Goal: Task Accomplishment & Management: Use online tool/utility

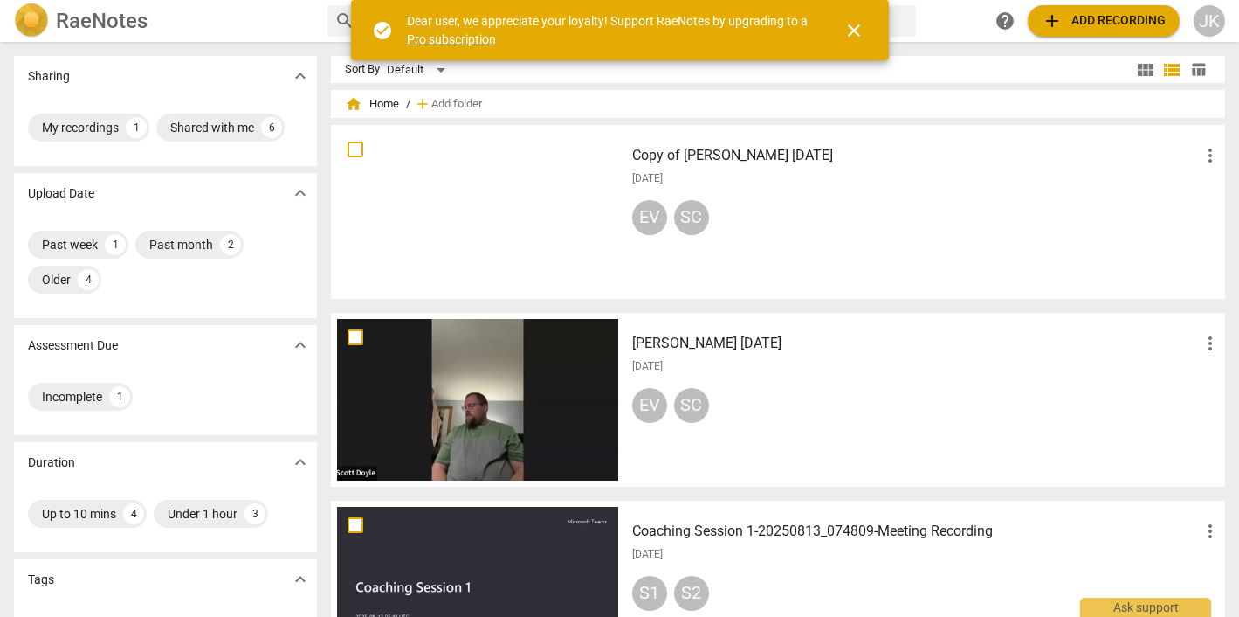
click at [45, 16] on img at bounding box center [31, 20] width 35 height 35
click at [1206, 17] on div "JK" at bounding box center [1209, 20] width 31 height 31
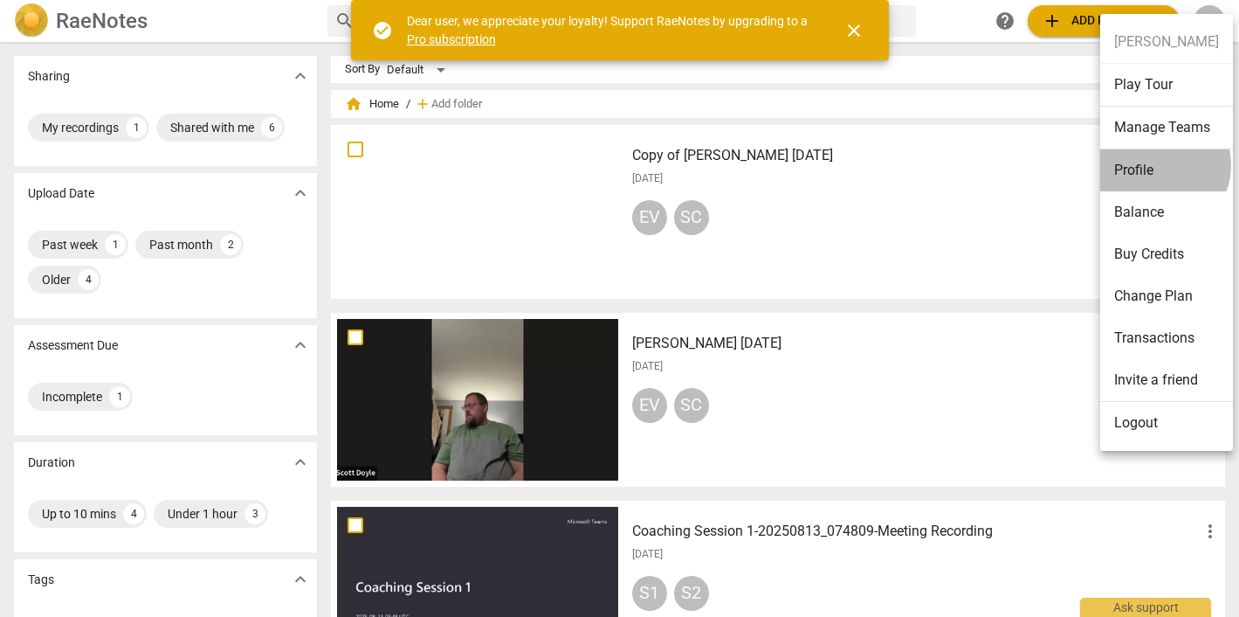
click at [1157, 165] on li "Profile" at bounding box center [1167, 170] width 133 height 42
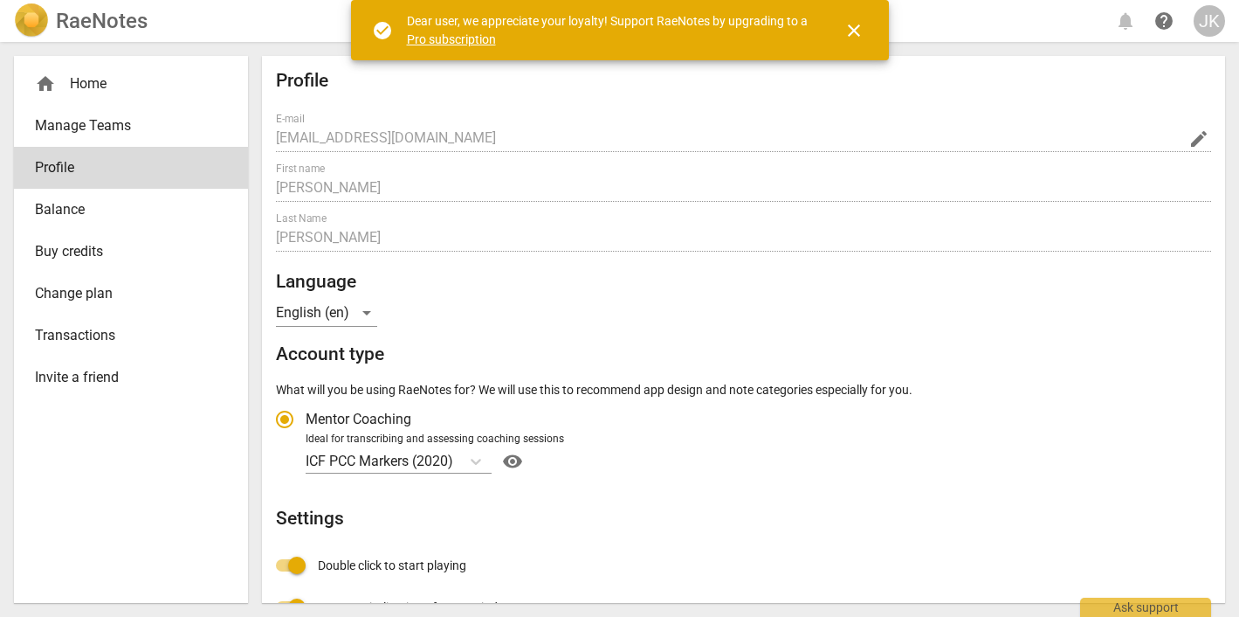
radio input "false"
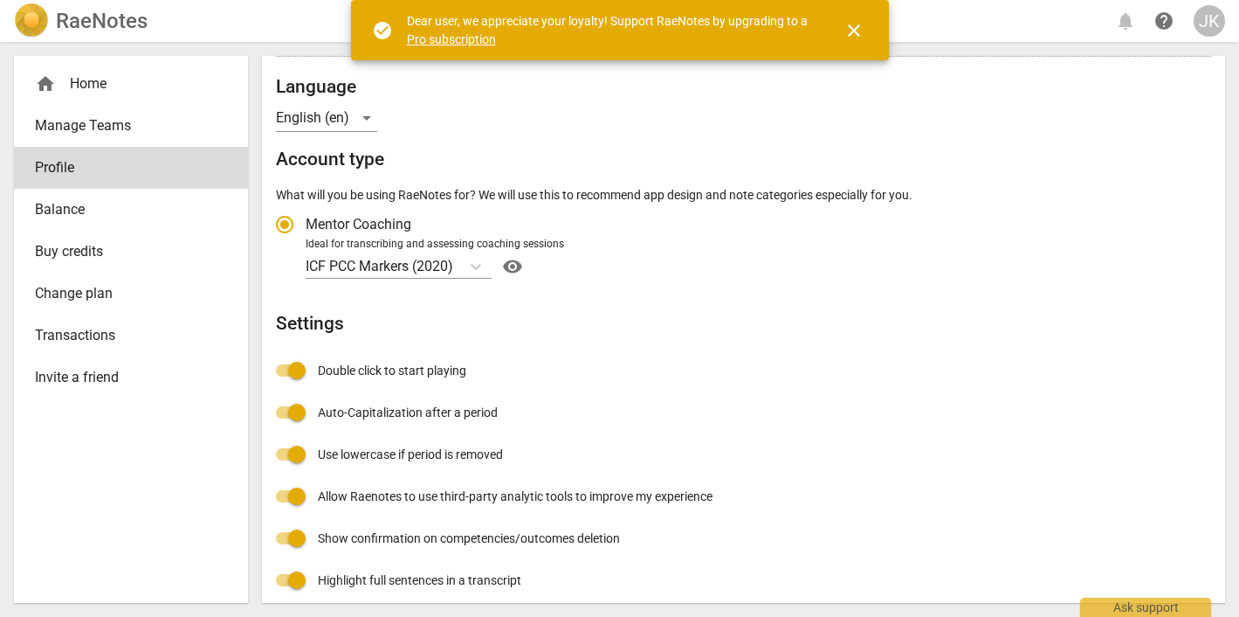
scroll to position [191, 0]
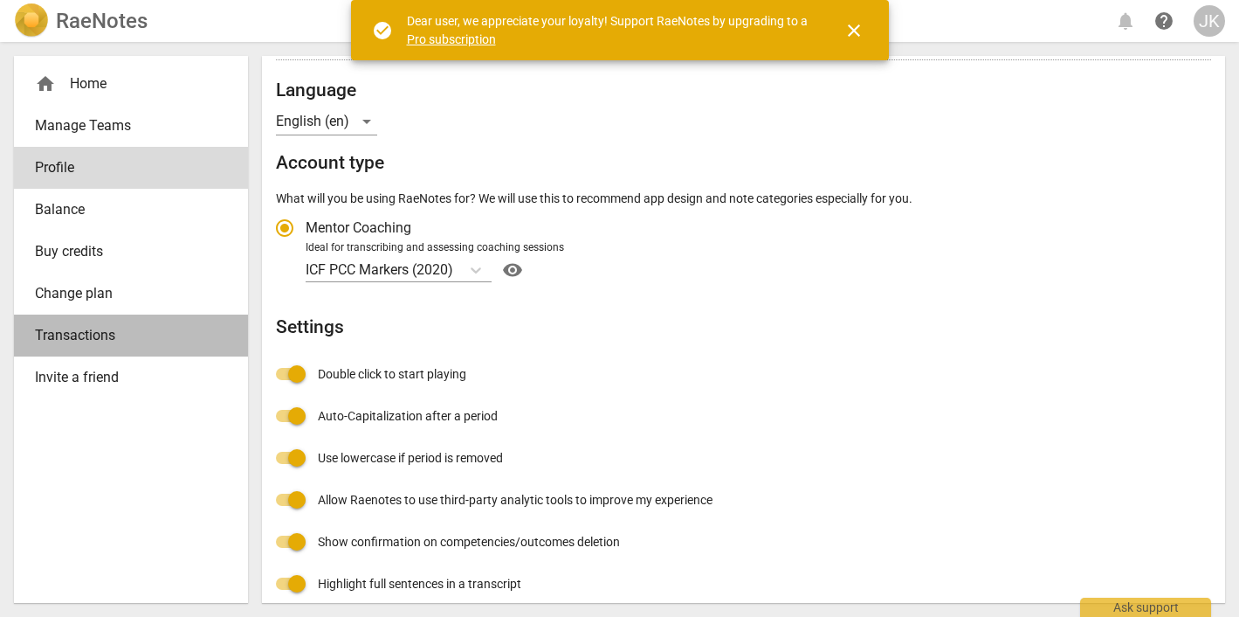
click at [87, 325] on span "Transactions" at bounding box center [124, 335] width 178 height 21
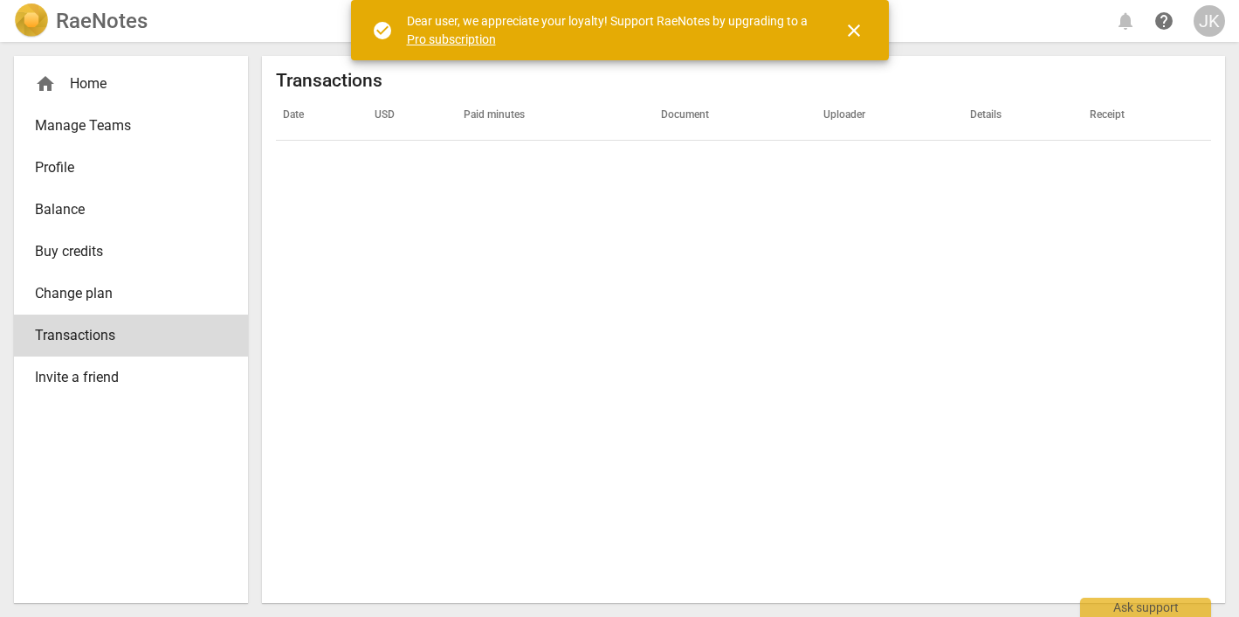
click at [92, 296] on span "Change plan" at bounding box center [124, 293] width 178 height 21
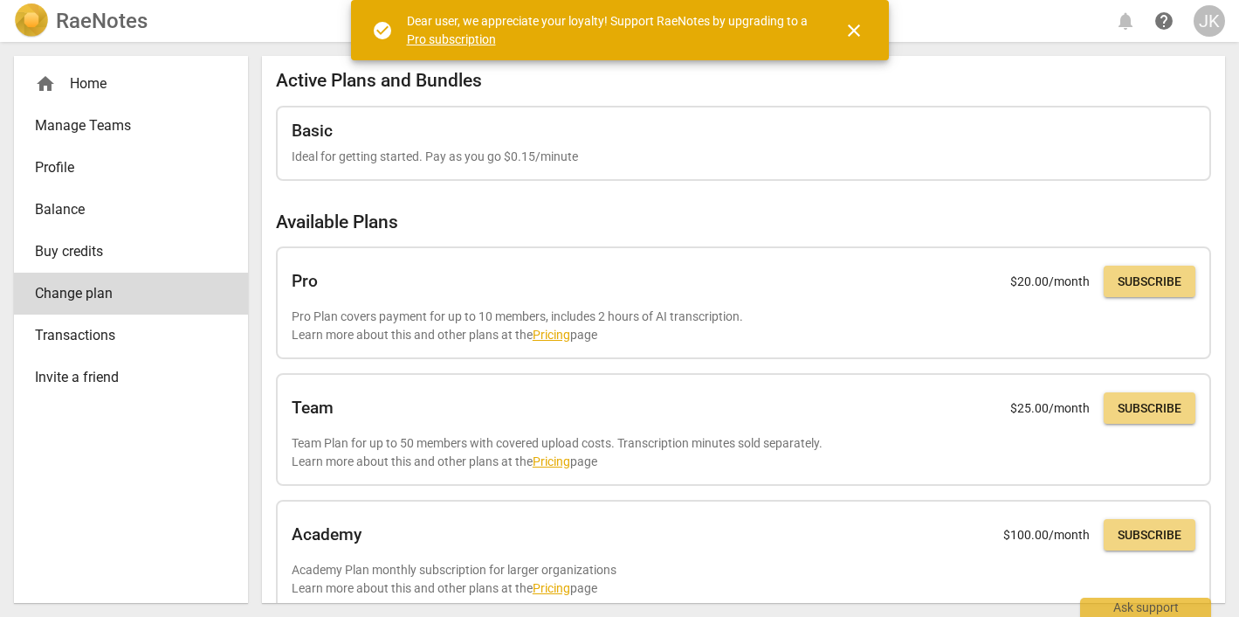
click at [97, 250] on span "Buy credits" at bounding box center [124, 251] width 178 height 21
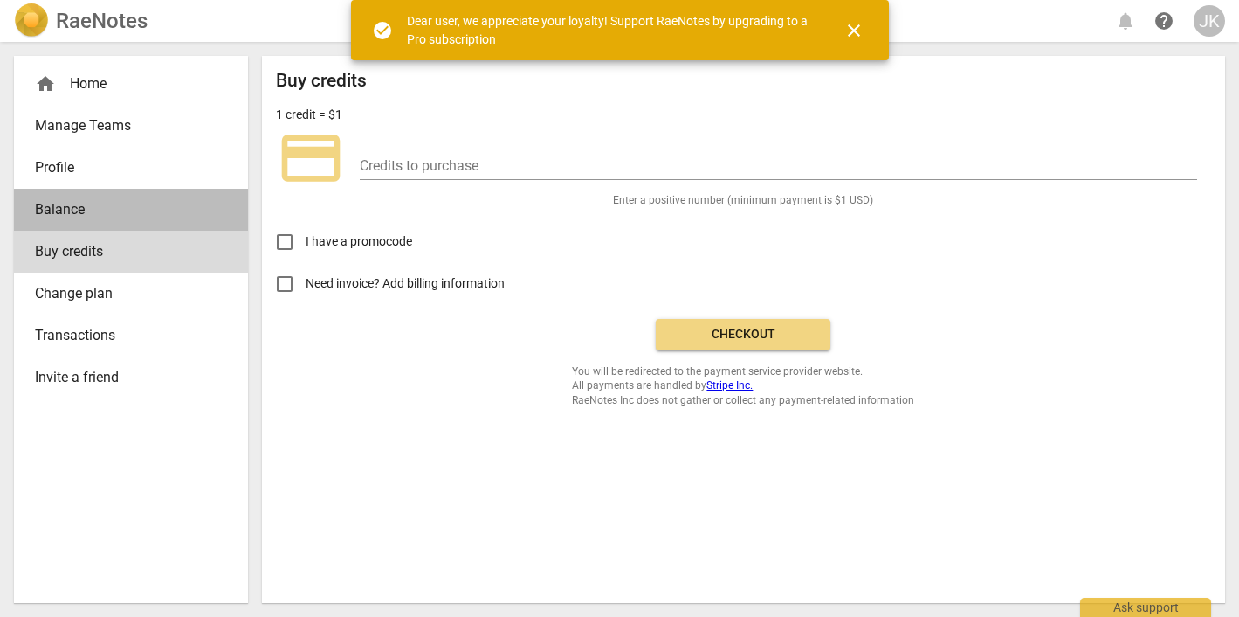
click at [81, 200] on span "Balance" at bounding box center [124, 209] width 178 height 21
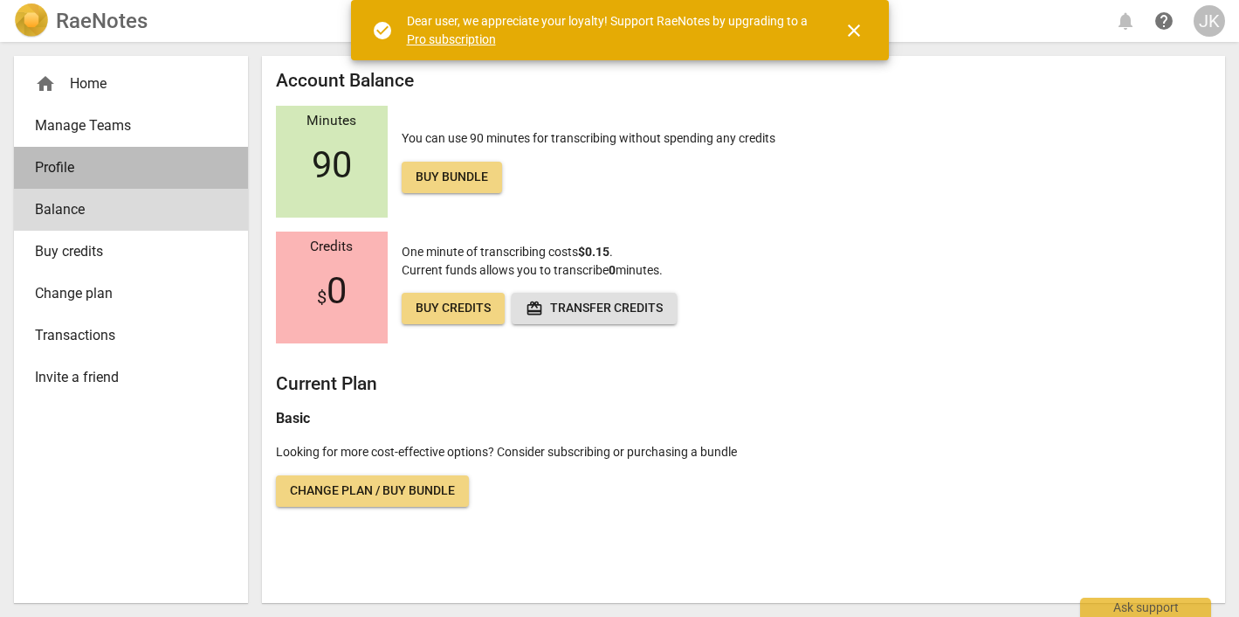
click at [70, 166] on span "Profile" at bounding box center [124, 167] width 178 height 21
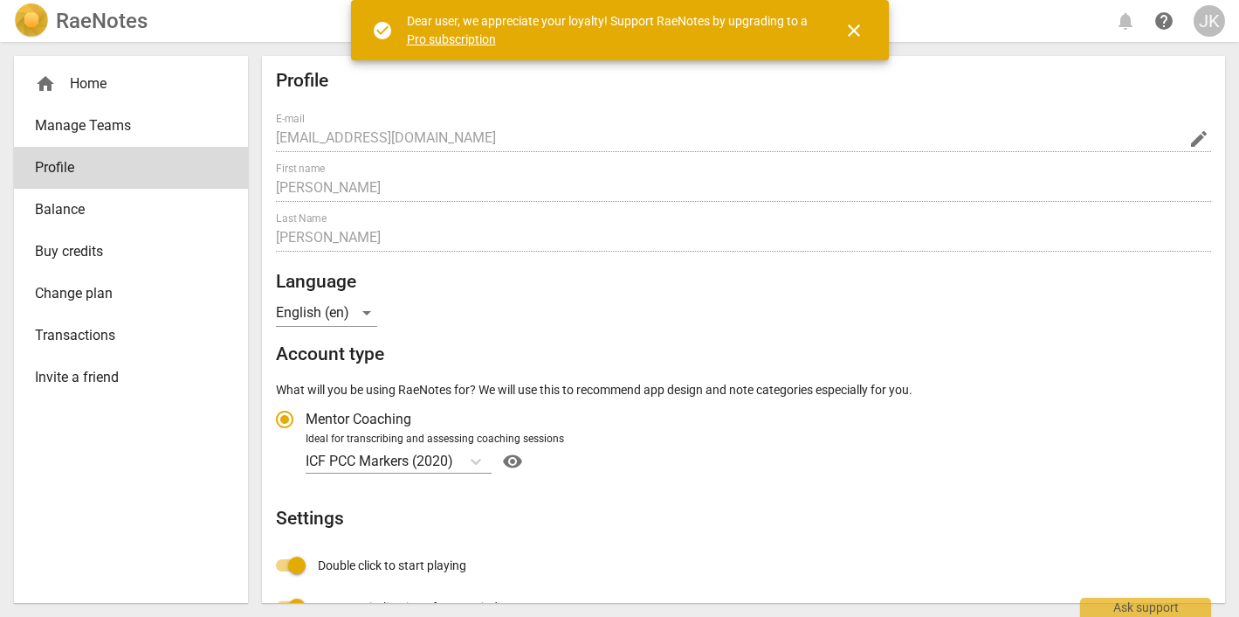
radio input "false"
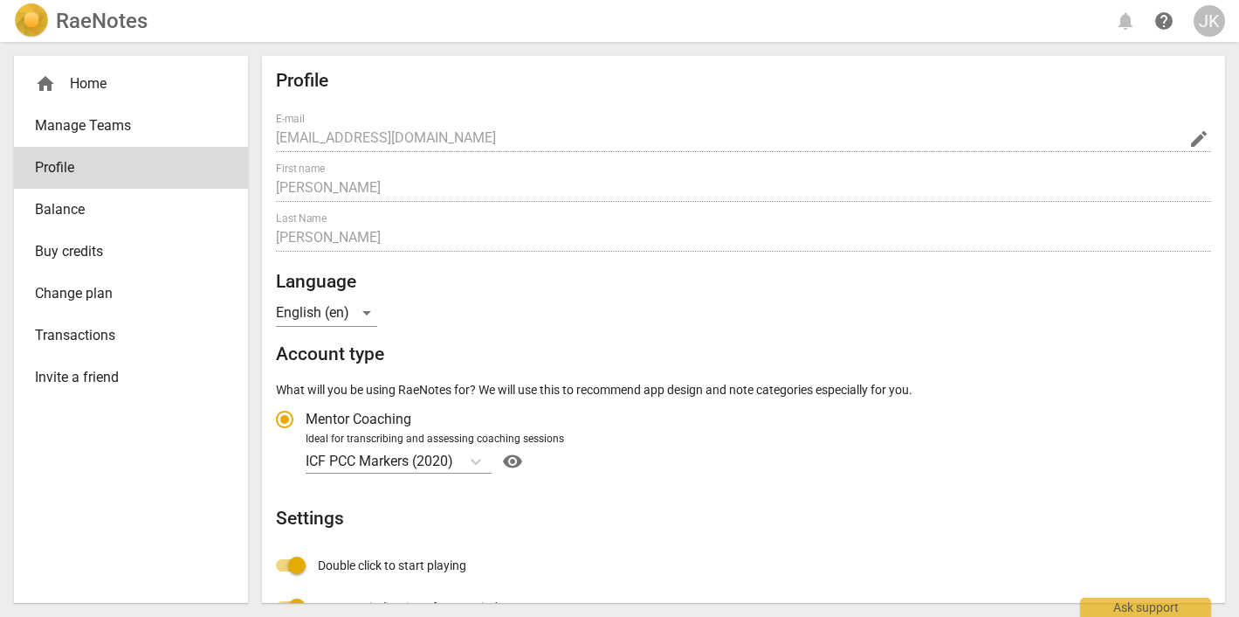
drag, startPoint x: 1109, startPoint y: 0, endPoint x: 1148, endPoint y: 12, distance: 40.3
click at [1128, 3] on div "RaeNotes notifications help [PERSON_NAME]" at bounding box center [619, 21] width 1211 height 42
click at [1163, 20] on span "help" at bounding box center [1164, 20] width 21 height 21
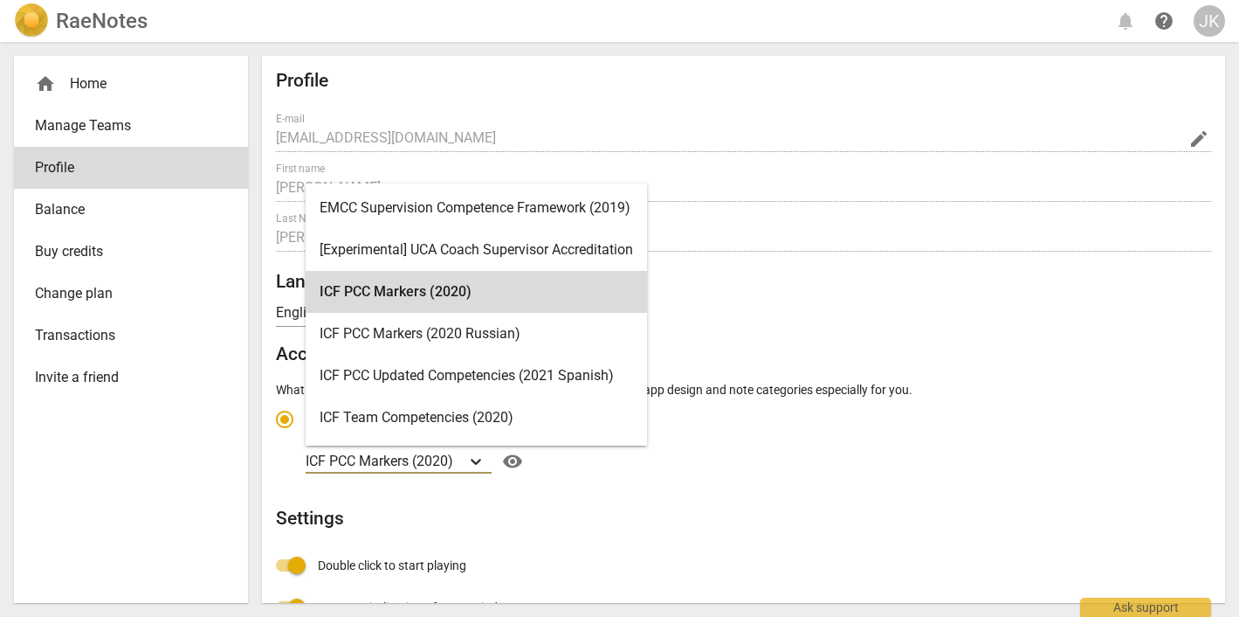
click at [478, 453] on icon "Account type" at bounding box center [475, 460] width 17 height 17
click at [0, 0] on input "Ideal for transcribing and assessing coaching sessions ICF PCC Markers (2020) s…" at bounding box center [0, 0] width 0 height 0
click at [437, 453] on p "ICF PCC Markers (2020)" at bounding box center [380, 461] width 148 height 20
click at [0, 0] on input "Ideal for transcribing and assessing coaching sessions ICF PCC Markers (2020) s…" at bounding box center [0, 0] width 0 height 0
click at [479, 453] on icon "Account type" at bounding box center [475, 460] width 17 height 17
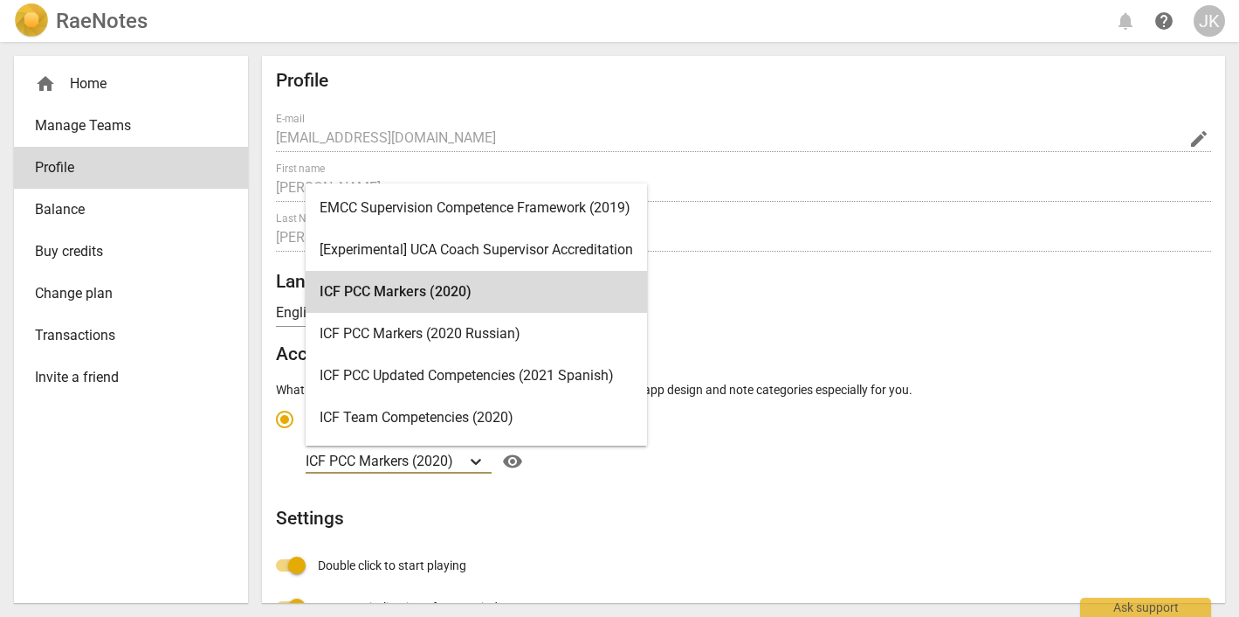
click at [0, 0] on input "Ideal for transcribing and assessing coaching sessions ICF PCC Markers (2020) s…" at bounding box center [0, 0] width 0 height 0
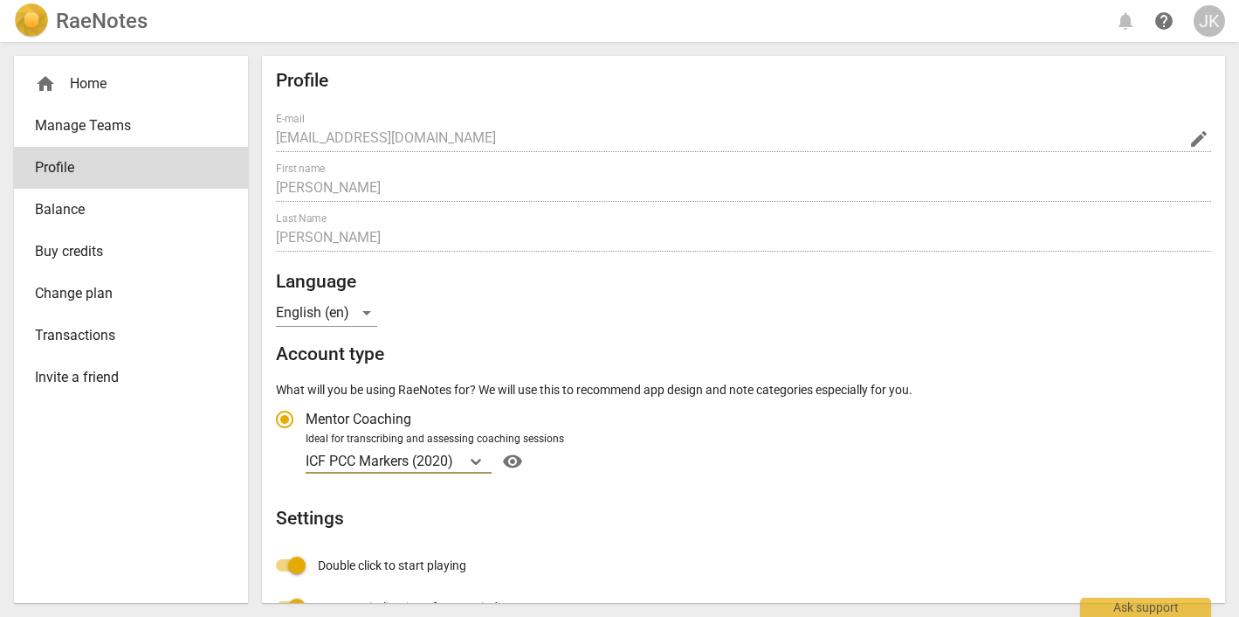
click at [435, 458] on p "ICF PCC Markers (2020)" at bounding box center [380, 461] width 148 height 20
click at [0, 0] on input "Ideal for transcribing and assessing coaching sessions ICF PCC Markers (2020) v…" at bounding box center [0, 0] width 0 height 0
click at [104, 85] on div "home Home" at bounding box center [124, 83] width 178 height 21
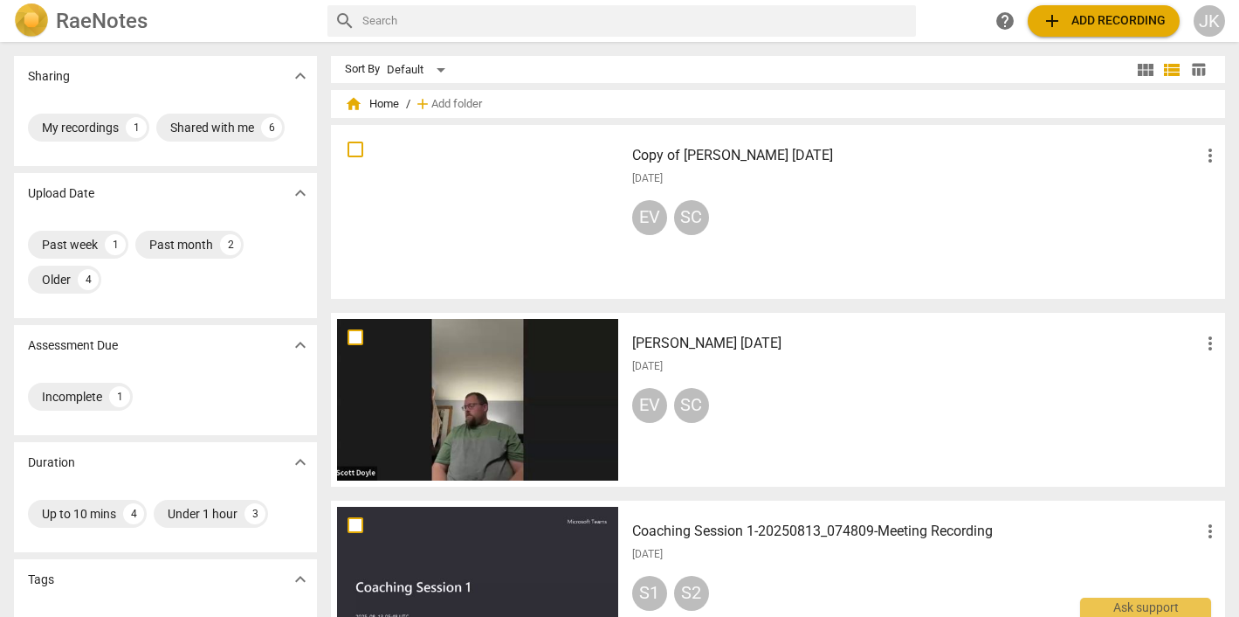
click at [470, 571] on div at bounding box center [477, 588] width 281 height 162
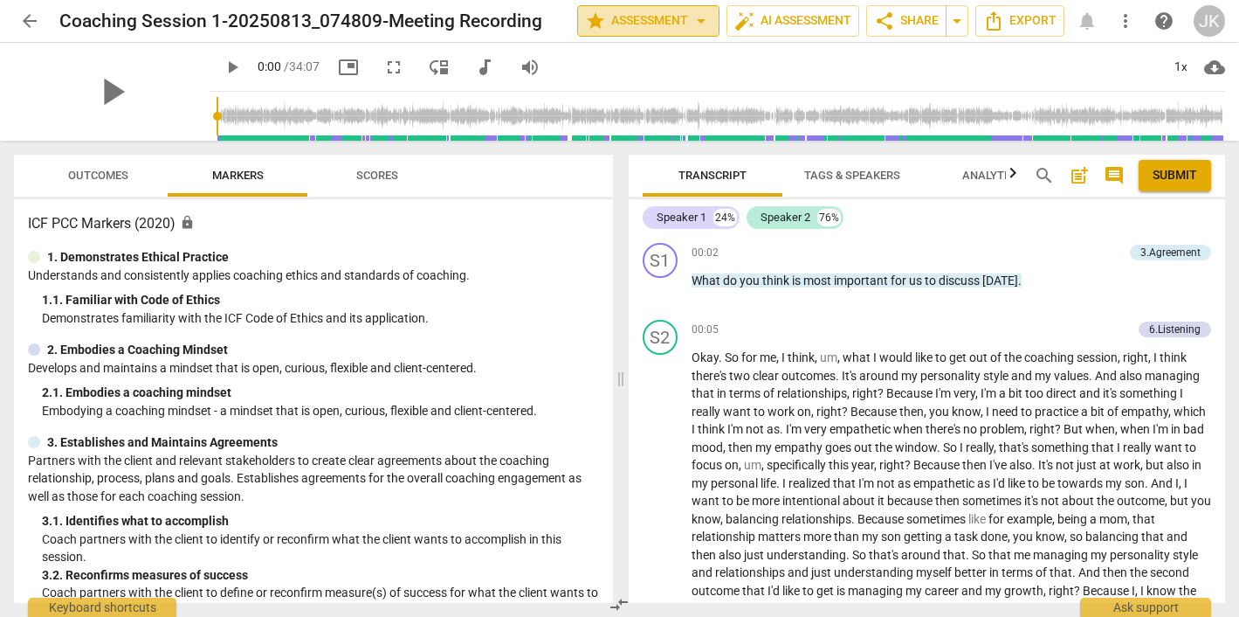
click at [698, 17] on span "arrow_drop_down" at bounding box center [701, 20] width 21 height 21
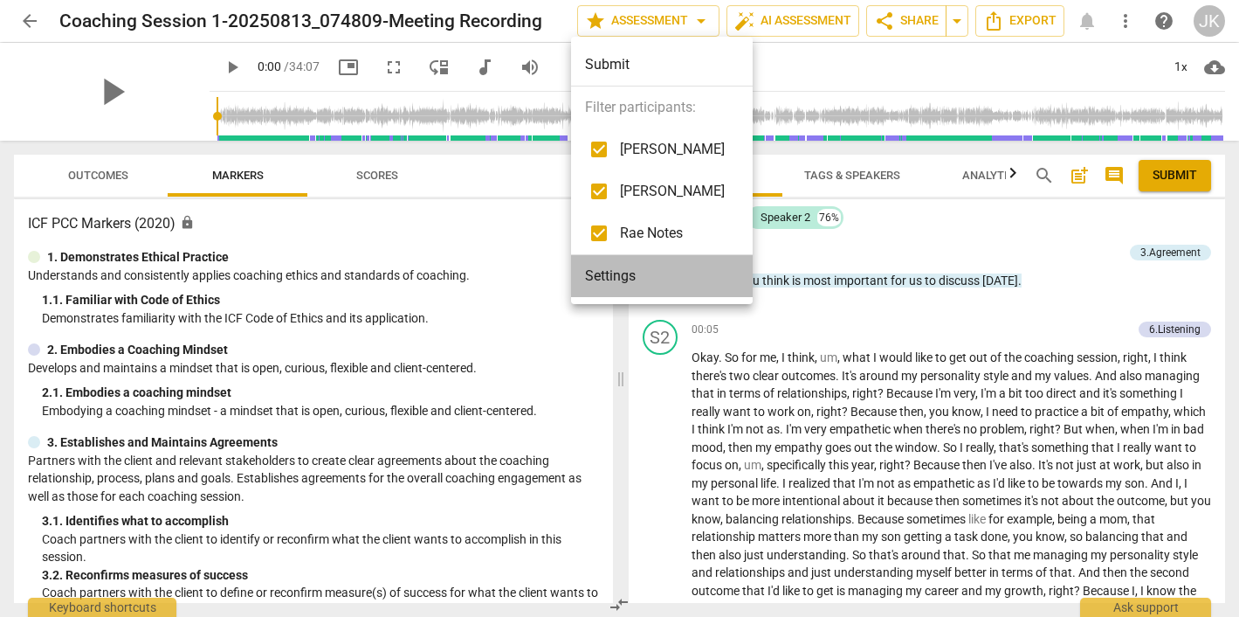
click at [624, 279] on li "Settings" at bounding box center [662, 276] width 182 height 42
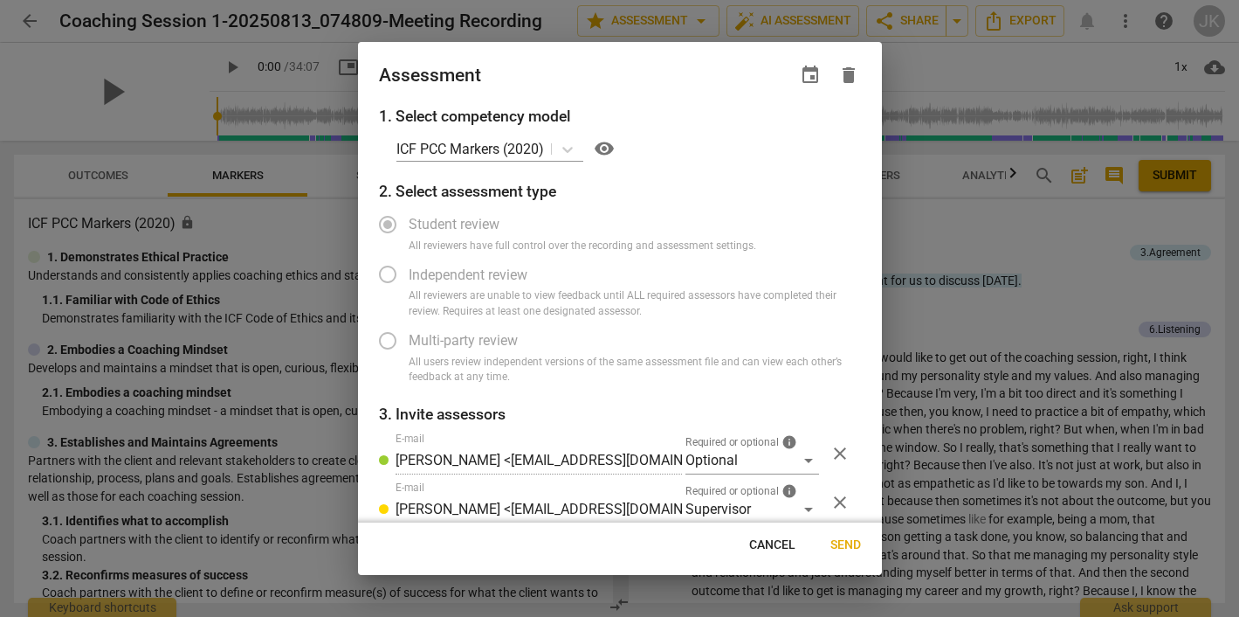
click at [163, 82] on div at bounding box center [619, 308] width 1239 height 617
radio input "false"
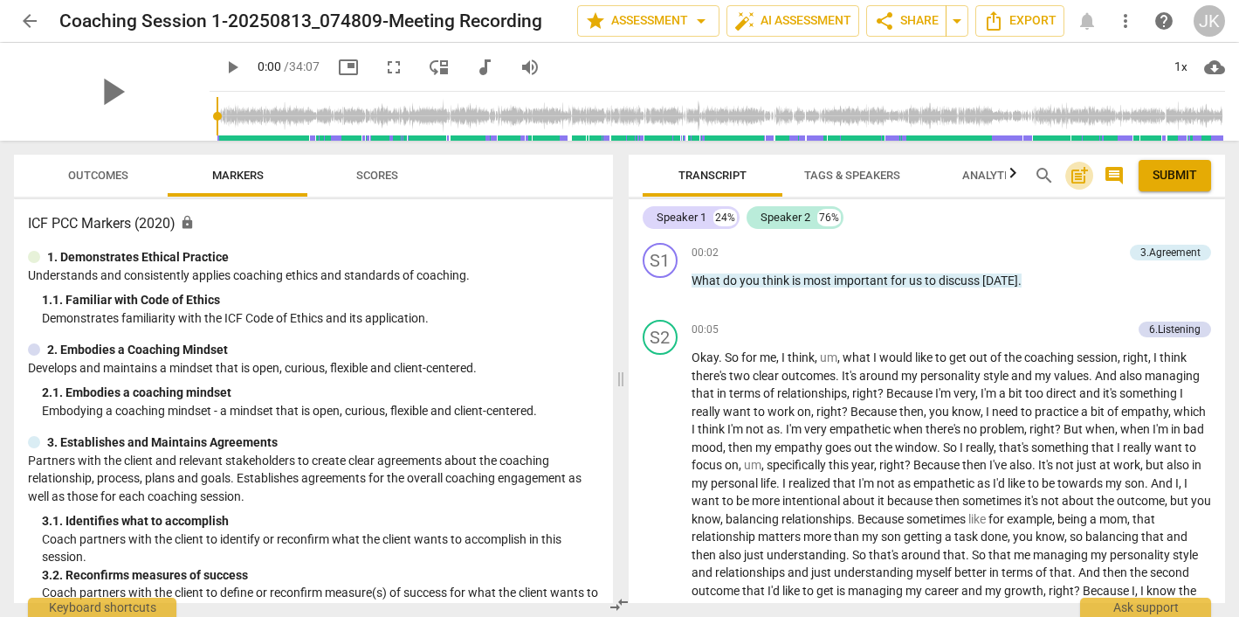
click at [1075, 174] on span "post_add" at bounding box center [1079, 175] width 21 height 21
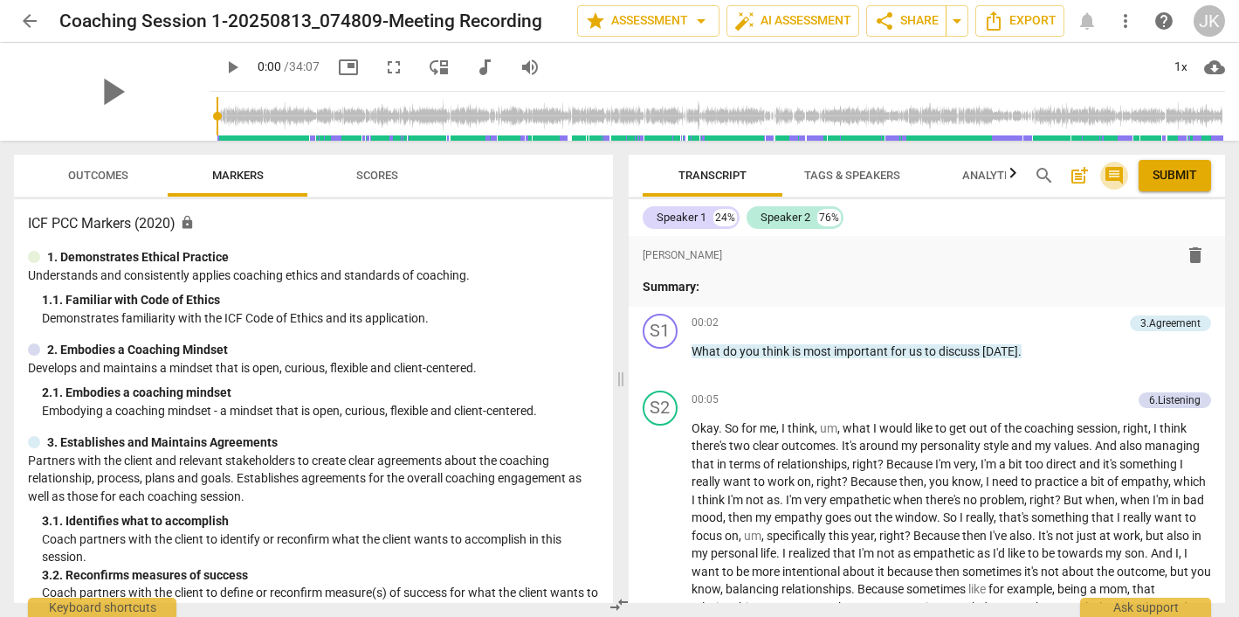
click at [1116, 171] on span "comment" at bounding box center [1114, 175] width 21 height 21
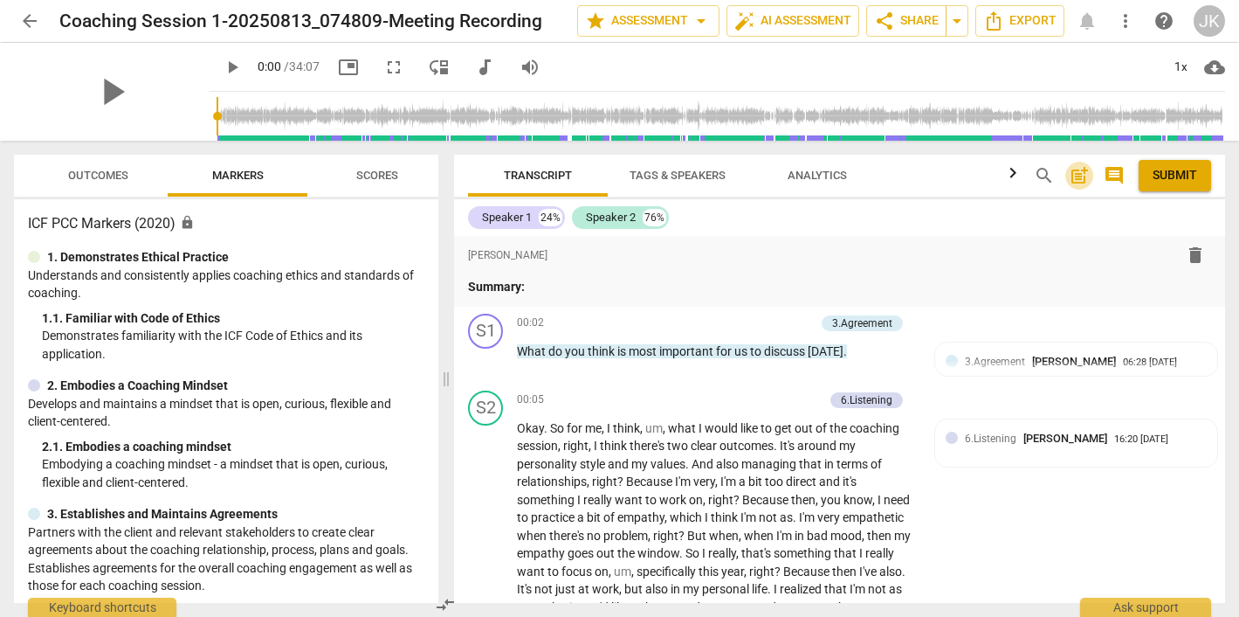
click at [1078, 169] on span "post_add" at bounding box center [1079, 175] width 21 height 21
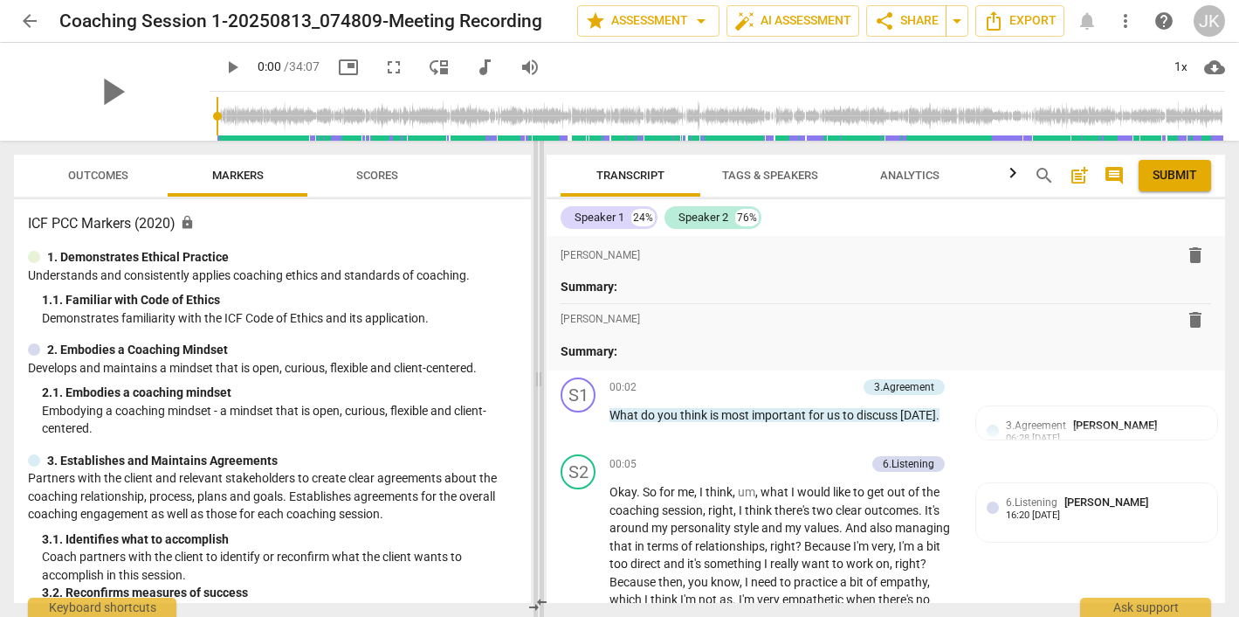
drag, startPoint x: 445, startPoint y: 167, endPoint x: 537, endPoint y: 152, distance: 93.8
click at [537, 152] on span at bounding box center [539, 379] width 10 height 476
click at [956, 17] on span "arrow_drop_down" at bounding box center [957, 20] width 21 height 21
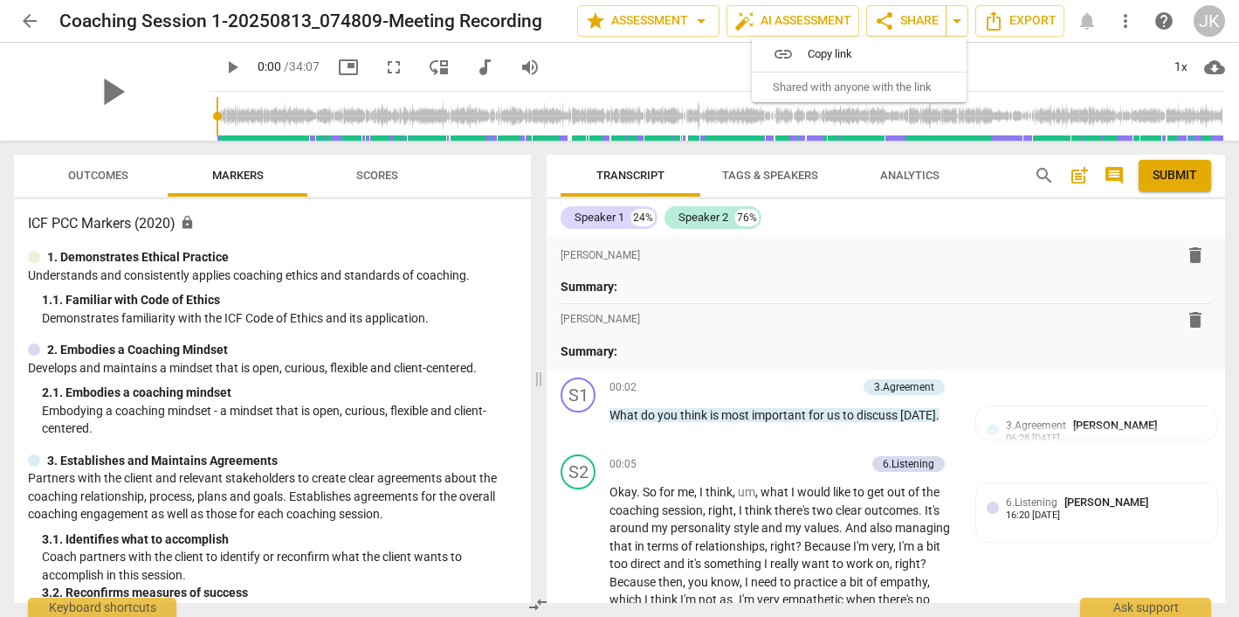
click at [1001, 65] on div "play_arrow 0:00 / 34:07 picture_in_picture fullscreen move_down audiotrack volu…" at bounding box center [718, 67] width 1016 height 49
click at [1128, 17] on span "more_vert" at bounding box center [1125, 20] width 21 height 21
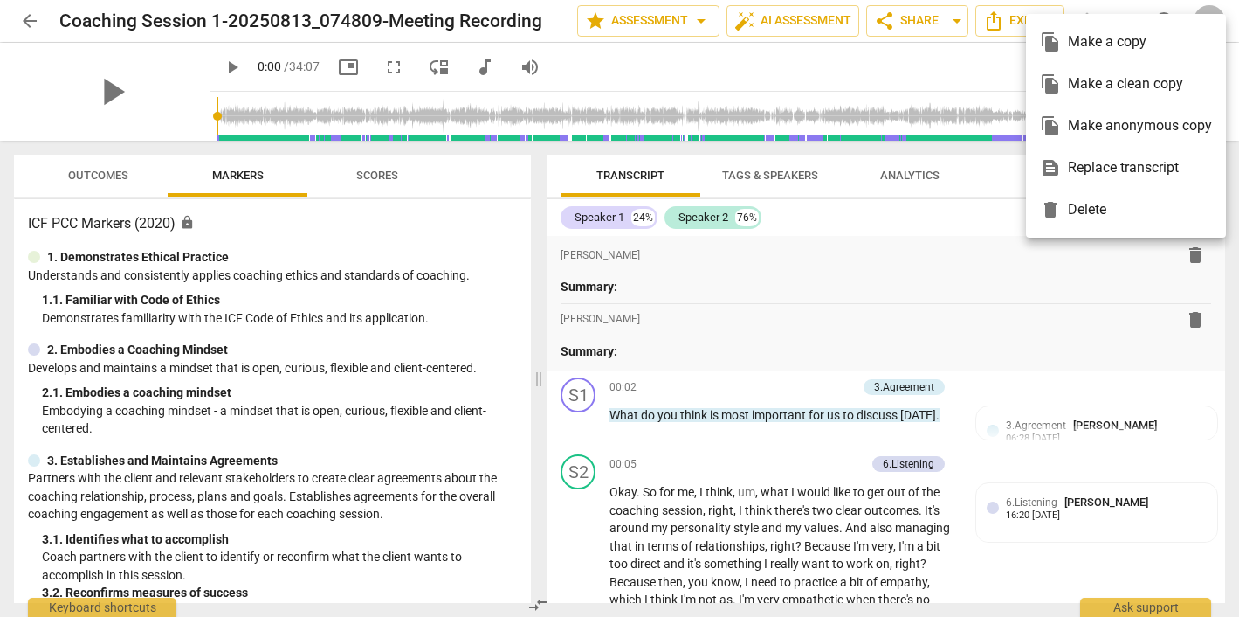
click at [978, 66] on div at bounding box center [619, 308] width 1239 height 617
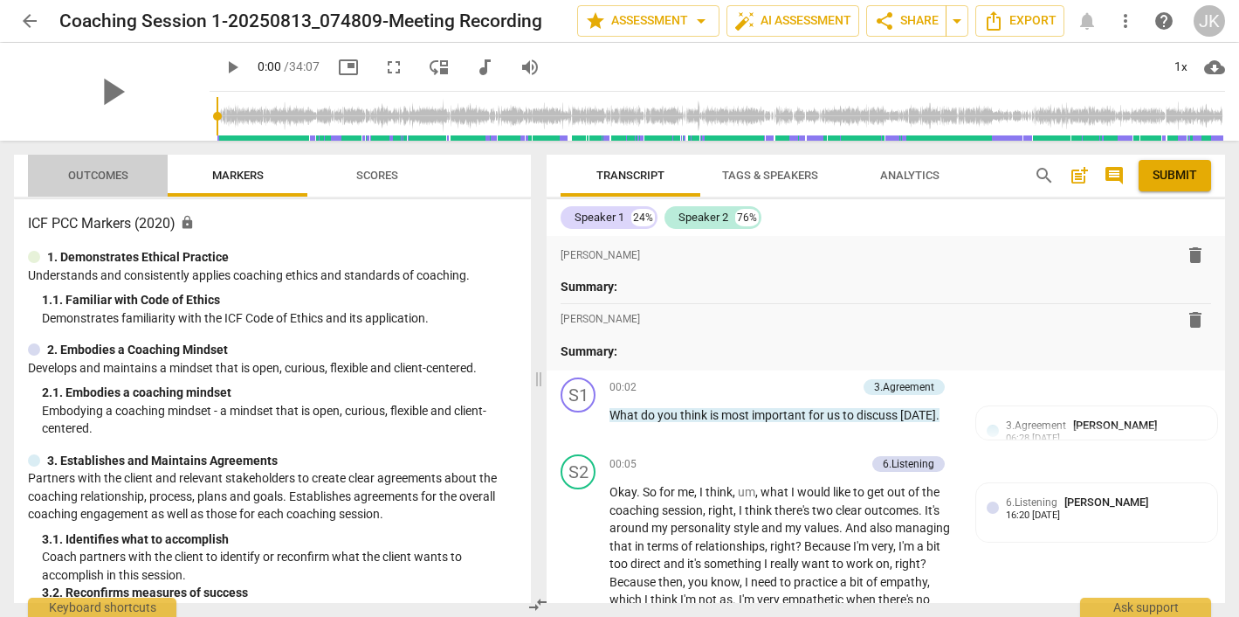
click at [97, 173] on span "Outcomes" at bounding box center [98, 175] width 60 height 13
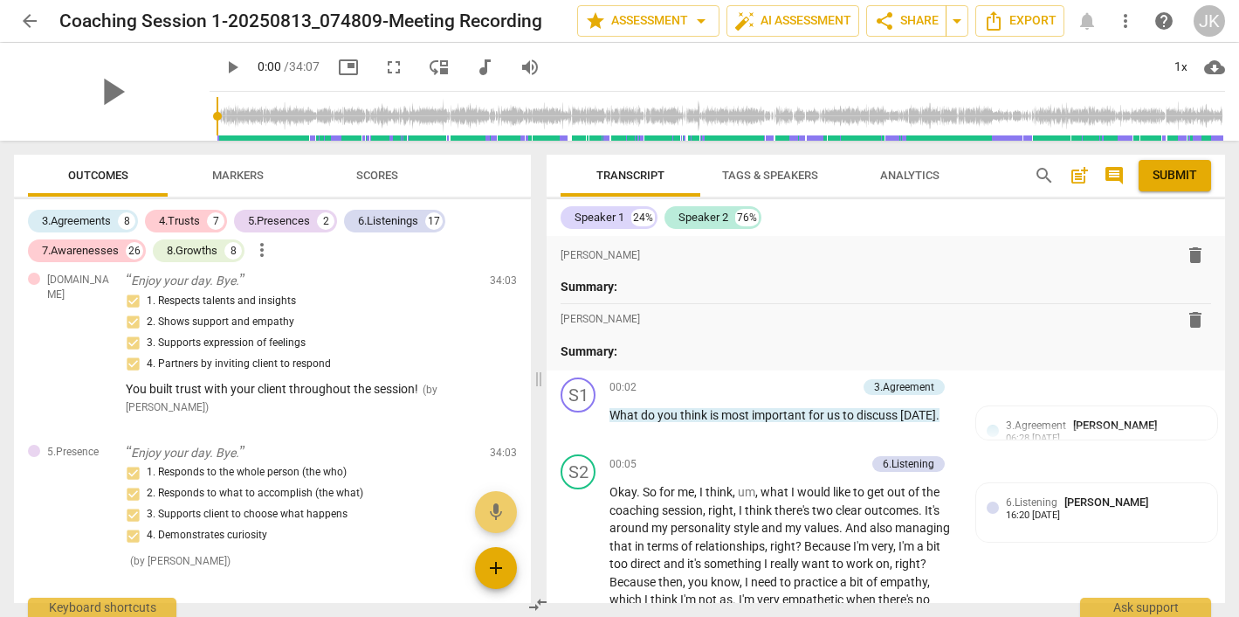
click at [496, 562] on span "add" at bounding box center [496, 567] width 21 height 21
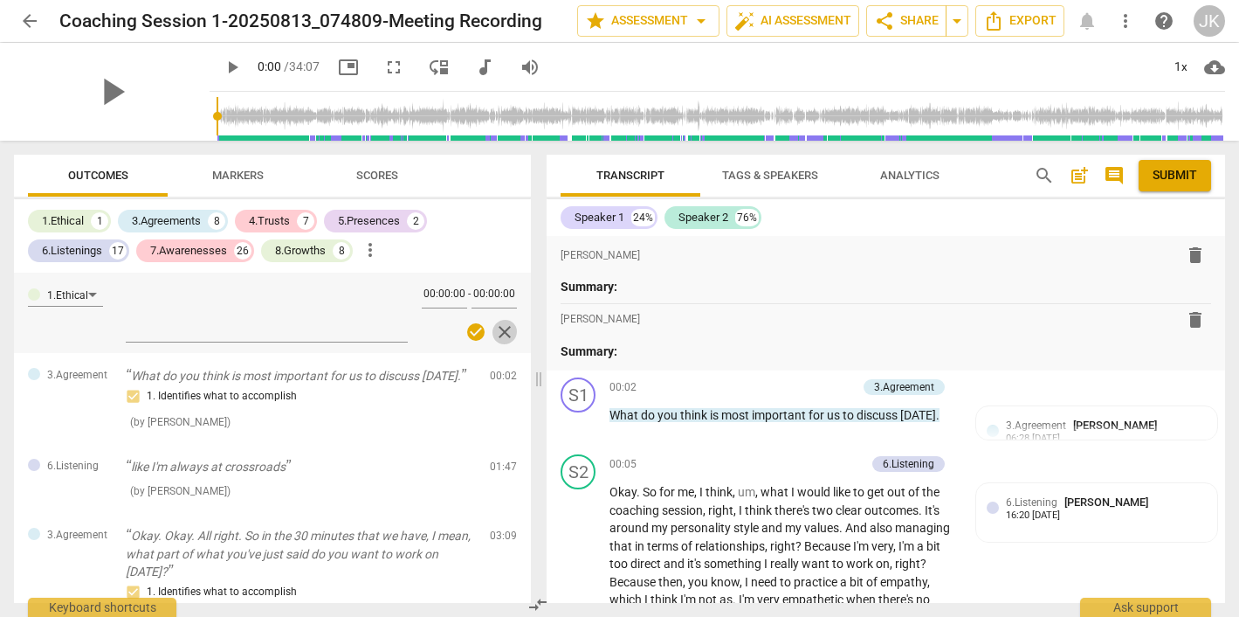
click at [500, 335] on span "close" at bounding box center [504, 331] width 21 height 21
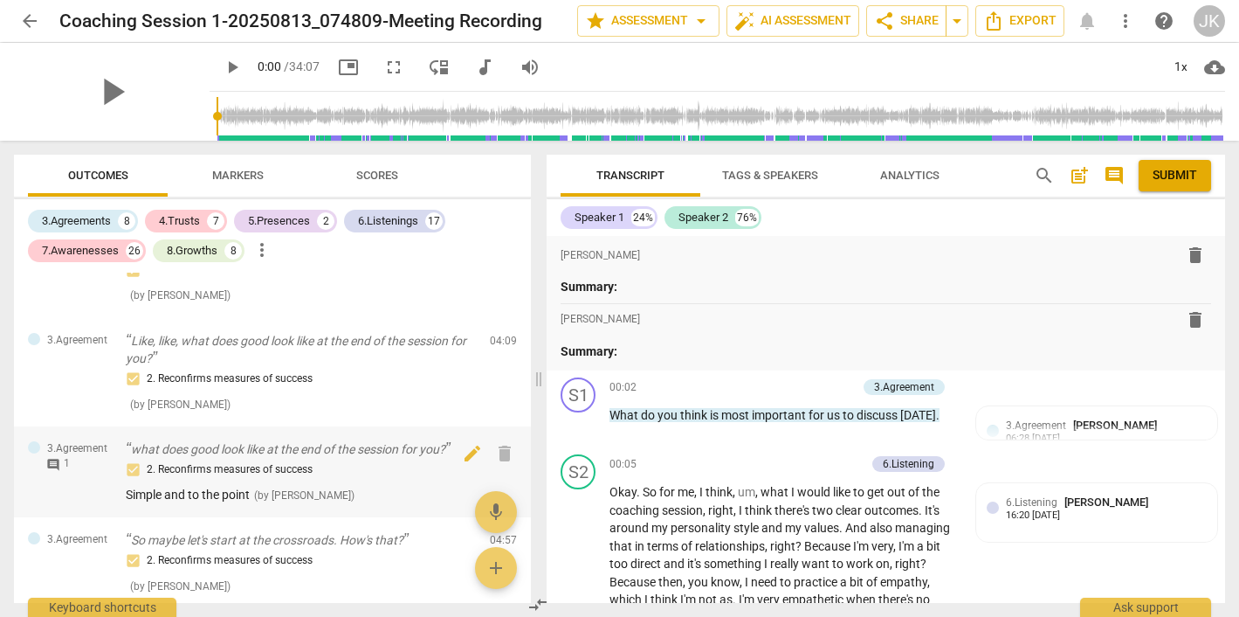
scroll to position [597, 0]
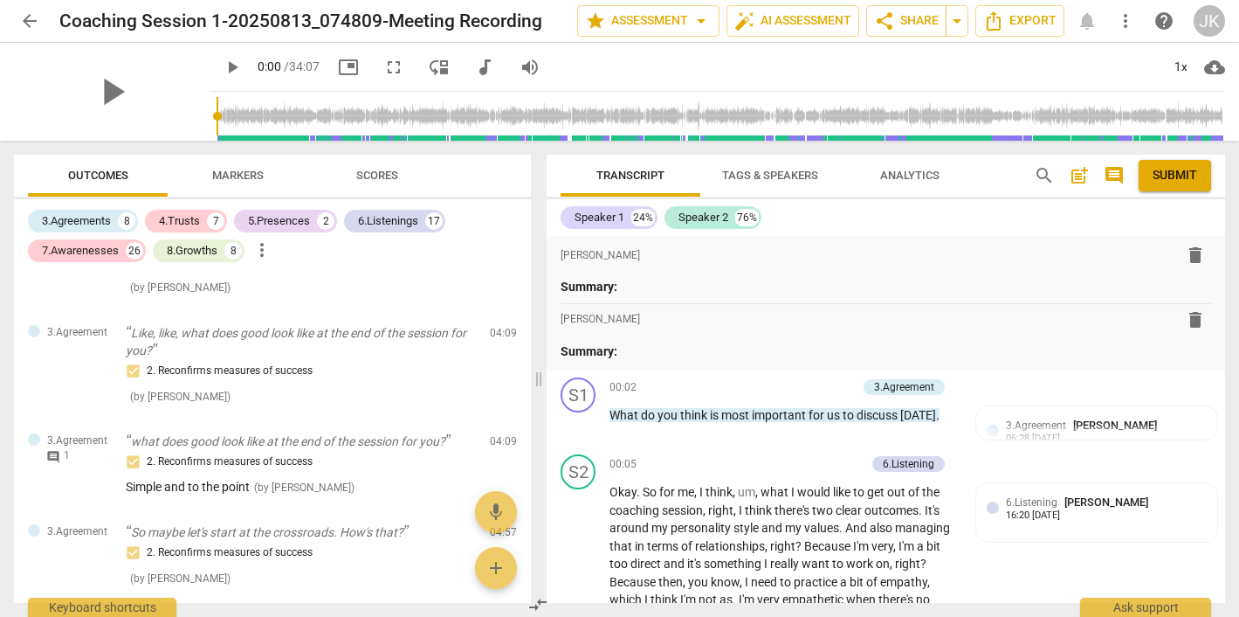
click at [1080, 172] on span "post_add" at bounding box center [1079, 175] width 21 height 21
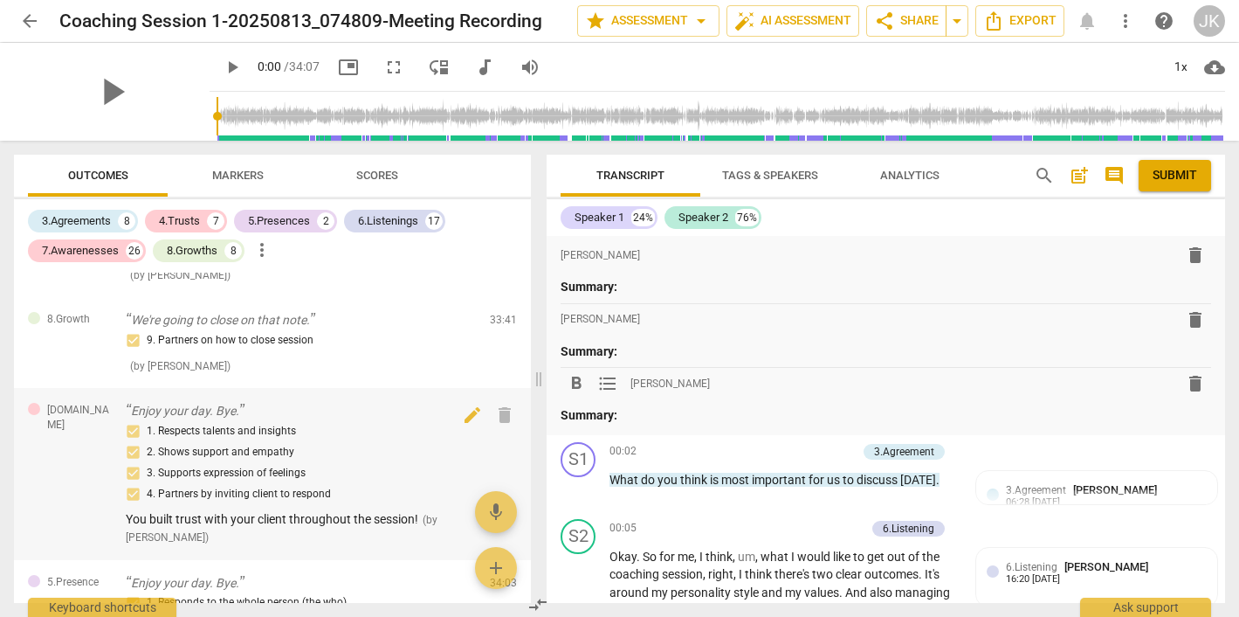
scroll to position [8548, 0]
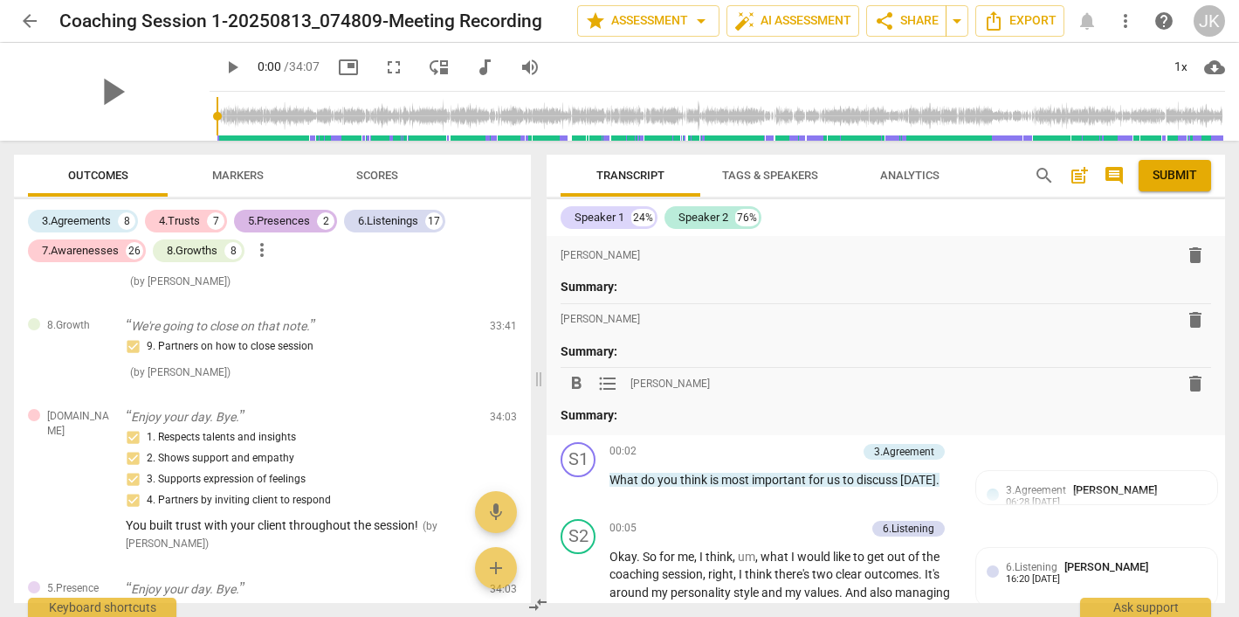
click at [296, 218] on div "5.Presences" at bounding box center [279, 220] width 62 height 17
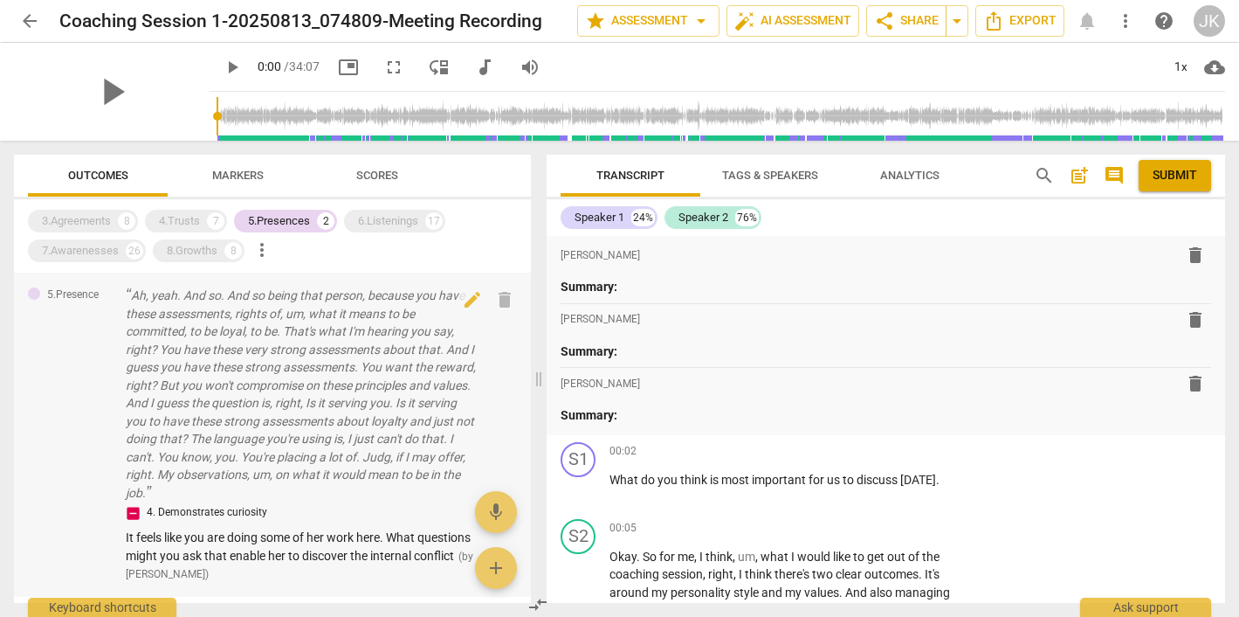
scroll to position [0, 0]
click at [100, 217] on div "3.Agreements" at bounding box center [76, 220] width 69 height 17
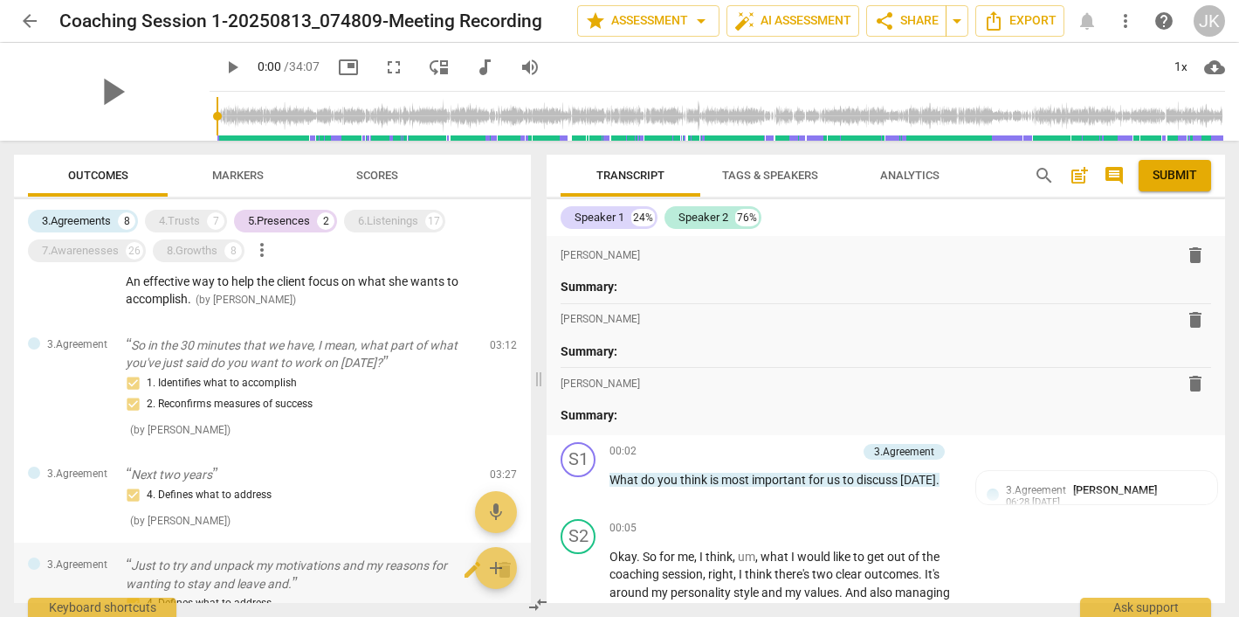
scroll to position [181, 0]
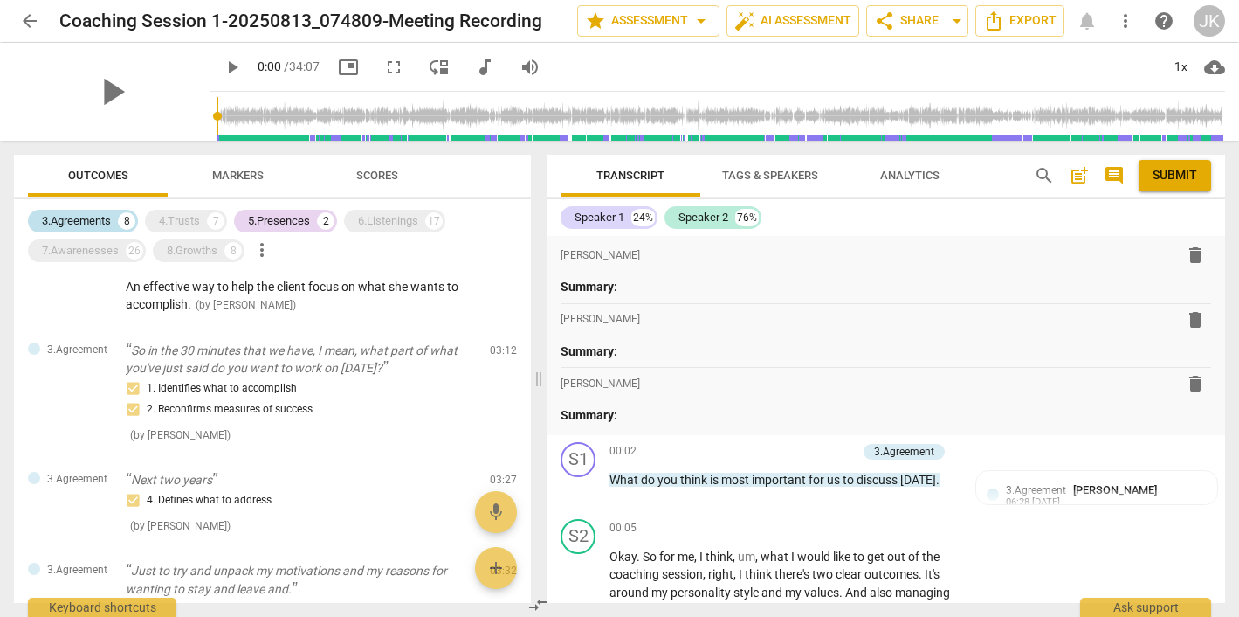
click at [79, 221] on div "3.Agreements" at bounding box center [76, 220] width 69 height 17
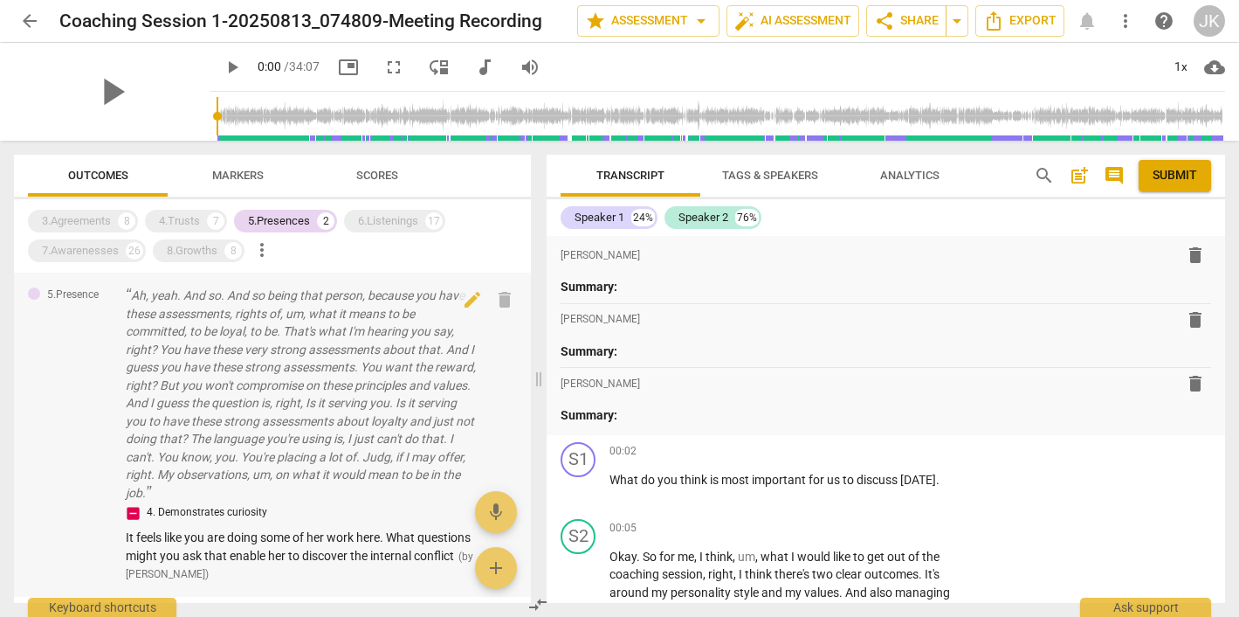
scroll to position [0, 0]
click at [87, 228] on div "3.Agreements" at bounding box center [76, 220] width 69 height 17
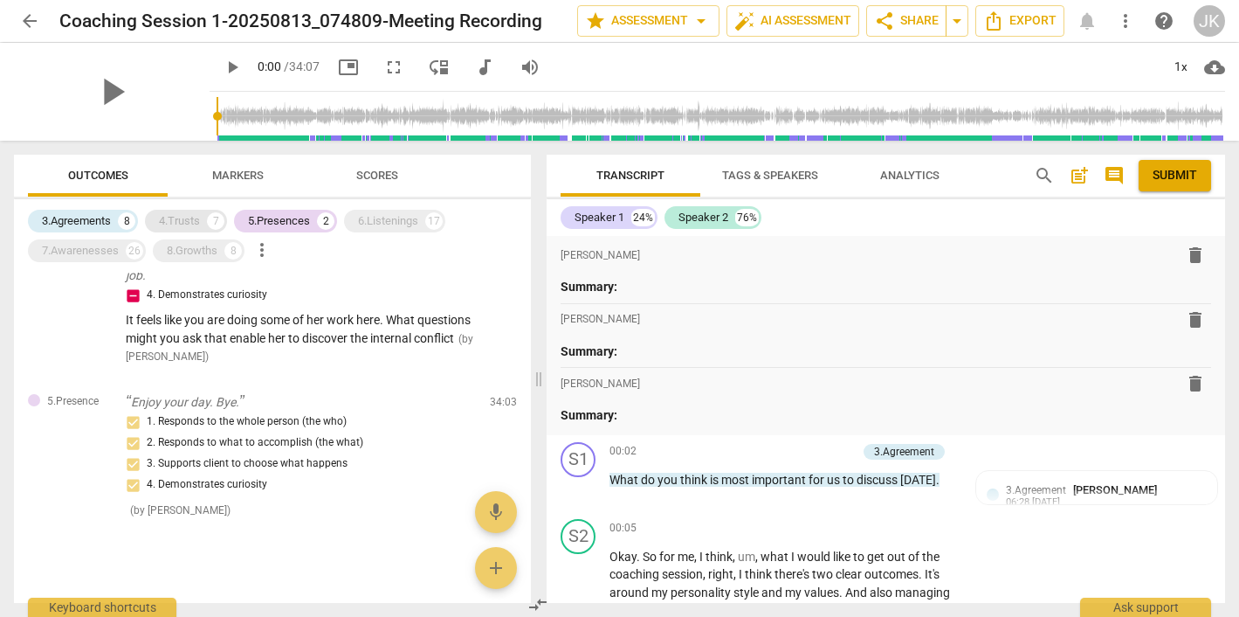
click at [195, 216] on div "4.Trusts" at bounding box center [179, 220] width 41 height 17
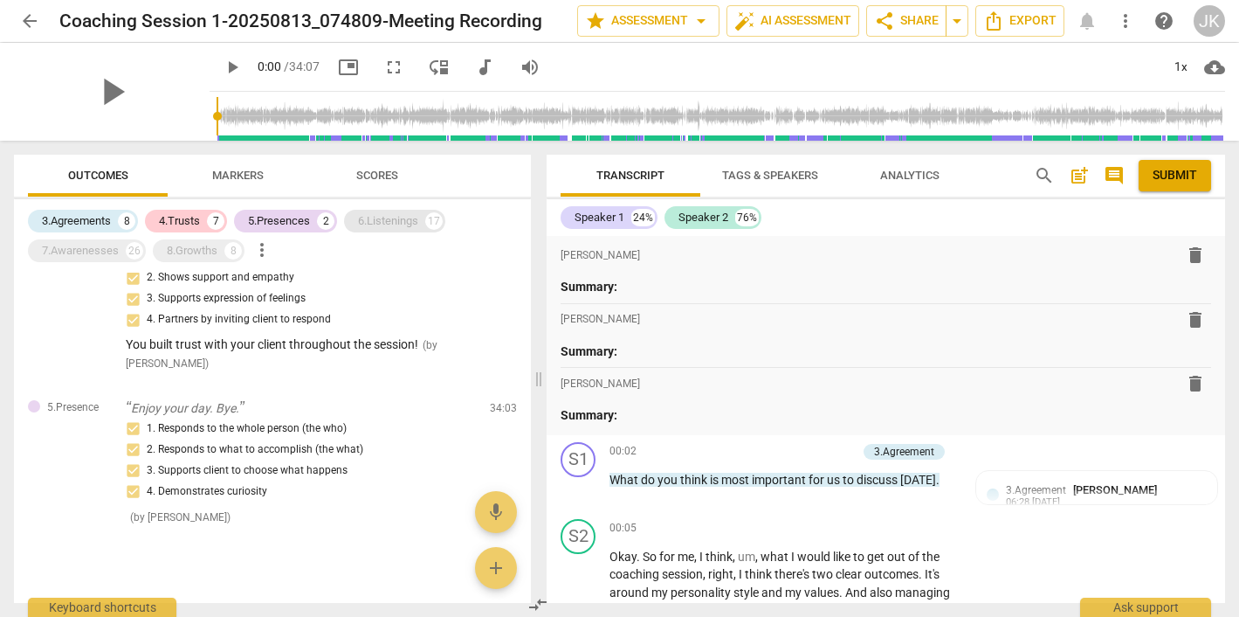
click at [392, 219] on div "6.Listenings" at bounding box center [388, 220] width 60 height 17
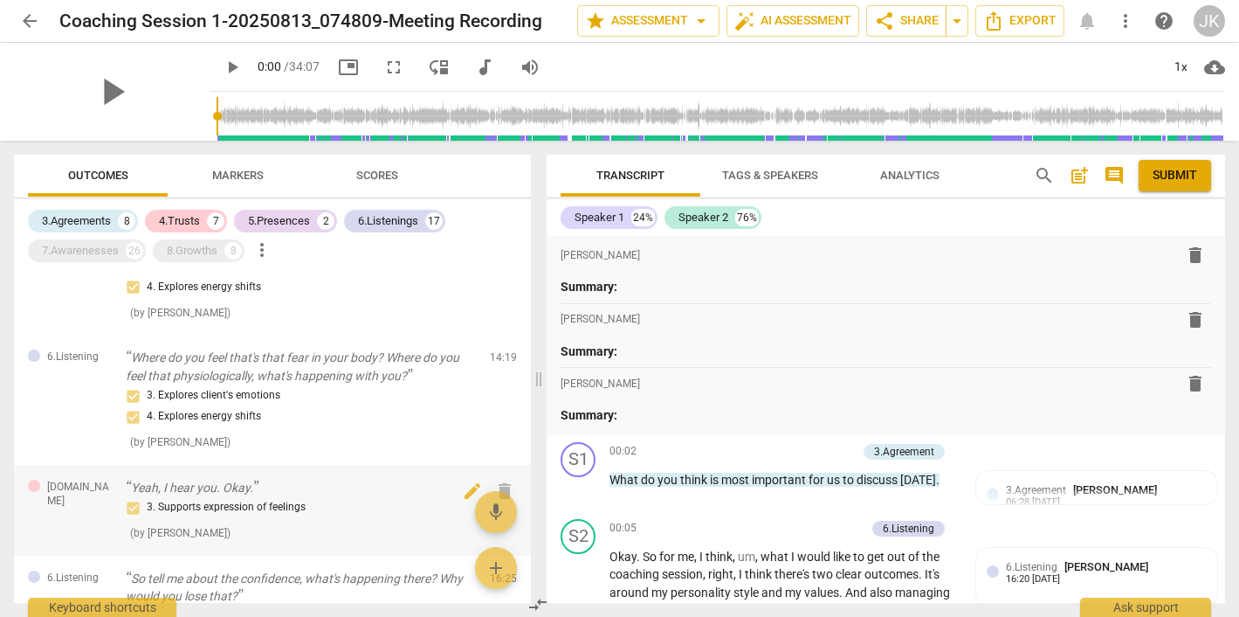
scroll to position [2283, 0]
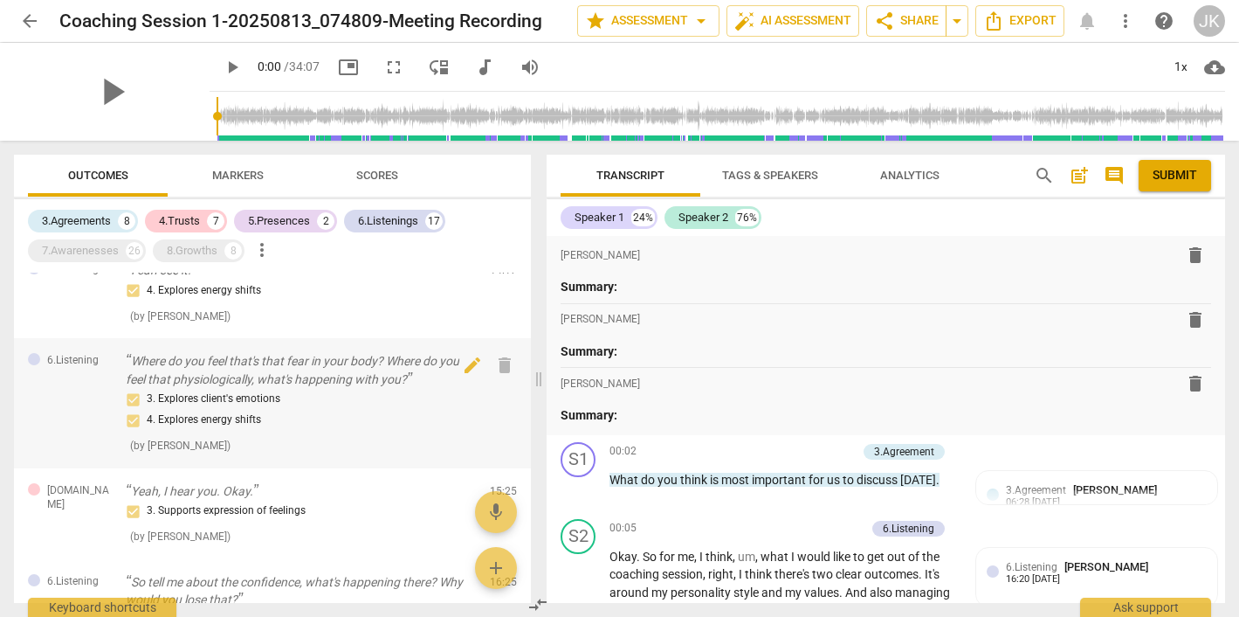
click at [294, 352] on p "Where do you feel that's that fear in your body? Where do you feel that physiol…" at bounding box center [301, 370] width 350 height 36
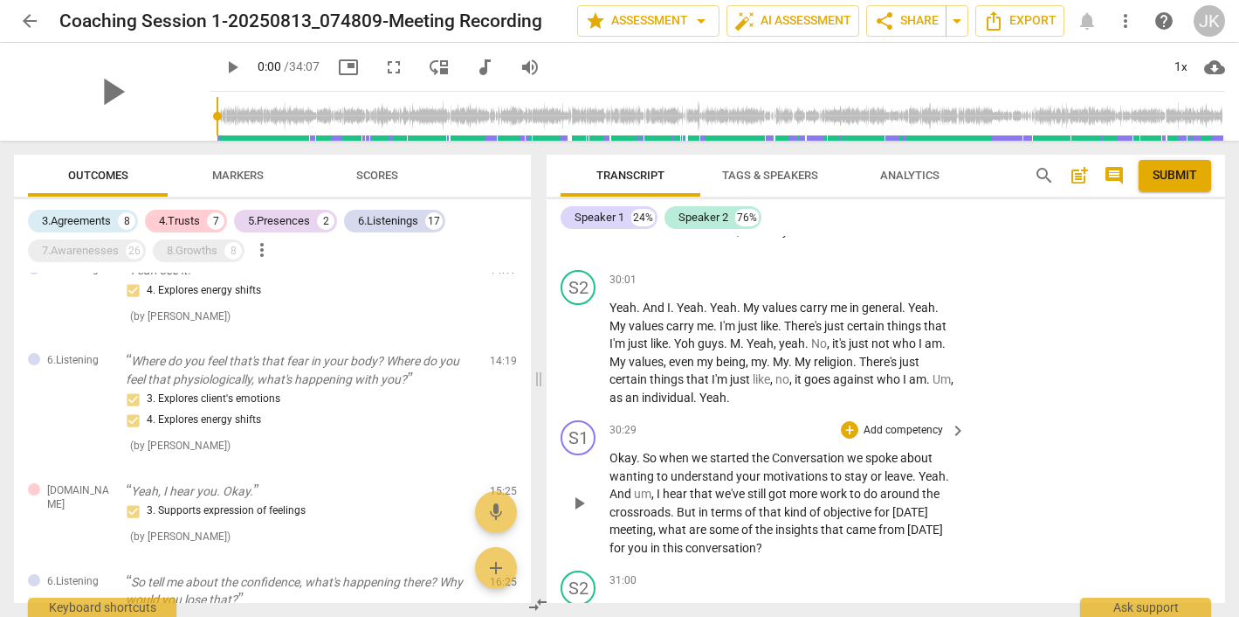
scroll to position [15838, 0]
click at [851, 418] on div "+" at bounding box center [849, 426] width 17 height 17
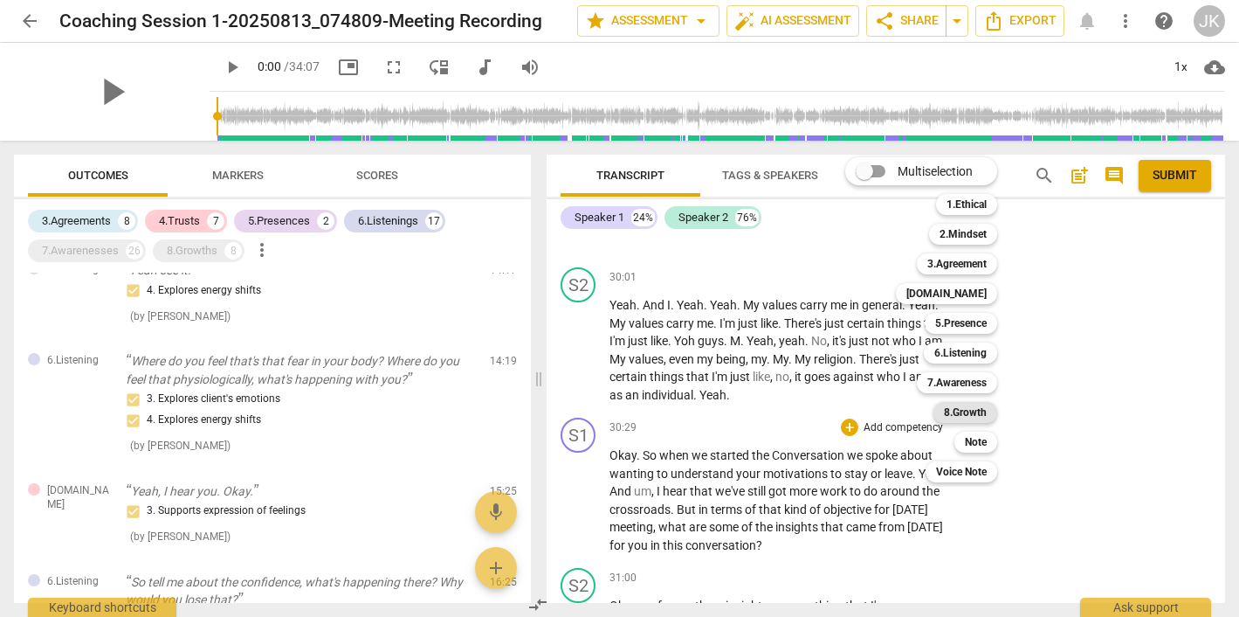
click at [963, 408] on b "8.Growth" at bounding box center [965, 412] width 43 height 21
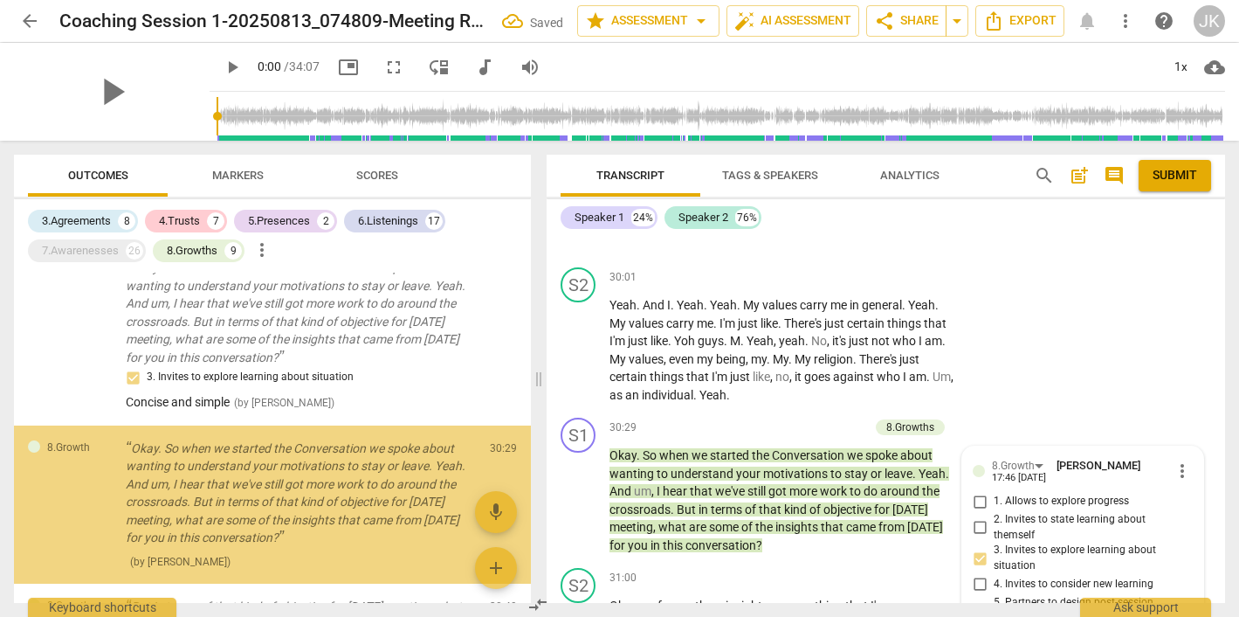
scroll to position [3380, 0]
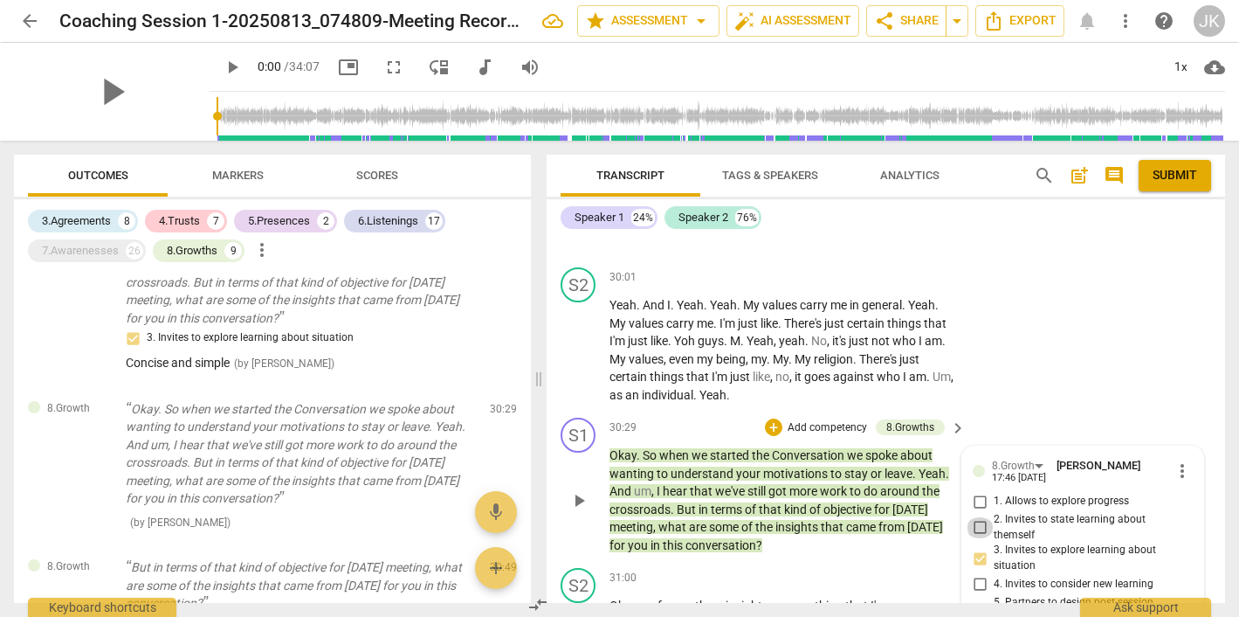
click at [979, 517] on input "2. Invites to state learning about themself" at bounding box center [980, 527] width 28 height 21
checkbox input "true"
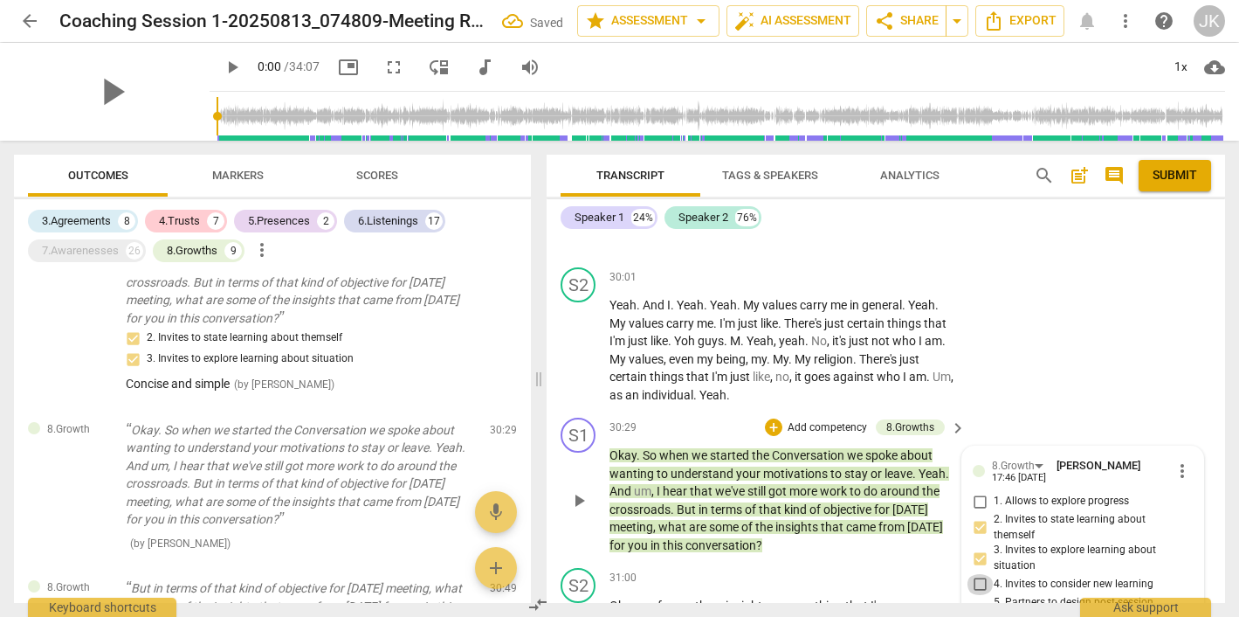
click at [979, 574] on input "4. Invites to consider new learning" at bounding box center [980, 584] width 28 height 21
checkbox input "true"
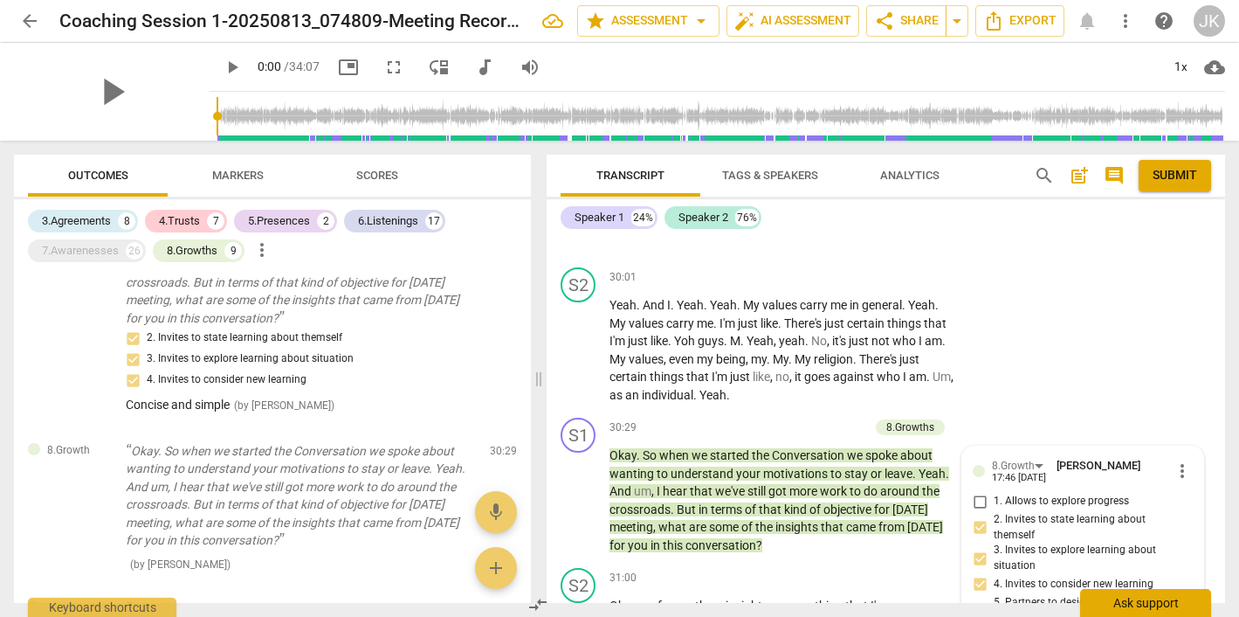
click at [1148, 598] on div "Ask support" at bounding box center [1145, 603] width 131 height 28
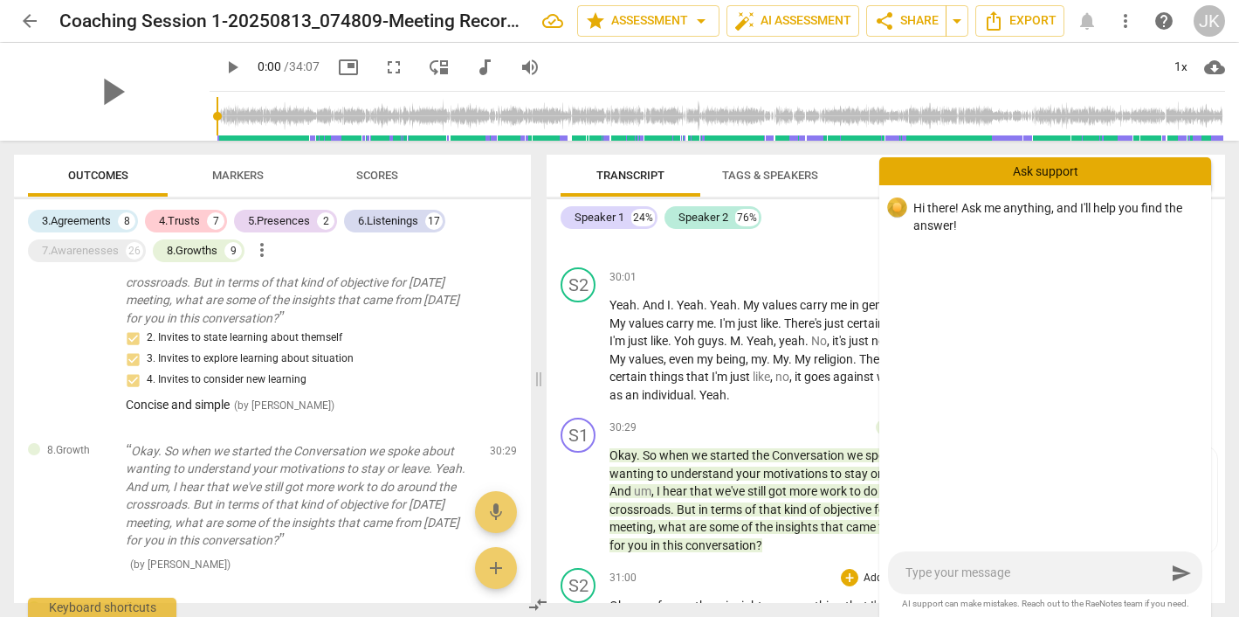
click at [804, 568] on div "31:00 + Add competency keyboard_arrow_right" at bounding box center [789, 577] width 358 height 19
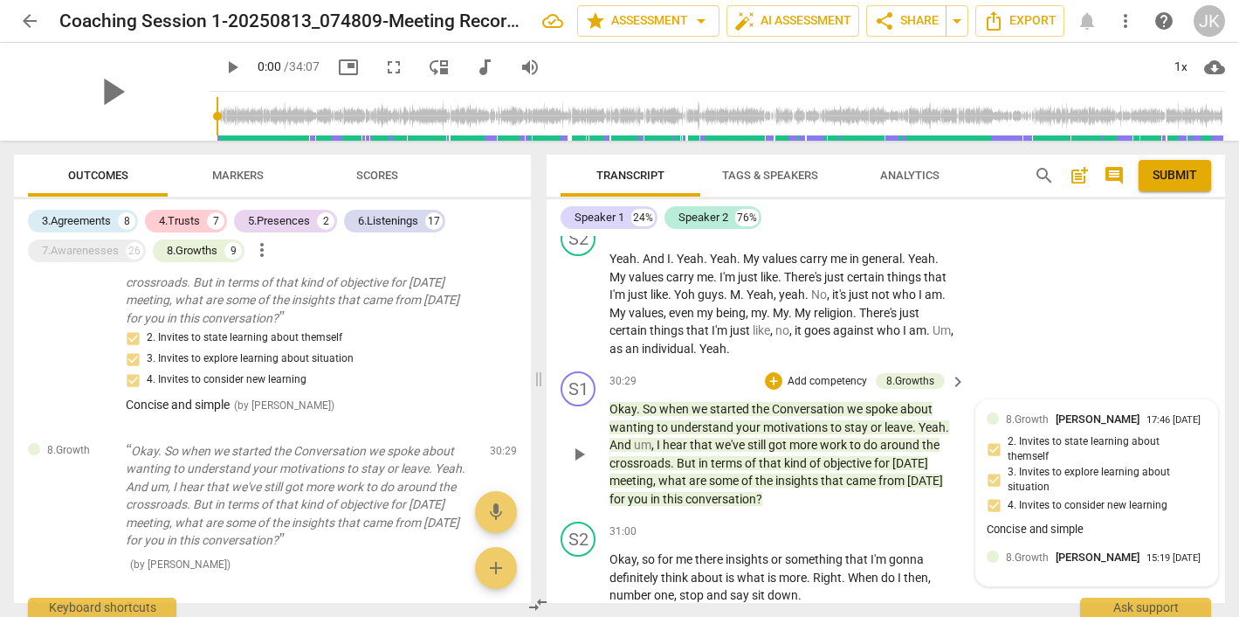
scroll to position [15878, 0]
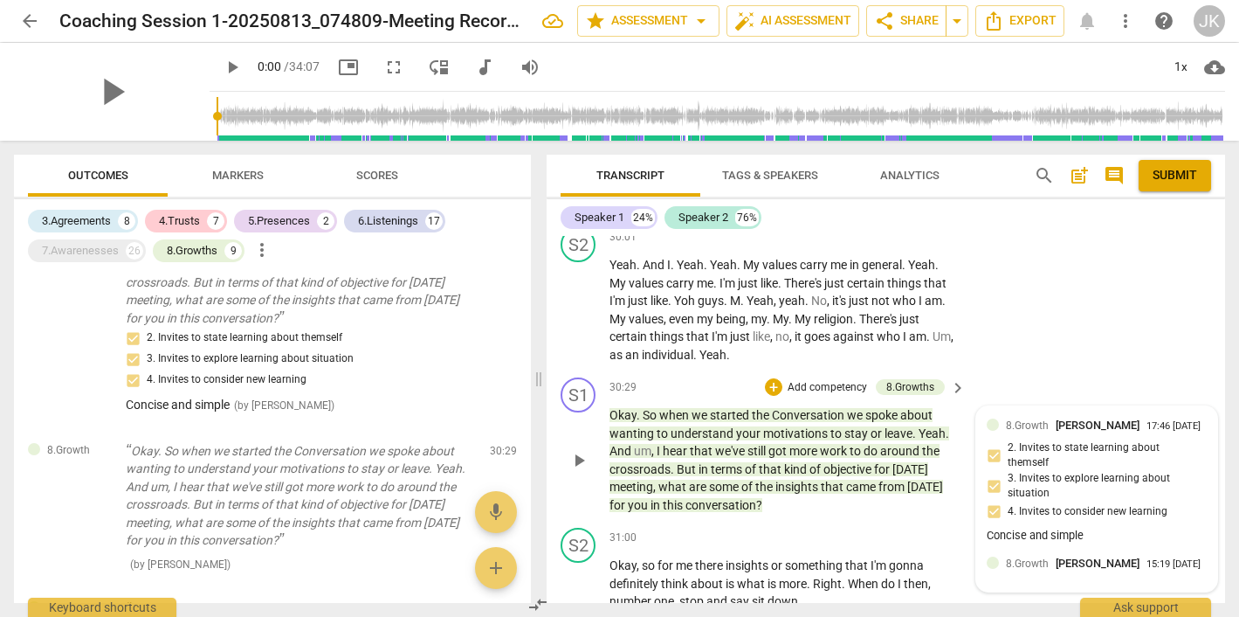
click at [1147, 559] on div "15:19 [DATE]" at bounding box center [1174, 564] width 54 height 11
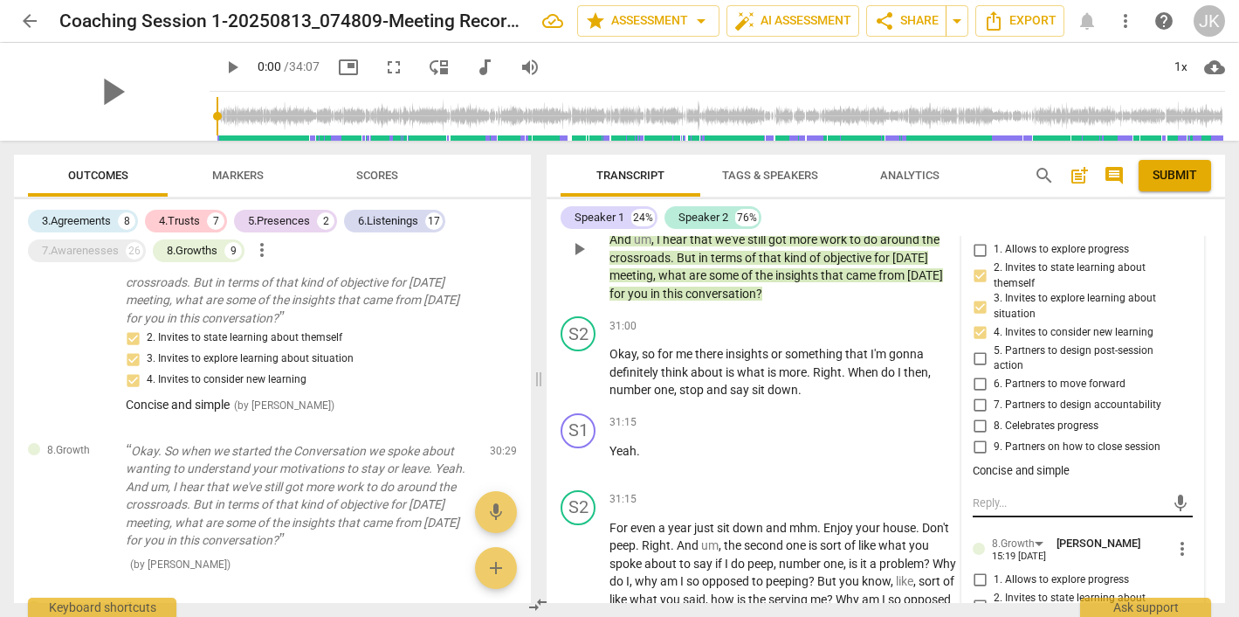
scroll to position [16109, 0]
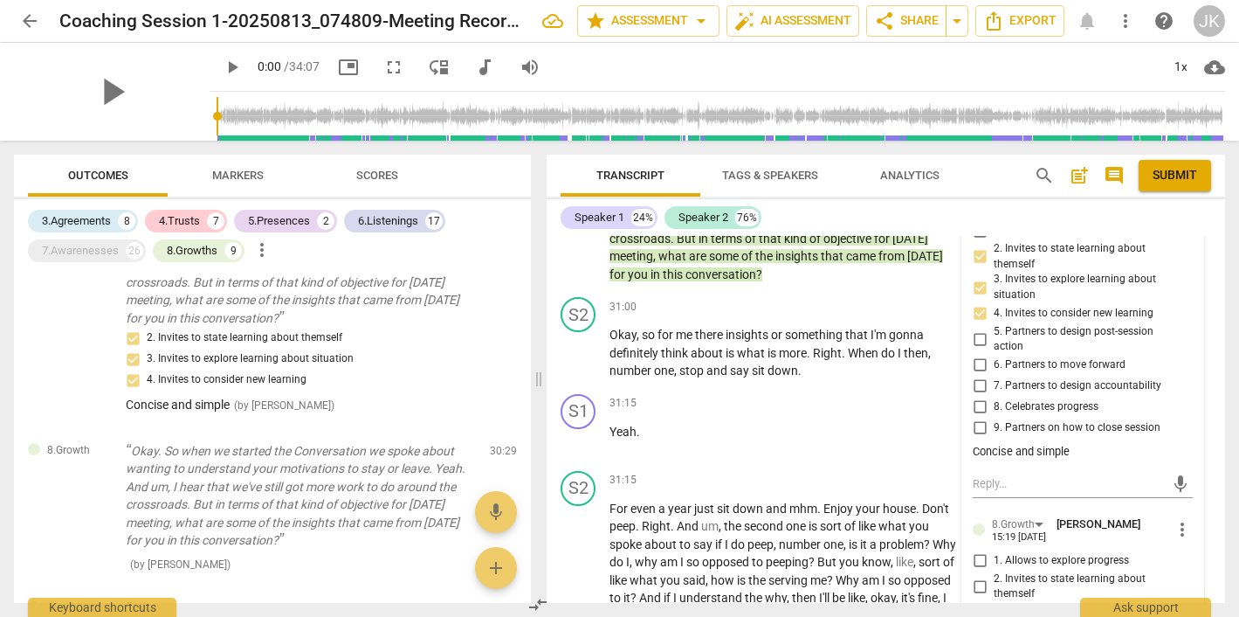
click at [1175, 519] on span "more_vert" at bounding box center [1182, 529] width 21 height 21
click at [1197, 447] on li "Delete" at bounding box center [1194, 449] width 60 height 33
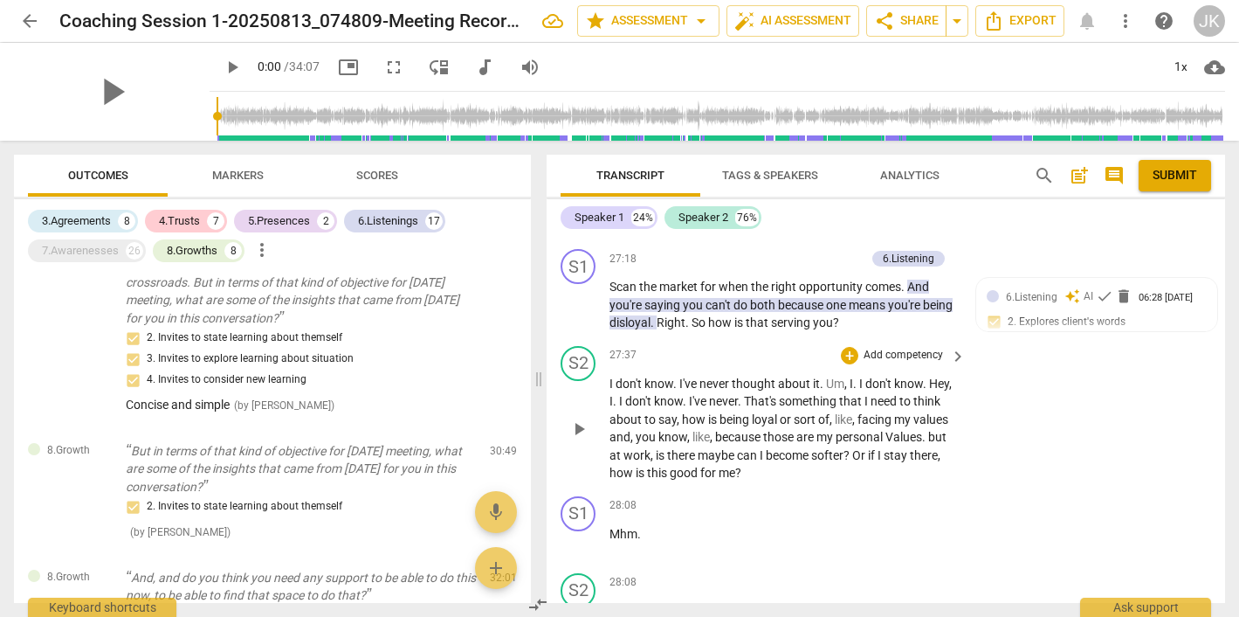
scroll to position [14389, 0]
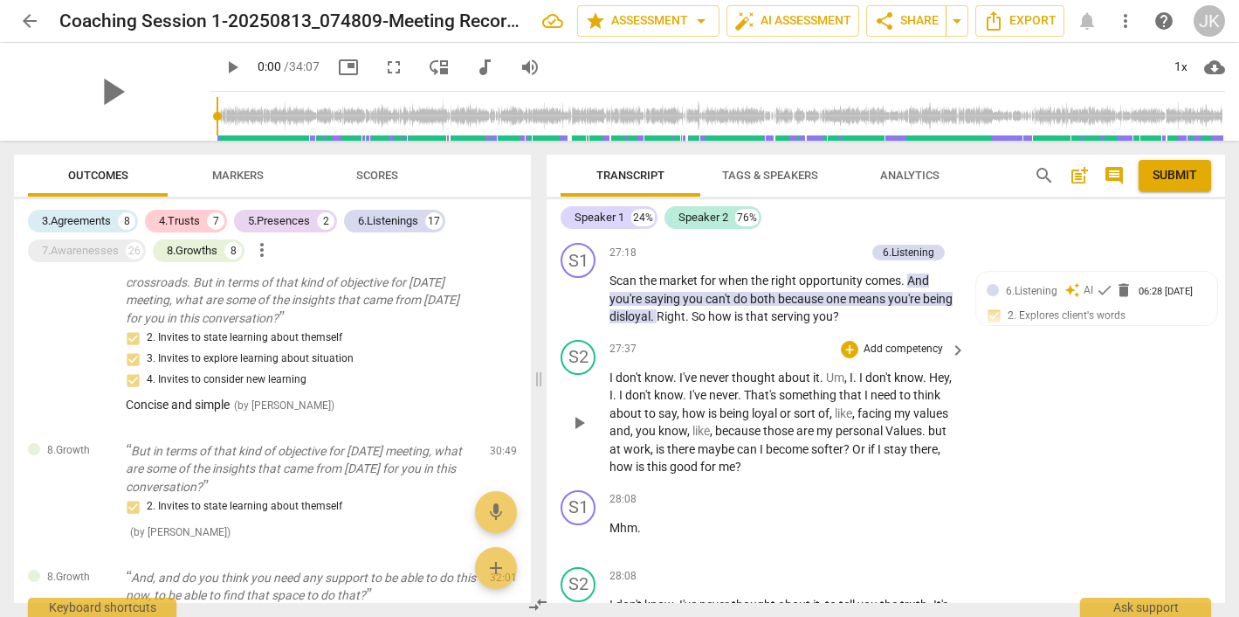
click at [577, 412] on span "play_arrow" at bounding box center [579, 422] width 21 height 21
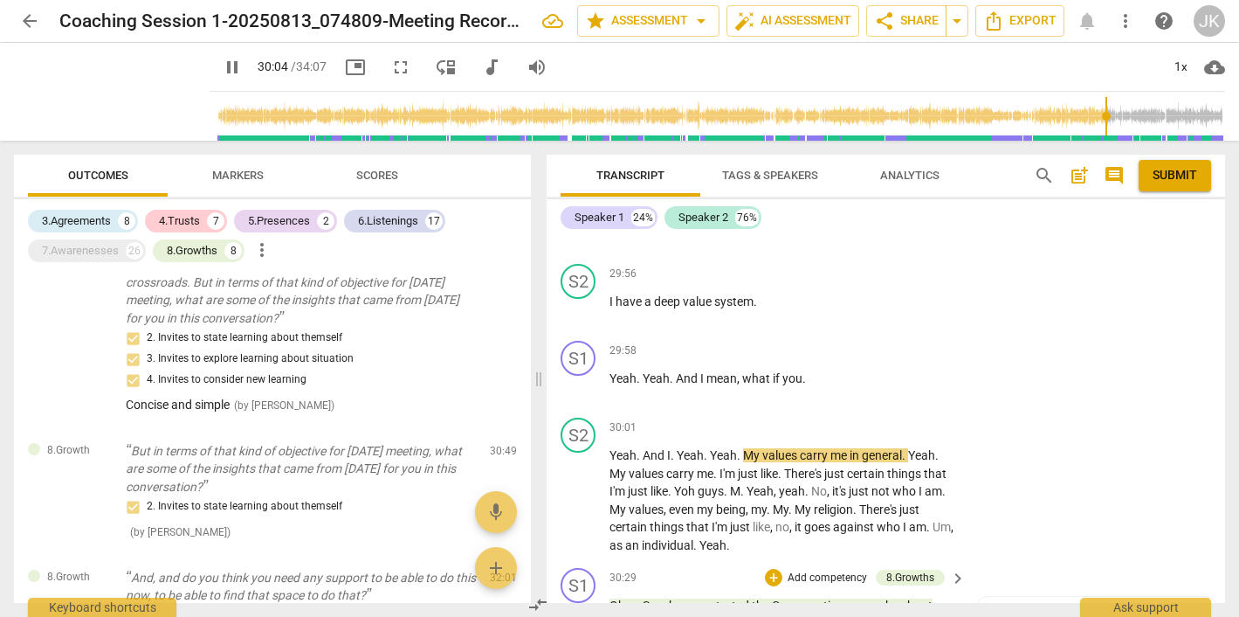
scroll to position [15689, 0]
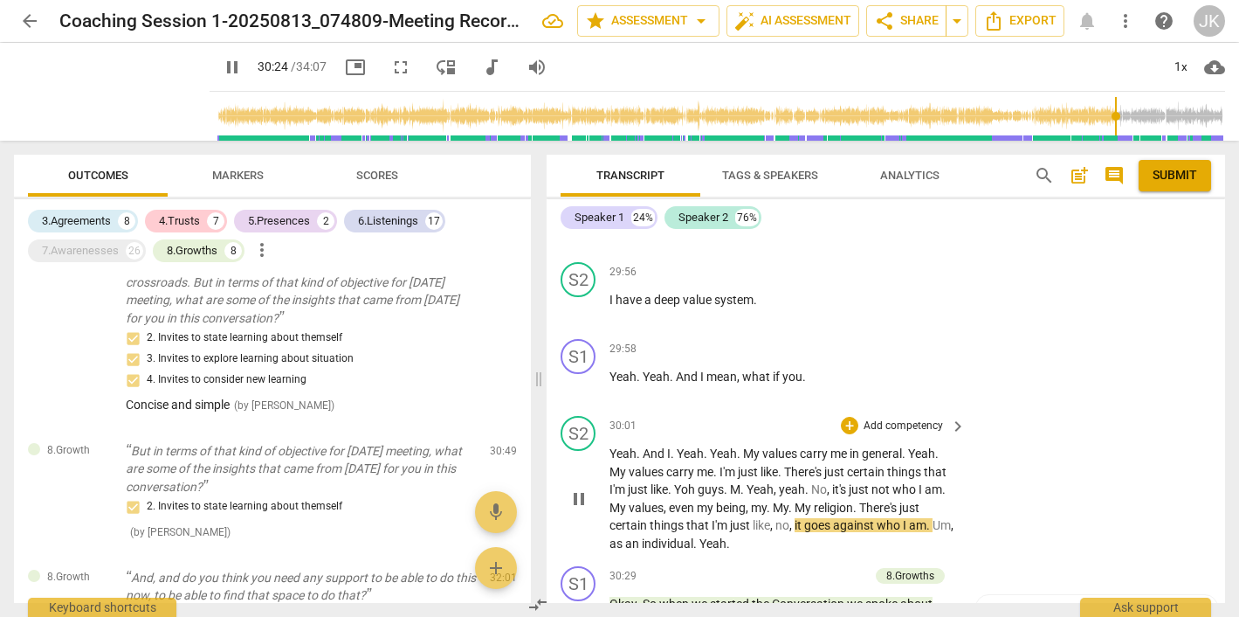
click at [927, 418] on p "Add competency" at bounding box center [903, 426] width 83 height 16
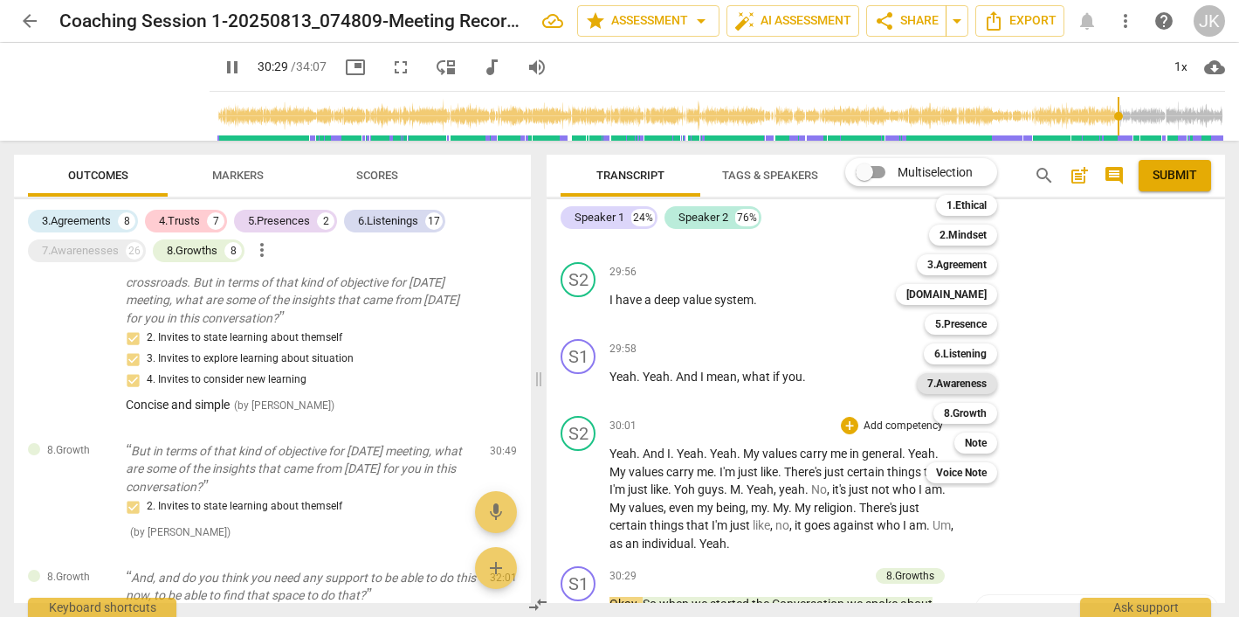
click at [970, 377] on b "7.Awareness" at bounding box center [957, 383] width 59 height 21
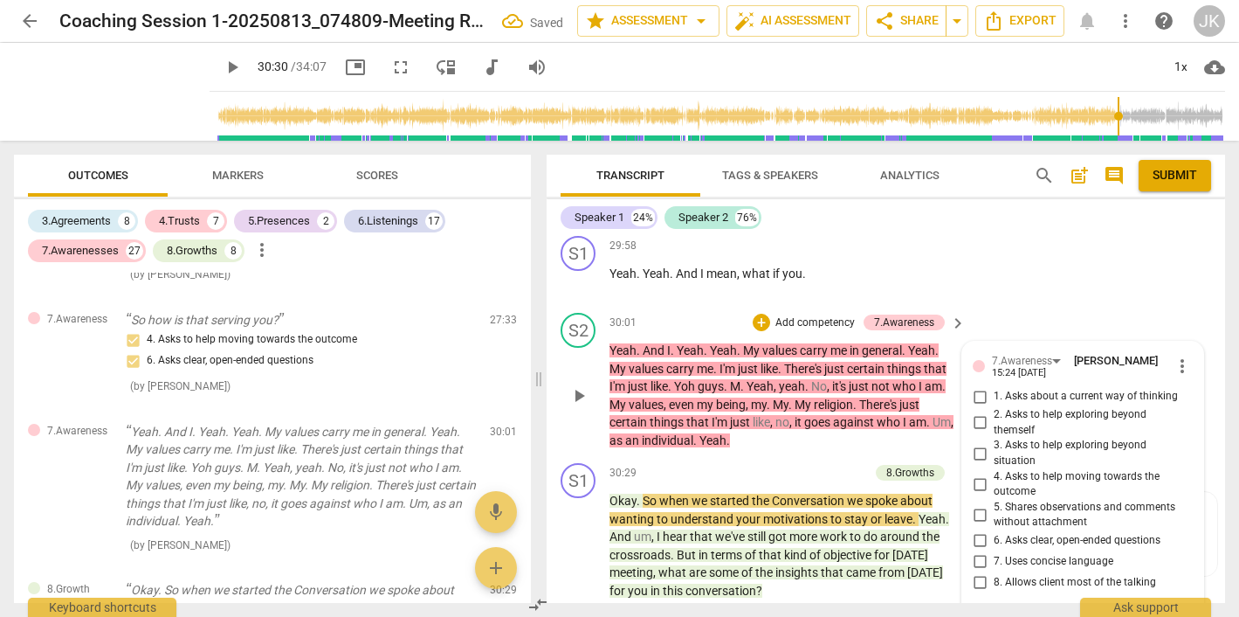
scroll to position [15810, 0]
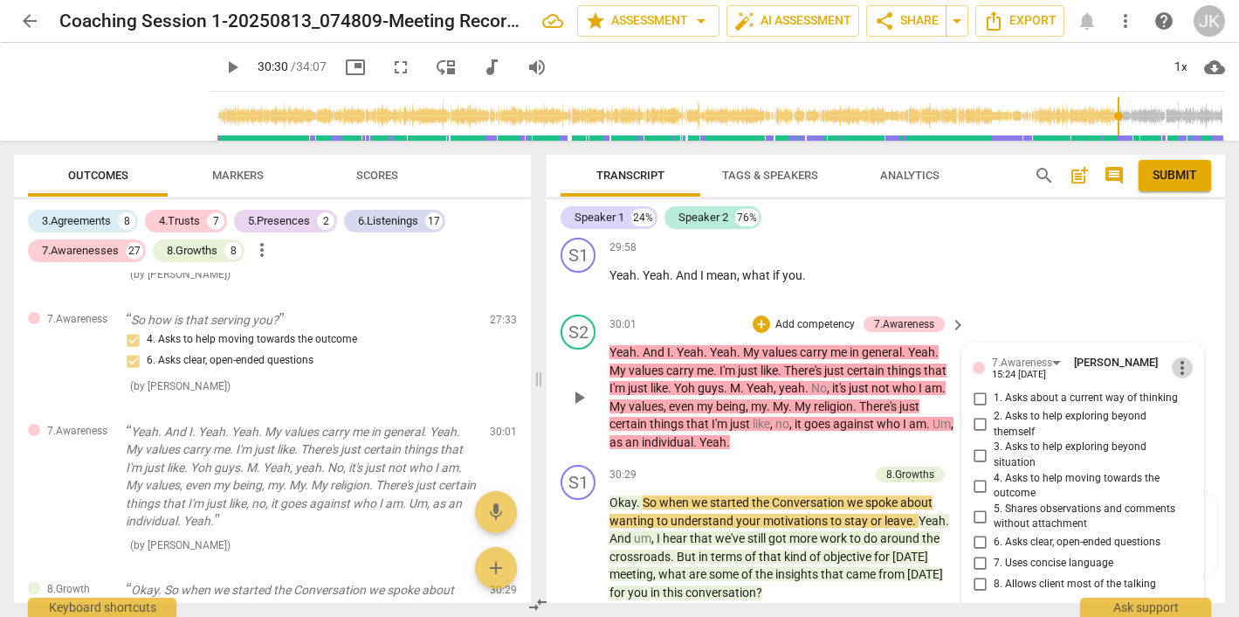
click at [1174, 357] on span "more_vert" at bounding box center [1182, 367] width 21 height 21
click at [1188, 289] on li "Delete" at bounding box center [1194, 295] width 60 height 33
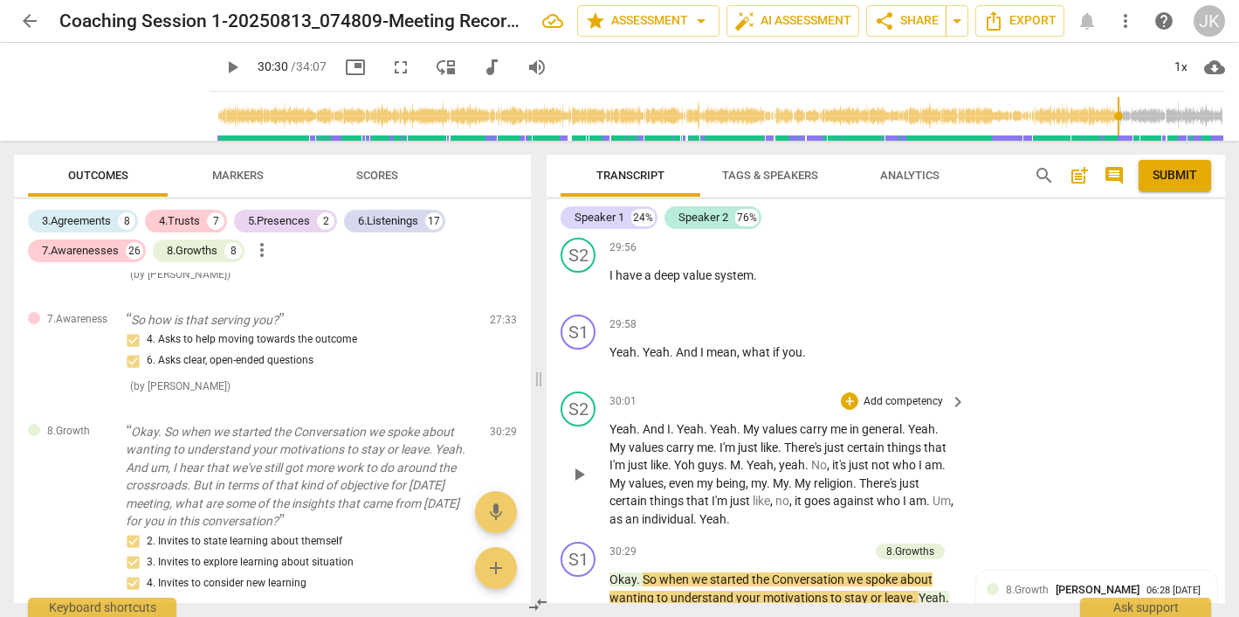
scroll to position [15731, 0]
click at [900, 396] on p "Add competency" at bounding box center [903, 404] width 83 height 16
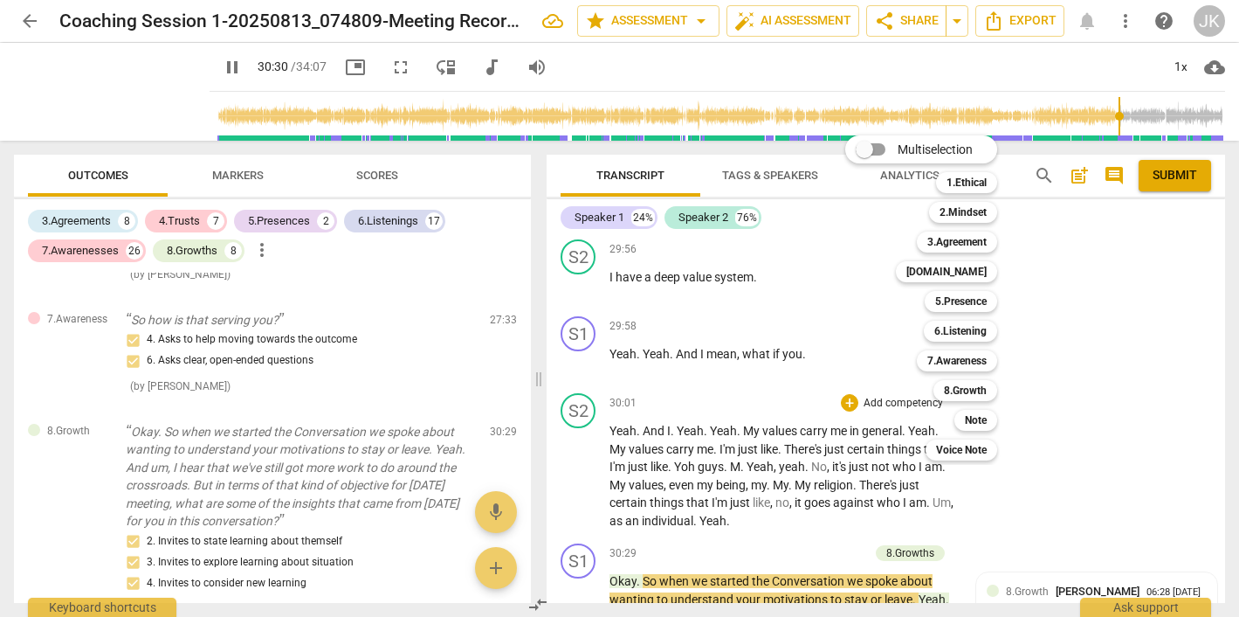
click at [905, 297] on div "Multiselection m 1.Ethical 1 2.Mindset 2 3.Agreement 3 [DOMAIN_NAME] 4 5.Presen…" at bounding box center [934, 298] width 192 height 334
click at [843, 296] on div "Multiselection m 1.Ethical 1 2.Mindset 2 3.Agreement 3 [DOMAIN_NAME] 4 5.Presen…" at bounding box center [934, 298] width 192 height 334
click at [848, 296] on div "Multiselection m 1.Ethical 1 2.Mindset 2 3.Agreement 3 [DOMAIN_NAME] 4 5.Presen…" at bounding box center [934, 298] width 192 height 334
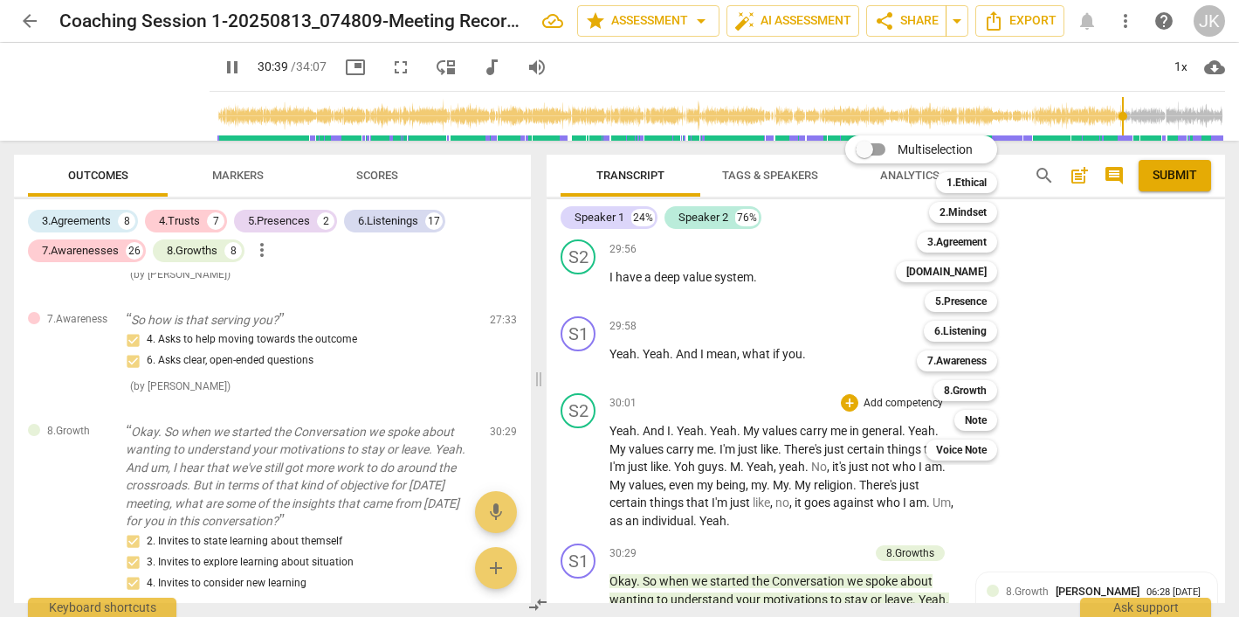
click at [848, 296] on div "Multiselection m 1.Ethical 1 2.Mindset 2 3.Agreement 3 [DOMAIN_NAME] 4 5.Presen…" at bounding box center [934, 298] width 192 height 334
click at [968, 323] on b "6.Listening" at bounding box center [961, 331] width 52 height 21
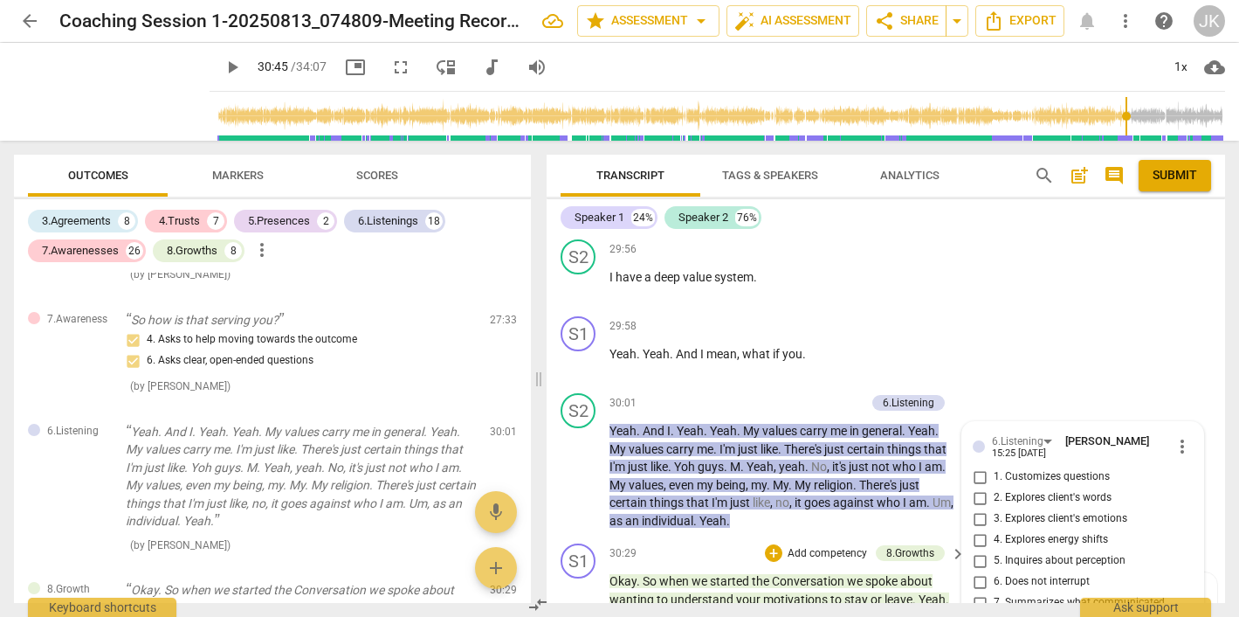
click at [576, 616] on span "play_arrow" at bounding box center [579, 626] width 21 height 21
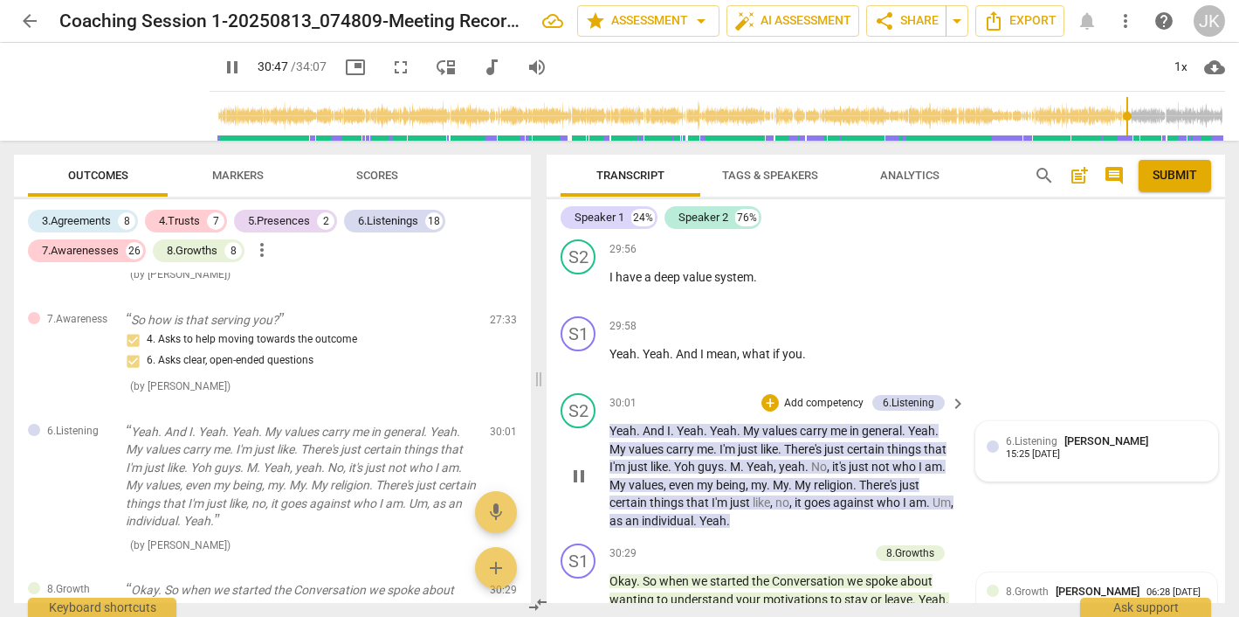
click at [1057, 432] on div "6.Listening [PERSON_NAME]" at bounding box center [1080, 440] width 149 height 17
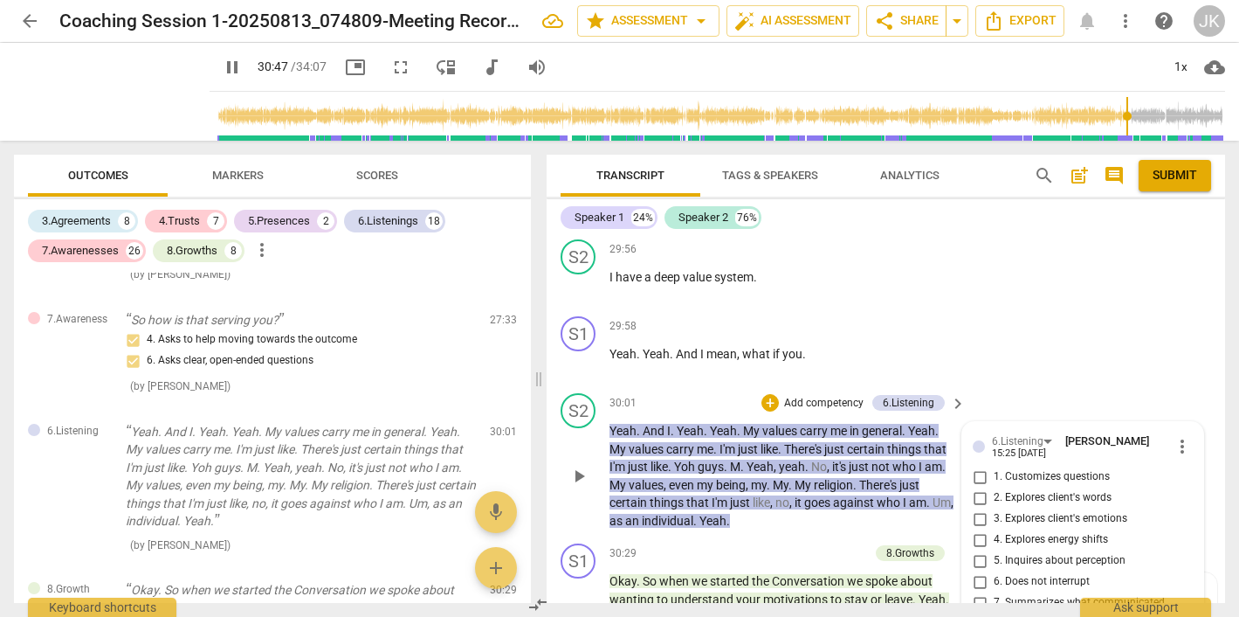
type input "1848"
click at [1178, 436] on span "more_vert" at bounding box center [1182, 446] width 21 height 21
click at [1188, 371] on li "Delete" at bounding box center [1194, 373] width 60 height 33
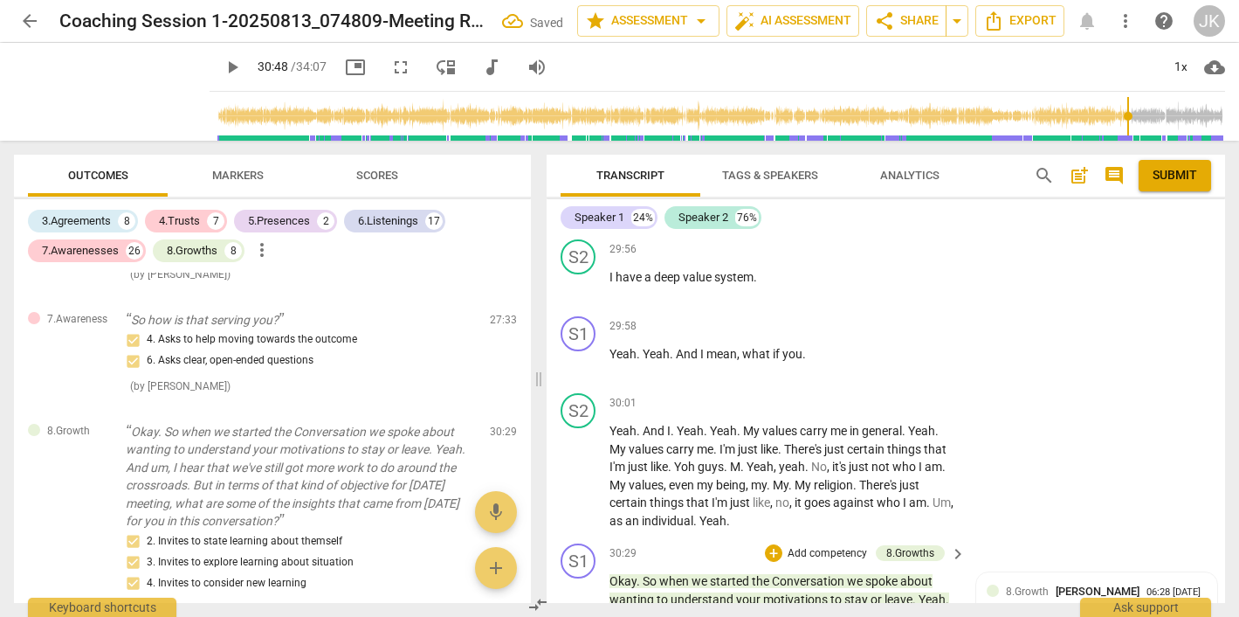
click at [951, 543] on span "keyboard_arrow_right" at bounding box center [958, 553] width 21 height 21
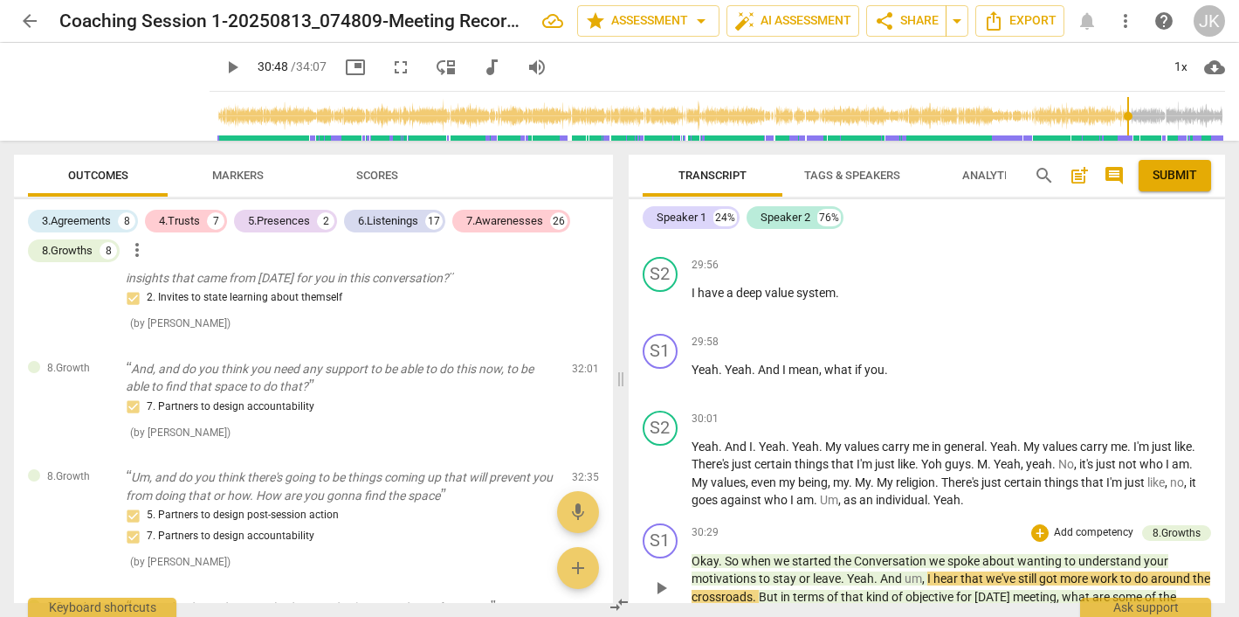
scroll to position [13585, 0]
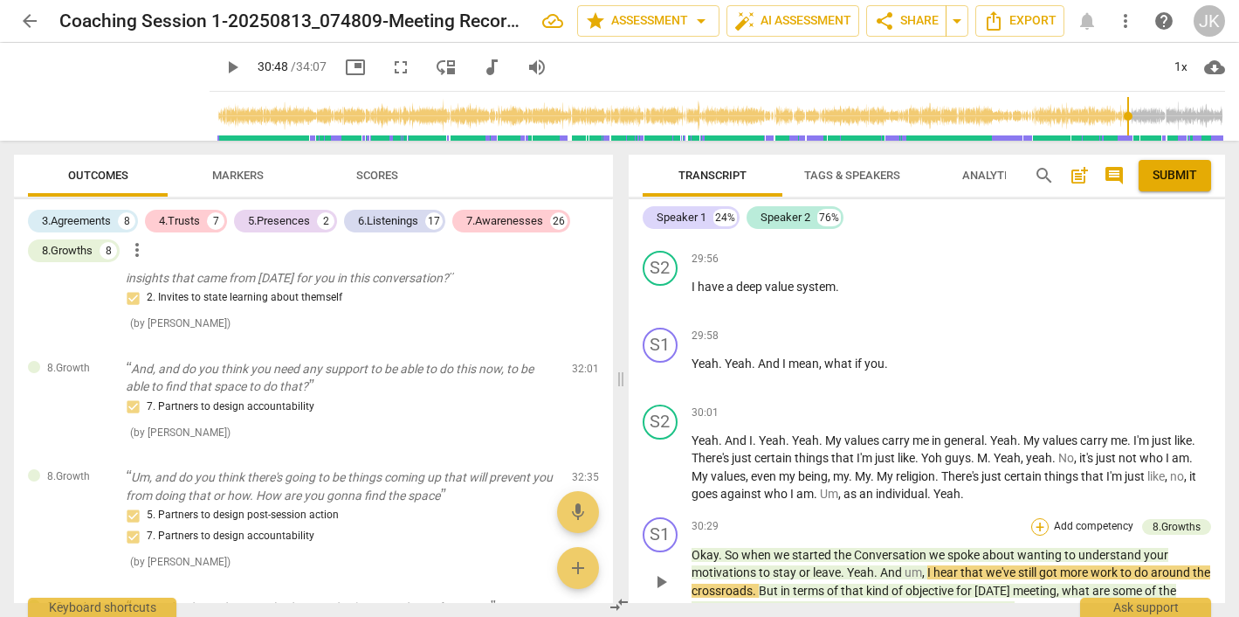
click at [1037, 518] on div "+" at bounding box center [1040, 526] width 17 height 17
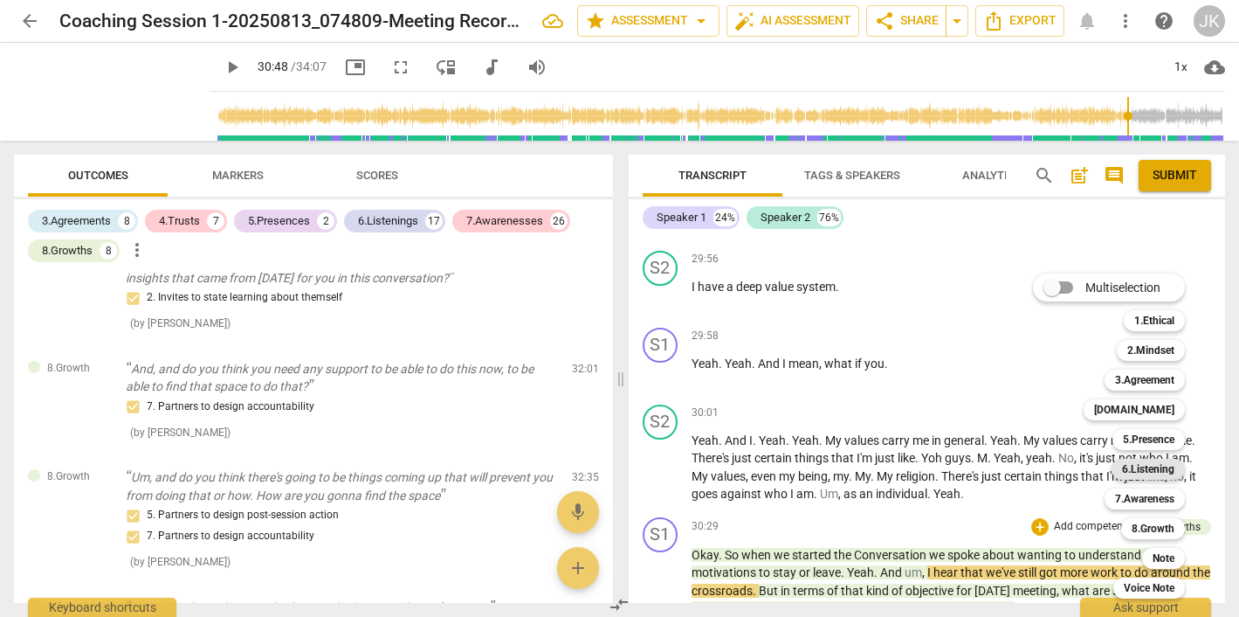
click at [1149, 464] on b "6.Listening" at bounding box center [1148, 469] width 52 height 21
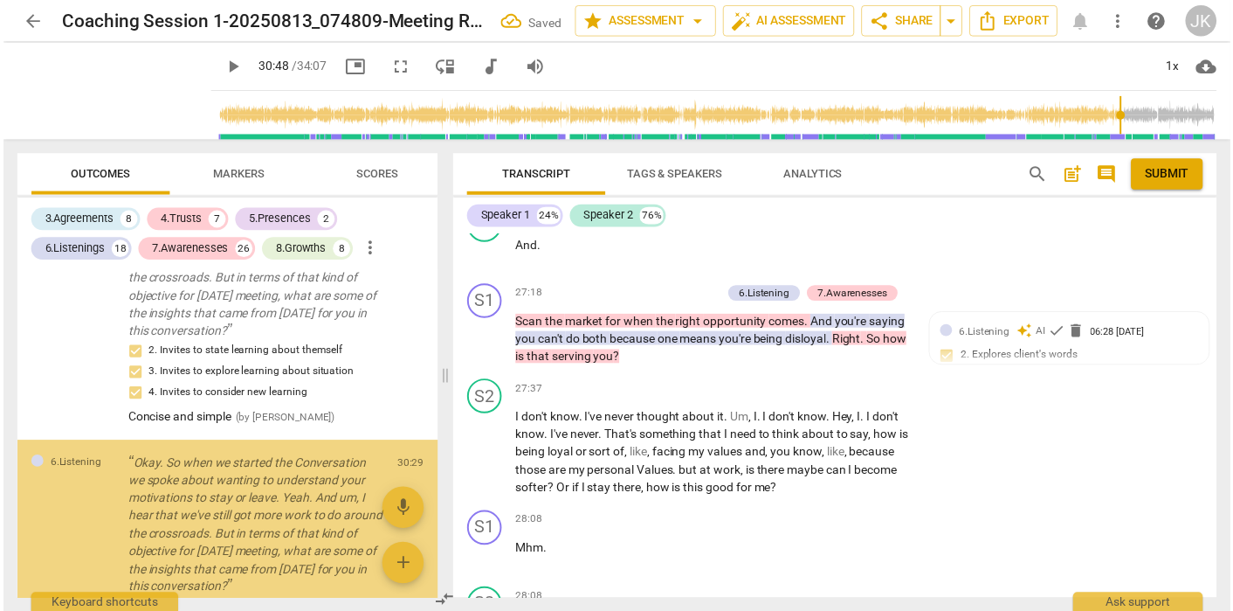
scroll to position [15101, 0]
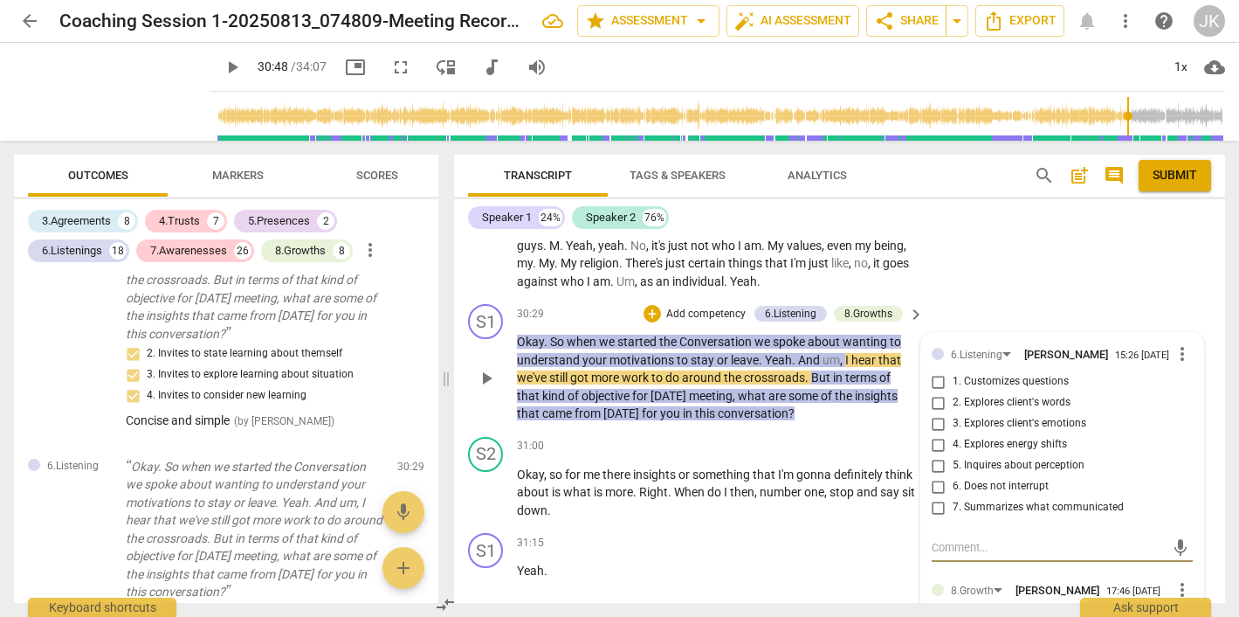
click at [935, 497] on input "7. Summarizes what communicated" at bounding box center [939, 507] width 28 height 21
checkbox input "true"
click at [947, 539] on textarea at bounding box center [1048, 547] width 233 height 17
type textarea "H"
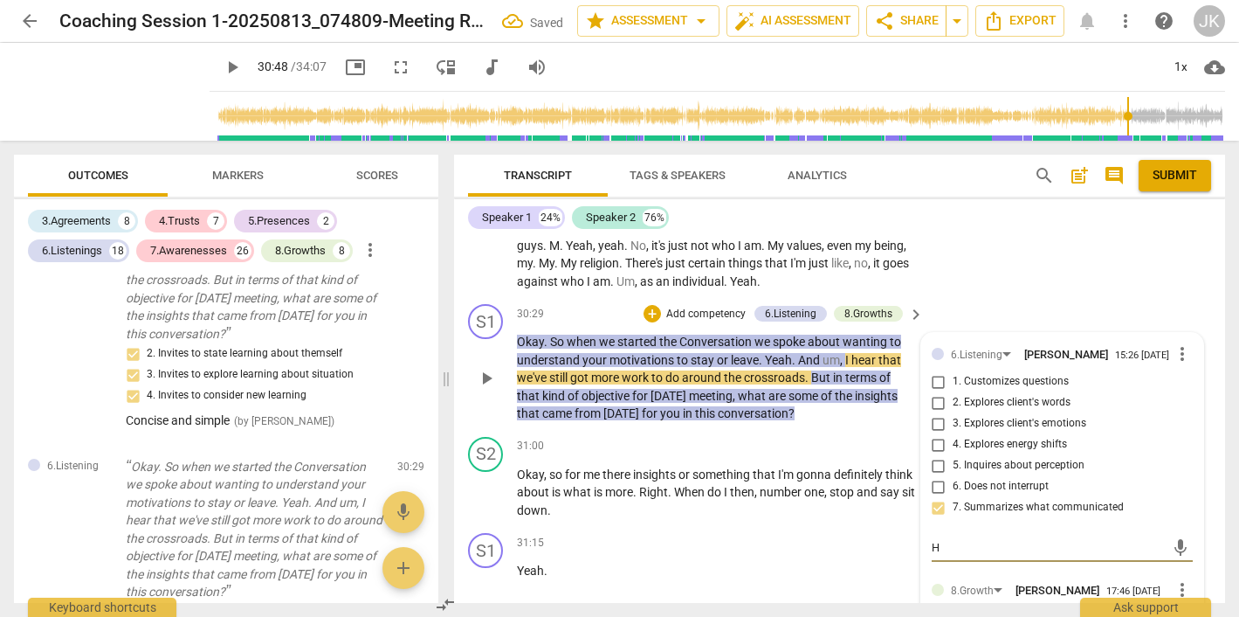
type textarea "Ho"
type textarea "How"
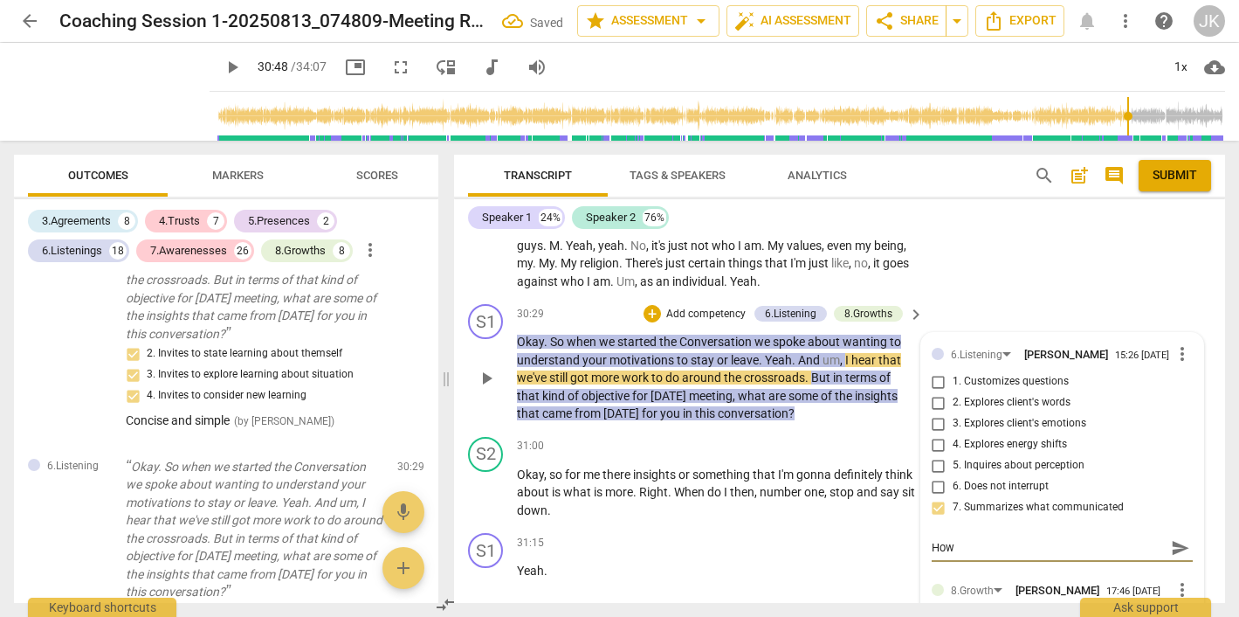
type textarea "How"
type textarea "How i"
type textarea "How is"
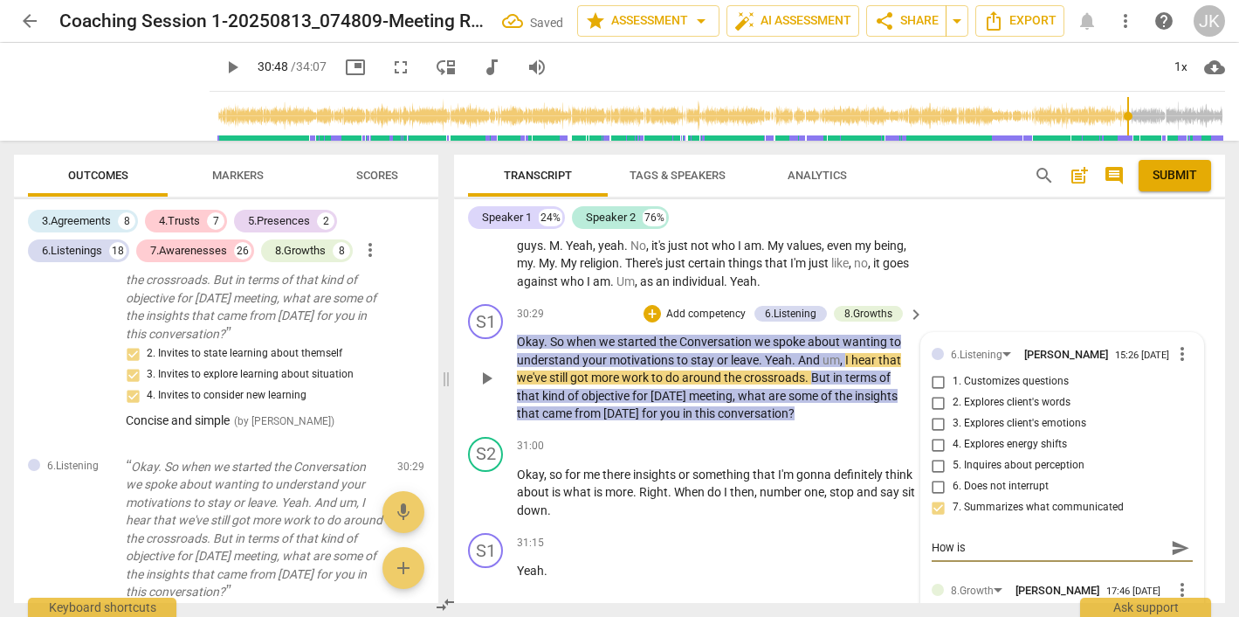
type textarea "How is"
type textarea "How is t"
type textarea "How is th"
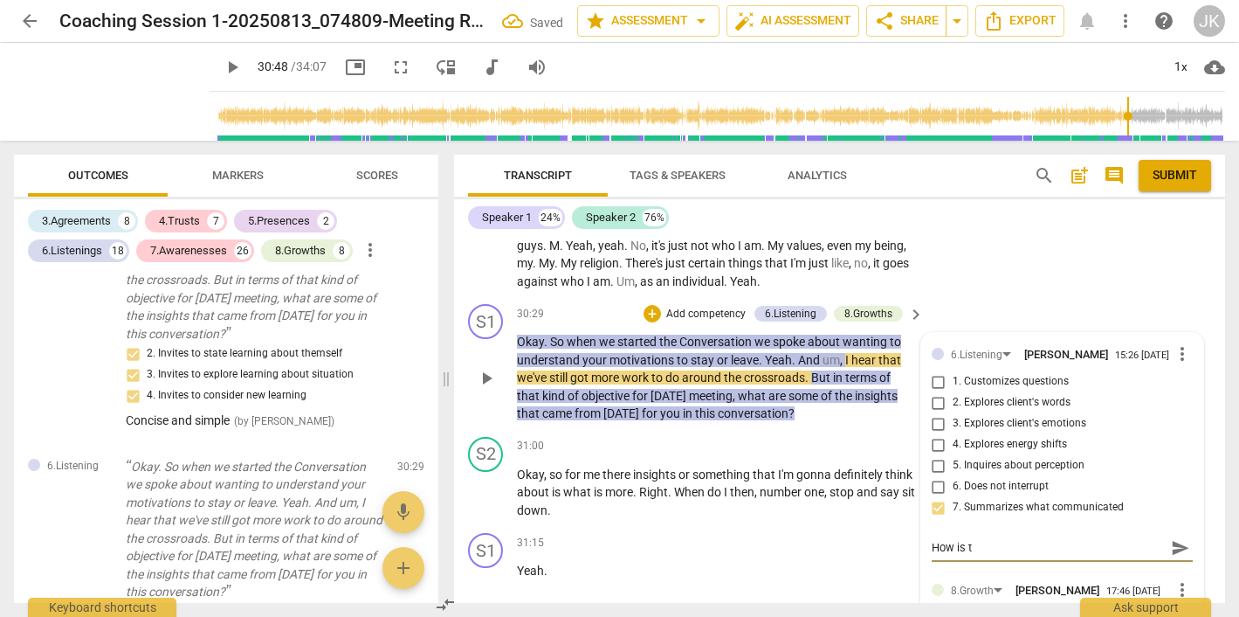
type textarea "How is th"
type textarea "How is thi"
type textarea "How is this"
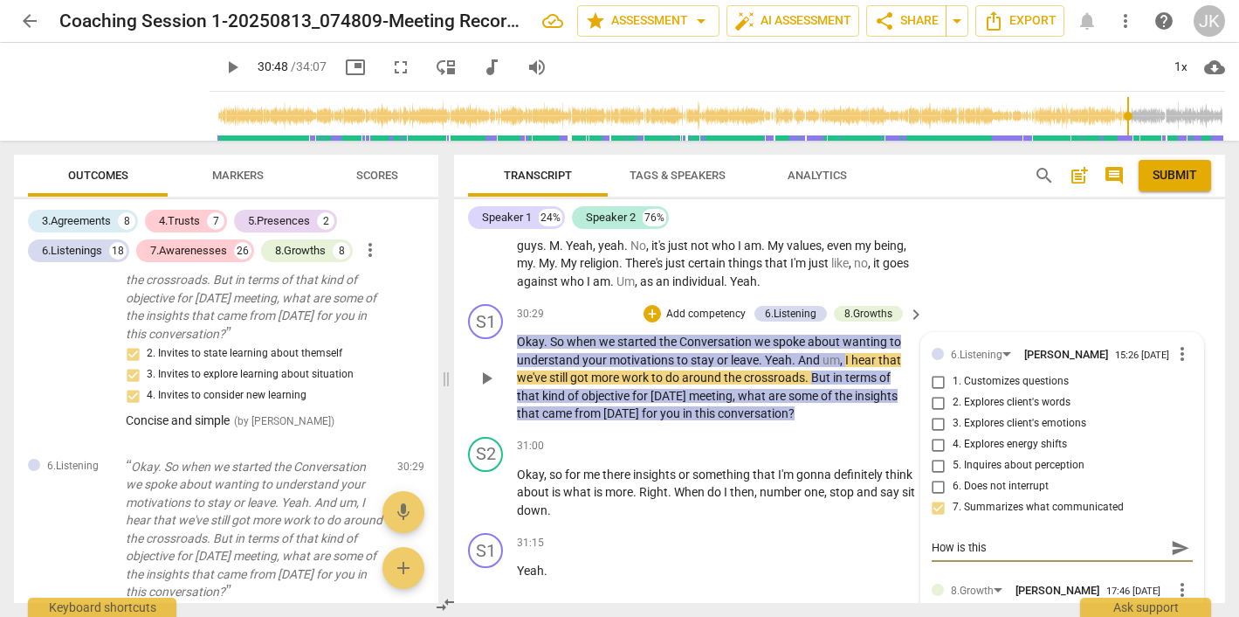
type textarea "How is this"
type textarea "How is this s"
type textarea "How is this se"
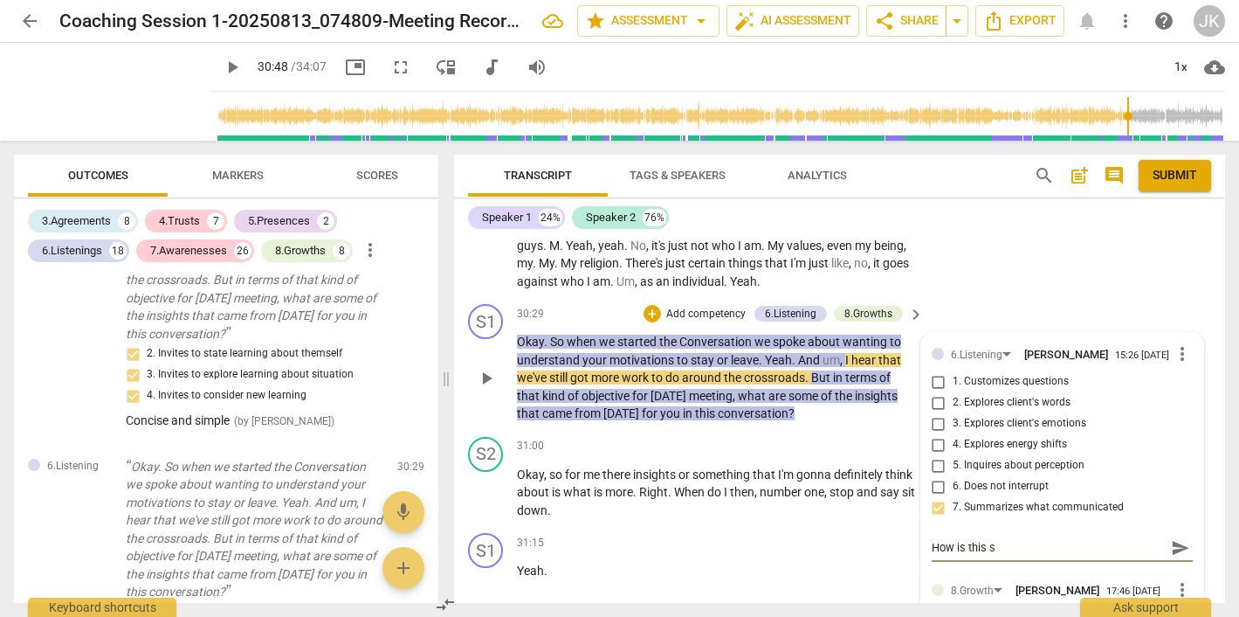
type textarea "How is this se"
type textarea "How is this ser"
type textarea "How is this serv"
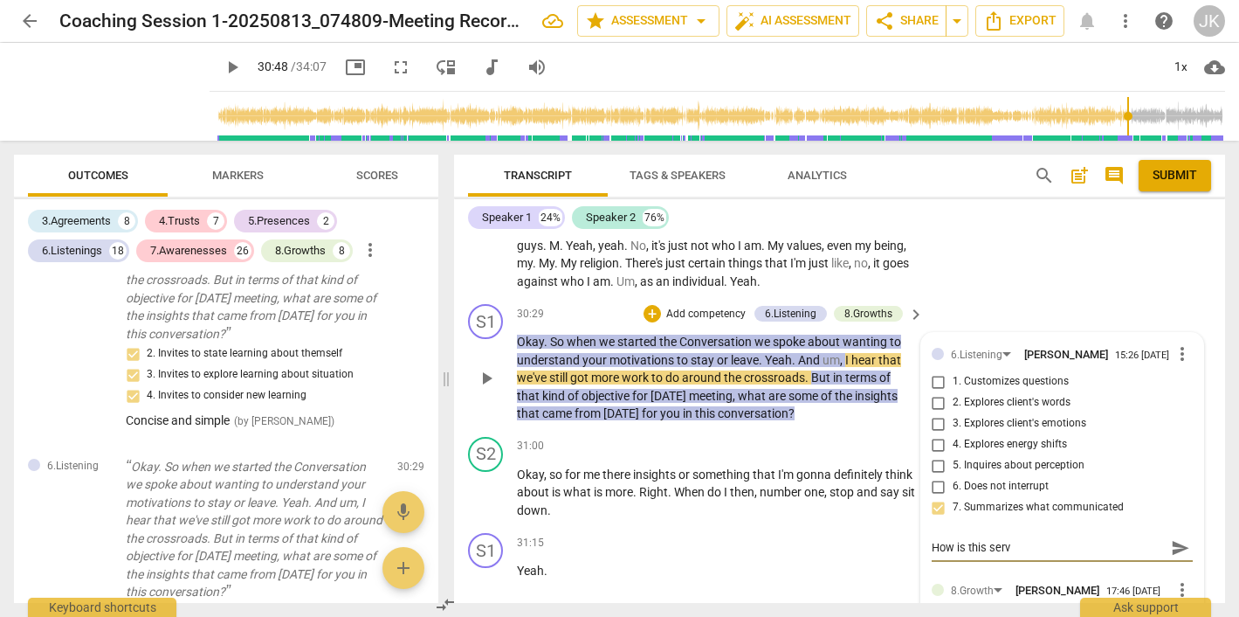
type textarea "How is this servi"
type textarea "How is this [PERSON_NAME]"
type textarea "How is this serving"
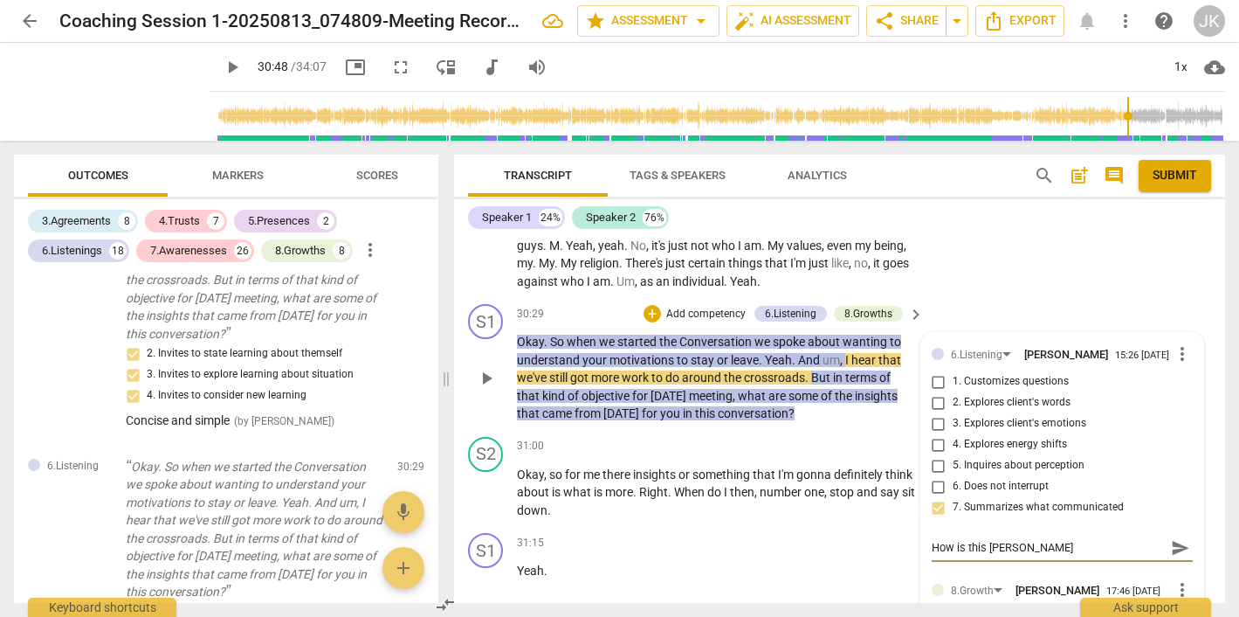
type textarea "How is this serving"
type textarea "How is this serving y"
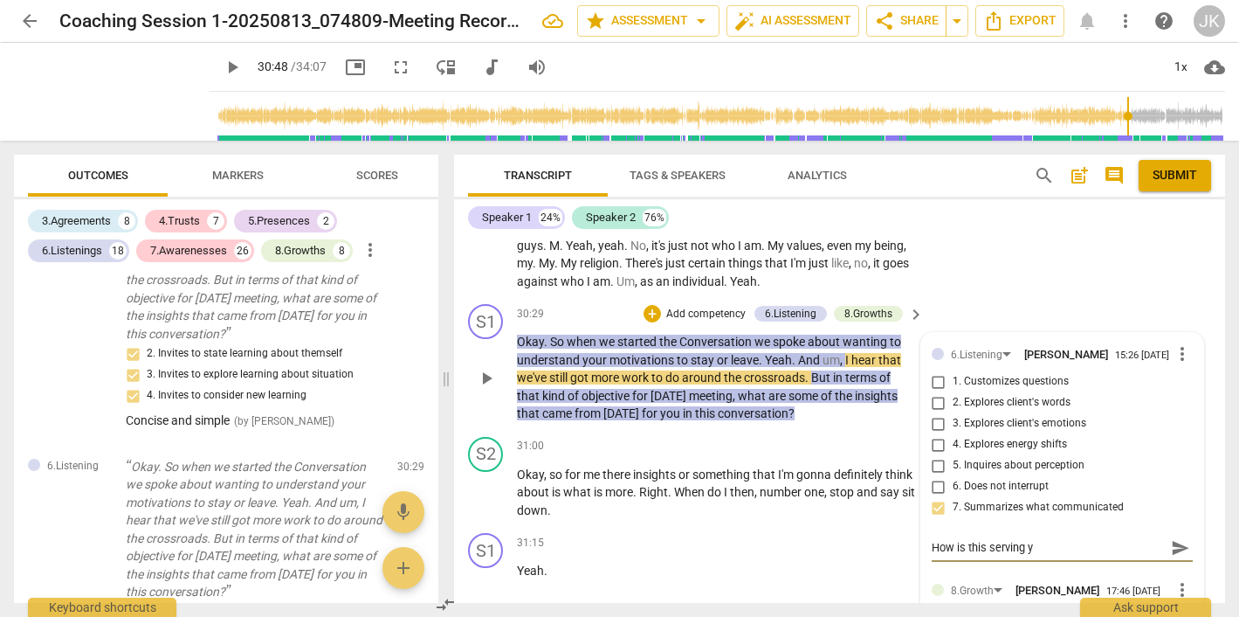
type textarea "How is this serving yo"
type textarea "How is this serving you"
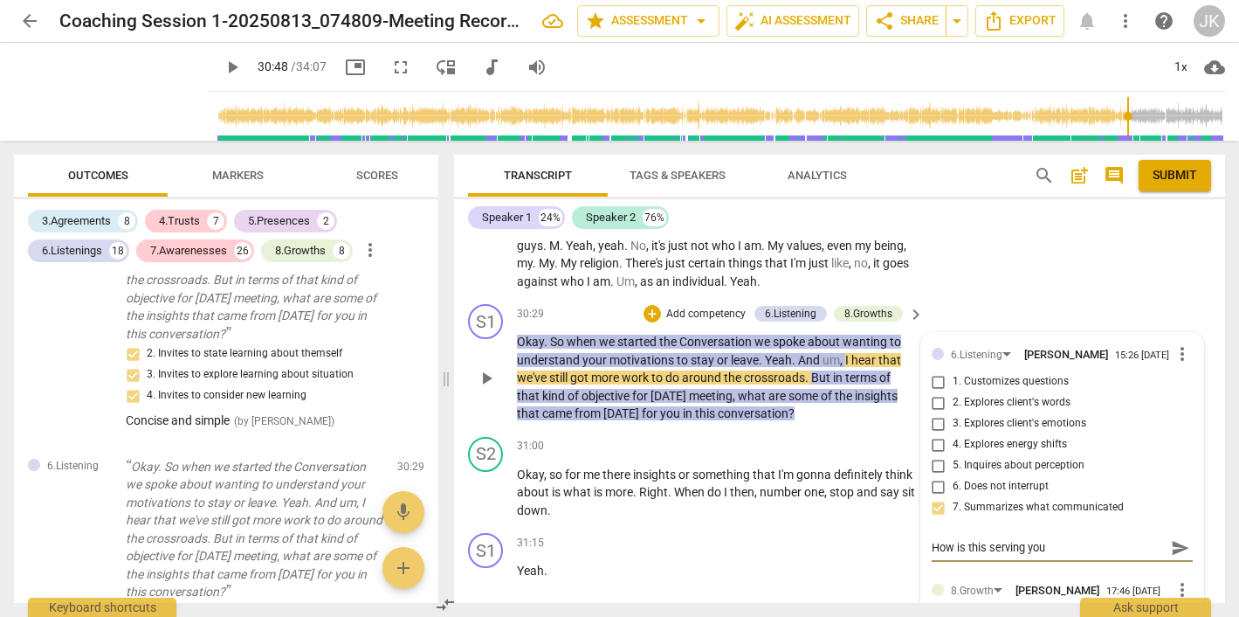
type textarea "How is this serving you"
type textarea "How is this serving you'"
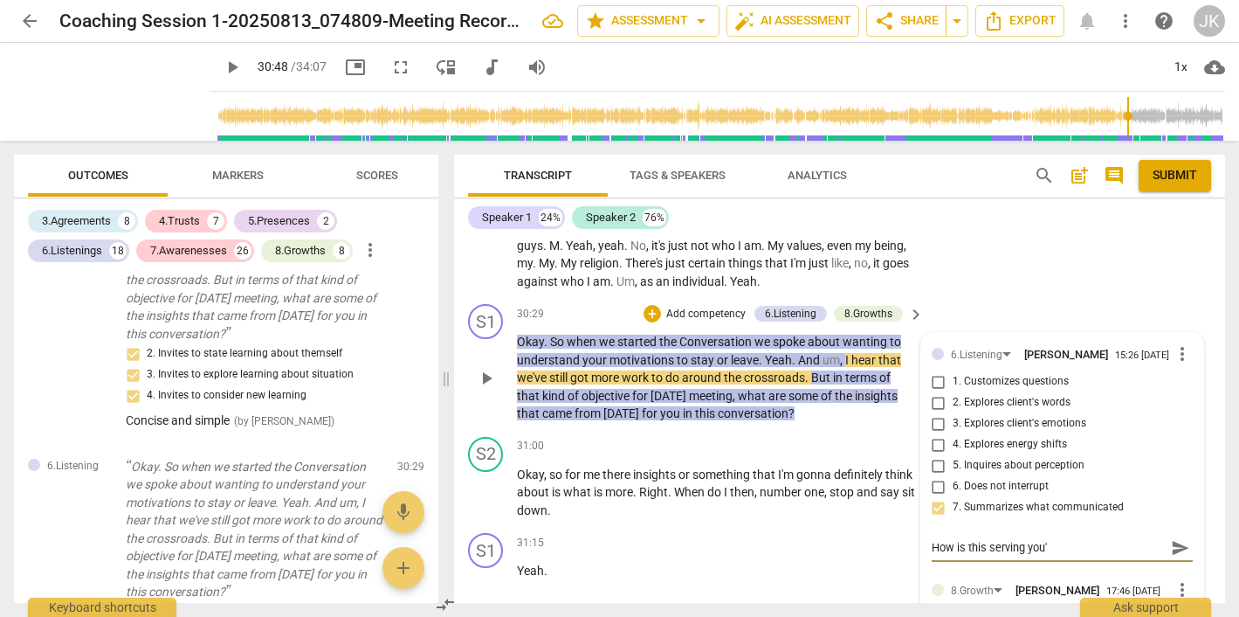
click at [932, 539] on textarea "How is this serving you'" at bounding box center [1048, 547] width 233 height 17
type textarea "'How is this serving you'"
click at [1065, 539] on textarea "'How is this serving you'" at bounding box center [1048, 547] width 233 height 17
type textarea "'How is this serving you'"
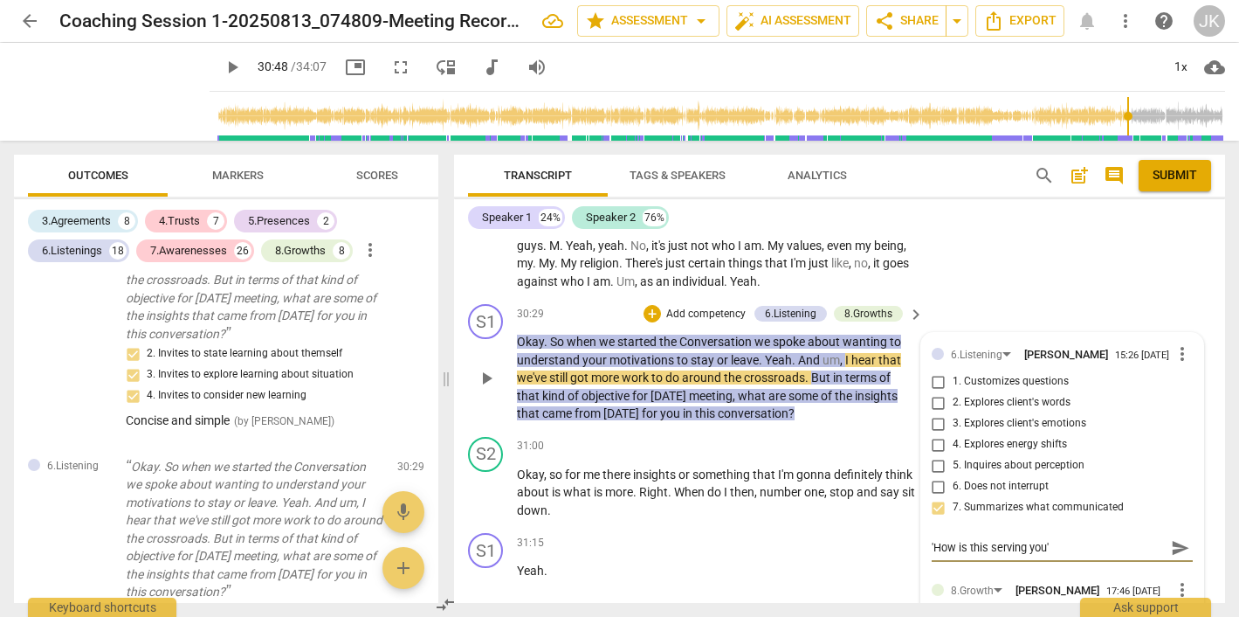
type textarea "'How is this serving you'"
type textarea "'How is this serving you' i"
type textarea "'How is this serving you' is"
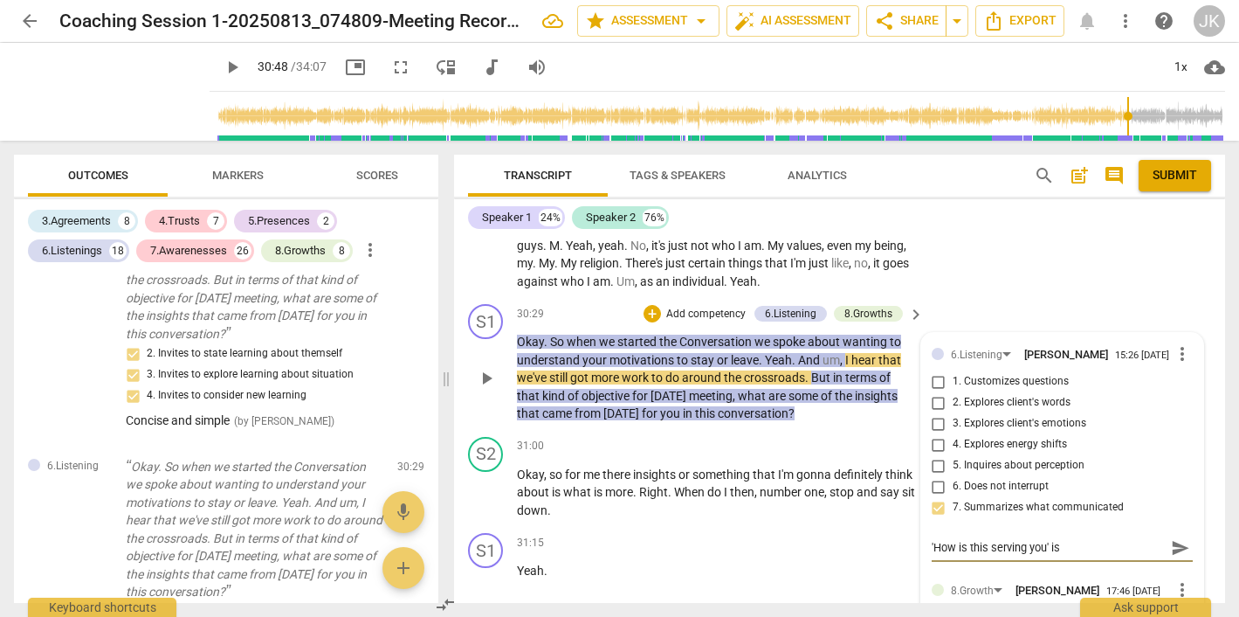
type textarea "'How is this serving you' is"
type textarea "'How is this serving you' is a"
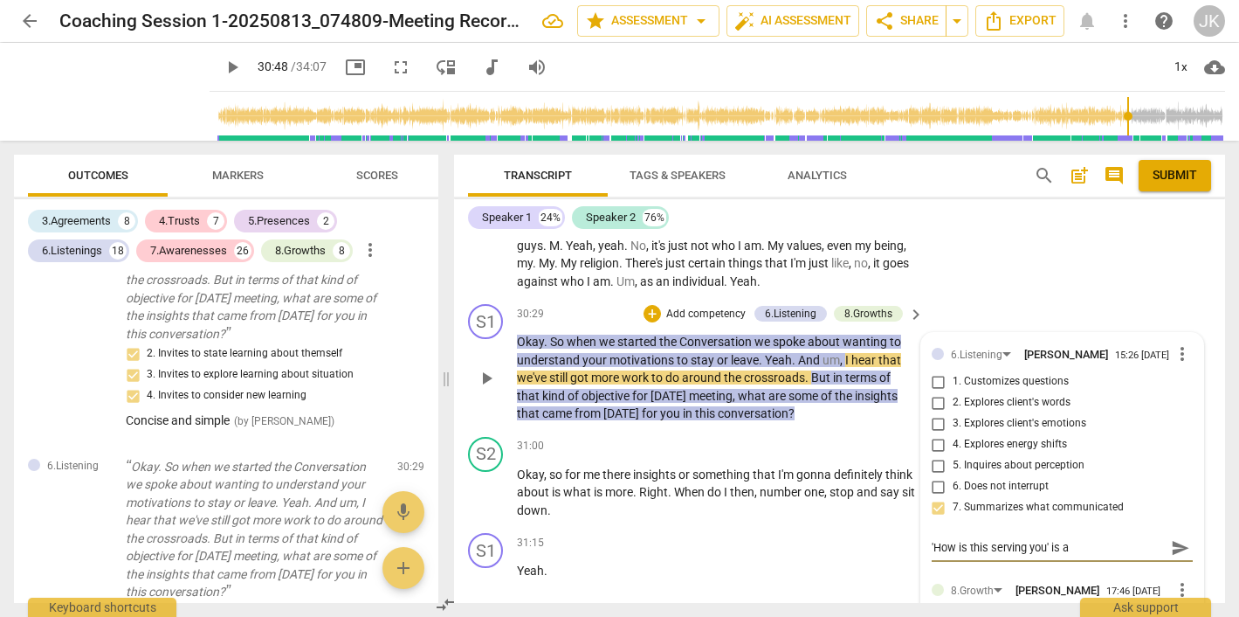
type textarea "'How is this serving you' is a"
type textarea "'How is this serving you' is a v"
type textarea "'How is this serving you' is a ve"
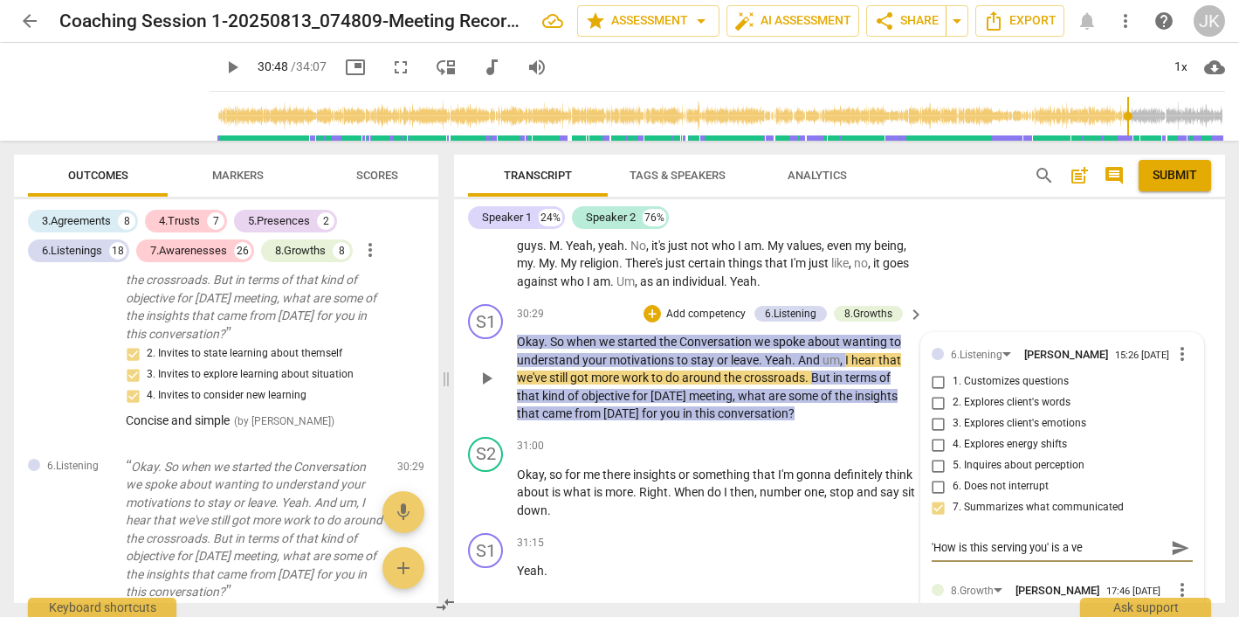
type textarea "'How is this serving you' is a ver"
type textarea "'How is this serving you' is a very"
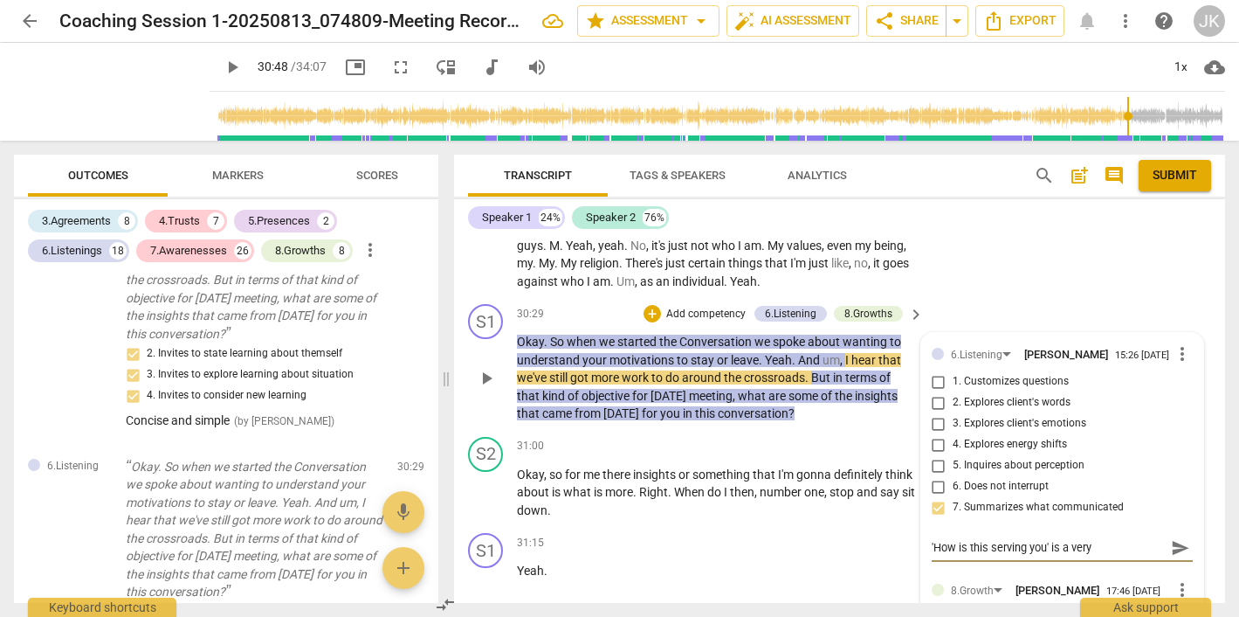
type textarea "'How is this serving you' is a very"
type textarea "'How is this serving you' is a very p"
type textarea "'How is this serving you' is a very po"
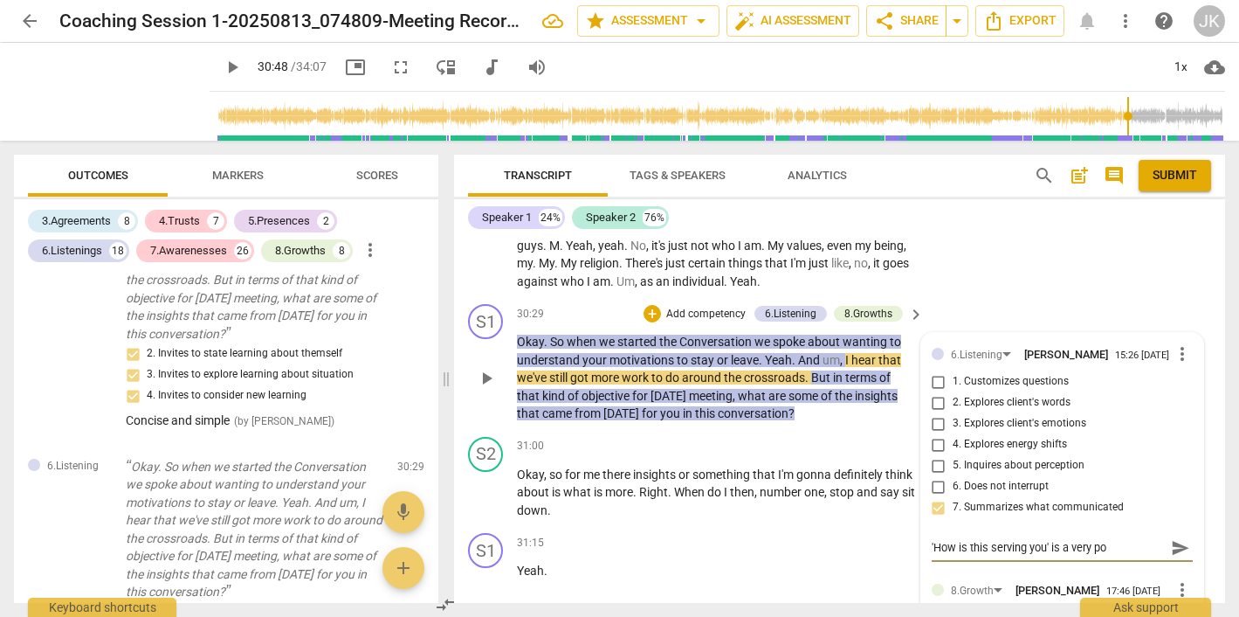
type textarea "'How is this serving you' is a very pow"
type textarea "'How is this serving you' is a very [PERSON_NAME]"
type textarea "'How is this serving you' is a very power"
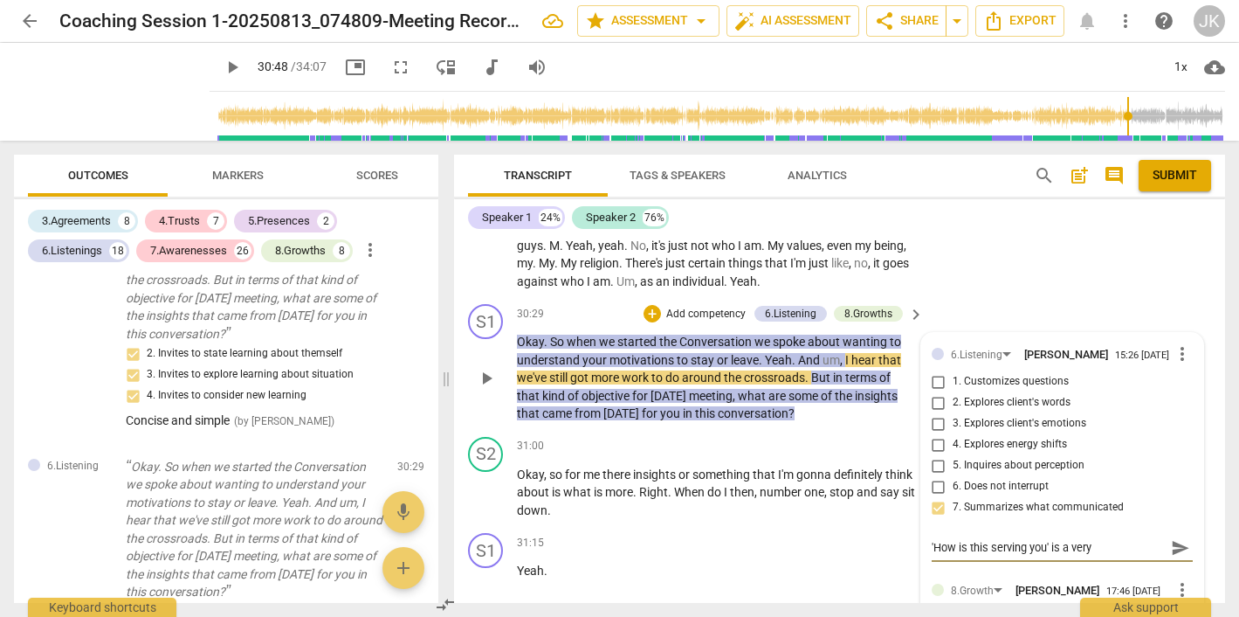
type textarea "'How is this serving you' is a very power"
type textarea "'How is this serving you' is a very powerf"
type textarea "'How is this serving you' is a very powerfu"
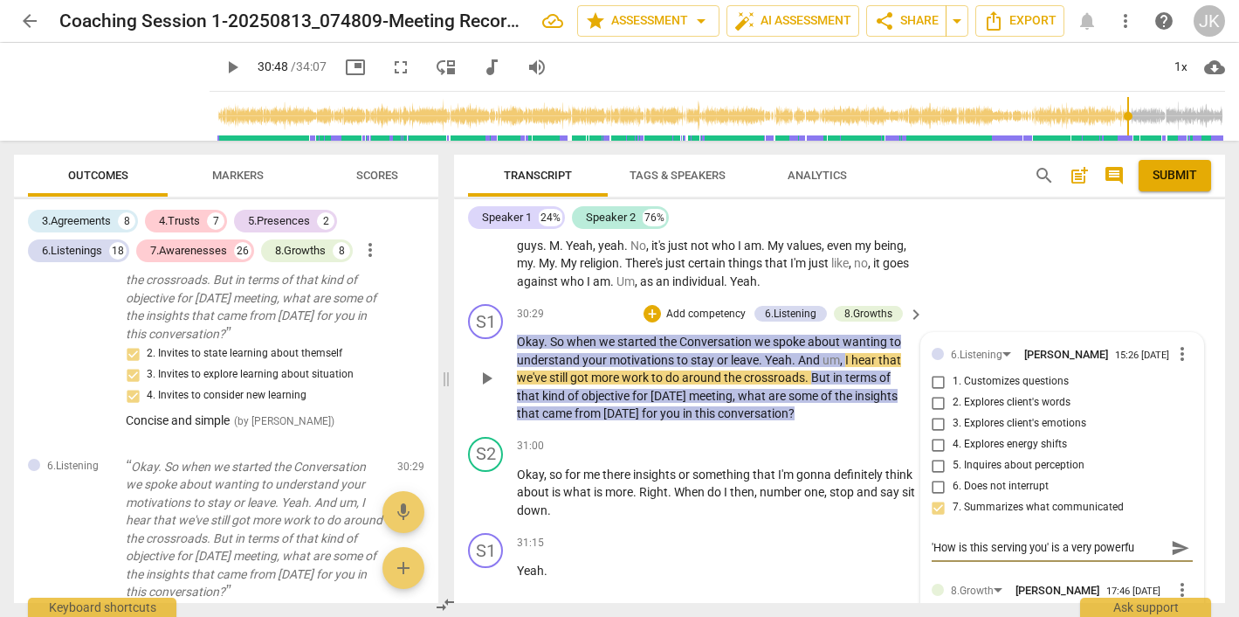
type textarea "'How is this serving you' is a very powerful"
click at [936, 371] on input "1. Customizes questions" at bounding box center [939, 381] width 28 height 21
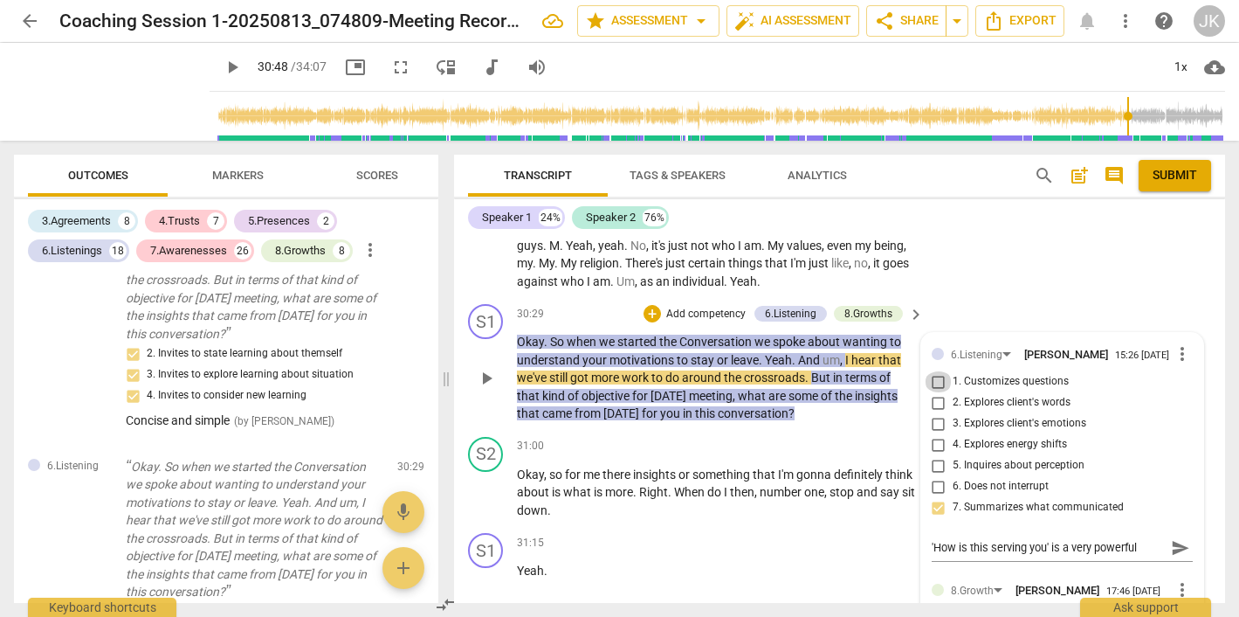
checkbox input "true"
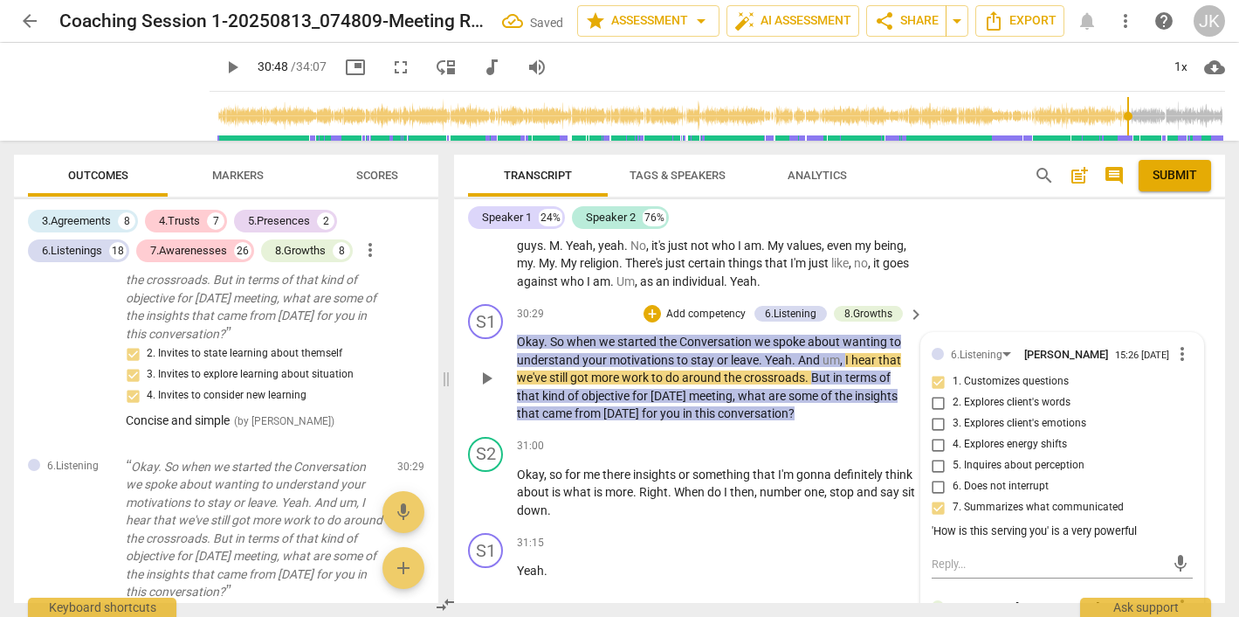
click at [1142, 523] on div "'How is this serving you' is a very powerful" at bounding box center [1062, 531] width 261 height 17
click at [1134, 523] on div "'How is this serving you' is a very powerful" at bounding box center [1062, 531] width 261 height 17
click at [1142, 523] on div "'How is this serving you' is a very powerful" at bounding box center [1062, 531] width 261 height 17
click at [932, 523] on div "'How is this serving you' is a very powerful" at bounding box center [1062, 531] width 261 height 17
click at [1141, 523] on div "'How is this serving you' is a very powerful" at bounding box center [1062, 531] width 261 height 17
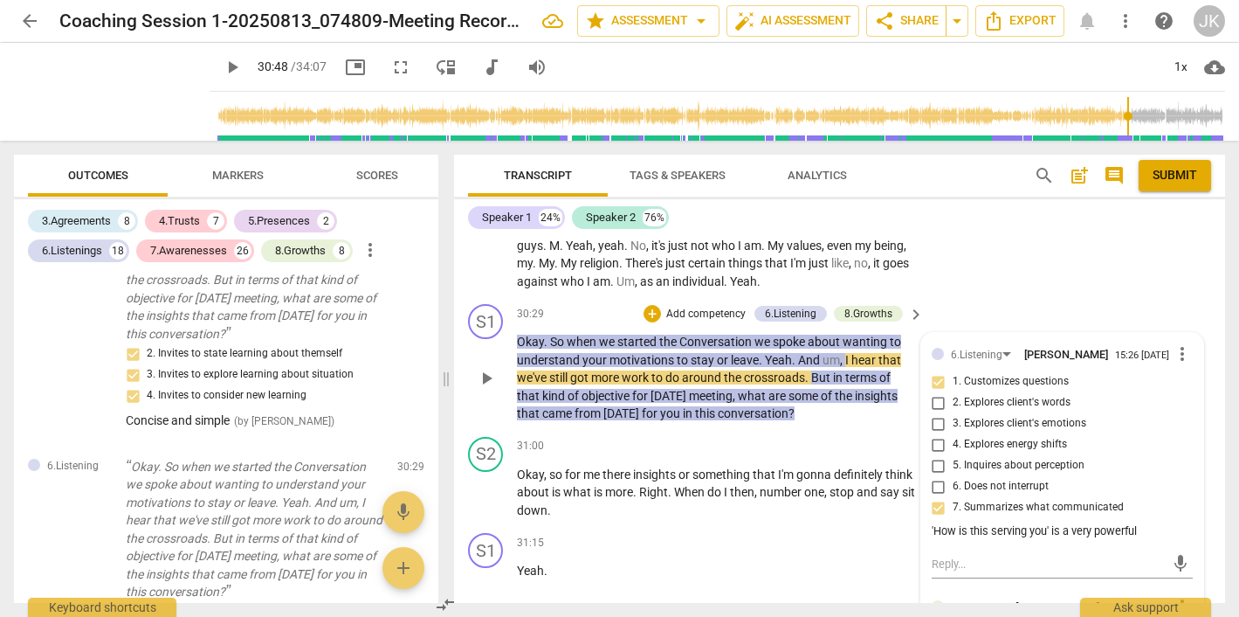
click at [1141, 523] on div "'How is this serving you' is a very powerful" at bounding box center [1062, 531] width 261 height 17
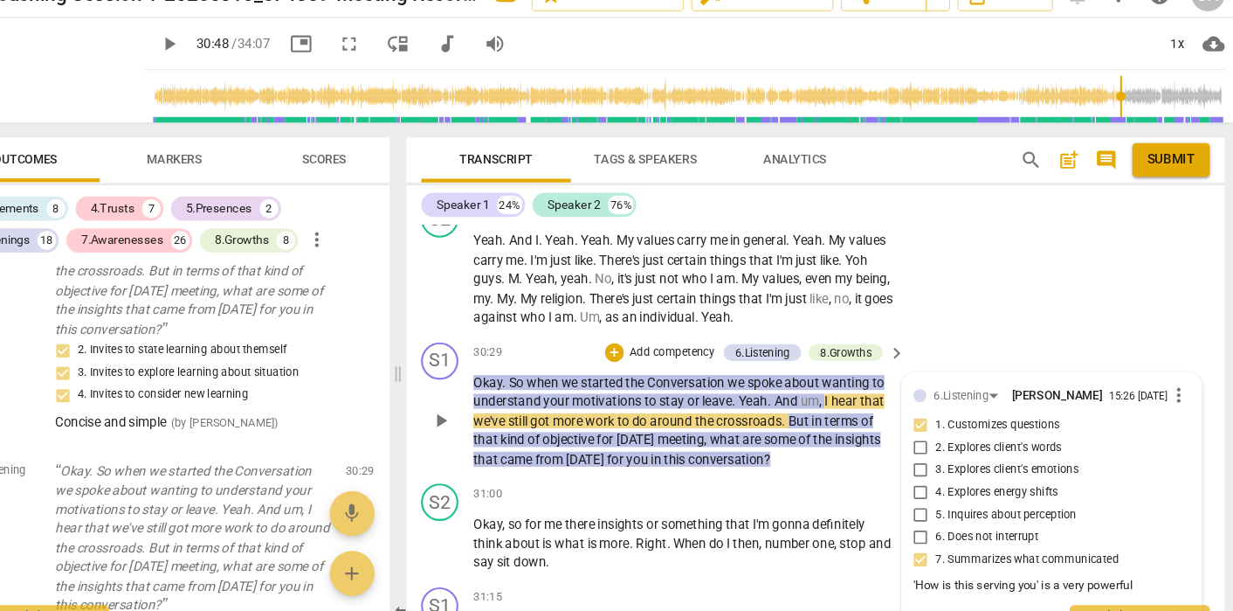
scroll to position [15083, 0]
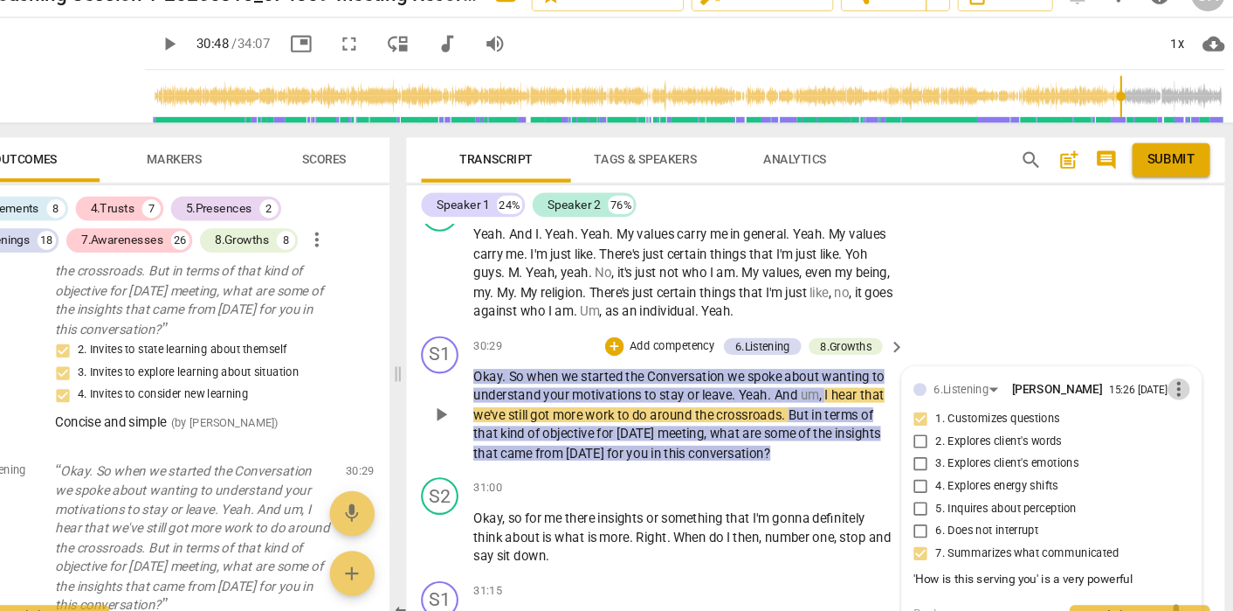
click at [1166, 379] on span "more_vert" at bounding box center [1176, 389] width 21 height 21
click at [1083, 266] on li "Delete" at bounding box center [1113, 282] width 60 height 33
click at [468, 340] on div "S1 play_arrow pause" at bounding box center [492, 399] width 49 height 119
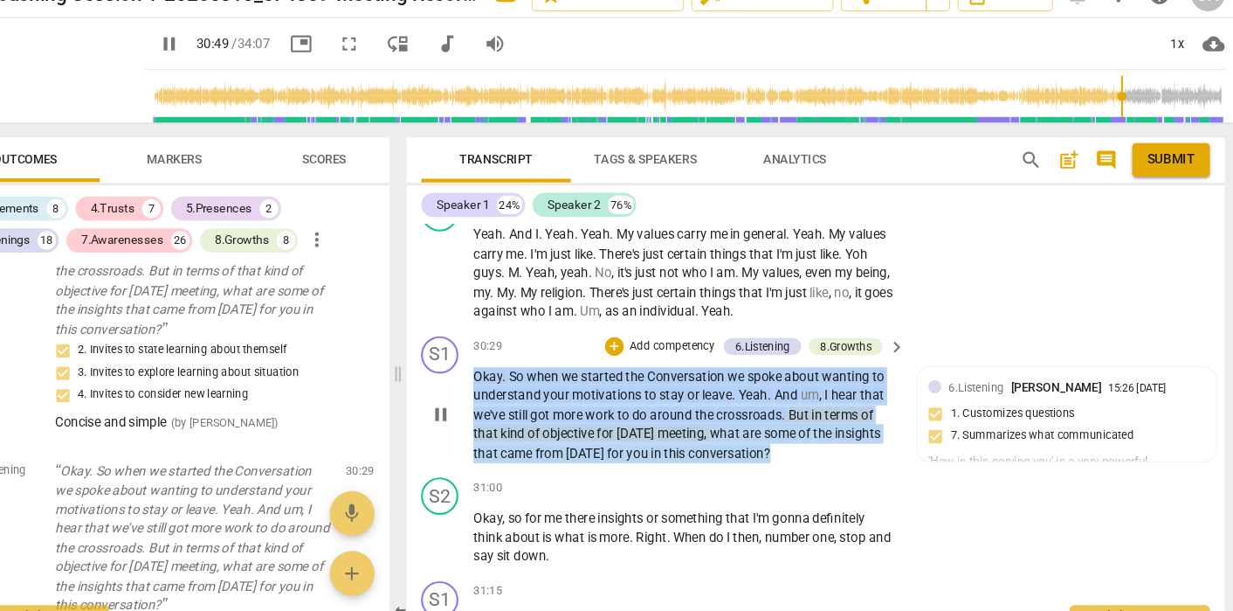
drag, startPoint x: 441, startPoint y: 227, endPoint x: 737, endPoint y: 308, distance: 307.0
click at [735, 333] on div "S1 play_arrow pause 30:29 + Add competency 6.Listening 8.Growths keyboard_arrow…" at bounding box center [836, 399] width 765 height 133
click at [813, 333] on div "S1 play_arrow pause 30:29 + Add competency 6.Listening 8.Growths keyboard_arrow…" at bounding box center [836, 399] width 765 height 133
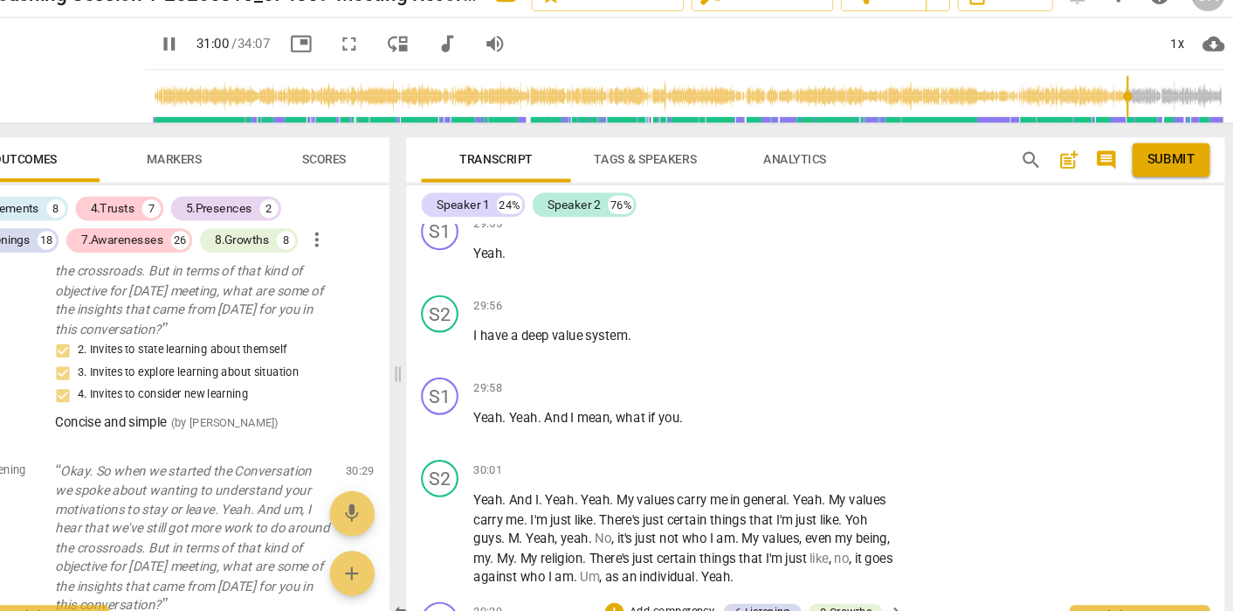
scroll to position [14825, 0]
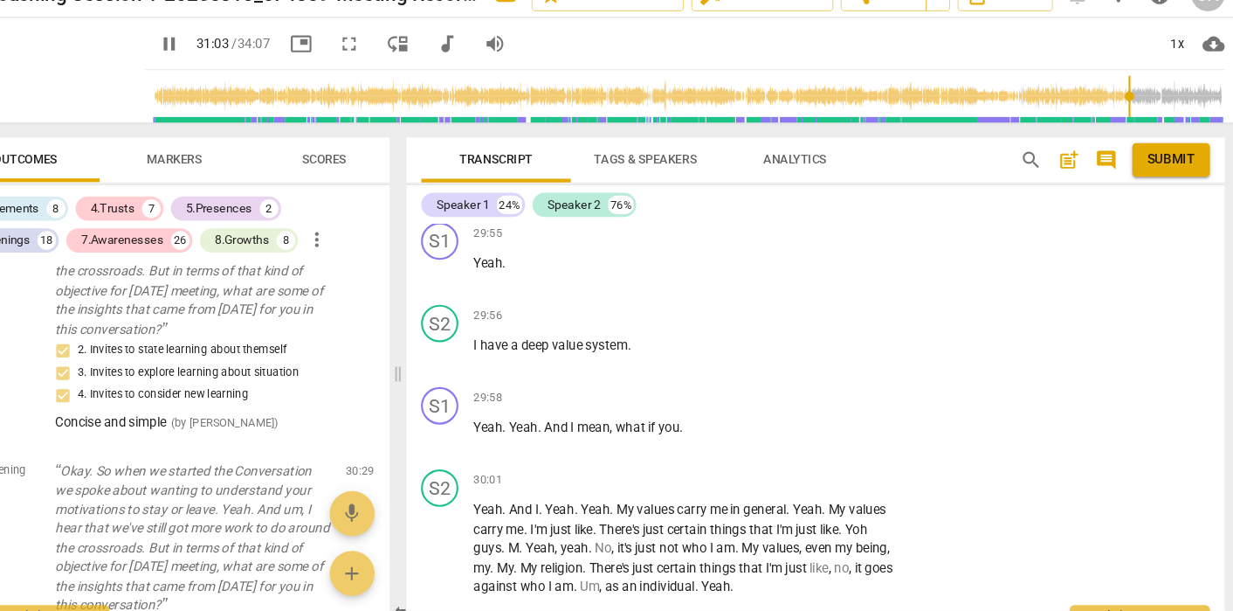
click at [222, 57] on span "pause" at bounding box center [232, 67] width 21 height 21
type input "1864"
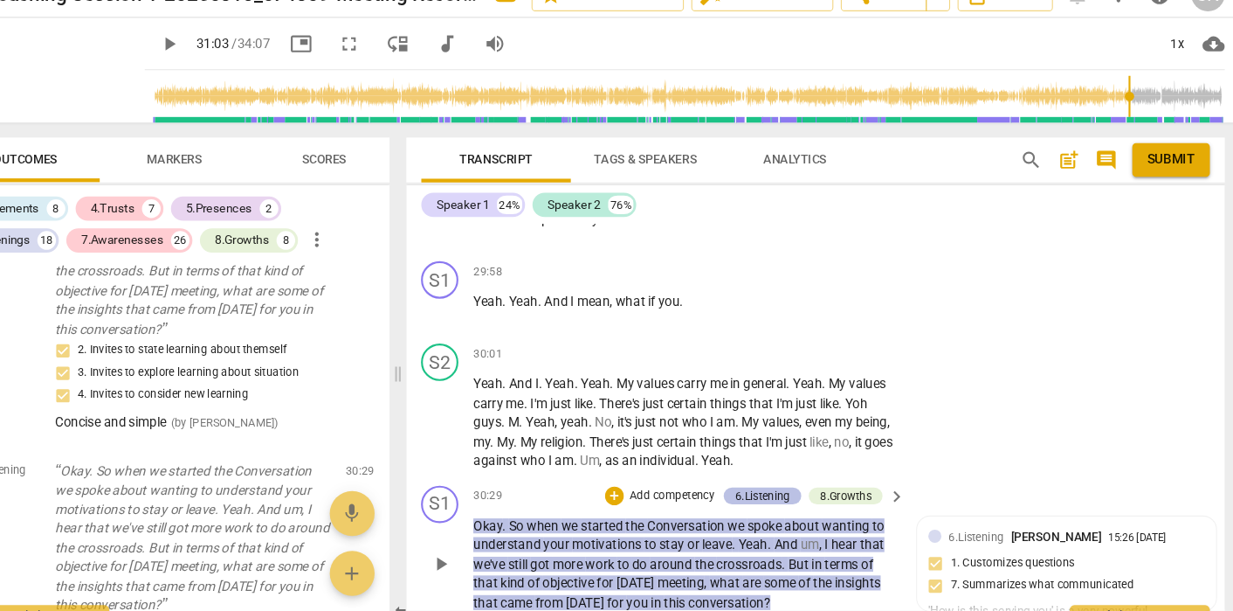
scroll to position [14941, 0]
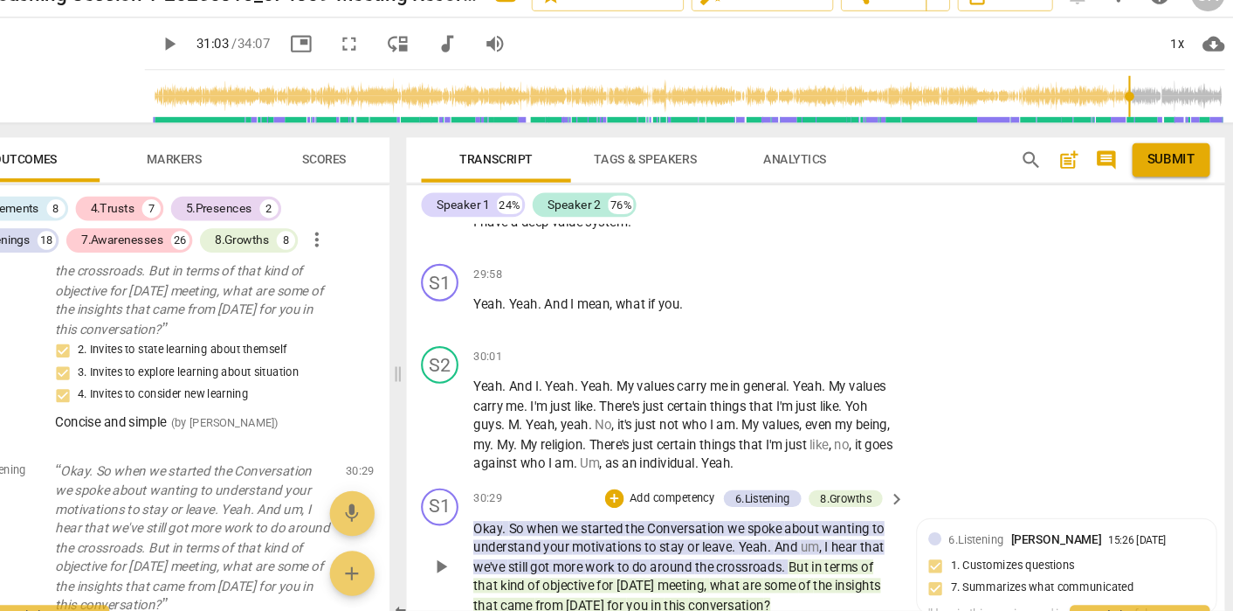
click at [745, 511] on p "Okay . So when we started the Conversation we spoke about wanting to understand…" at bounding box center [714, 556] width 395 height 90
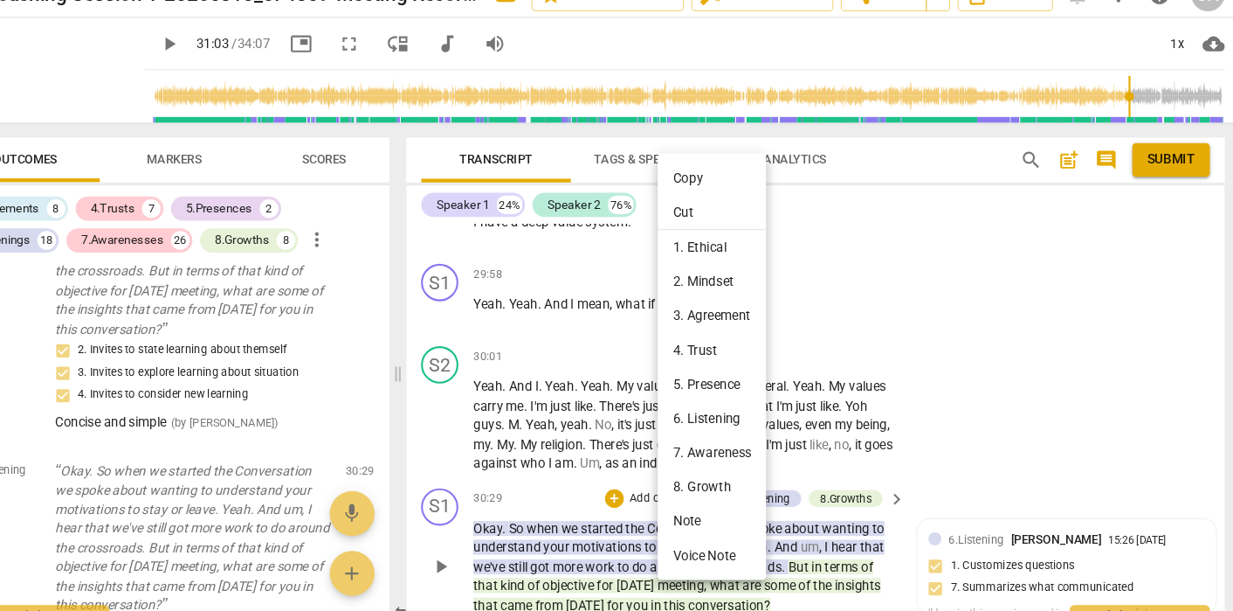
click at [822, 466] on div at bounding box center [616, 305] width 1233 height 611
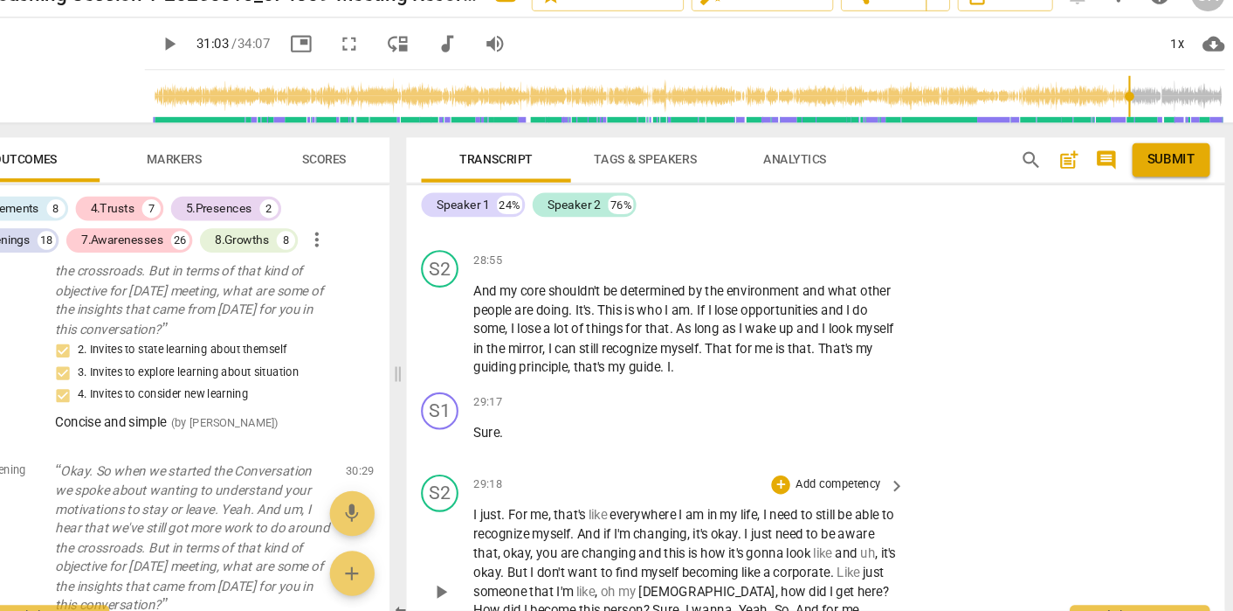
scroll to position [14240, 0]
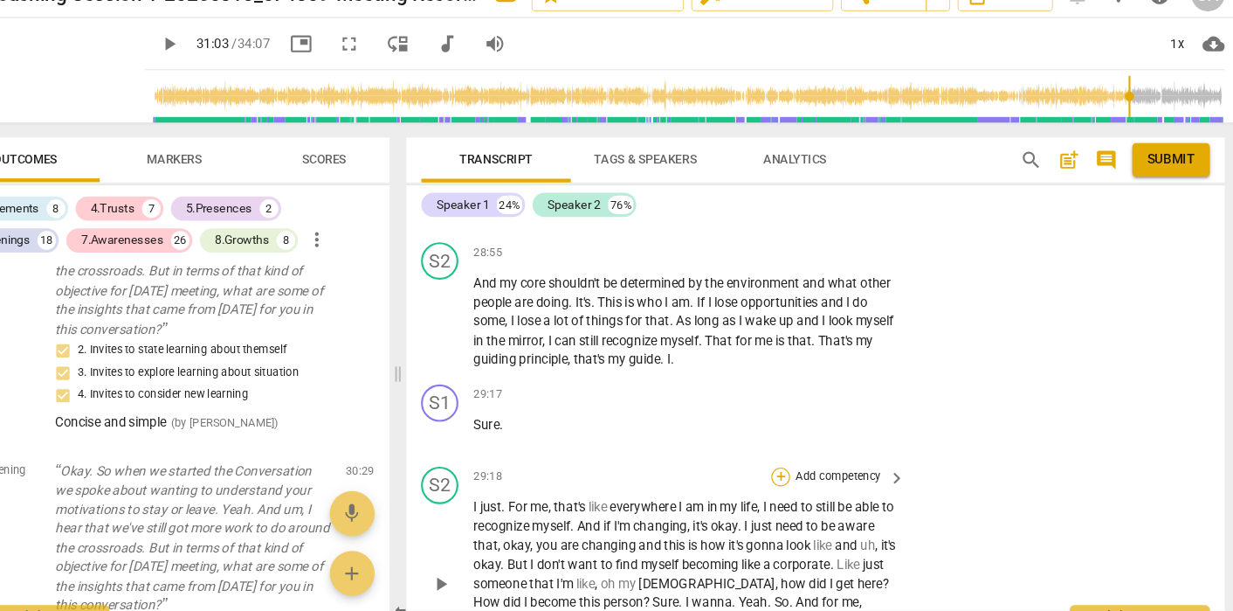
click at [796, 463] on div "+" at bounding box center [804, 471] width 17 height 17
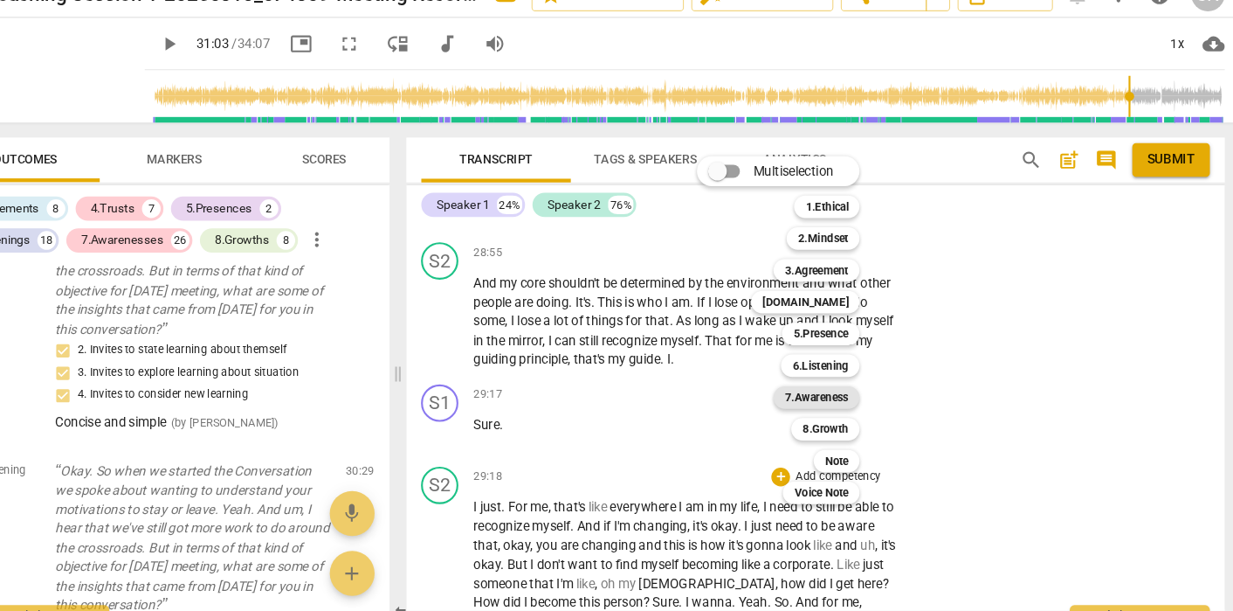
click at [808, 387] on b "7.Awareness" at bounding box center [837, 397] width 59 height 21
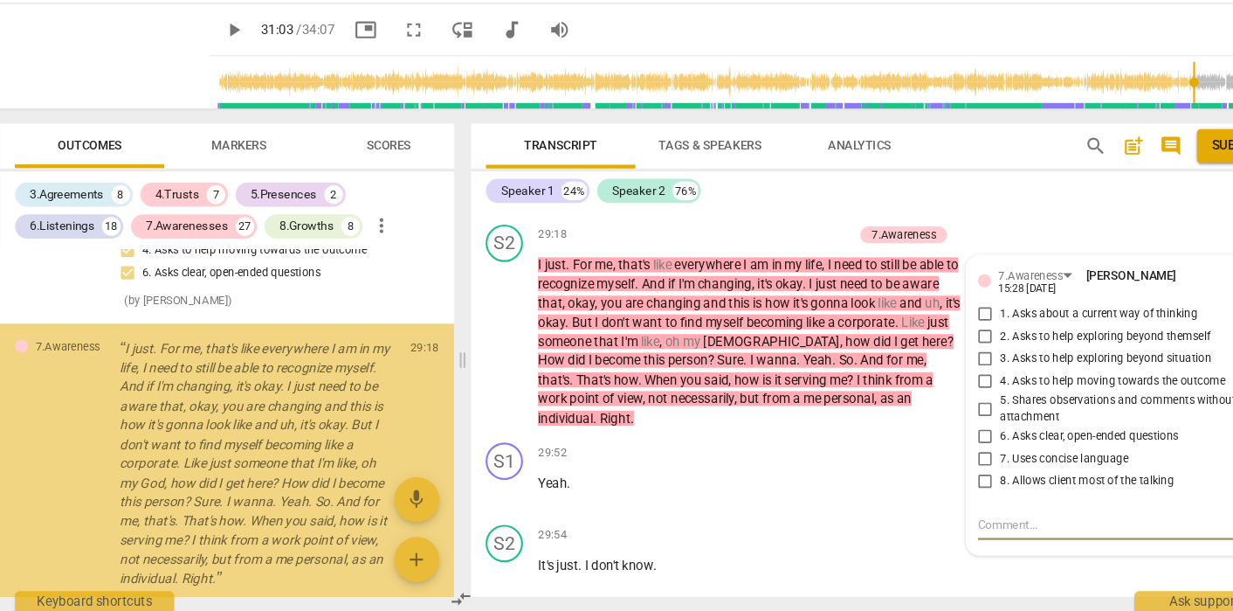
scroll to position [7980, 0]
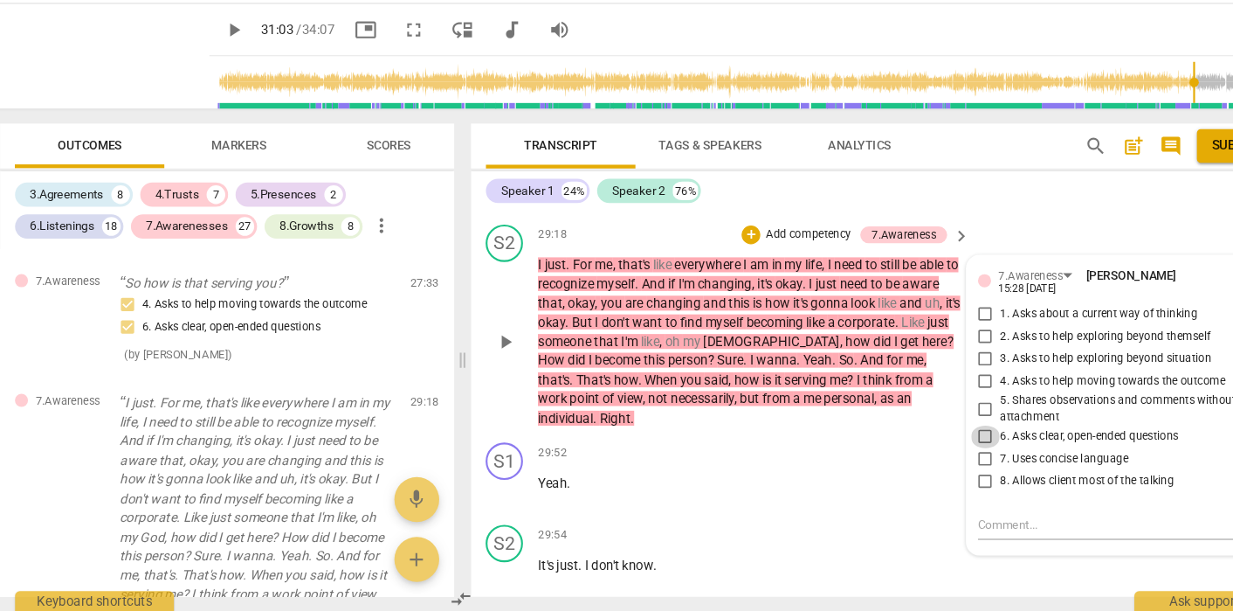
click at [921, 437] on input "6. Asks clear, open-ended questions" at bounding box center [935, 447] width 28 height 21
checkbox input "true"
click at [921, 343] on input "2. Asks to help exploring beyond themself" at bounding box center [935, 353] width 28 height 21
checkbox input "true"
click at [921, 364] on input "3. Asks to help exploring beyond situation" at bounding box center [935, 374] width 28 height 21
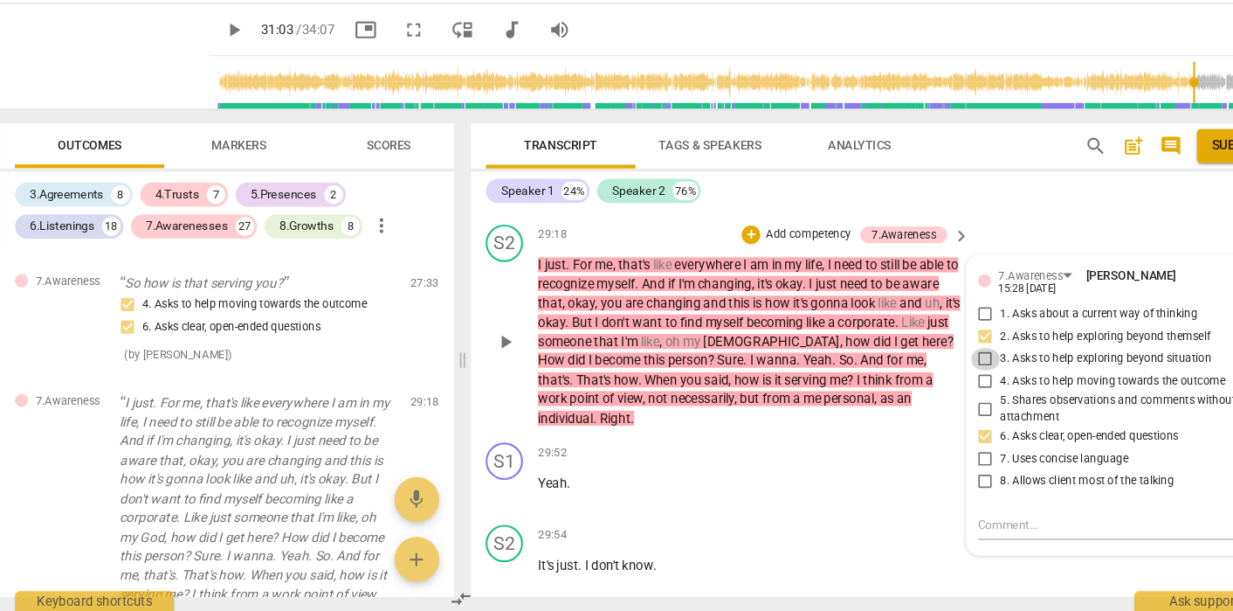
checkbox input "true"
click at [928, 521] on textarea at bounding box center [1043, 529] width 231 height 17
type textarea "H"
type textarea "Ho"
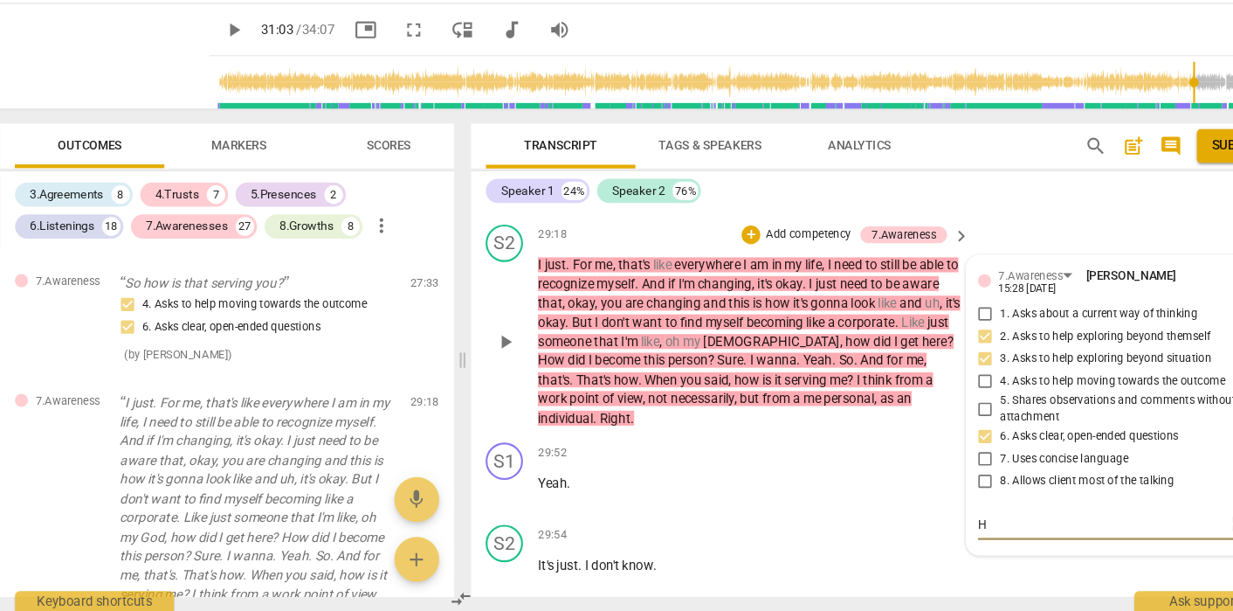
type textarea "Ho"
type textarea "How"
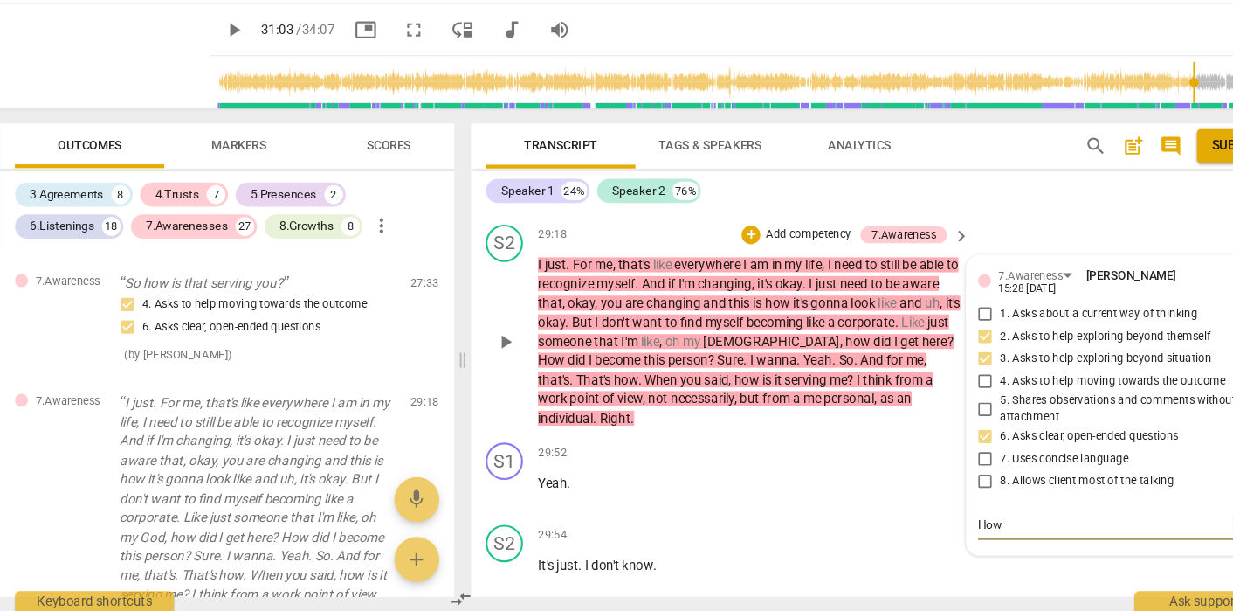
type textarea "How i"
type textarea "How is"
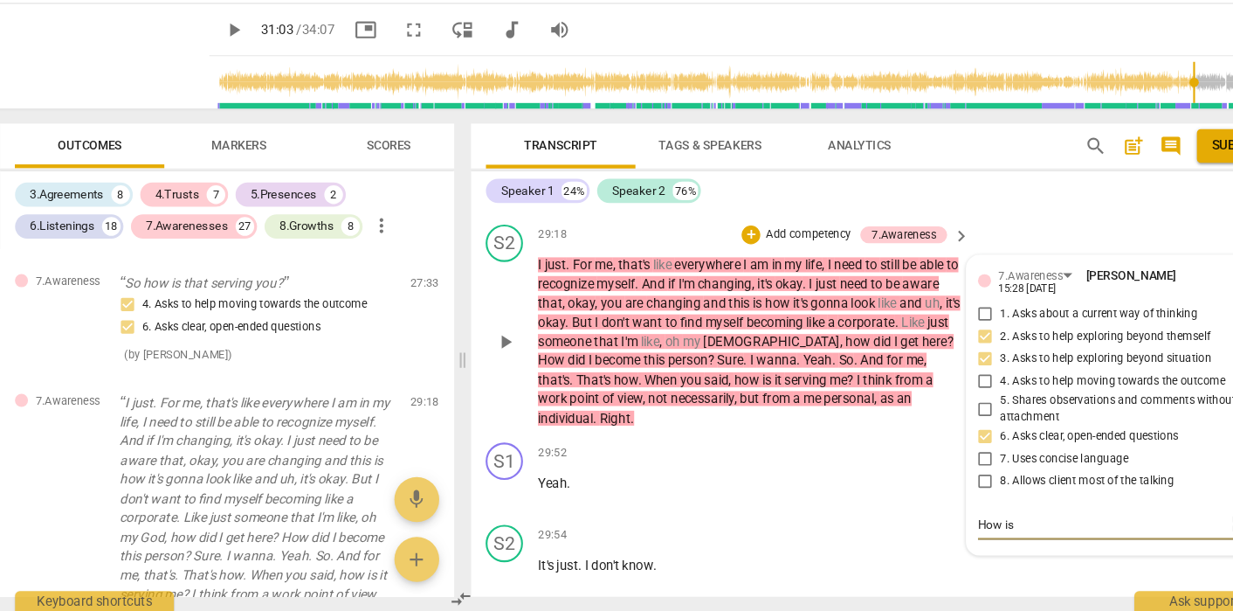
type textarea "How is"
type textarea "How is t"
type textarea "How is th"
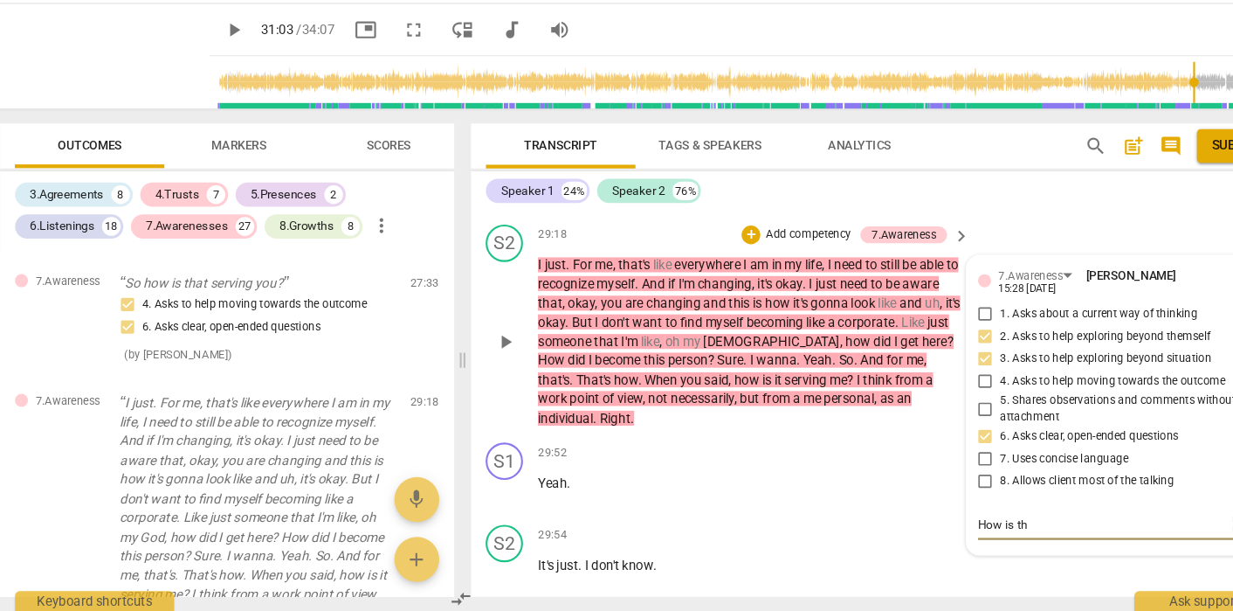
type textarea "How is thi"
type textarea "How is this"
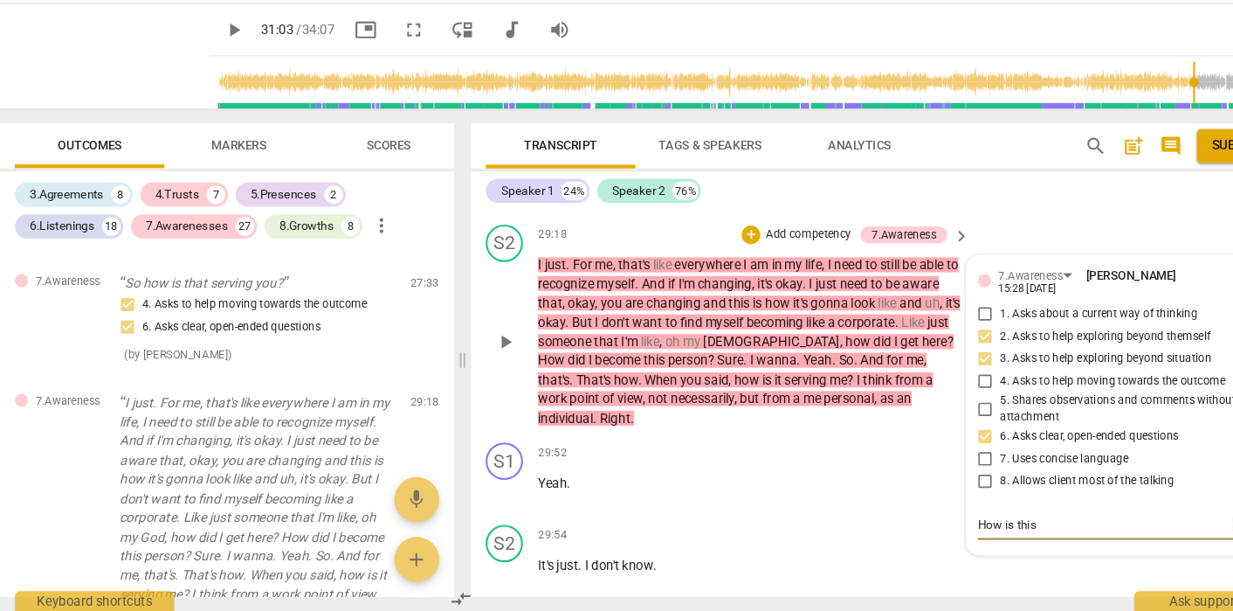
type textarea "How is this"
type textarea "How is this s"
type textarea "How is this se"
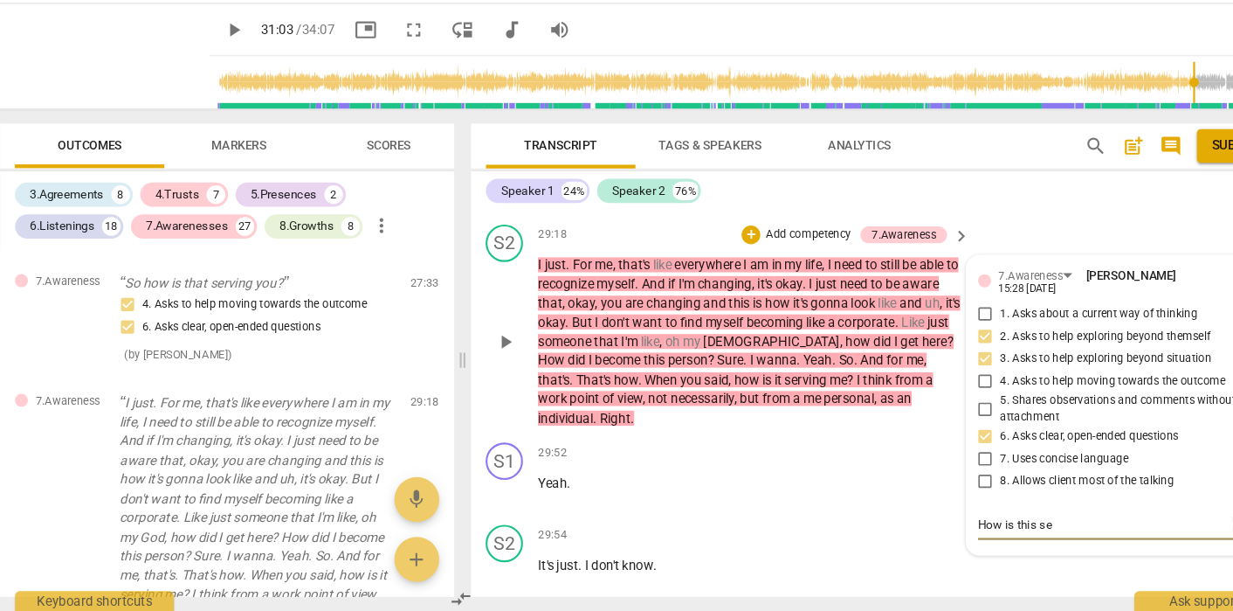
type textarea "How is this ser"
type textarea "How is this serv"
type textarea "How is this servi"
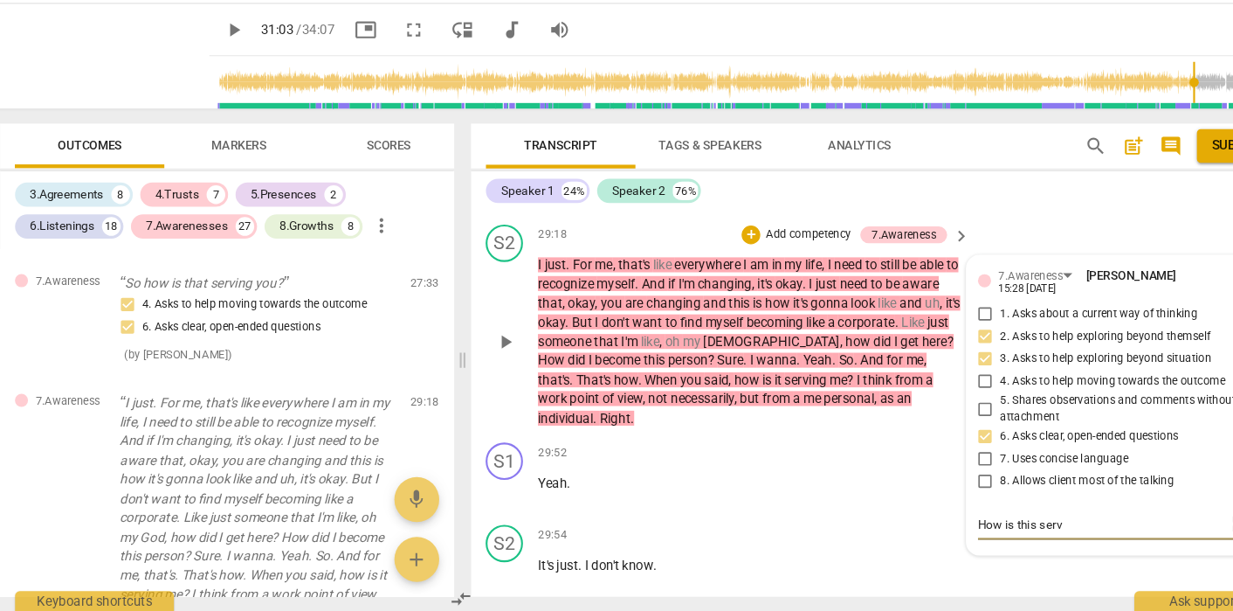
type textarea "How is this servi"
type textarea "How is this [PERSON_NAME]"
type textarea "How is this servine"
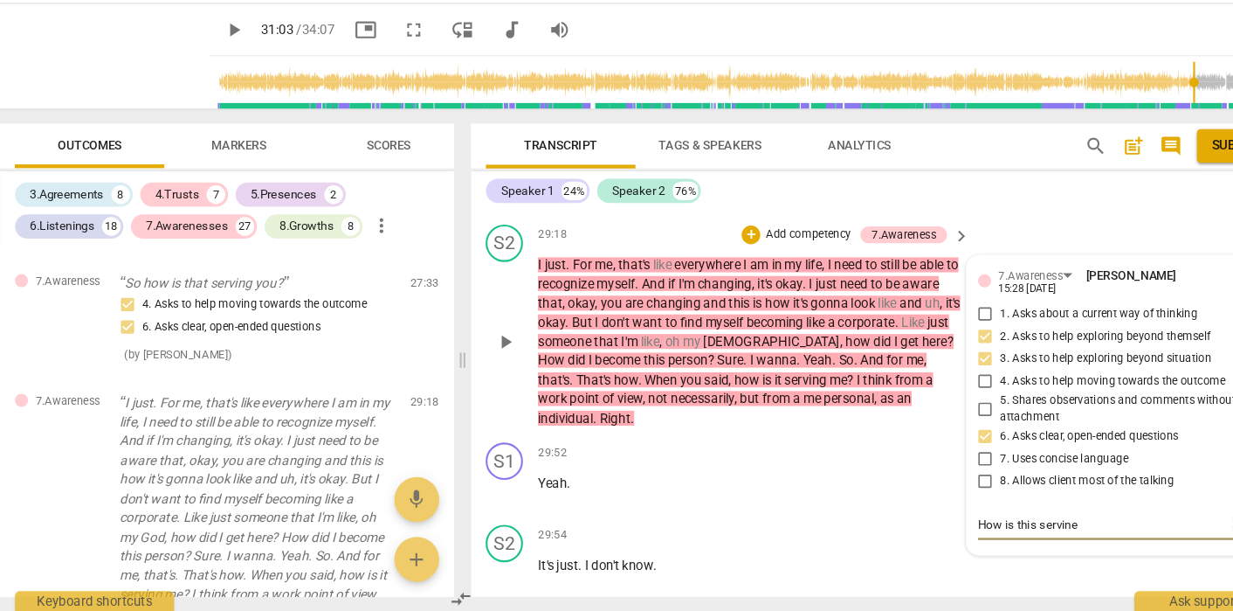
type textarea "How is this servine"
type textarea "How is this servine o"
type textarea "How is this servine ou"
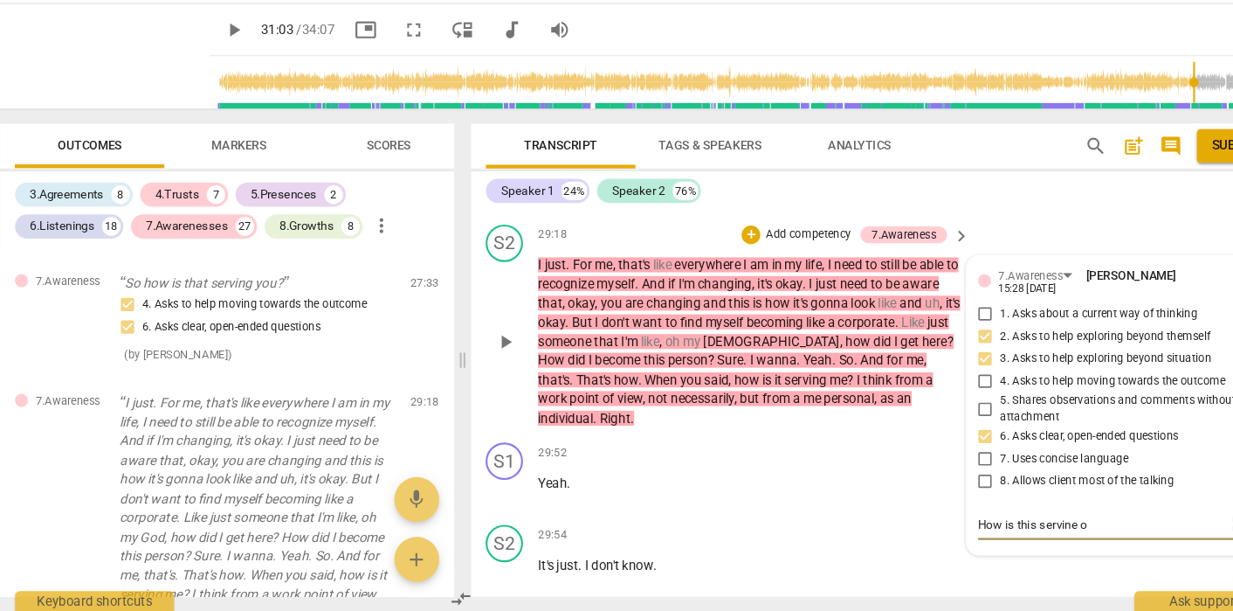
type textarea "How is this servine ou"
type textarea "How is this servine o"
type textarea "How is this servine"
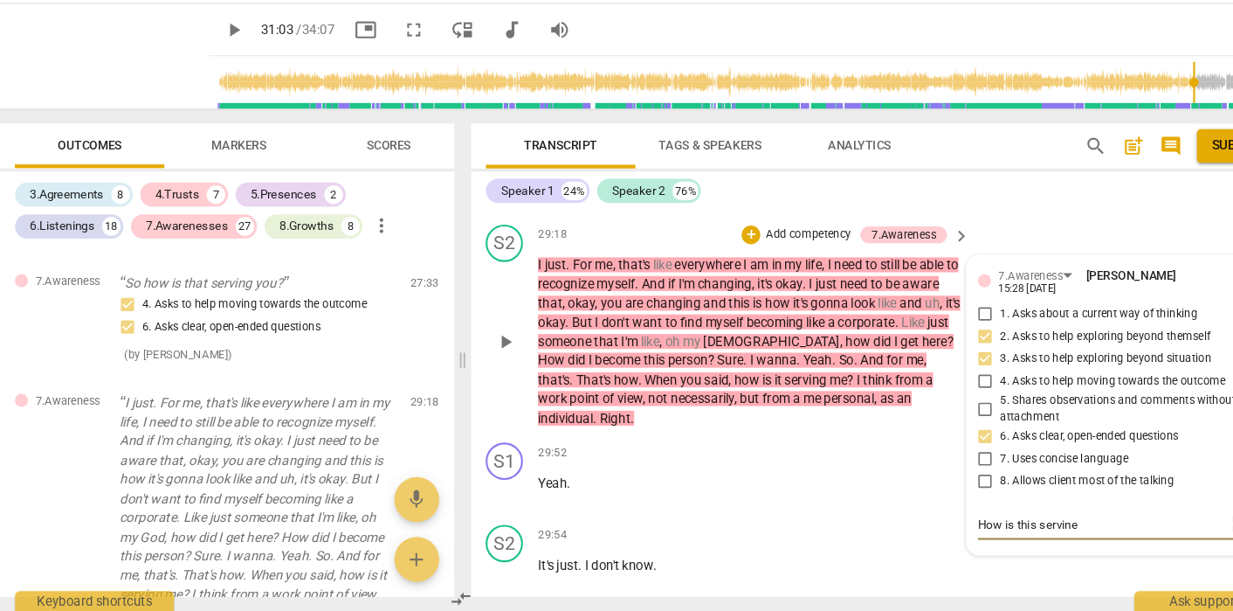
type textarea "How is this servine"
type textarea "How is this [PERSON_NAME]"
type textarea "How is this serving"
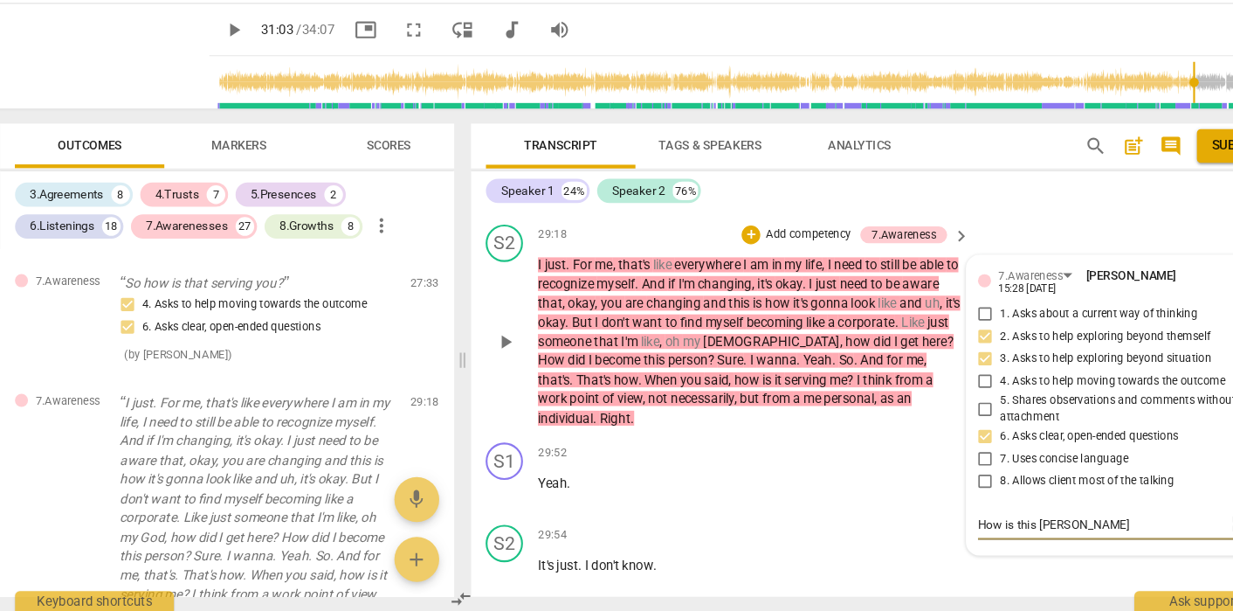
type textarea "How is this serving"
type textarea "How is this serving u"
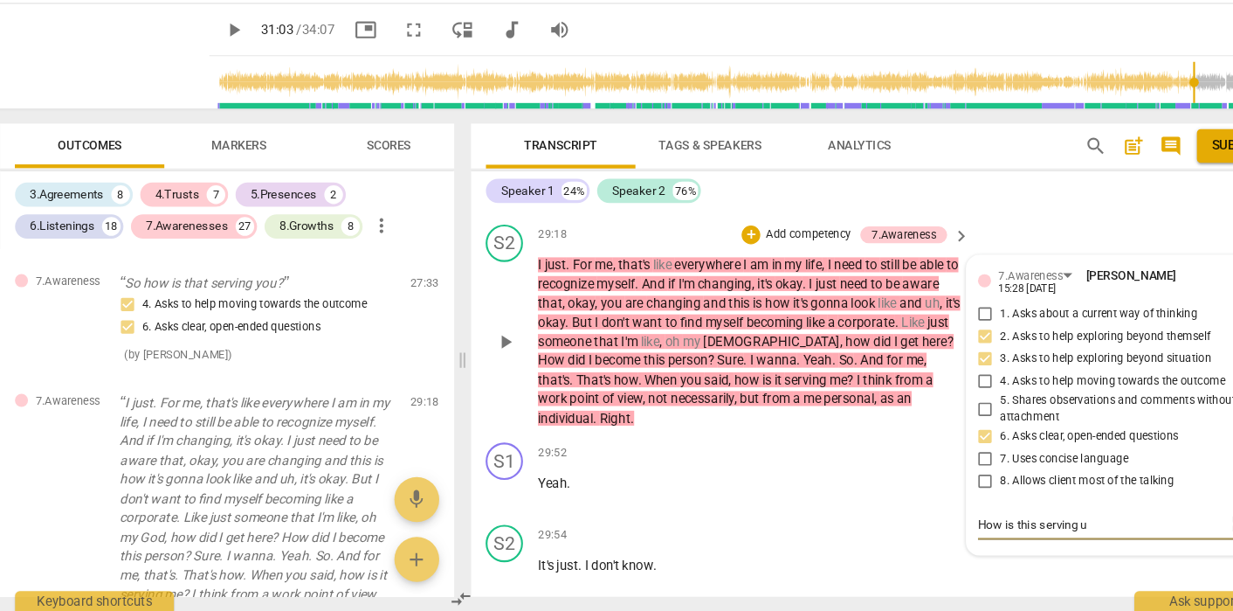
type textarea "How is this serving up"
type textarea "How is this serving upi"
type textarea "How is this serving upi'"
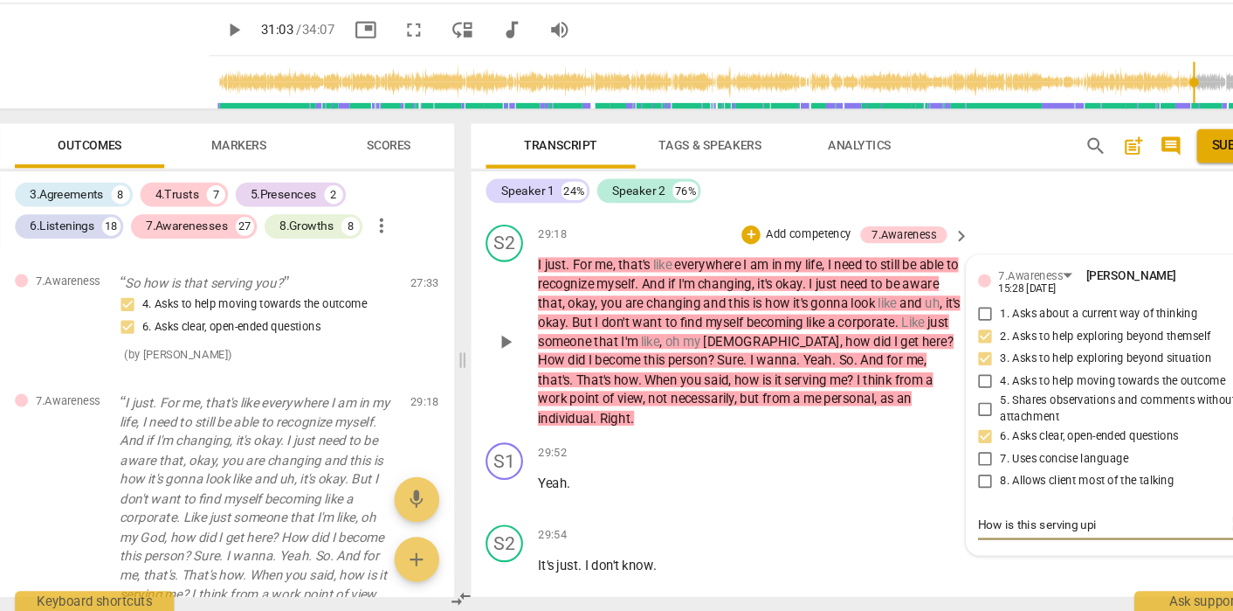
type textarea "How is this serving upi'"
type textarea "How is this serving upi"
type textarea "How is this serving up"
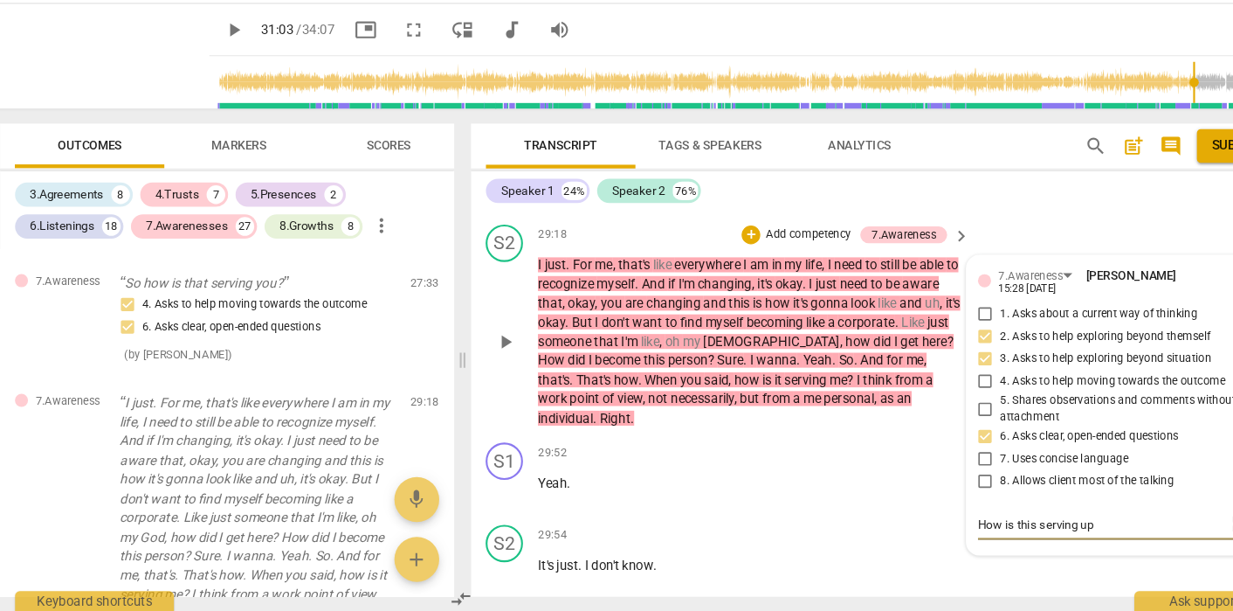
type textarea "How is this serving u"
type textarea "How is this serving"
type textarea "How is this serving y"
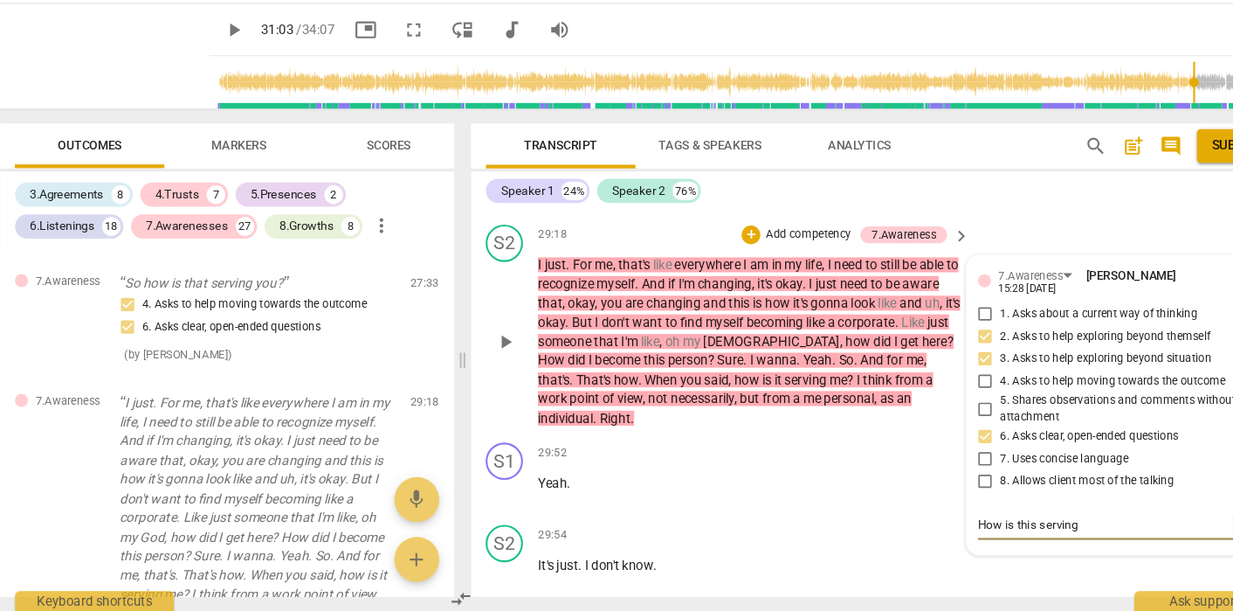
type textarea "How is this serving y"
type textarea "How is this serving yo"
type textarea "How is this serving you"
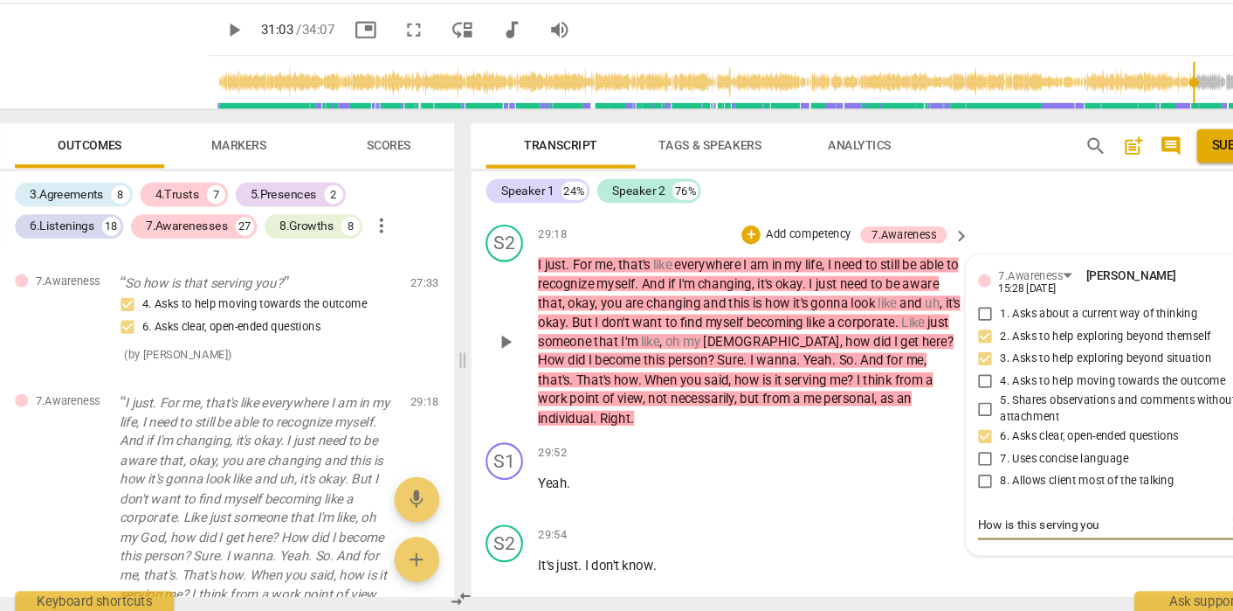
type textarea "How is this serving you'"
click at [928, 521] on textarea "How is this serving you'" at bounding box center [1043, 529] width 231 height 17
type textarea "'How is this serving you'"
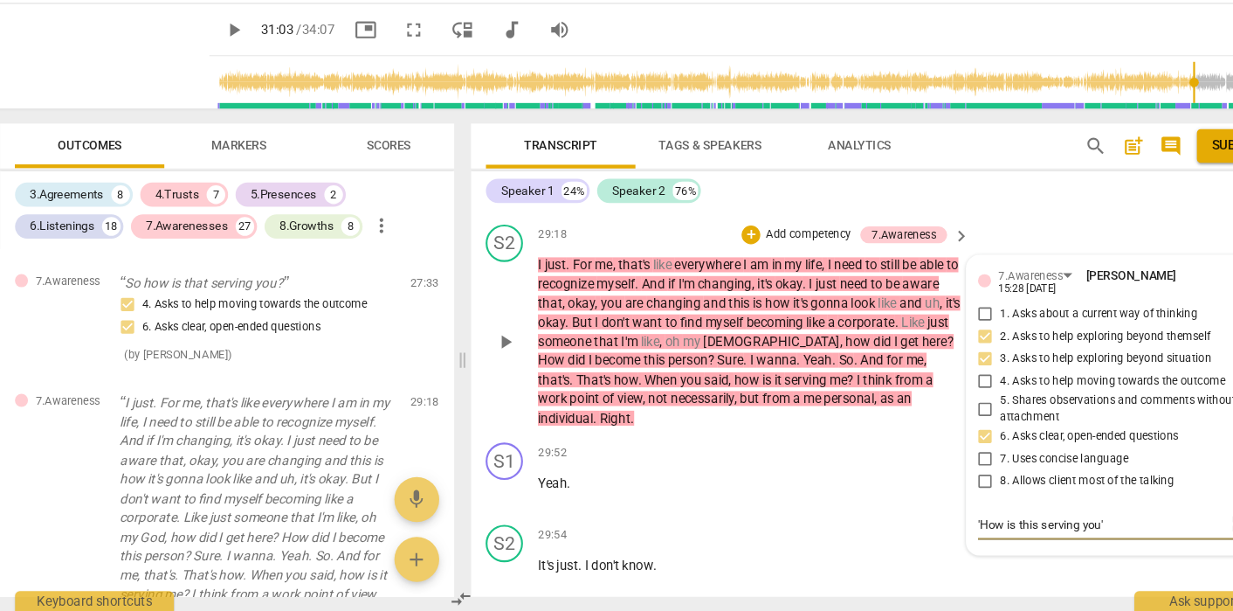
click at [1045, 521] on textarea "'How is this serving you'" at bounding box center [1043, 529] width 231 height 17
type textarea "'How is this serving you'"
type textarea "'How is this serving you' i"
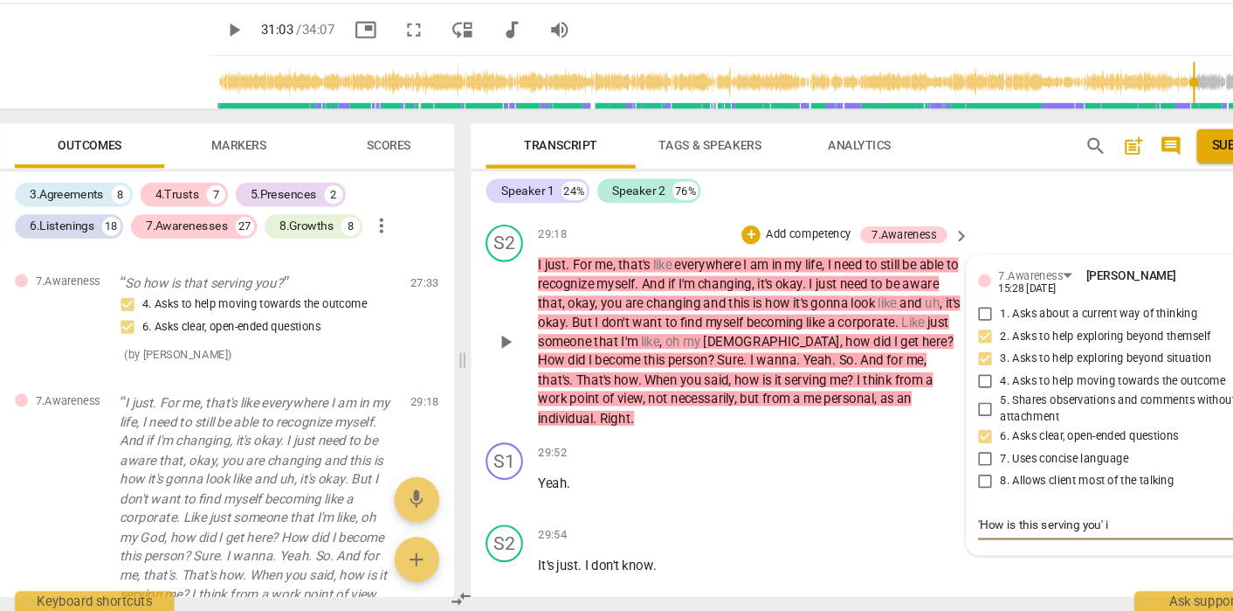
type textarea "'How is this serving you' is"
type textarea "'How is this serving you' is t"
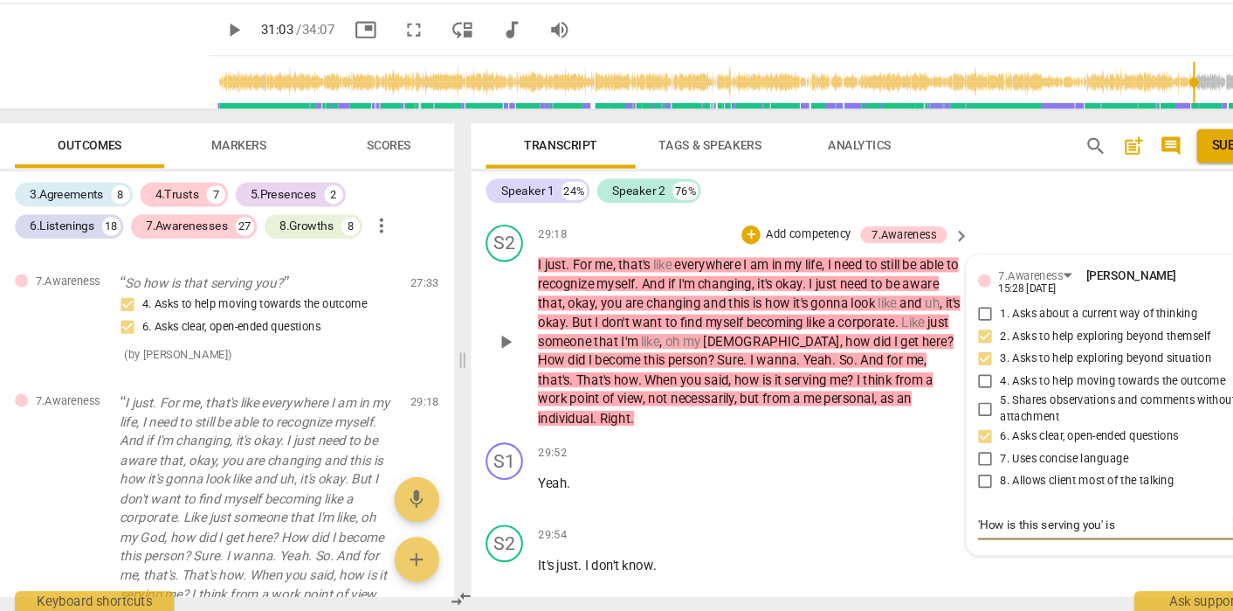
type textarea "'How is this serving you' is t"
click at [1056, 521] on textarea "'How is this serving you' is the most powerful question of the whole coaching s…" at bounding box center [1043, 537] width 231 height 33
click at [956, 521] on textarea "'How is this serving you' is your most powerful question of the whole coaching …" at bounding box center [1043, 537] width 231 height 33
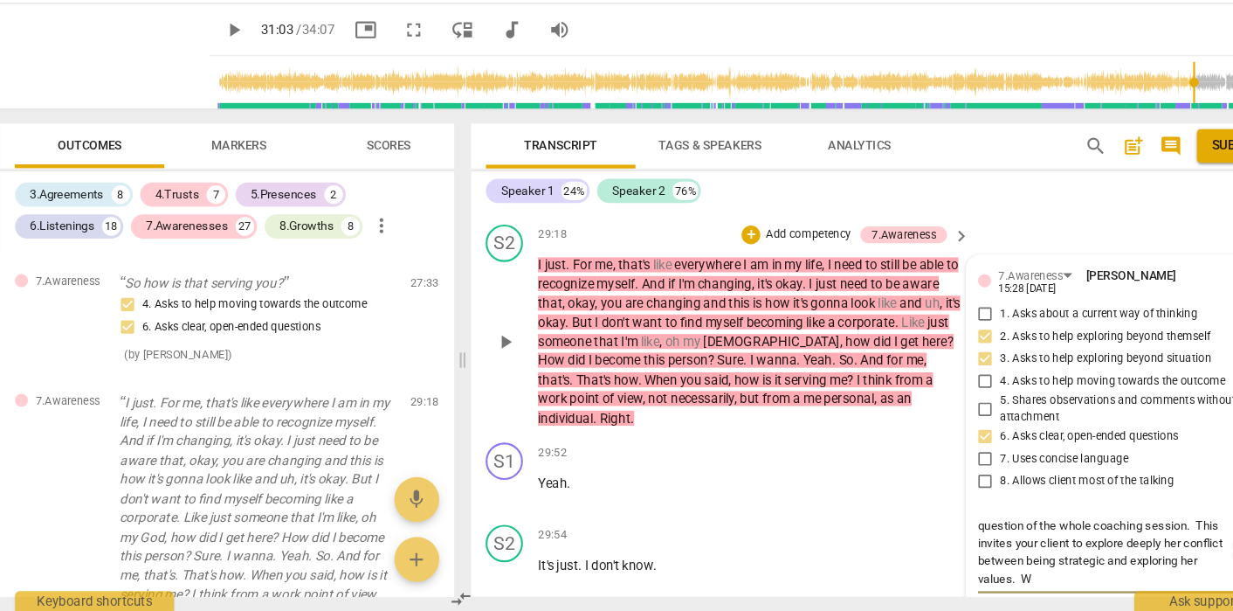
scroll to position [0, 0]
click at [1165, 553] on span "send" at bounding box center [1174, 562] width 19 height 19
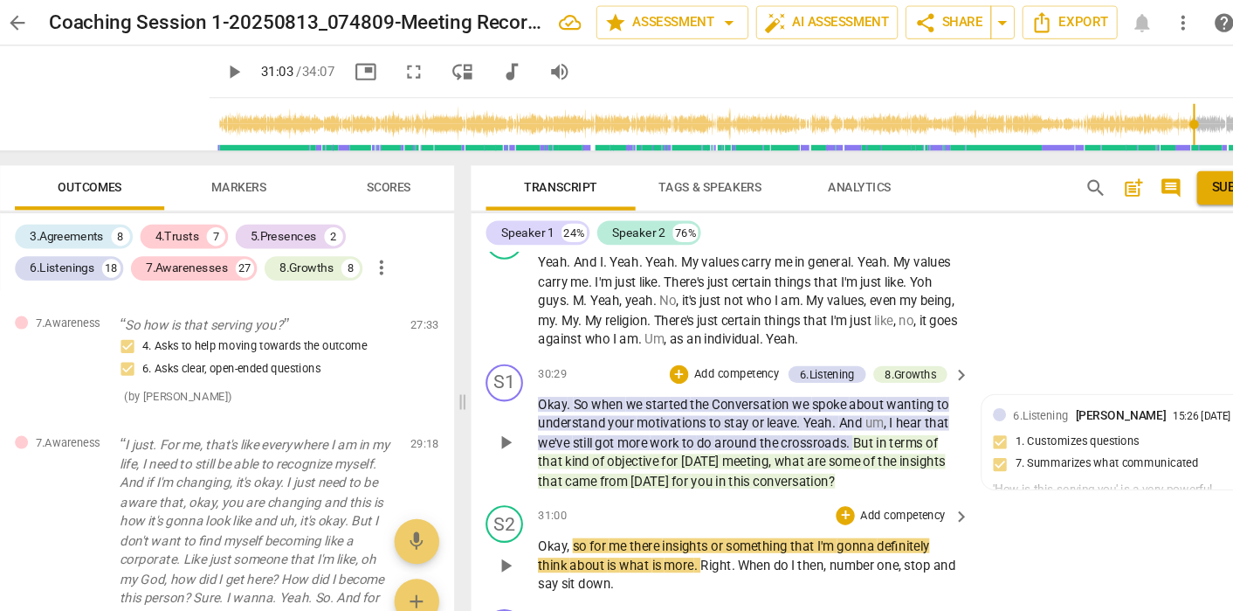
scroll to position [15073, 0]
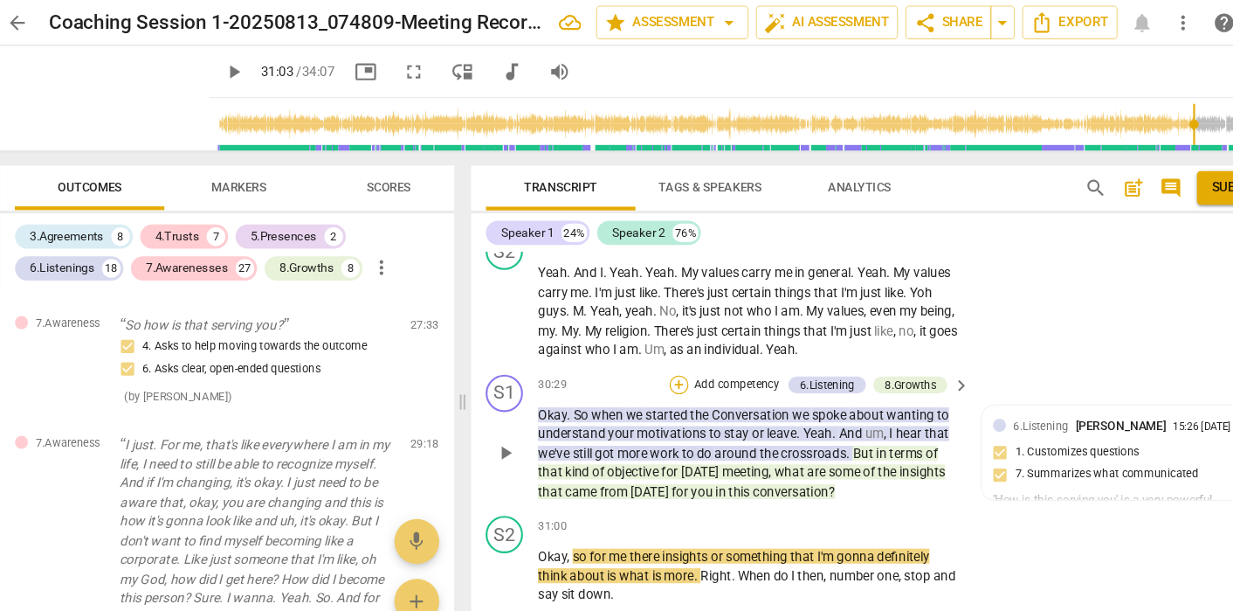
click at [640, 351] on div "+" at bounding box center [648, 359] width 17 height 17
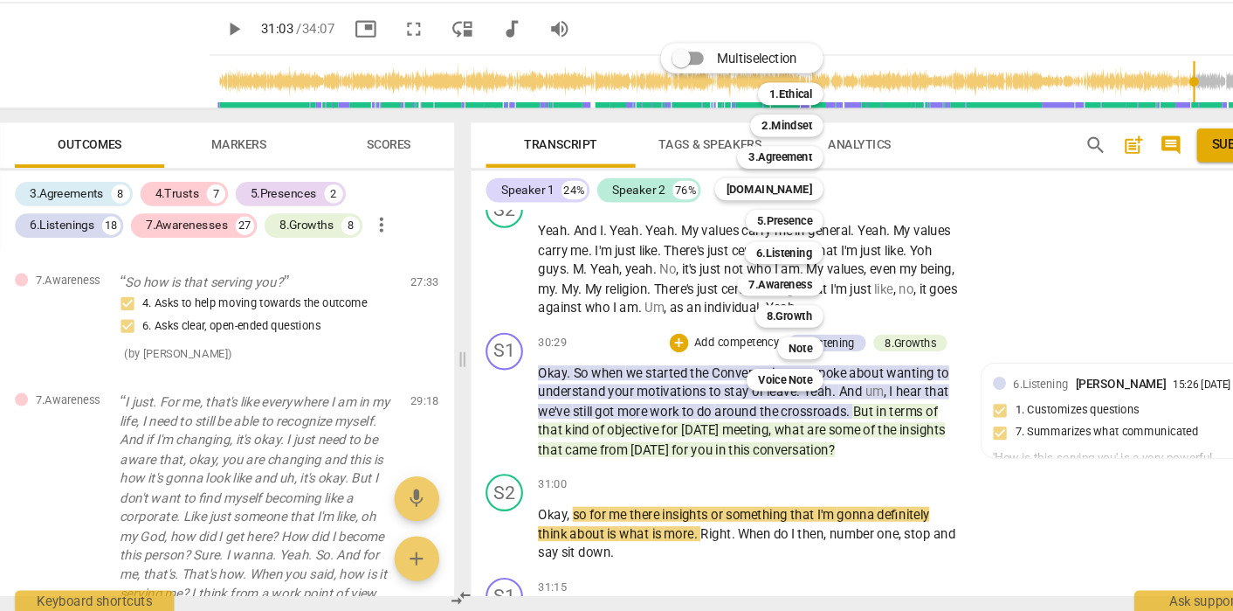
scroll to position [0, 0]
click at [966, 317] on div at bounding box center [616, 305] width 1233 height 611
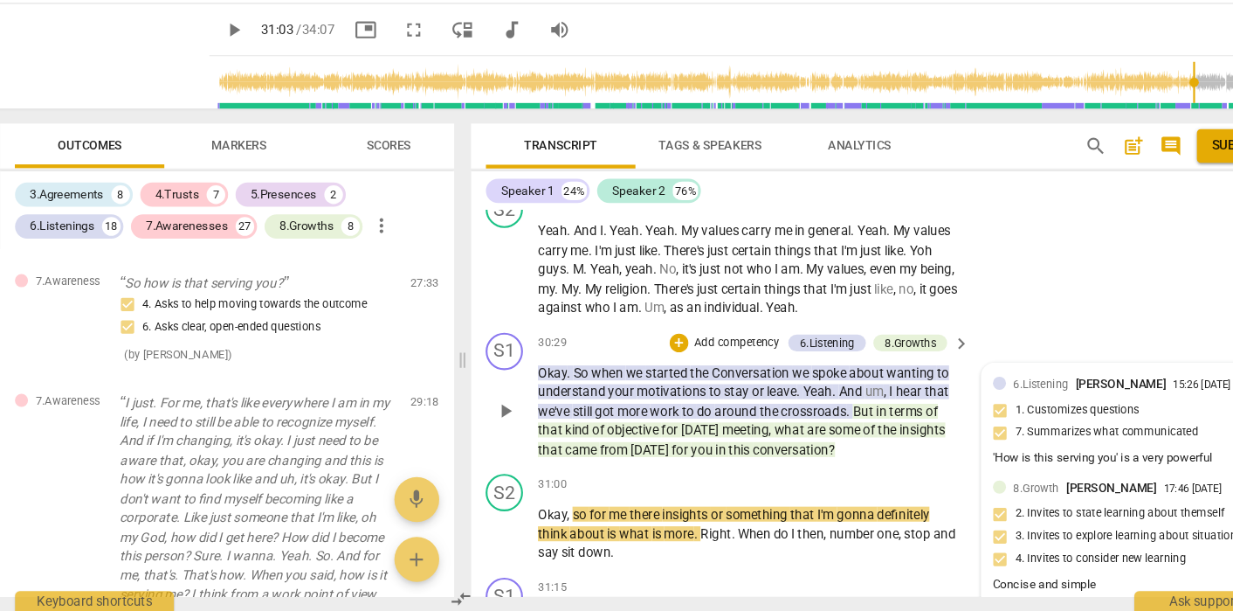
click at [986, 390] on div "6.Listening [PERSON_NAME] 15:26 [DATE] 1. Customizes questions 7. Summarizes wh…" at bounding box center [1071, 435] width 259 height 90
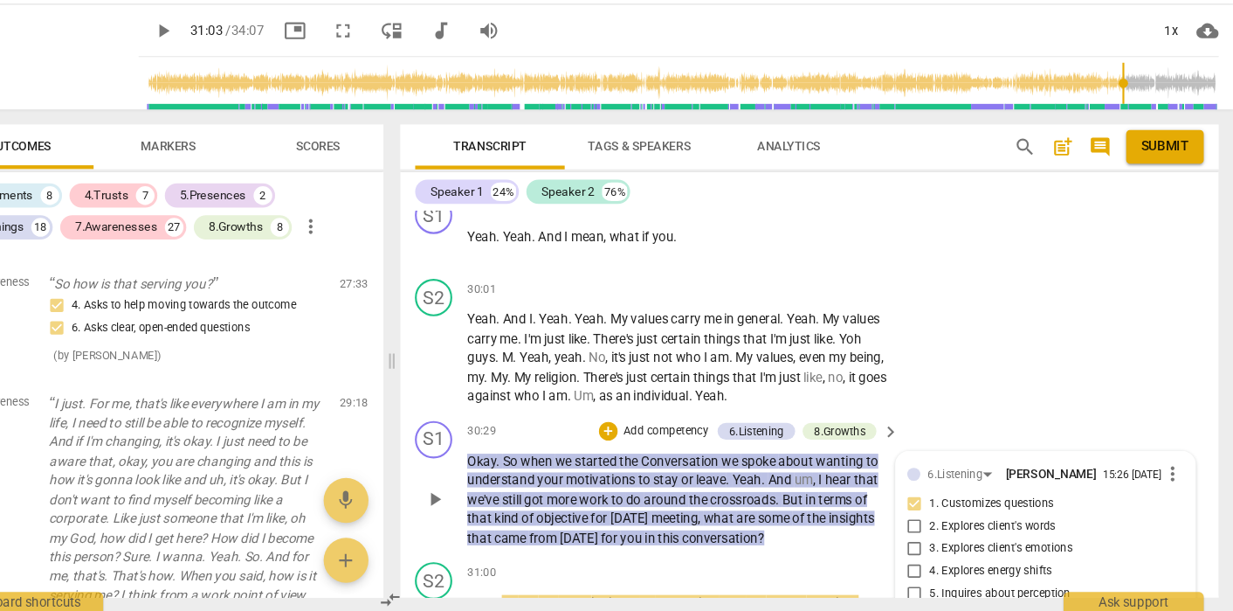
click at [1166, 471] on span "more_vert" at bounding box center [1176, 481] width 21 height 21
click at [1080, 345] on li "Delete" at bounding box center [1110, 361] width 60 height 33
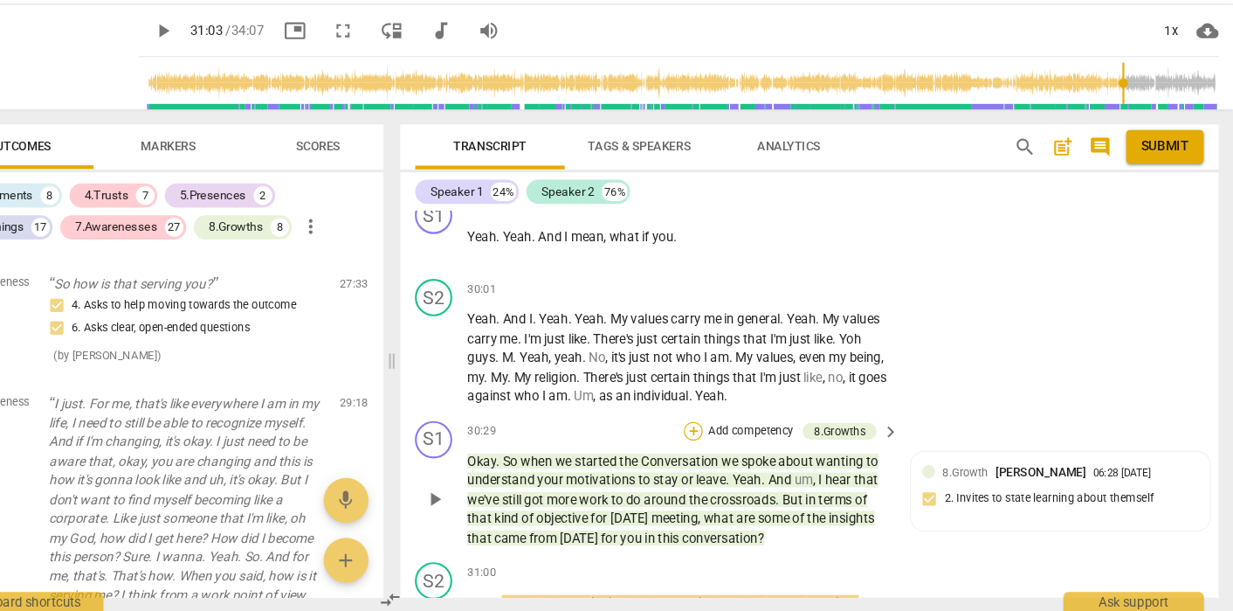
click at [720, 432] on div "+" at bounding box center [728, 440] width 17 height 17
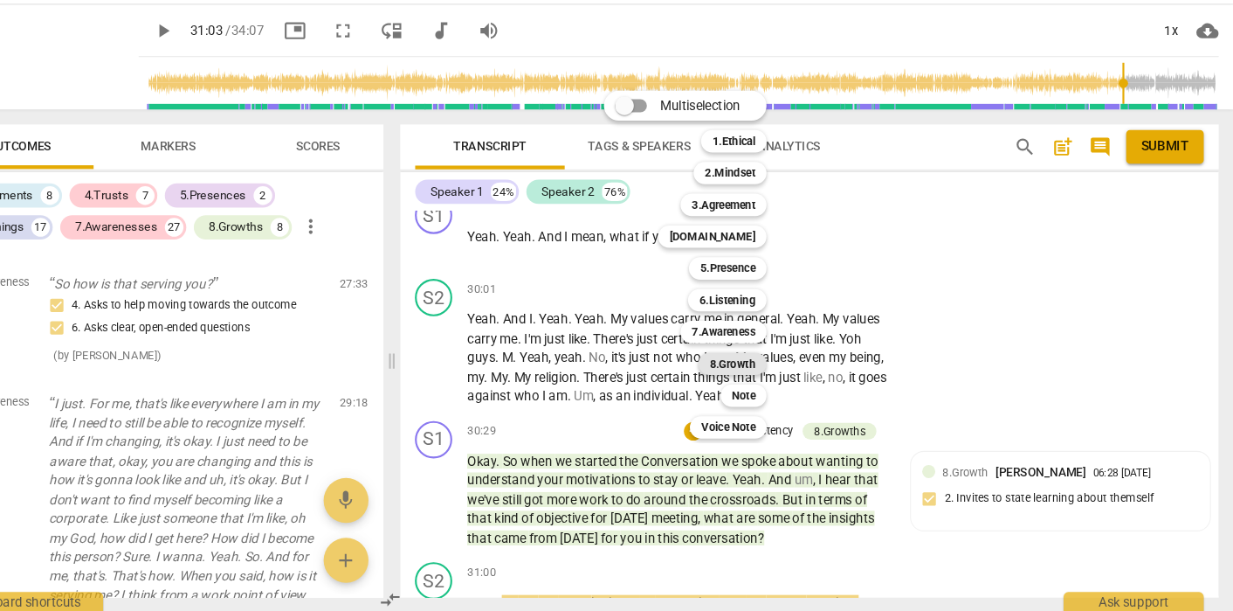
click at [743, 368] on b "8.Growth" at bounding box center [764, 378] width 43 height 21
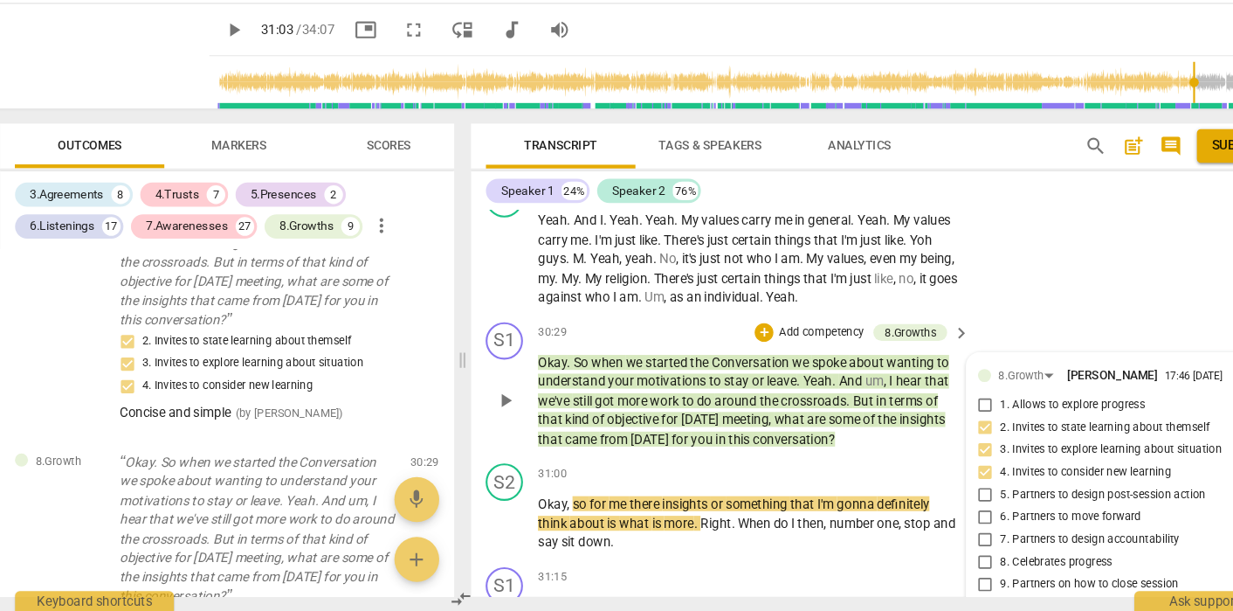
scroll to position [15084, 0]
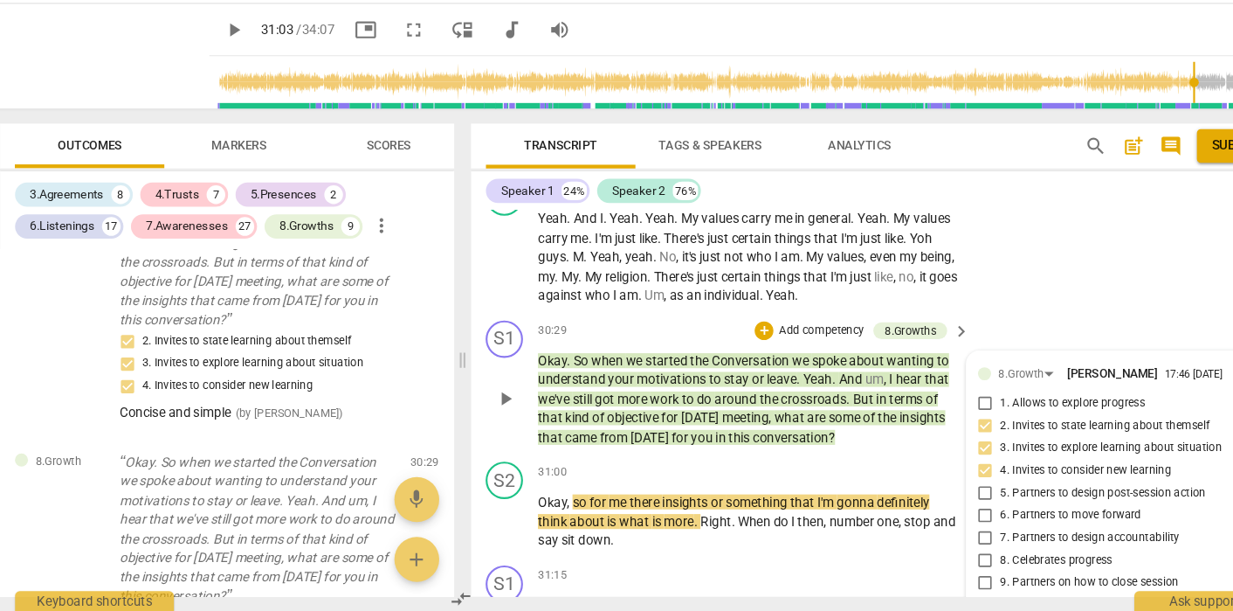
click at [1011, 600] on div "Concise and simple" at bounding box center [1057, 608] width 259 height 17
click at [517, 369] on span "Okay" at bounding box center [530, 376] width 27 height 14
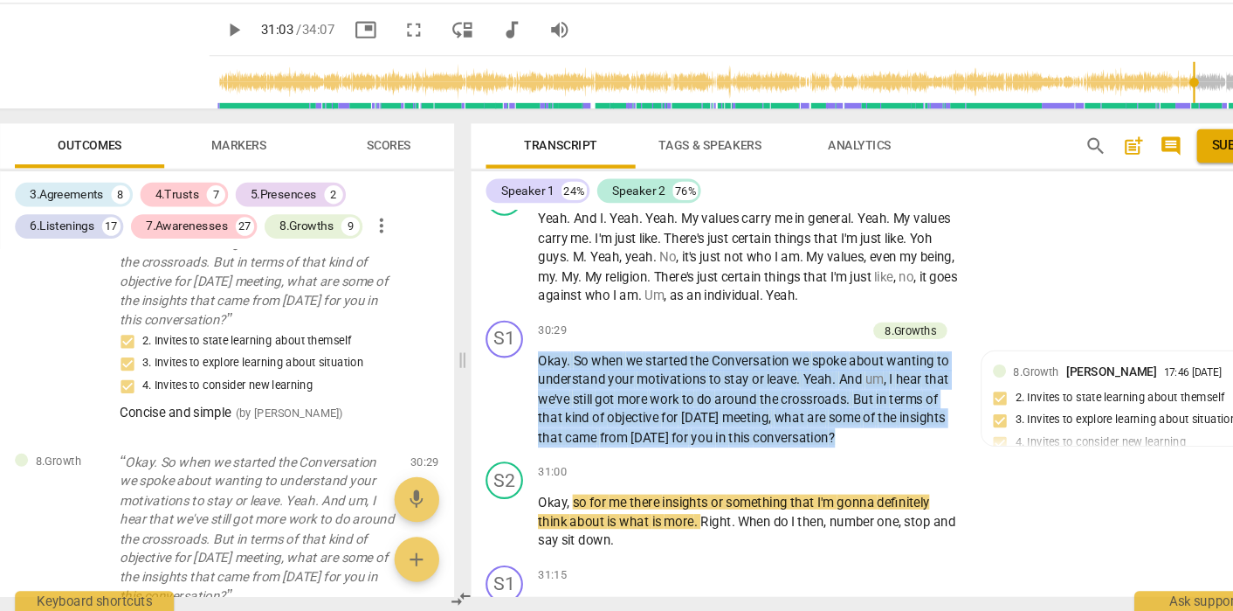
drag, startPoint x: 505, startPoint y: 216, endPoint x: 780, endPoint y: 298, distance: 287.1
click at [780, 368] on p "Okay . So when we started the Conversation we spoke about wanting to understand…" at bounding box center [714, 413] width 395 height 90
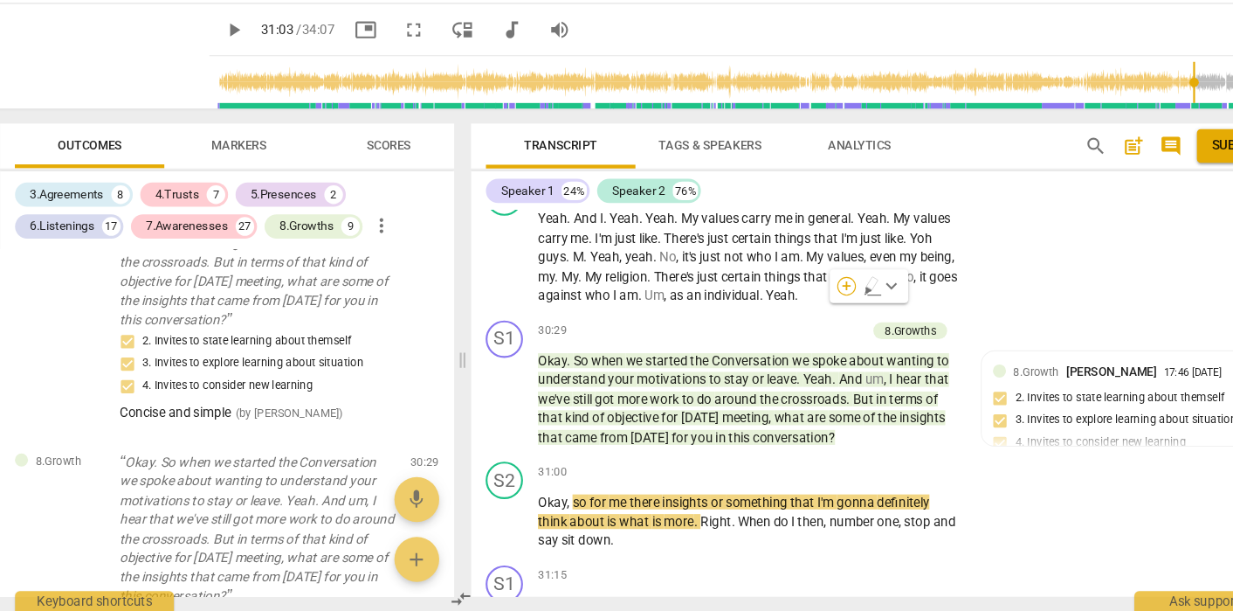
click at [797, 298] on div "+" at bounding box center [805, 306] width 17 height 17
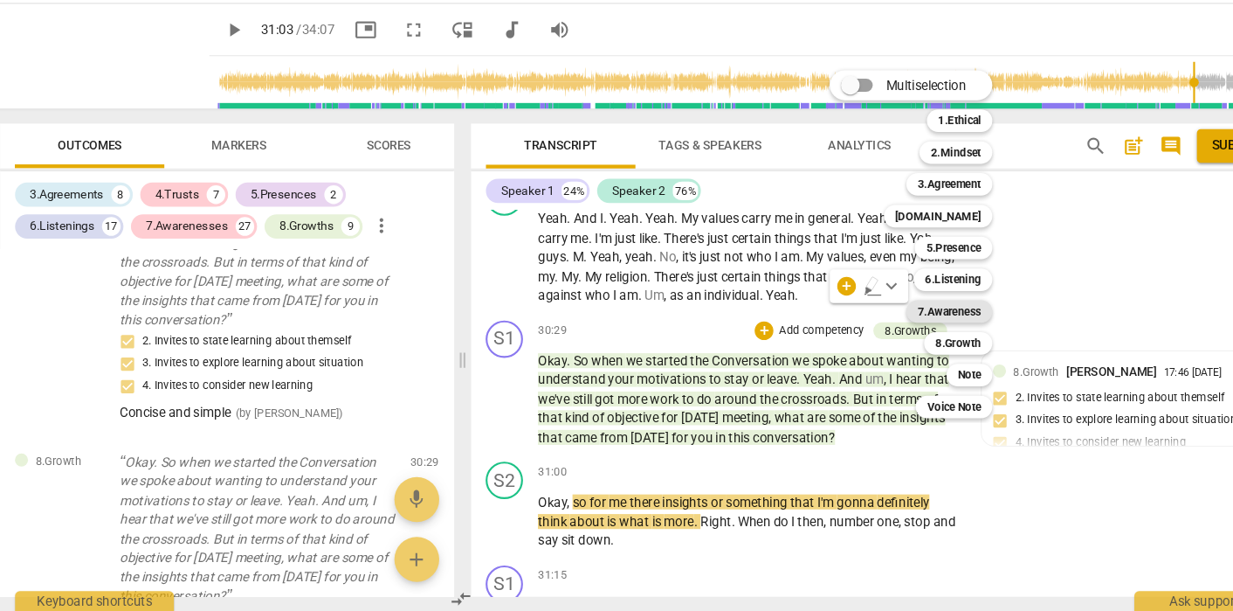
click at [887, 320] on b "7.Awareness" at bounding box center [901, 330] width 59 height 21
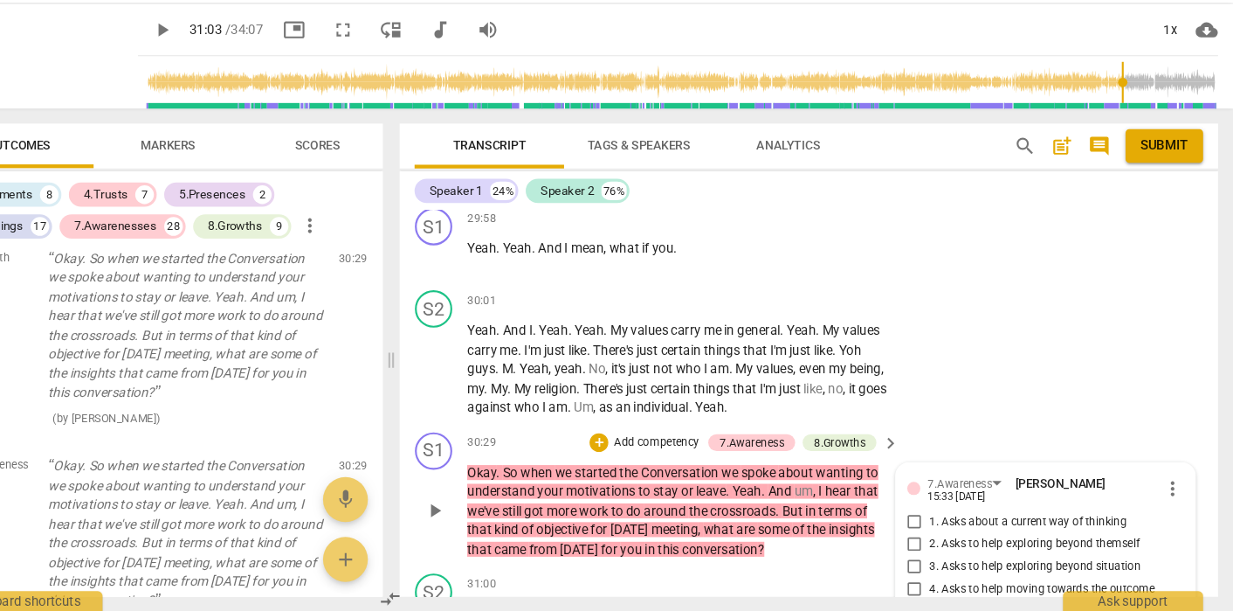
scroll to position [0, 0]
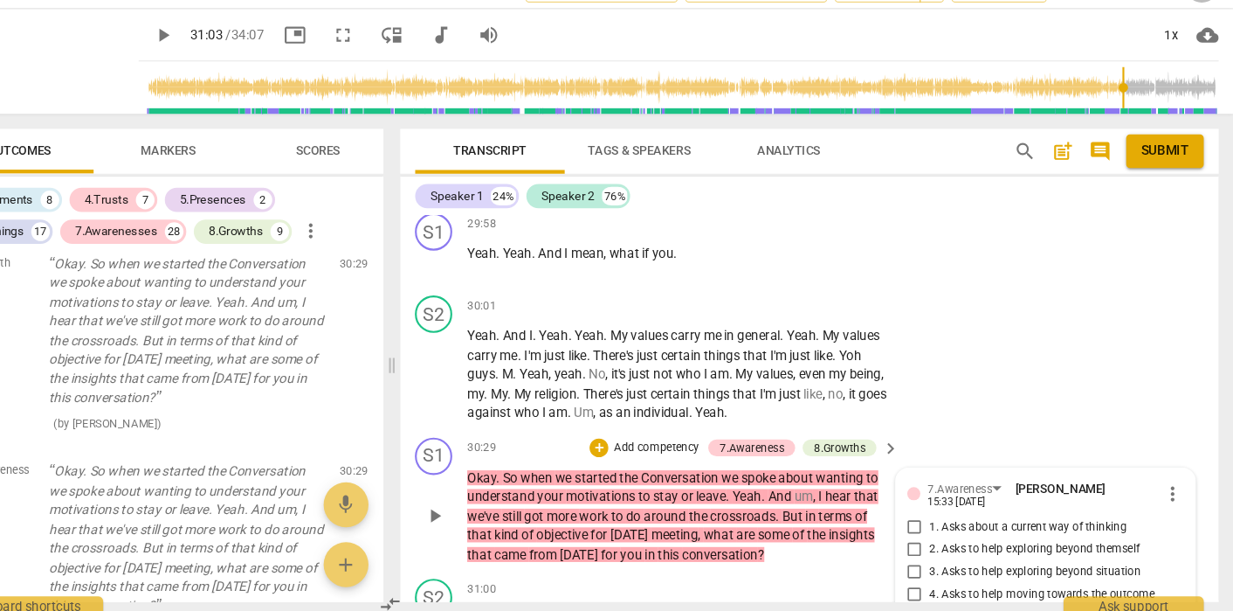
click at [1166, 485] on span "more_vert" at bounding box center [1176, 495] width 21 height 21
click at [1080, 361] on li "Delete" at bounding box center [1110, 377] width 60 height 33
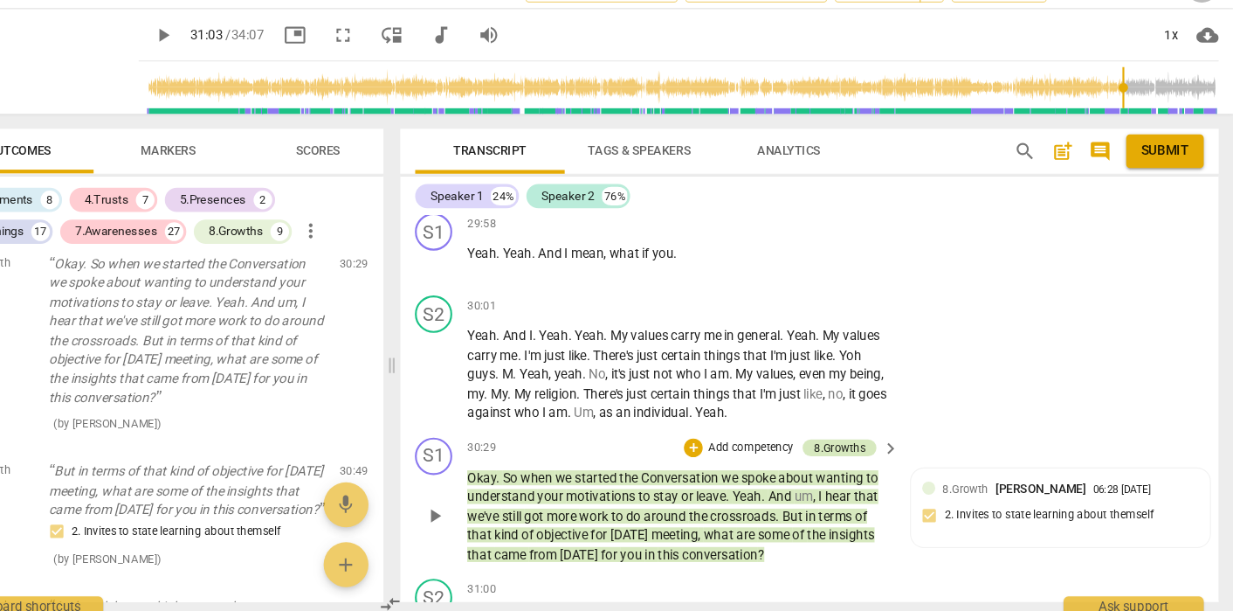
click at [841, 445] on div "8.Growths" at bounding box center [865, 453] width 48 height 16
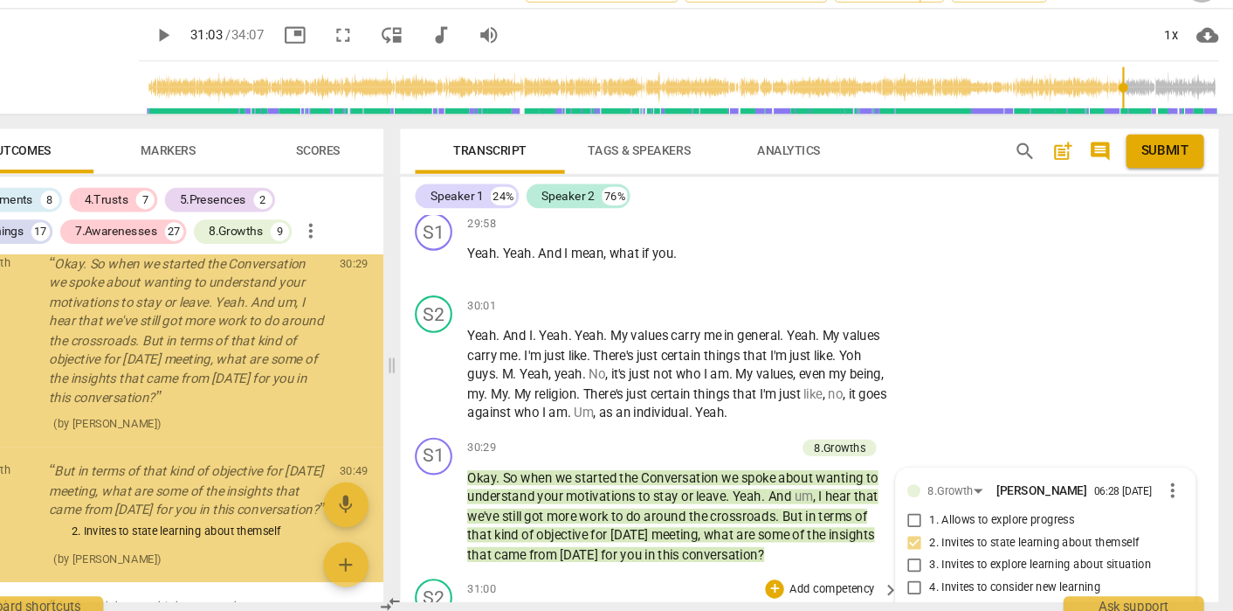
scroll to position [8769, 0]
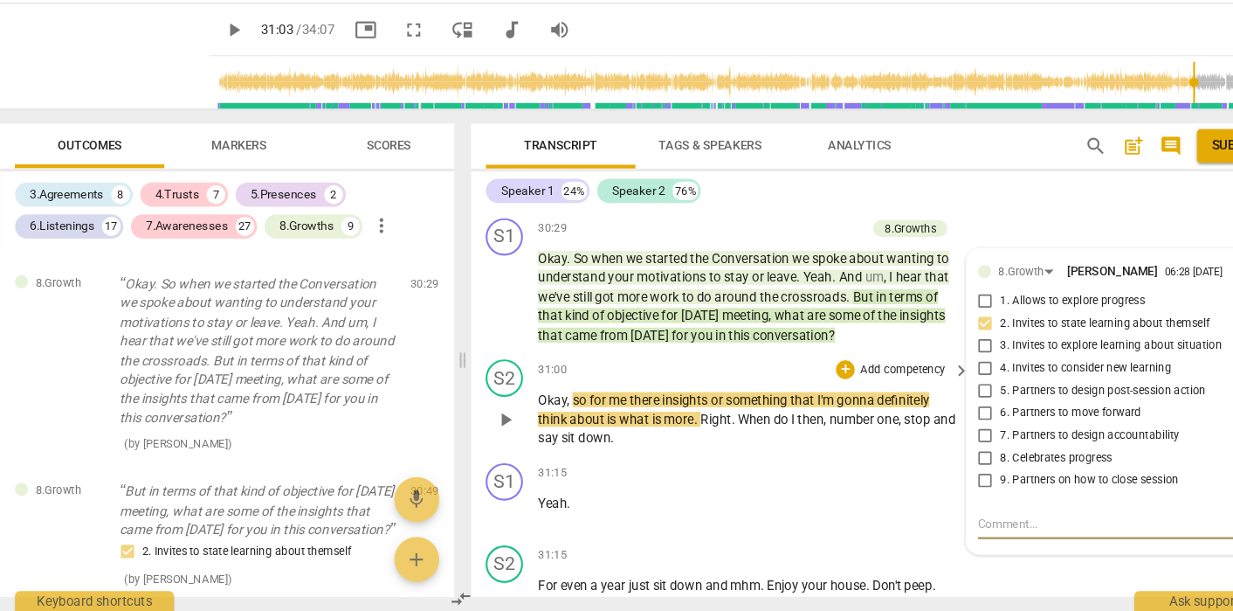
click at [797, 368] on div "S2 play_arrow pause 31:00 + Add competency keyboard_arrow_right Okay , so for m…" at bounding box center [836, 416] width 765 height 97
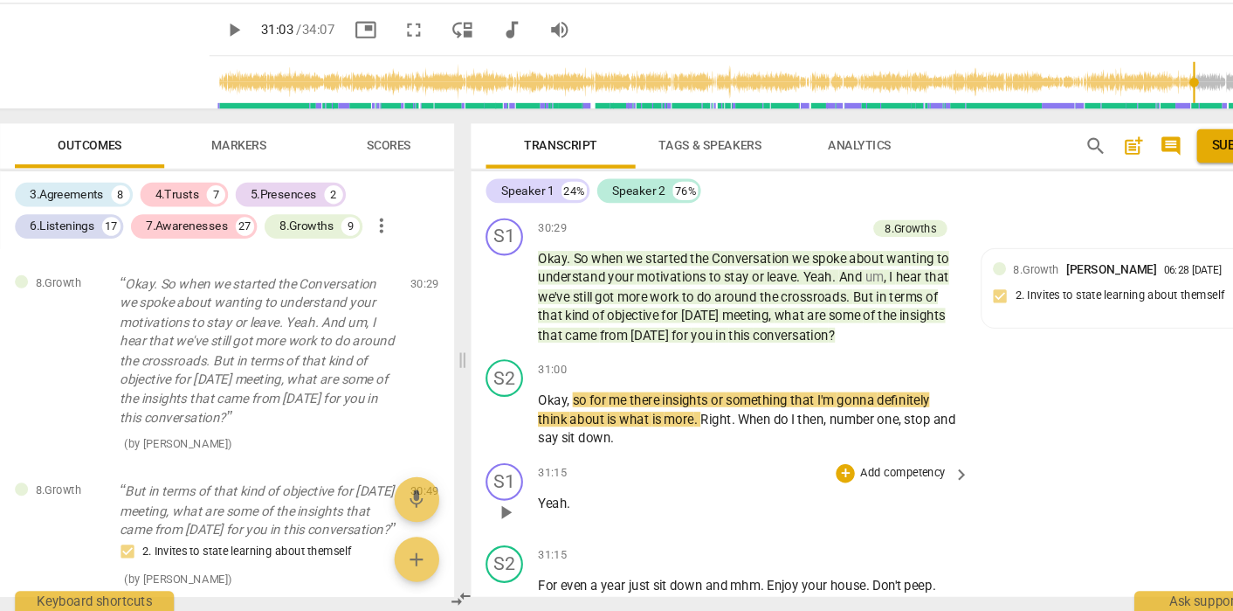
click at [577, 472] on div "31:15 + Add competency keyboard_arrow_right Yeah ." at bounding box center [719, 503] width 405 height 63
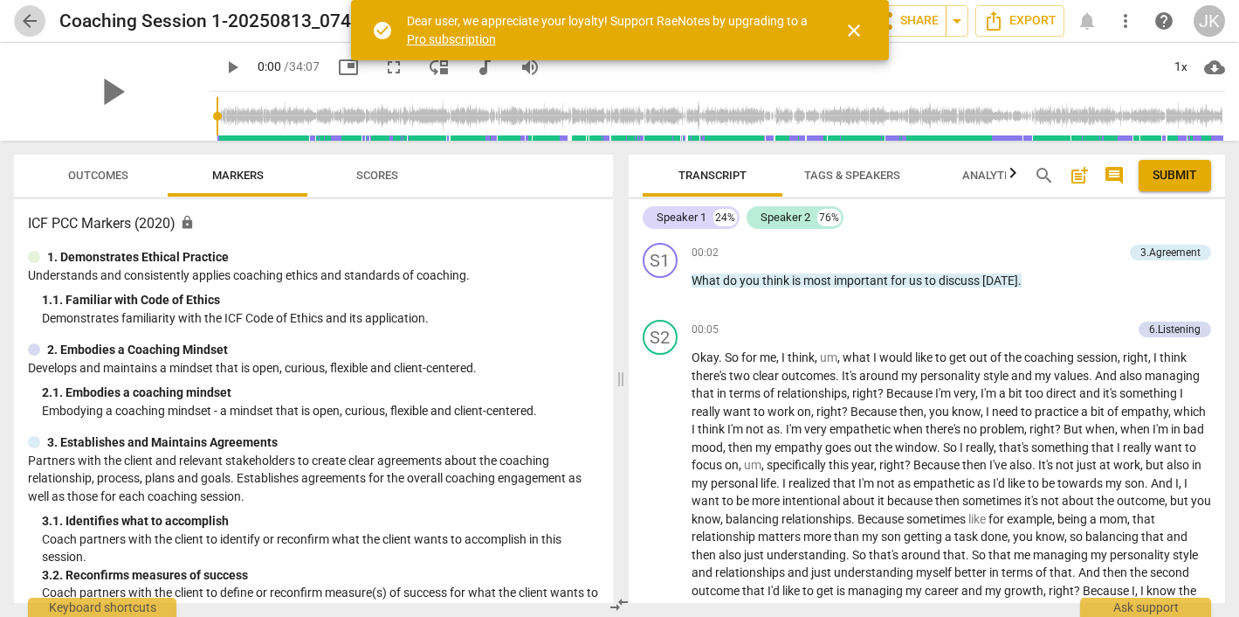
click at [29, 23] on span "arrow_back" at bounding box center [29, 20] width 21 height 21
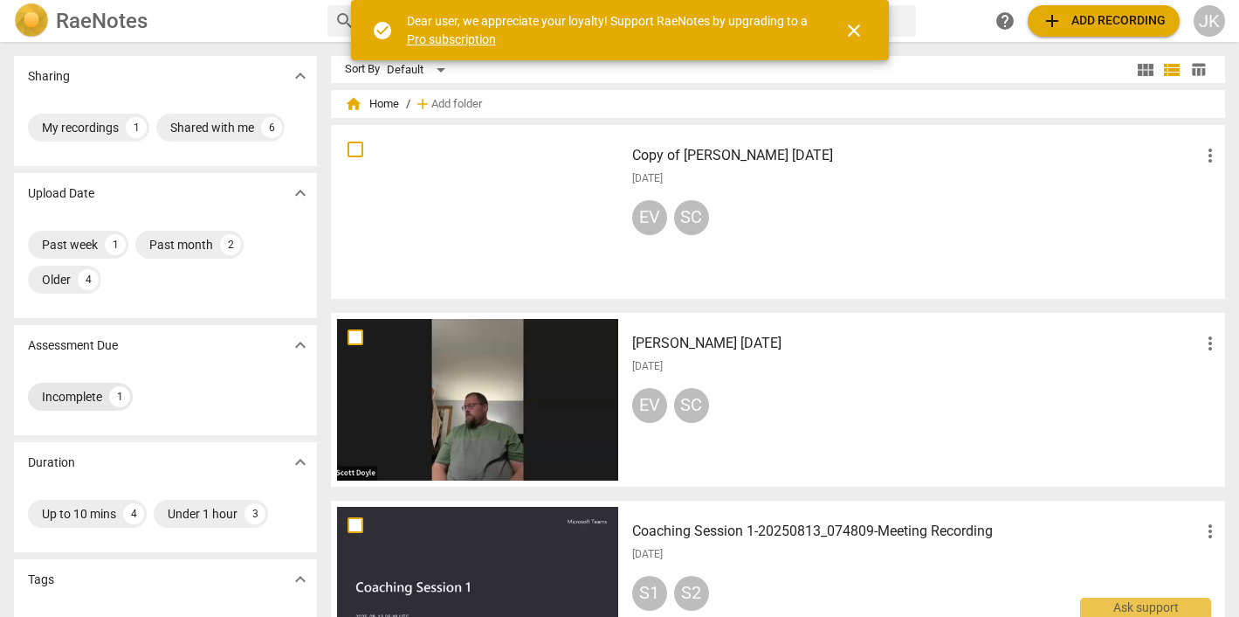
click at [82, 391] on div "Incomplete" at bounding box center [72, 396] width 60 height 17
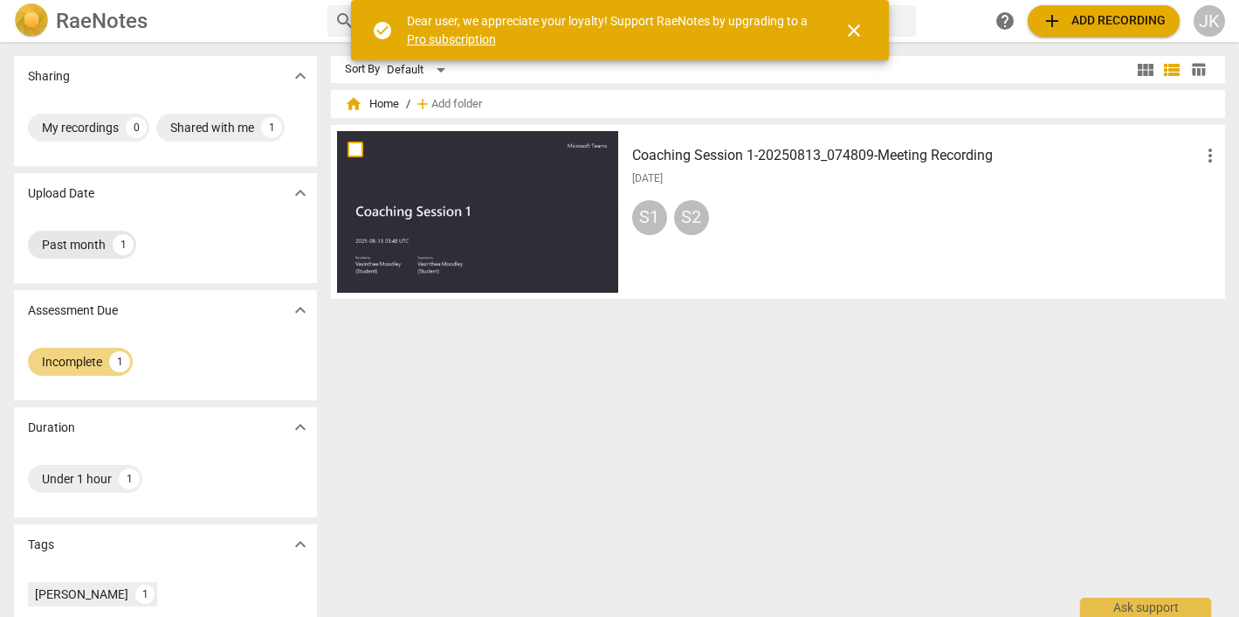
click at [104, 238] on div "Past month" at bounding box center [74, 244] width 64 height 17
click at [123, 476] on div "1" at bounding box center [129, 478] width 21 height 21
click at [1201, 148] on span "more_vert" at bounding box center [1210, 155] width 21 height 21
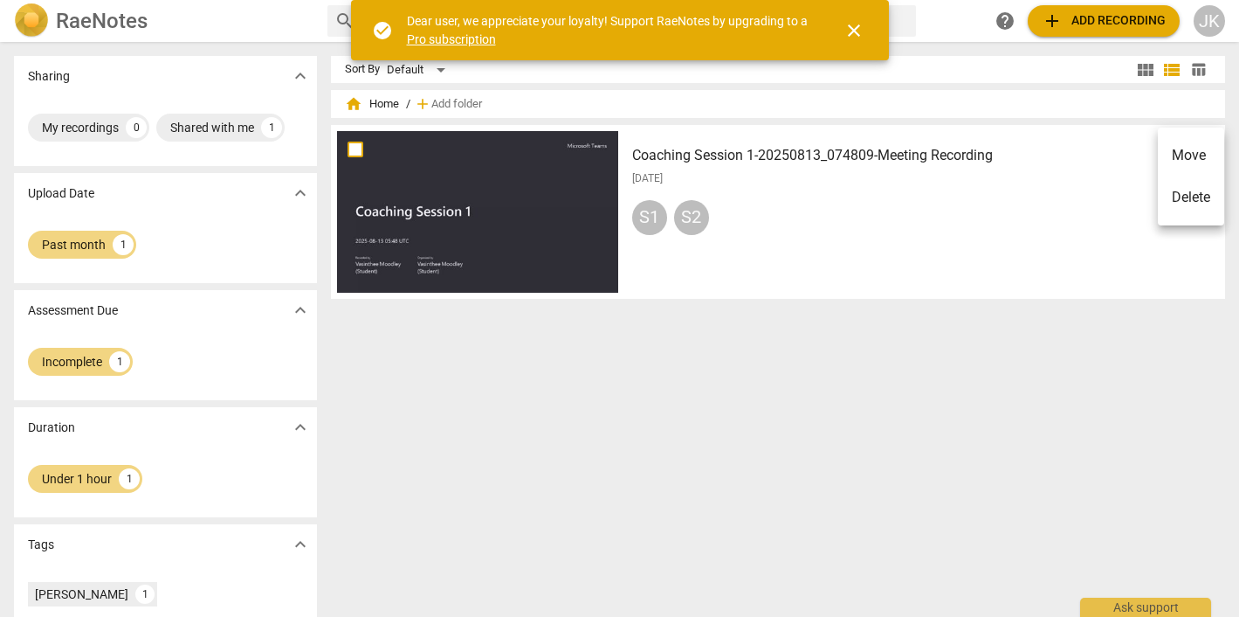
click at [907, 206] on div at bounding box center [619, 308] width 1239 height 617
click at [855, 24] on span "close" at bounding box center [854, 30] width 21 height 21
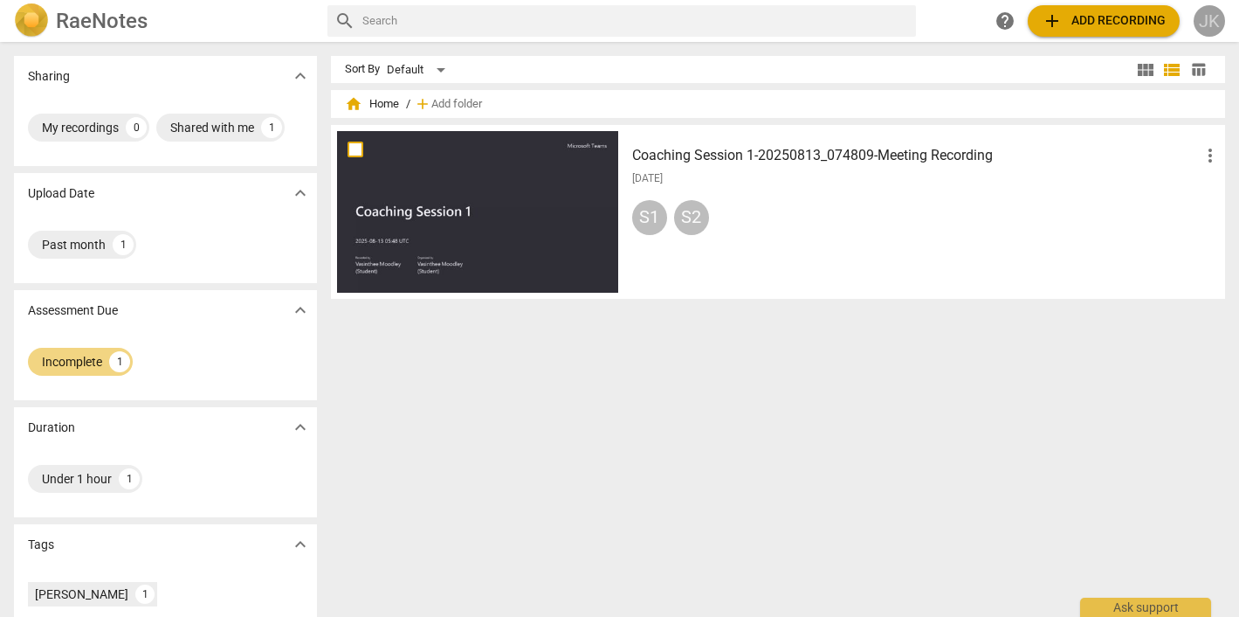
click at [1208, 16] on div "JK" at bounding box center [1209, 20] width 31 height 31
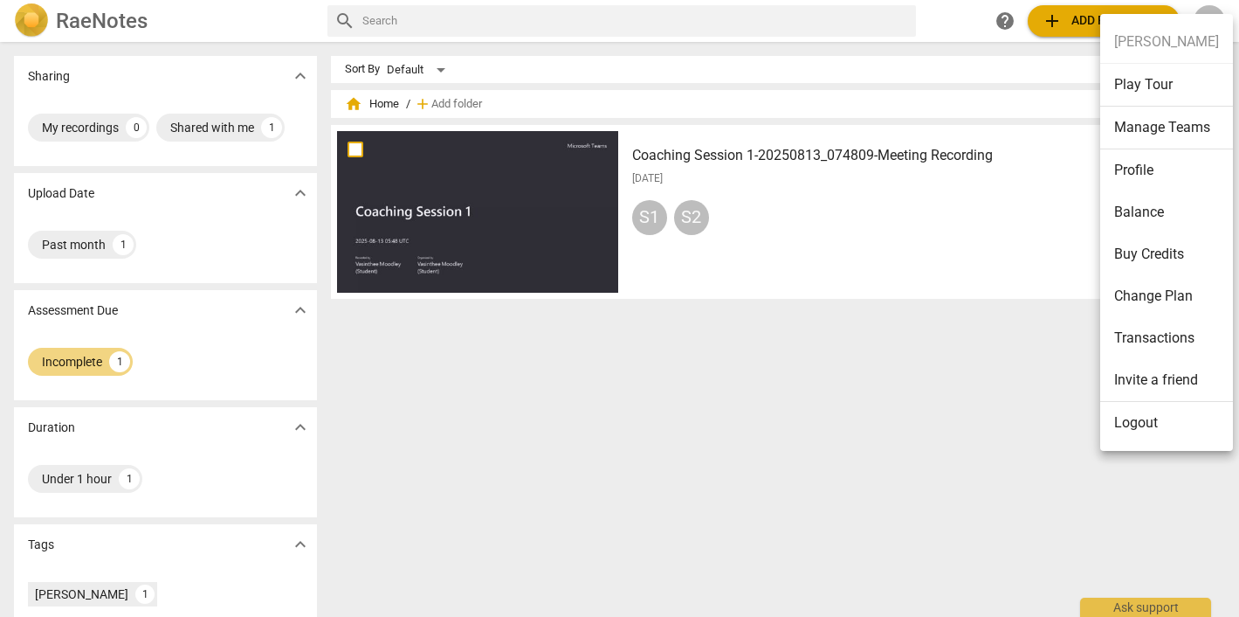
click at [850, 271] on div at bounding box center [619, 308] width 1239 height 617
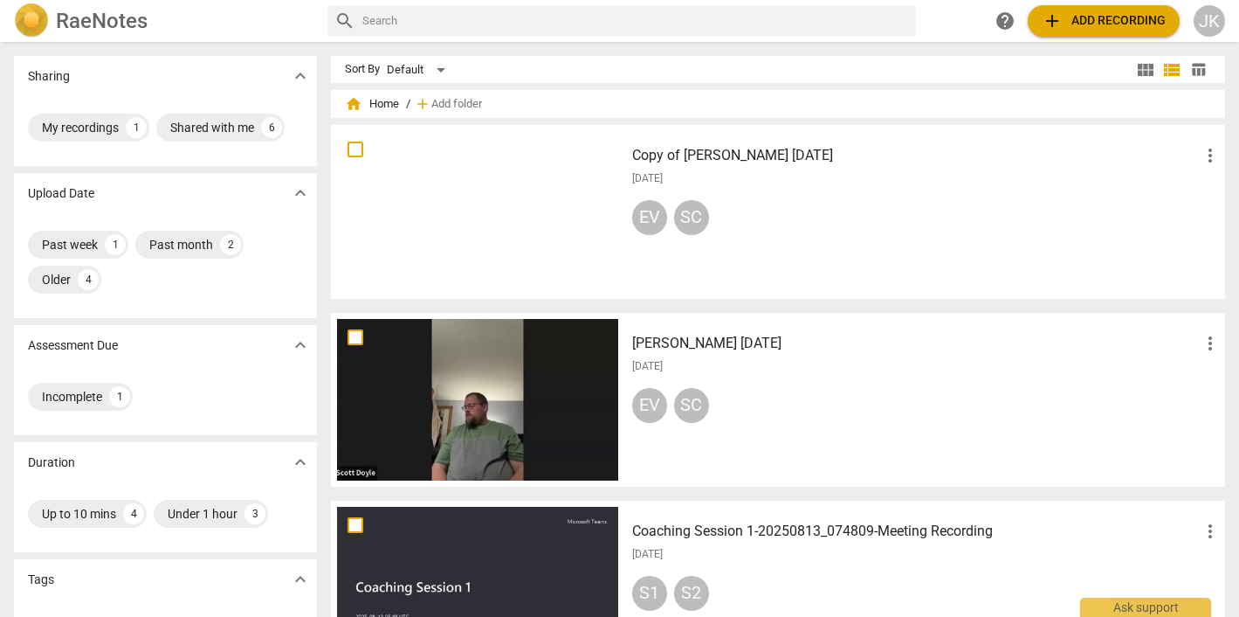
click at [404, 189] on div at bounding box center [477, 212] width 281 height 162
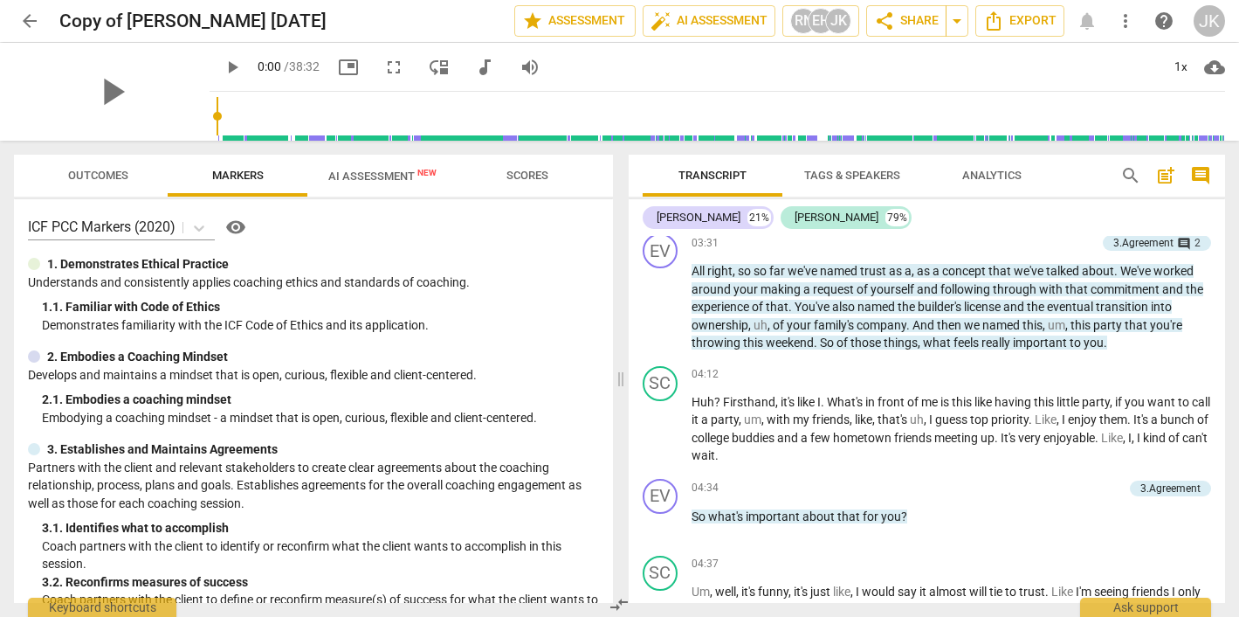
scroll to position [795, 0]
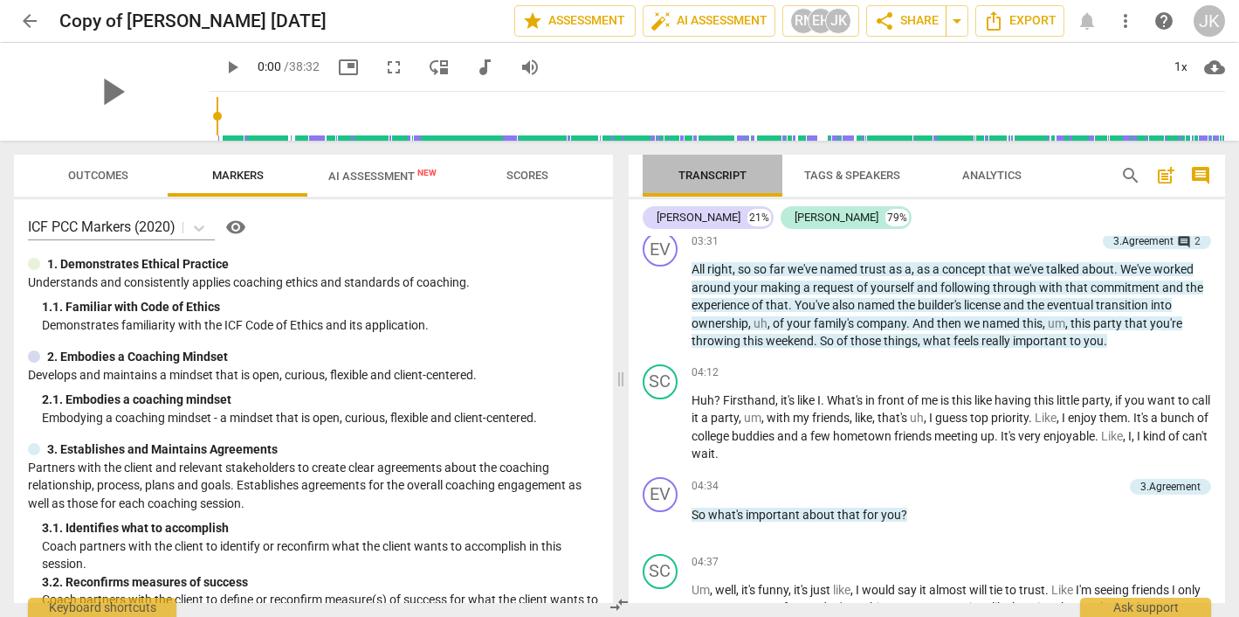
click at [719, 174] on span "Transcript" at bounding box center [713, 175] width 68 height 13
click at [1165, 171] on span "post_add" at bounding box center [1166, 175] width 21 height 21
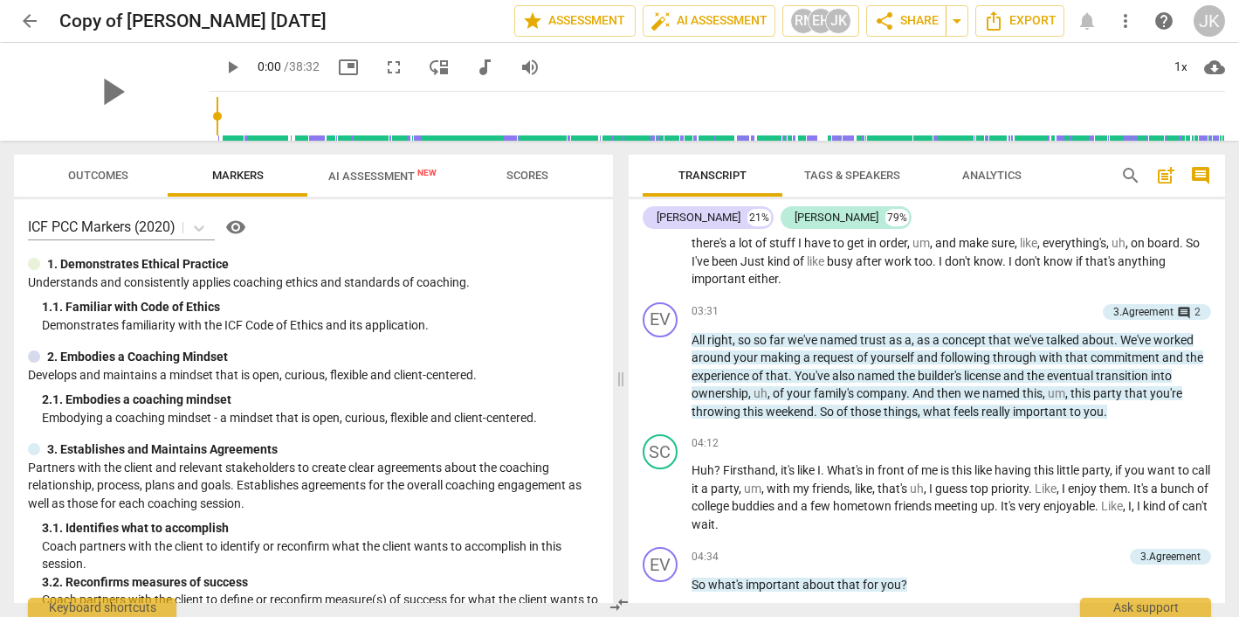
scroll to position [39, 0]
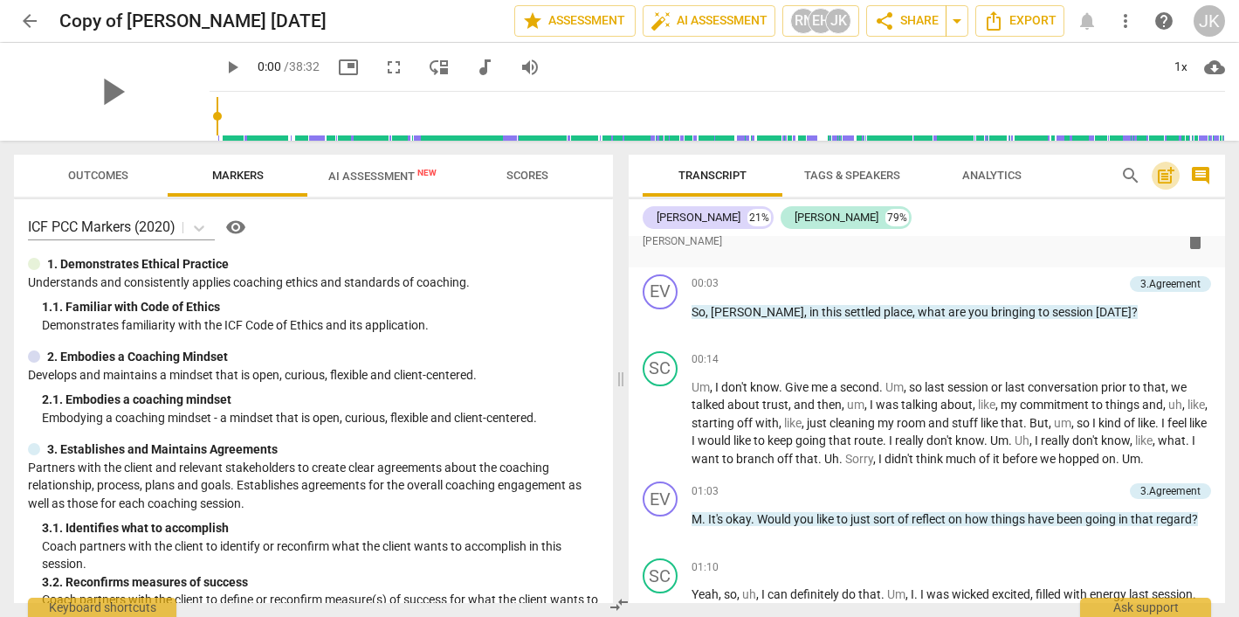
click at [1166, 169] on span "post_add" at bounding box center [1166, 175] width 21 height 21
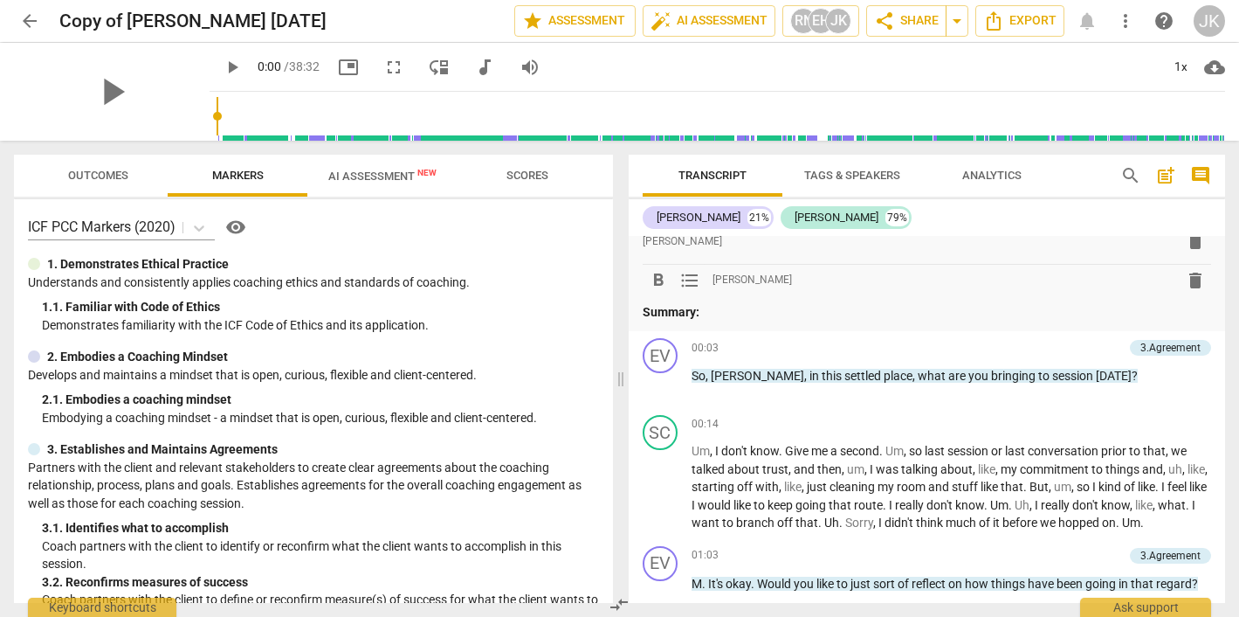
click at [683, 275] on span "format_list_bulleted" at bounding box center [690, 280] width 21 height 21
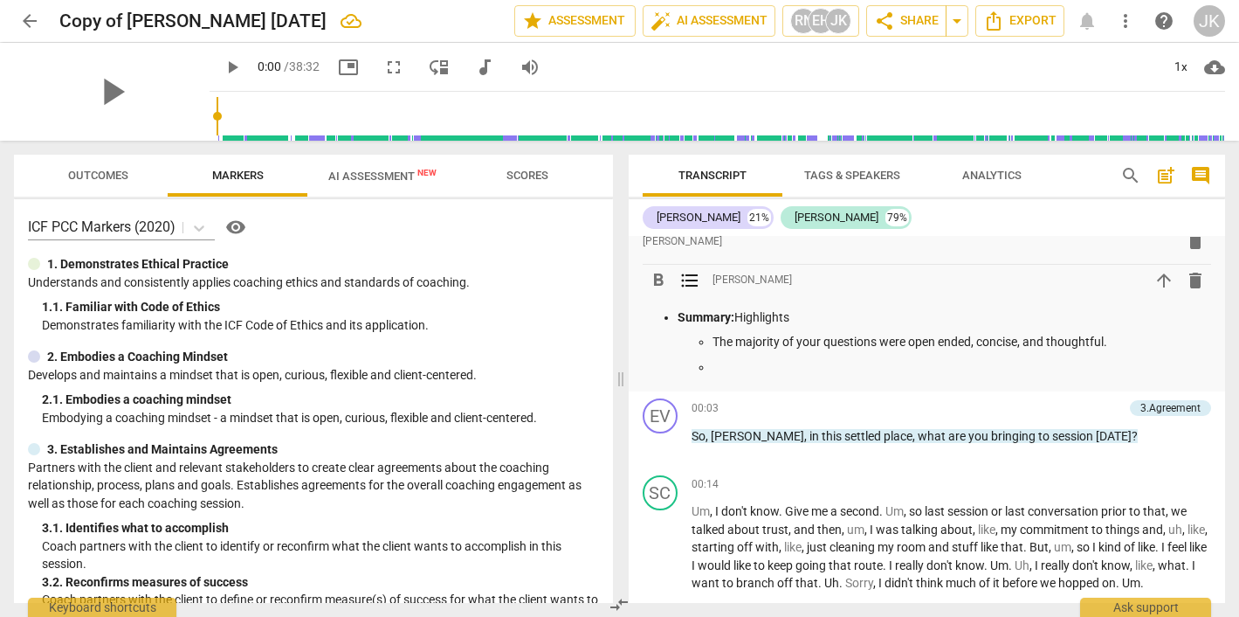
click at [741, 314] on p "Summary: Highlights" at bounding box center [945, 317] width 535 height 18
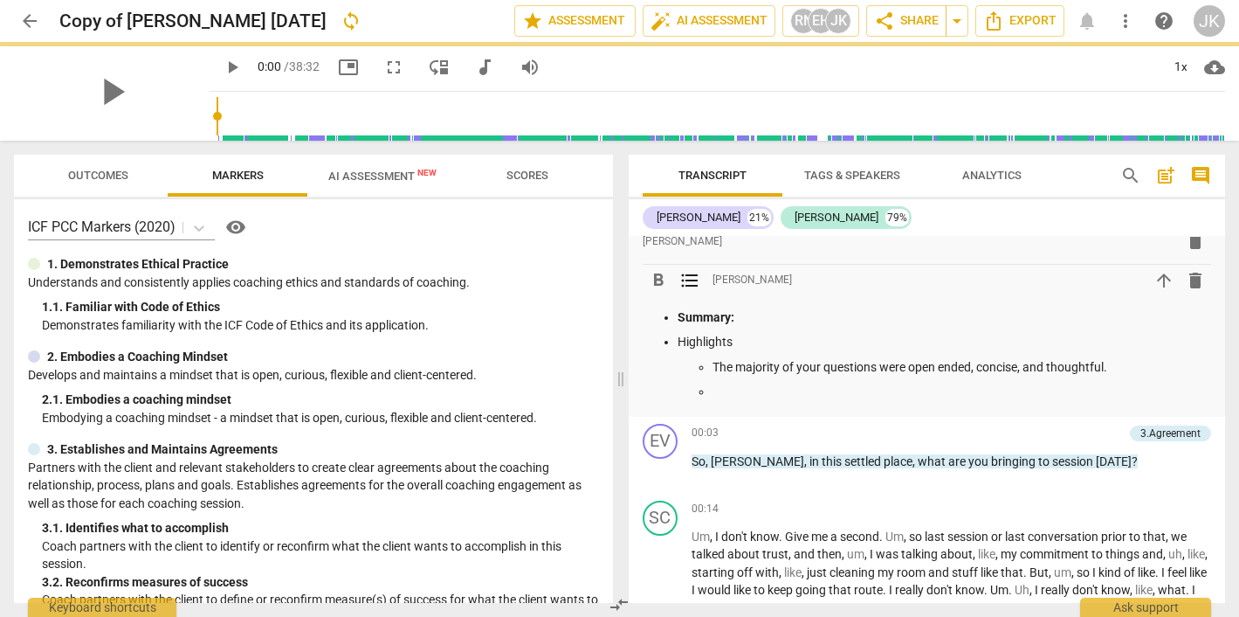
click at [728, 390] on p at bounding box center [963, 392] width 500 height 18
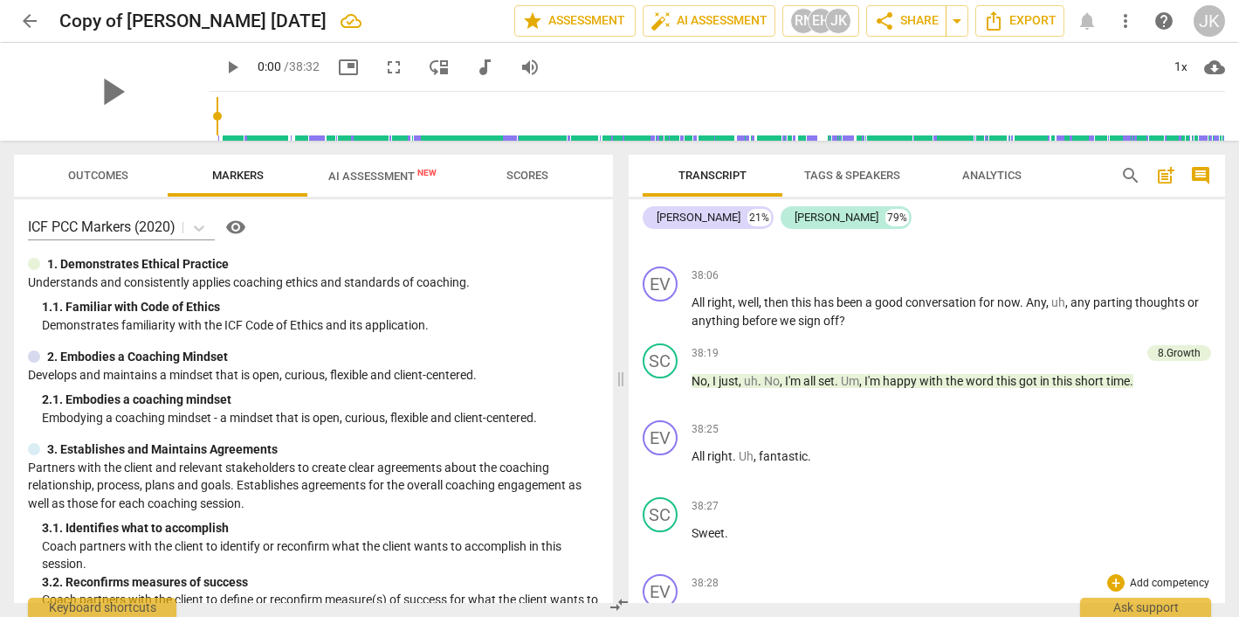
scroll to position [12621, 0]
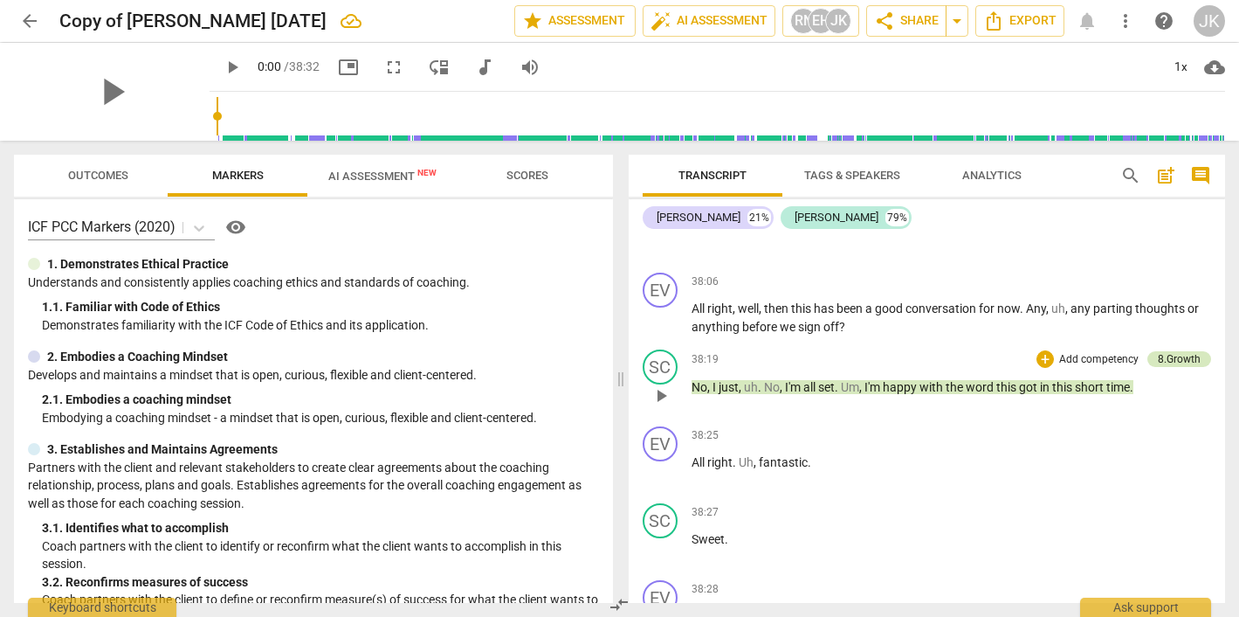
click at [1177, 351] on div "8.Growth" at bounding box center [1179, 359] width 43 height 16
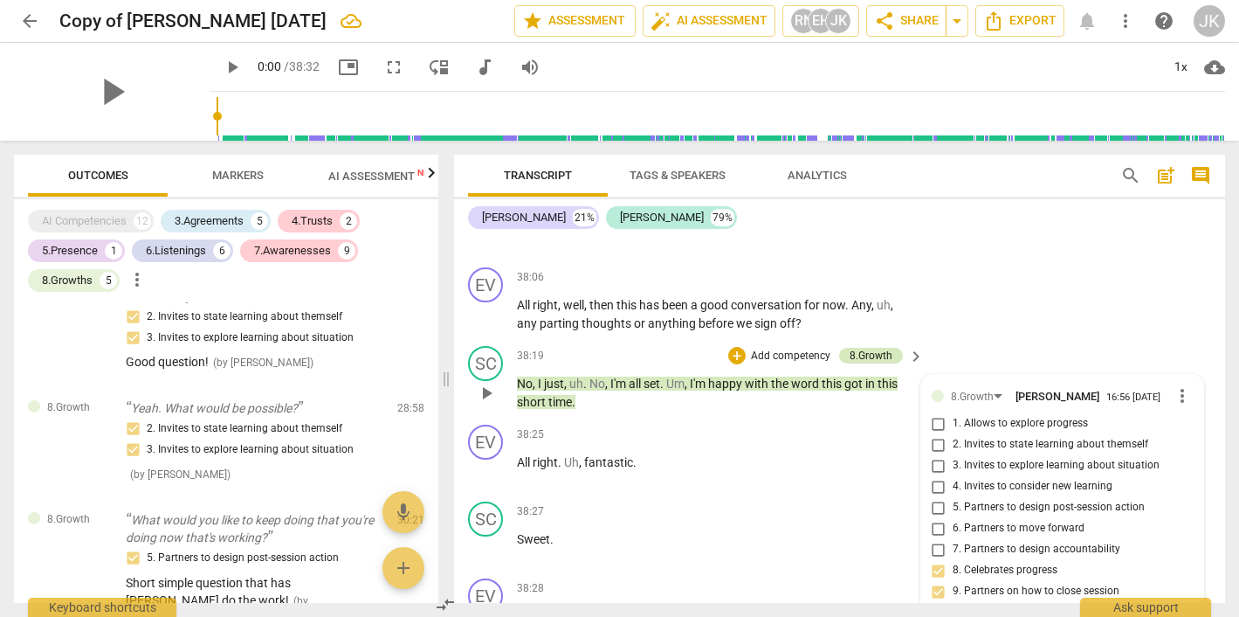
scroll to position [3109, 0]
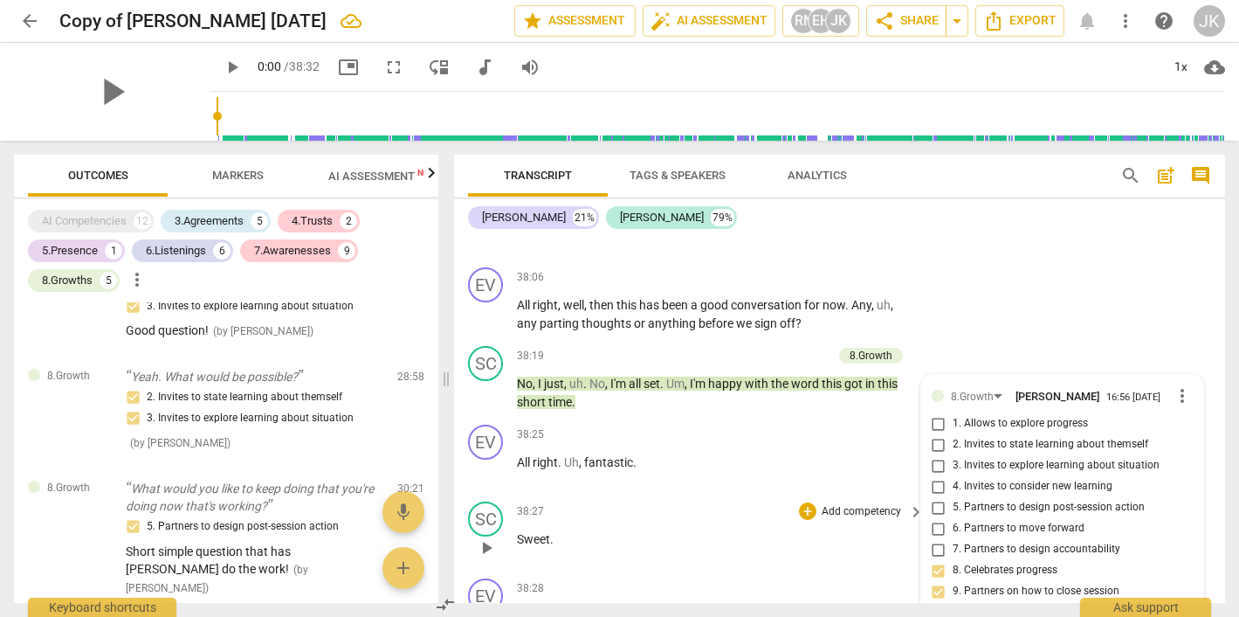
click at [739, 494] on div "SC play_arrow pause 38:27 + Add competency keyboard_arrow_right Sweet ." at bounding box center [839, 532] width 771 height 77
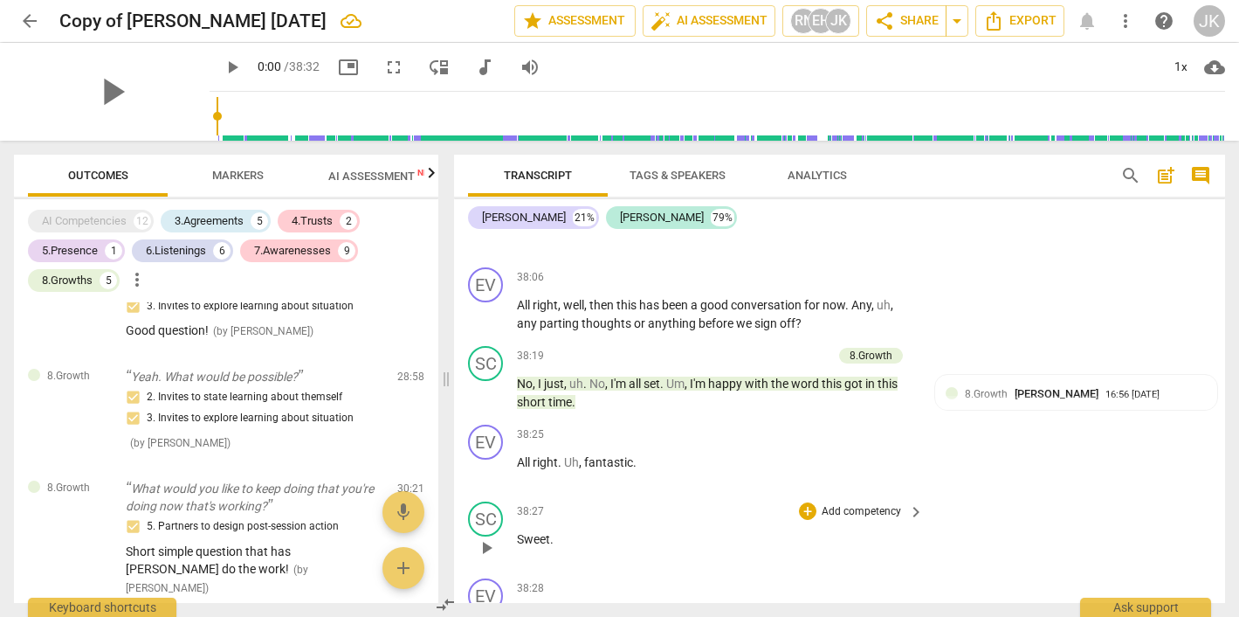
scroll to position [13692, 0]
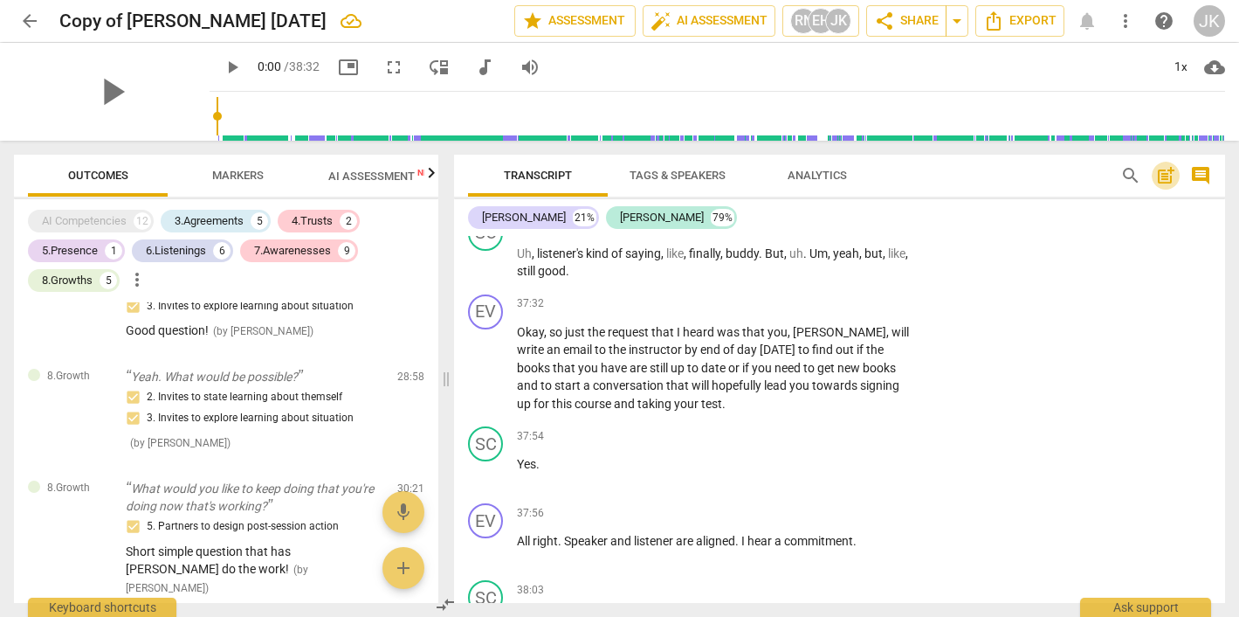
click at [1167, 170] on span "post_add" at bounding box center [1166, 175] width 21 height 21
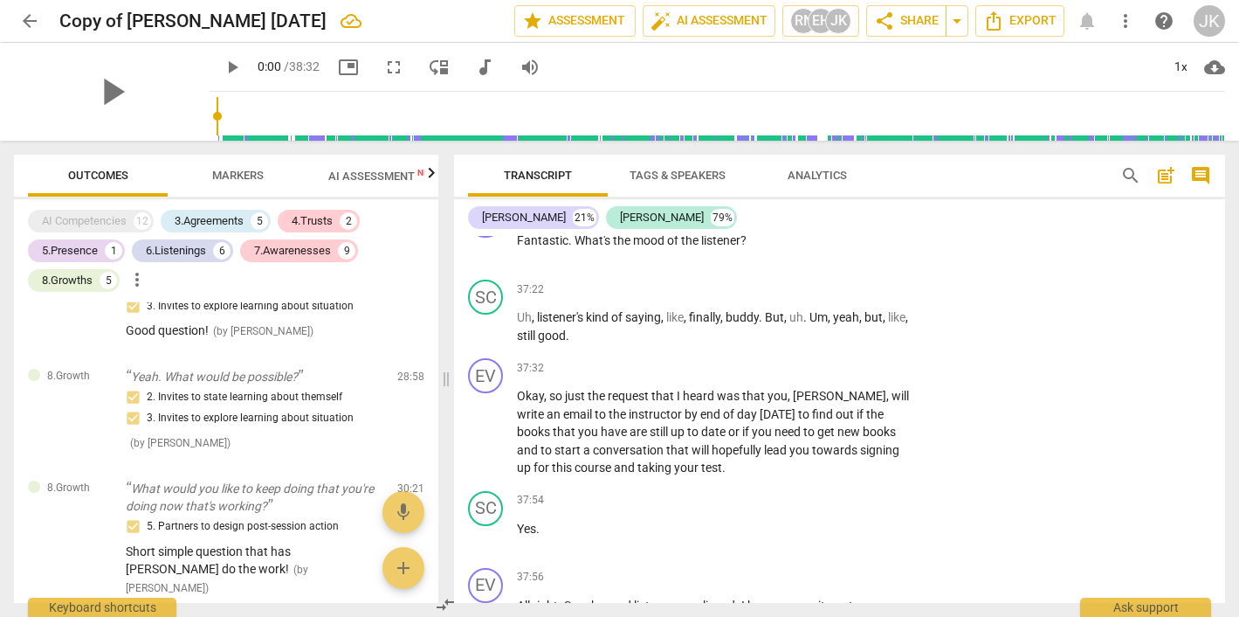
scroll to position [252, 0]
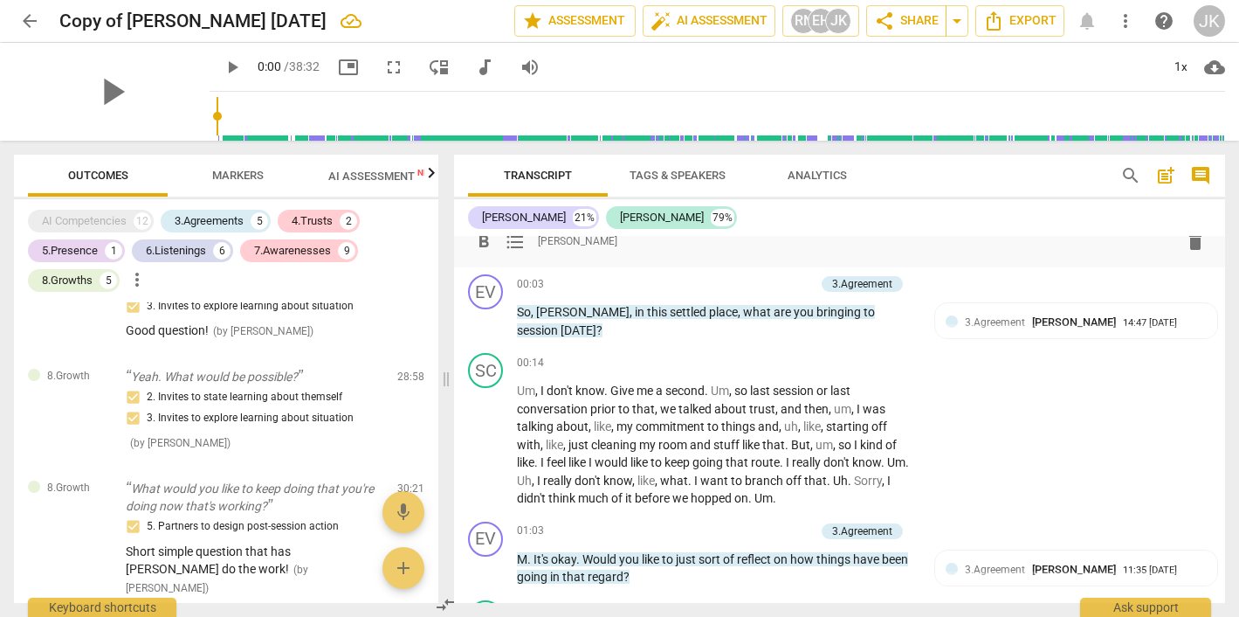
click at [664, 248] on div "format_bold format_list_bulleted Jane Kerschner delete" at bounding box center [839, 240] width 743 height 31
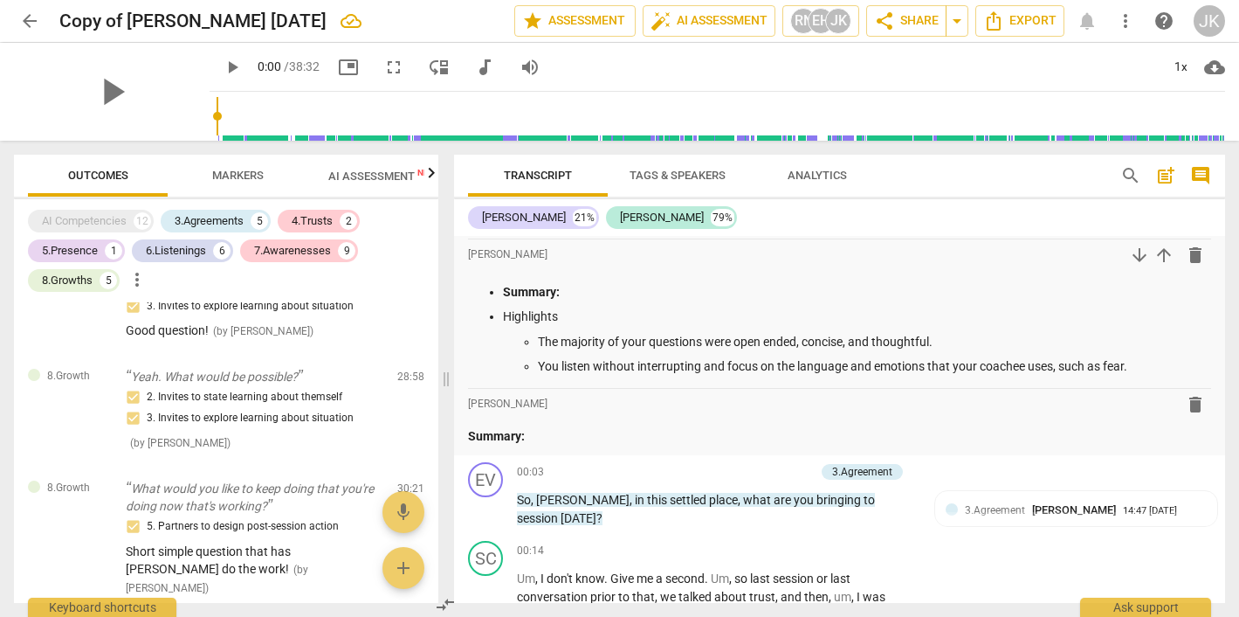
scroll to position [41, 0]
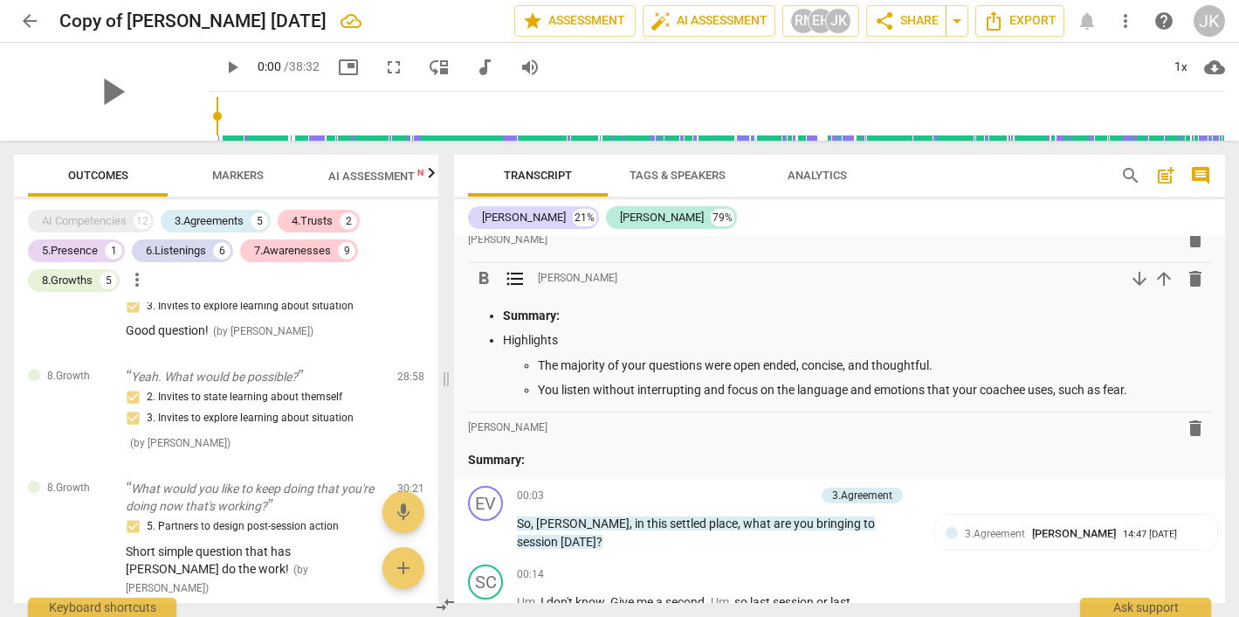
click at [1142, 390] on p "You listen without interrupting and focus on the language and emotions that you…" at bounding box center [874, 390] width 673 height 18
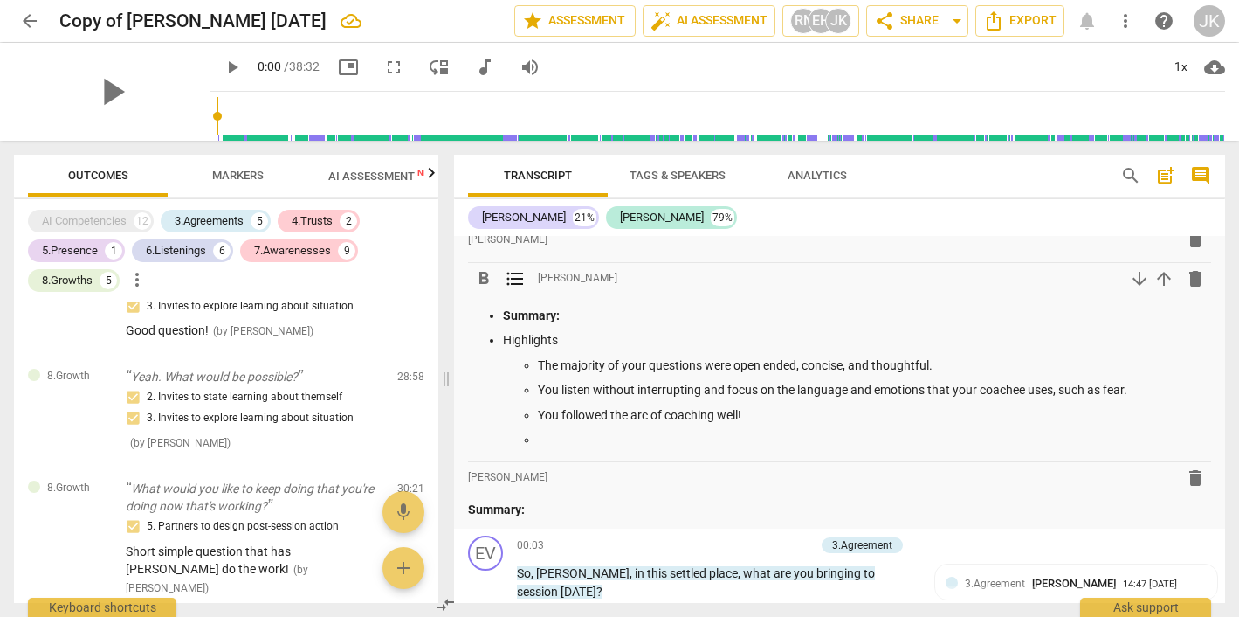
click at [503, 337] on p "Highlights" at bounding box center [857, 340] width 708 height 18
click at [562, 500] on p "Summary:" at bounding box center [839, 509] width 743 height 18
click at [504, 337] on p "Highlights" at bounding box center [857, 340] width 708 height 18
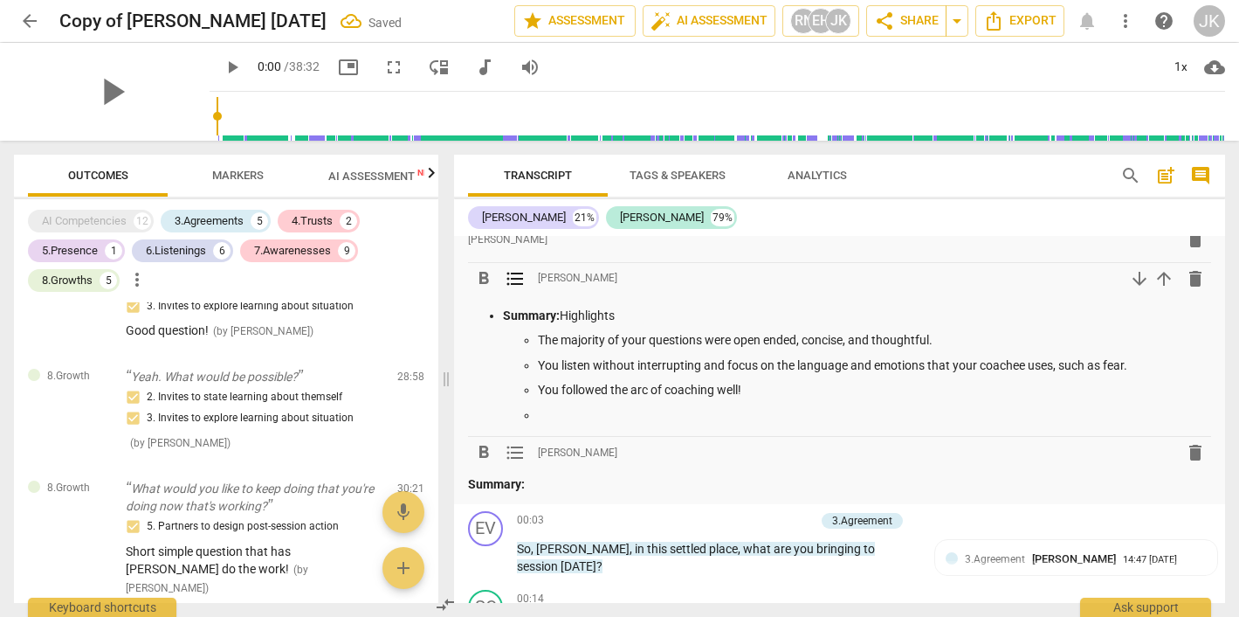
click at [555, 479] on p "Summary:" at bounding box center [839, 484] width 743 height 18
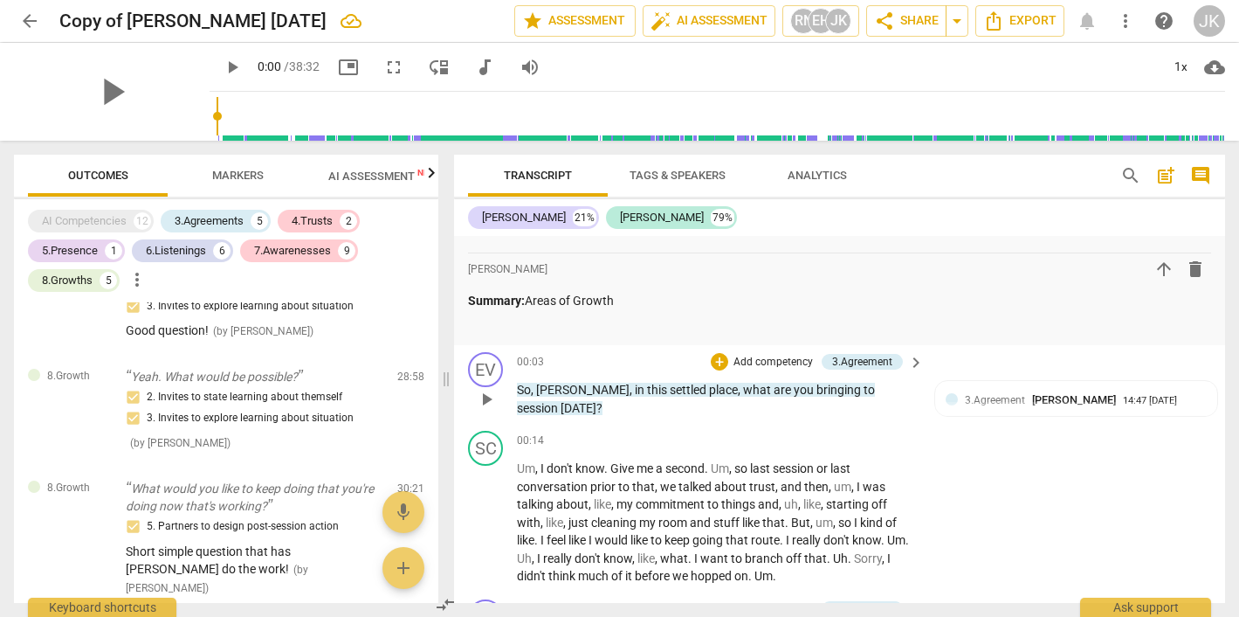
scroll to position [213, 0]
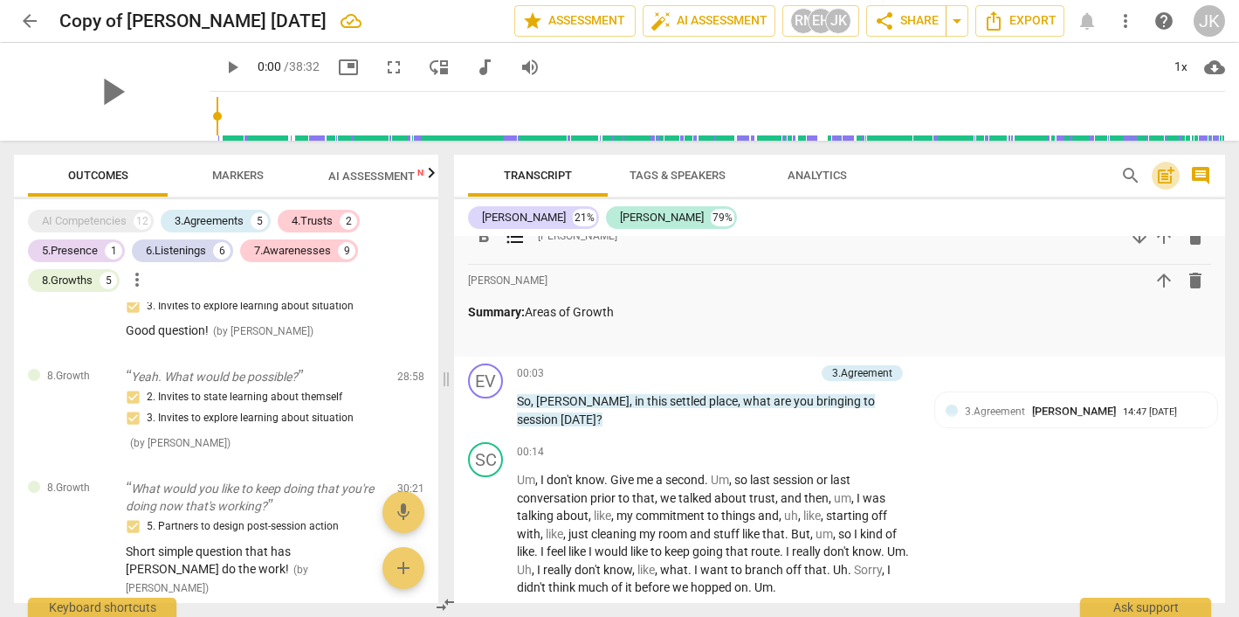
click at [1161, 175] on span "post_add" at bounding box center [1166, 175] width 21 height 21
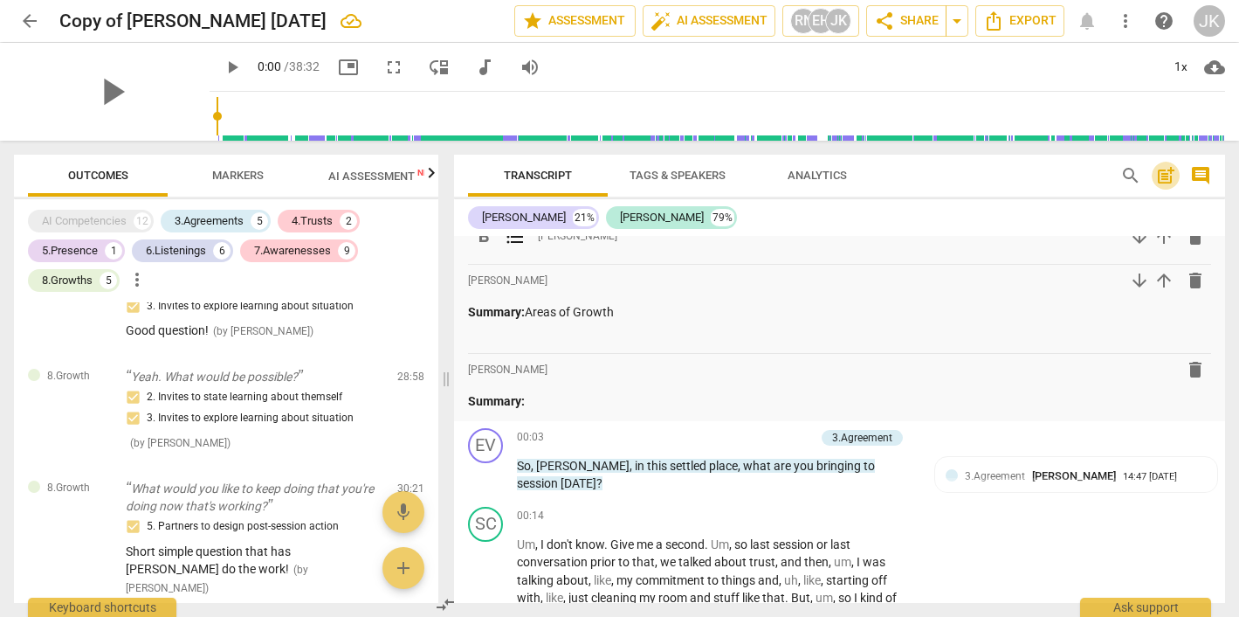
click at [1163, 175] on span "post_add" at bounding box center [1166, 175] width 21 height 21
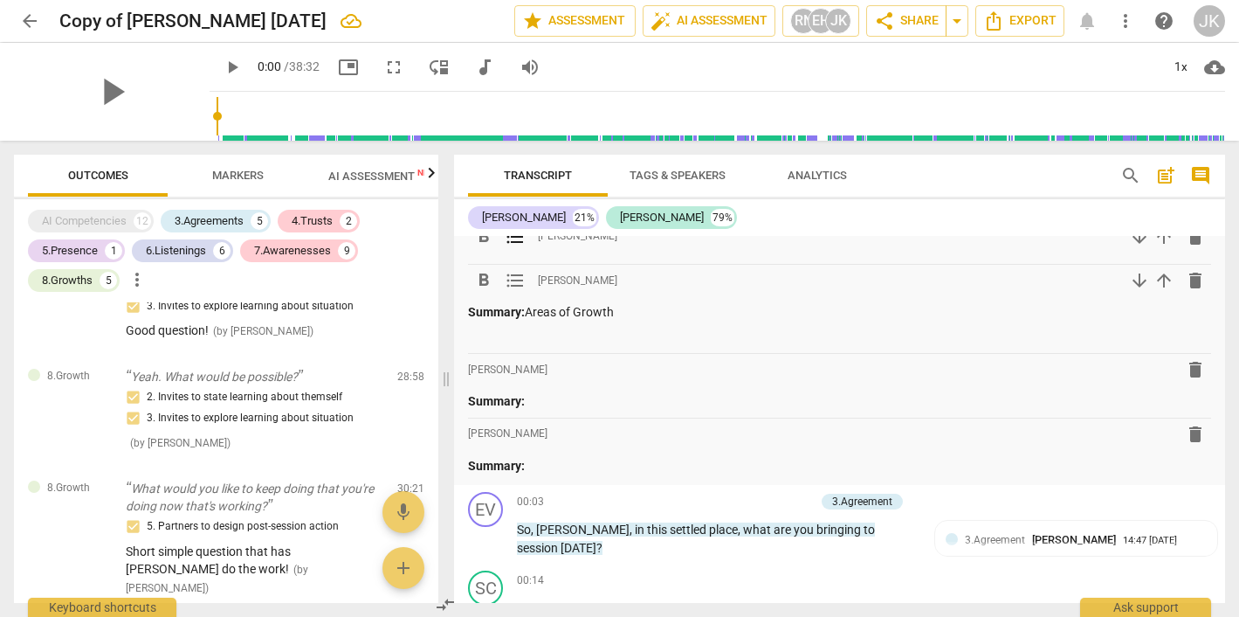
click at [638, 311] on p "Summary: Areas of Growth" at bounding box center [839, 312] width 743 height 18
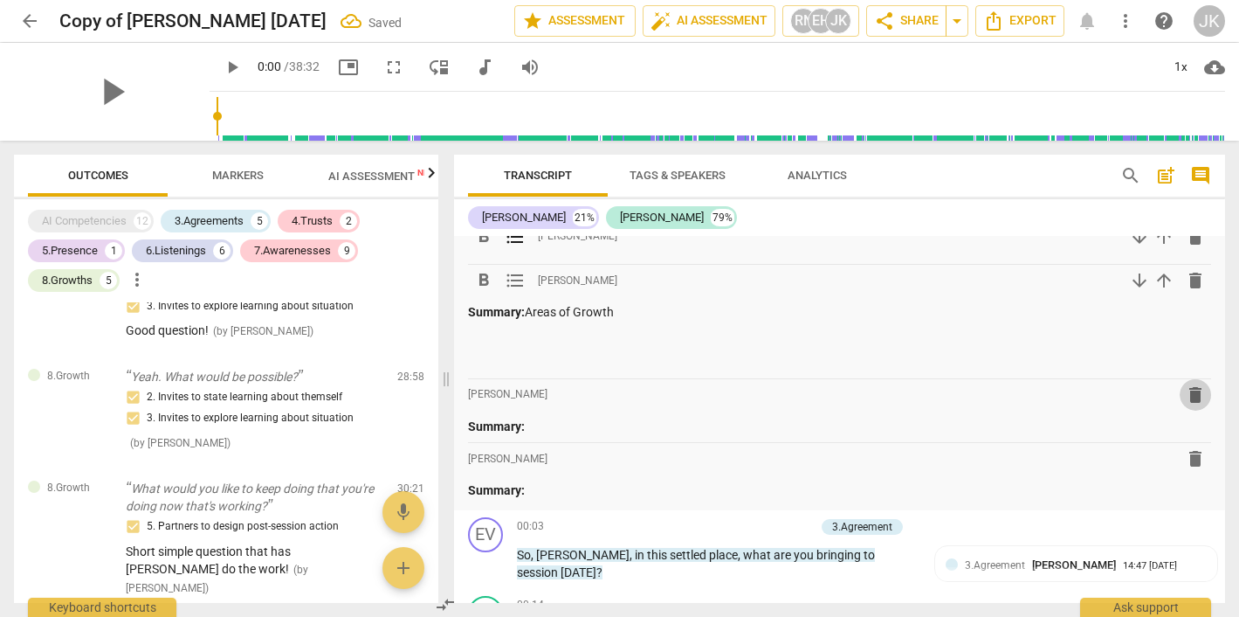
click at [1190, 392] on button "delete" at bounding box center [1195, 394] width 31 height 31
click at [621, 308] on p "Summary: Areas of Growth" at bounding box center [839, 312] width 743 height 18
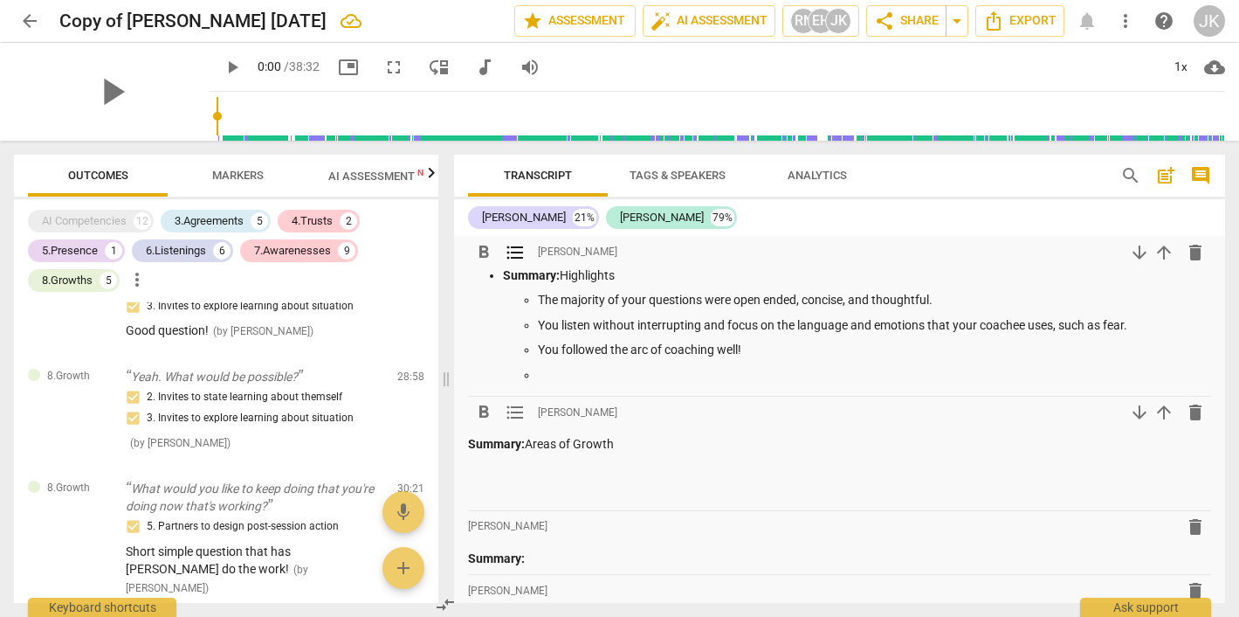
scroll to position [80, 0]
drag, startPoint x: 511, startPoint y: 376, endPoint x: 501, endPoint y: 379, distance: 10.2
click at [502, 372] on ul "Summary: Highlights The majority of your questions were open ended, concise, an…" at bounding box center [839, 326] width 743 height 118
click at [475, 470] on p at bounding box center [839, 470] width 743 height 18
